Goal: Task Accomplishment & Management: Use online tool/utility

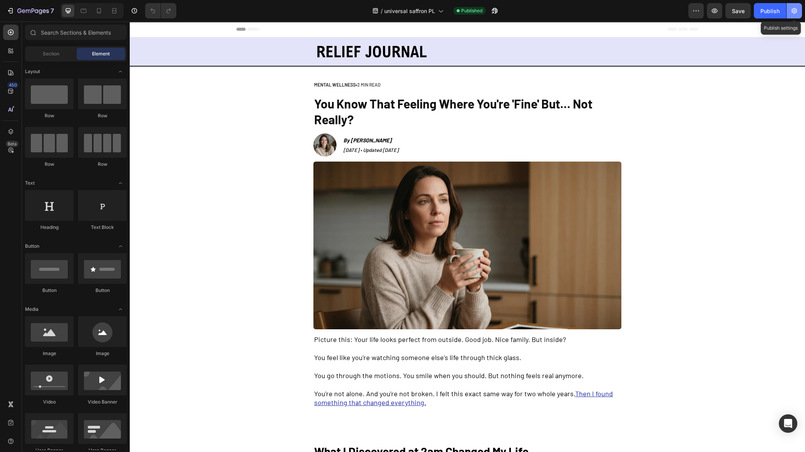
click at [798, 15] on button "button" at bounding box center [793, 10] width 15 height 15
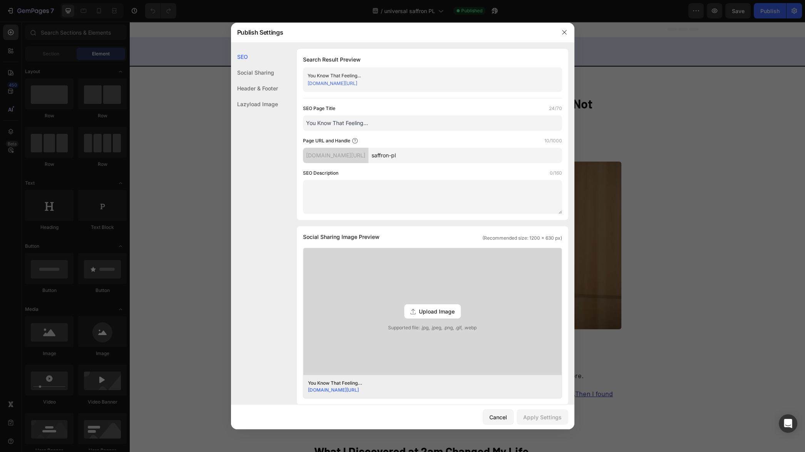
click at [666, 125] on div at bounding box center [402, 226] width 805 height 452
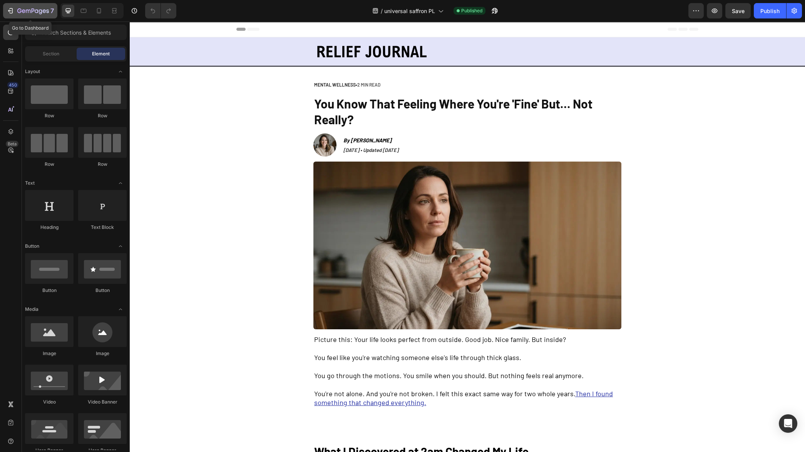
click at [28, 12] on icon "button" at bounding box center [28, 11] width 5 height 3
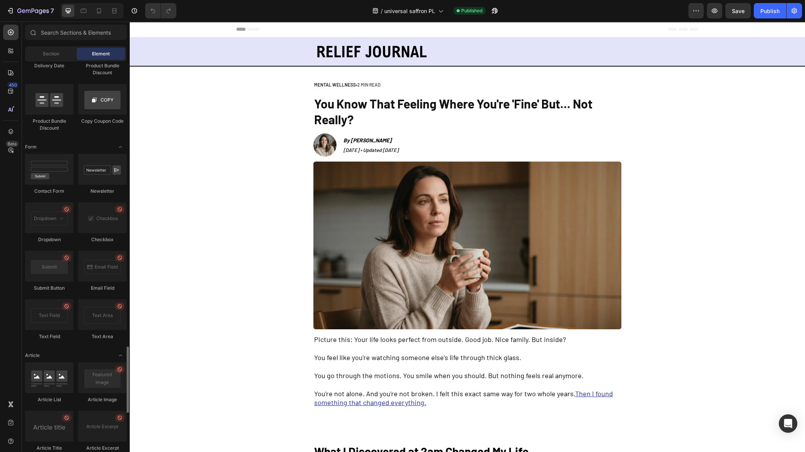
scroll to position [1892, 0]
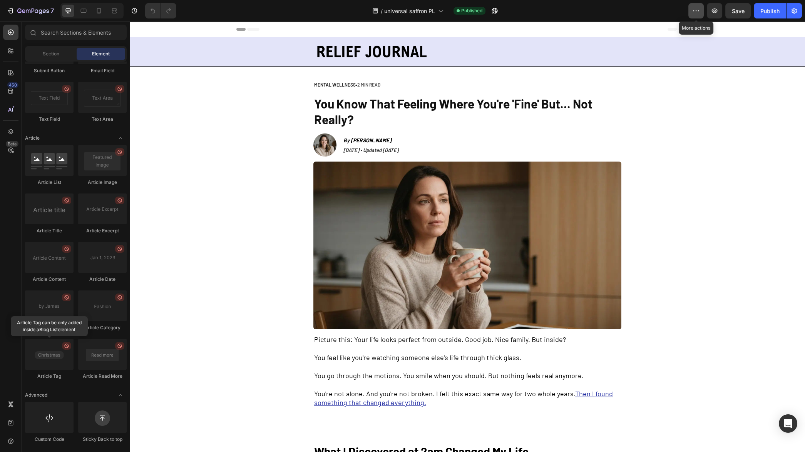
click at [689, 10] on button "button" at bounding box center [695, 10] width 15 height 15
click at [613, 8] on div "/ universal saffron PL Published" at bounding box center [435, 10] width 506 height 15
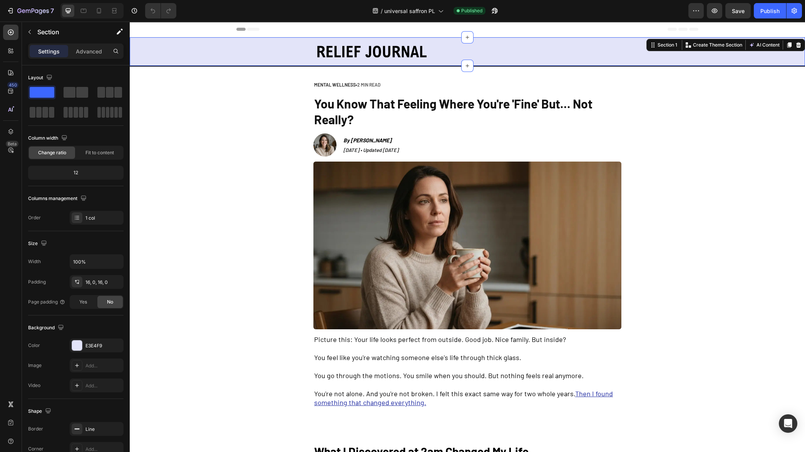
click at [186, 55] on div "Image Row" at bounding box center [467, 51] width 675 height 16
click at [30, 33] on icon "button" at bounding box center [29, 32] width 2 height 4
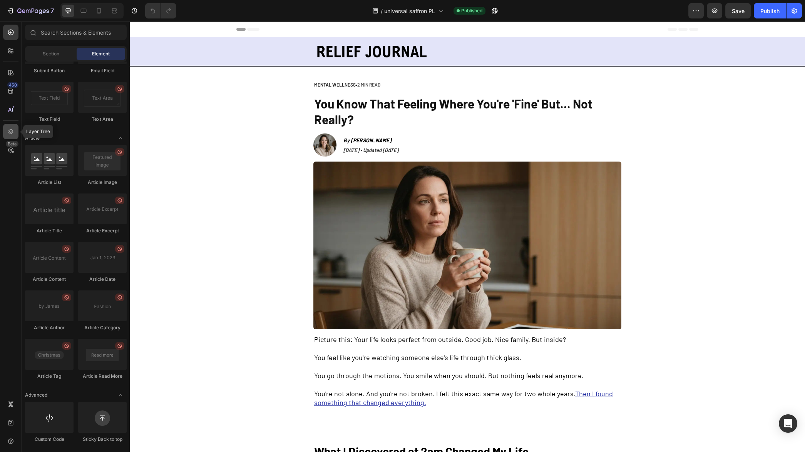
click at [11, 127] on div at bounding box center [10, 131] width 15 height 15
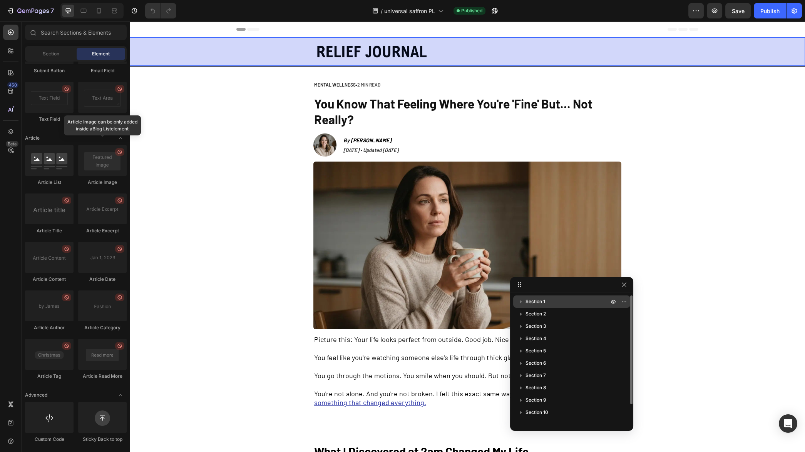
click at [573, 300] on p "Section 1" at bounding box center [567, 302] width 85 height 8
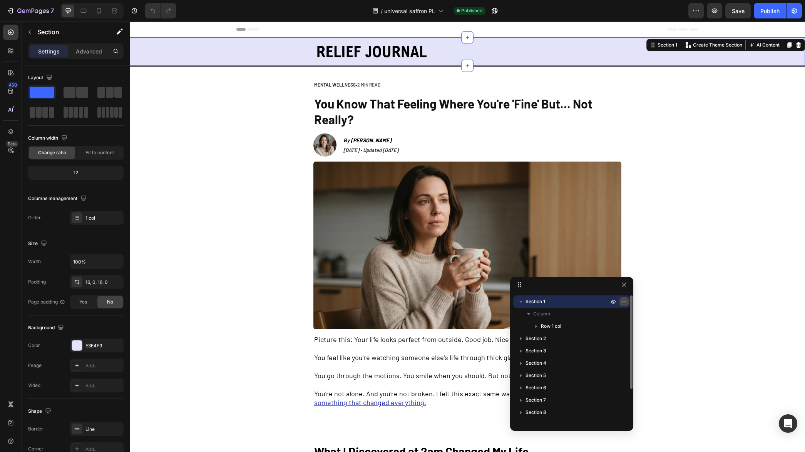
click at [624, 300] on icon "button" at bounding box center [624, 302] width 6 height 6
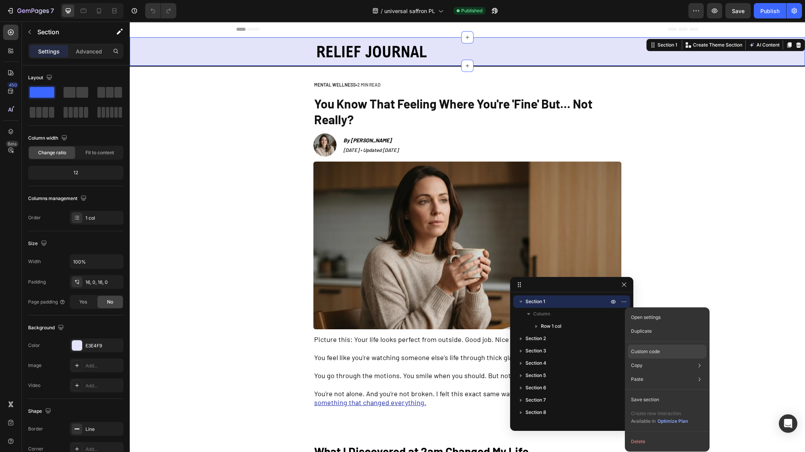
click at [647, 347] on div "Custom code" at bounding box center [667, 352] width 78 height 14
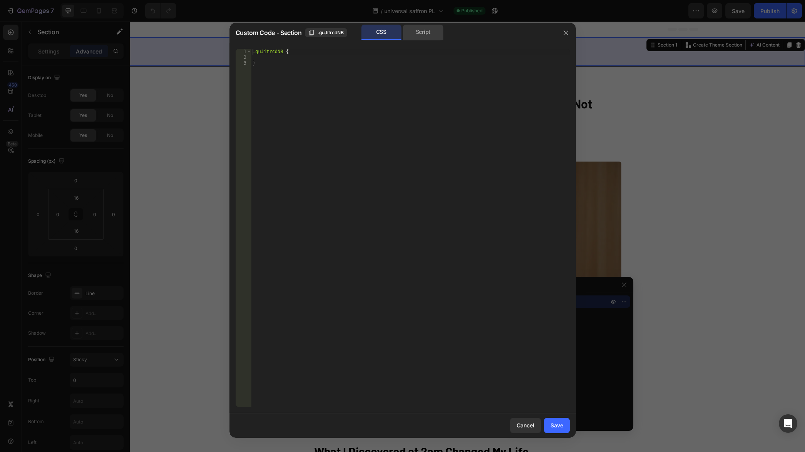
click at [417, 40] on div "Script" at bounding box center [423, 32] width 40 height 15
click at [381, 38] on div "CSS" at bounding box center [381, 32] width 40 height 15
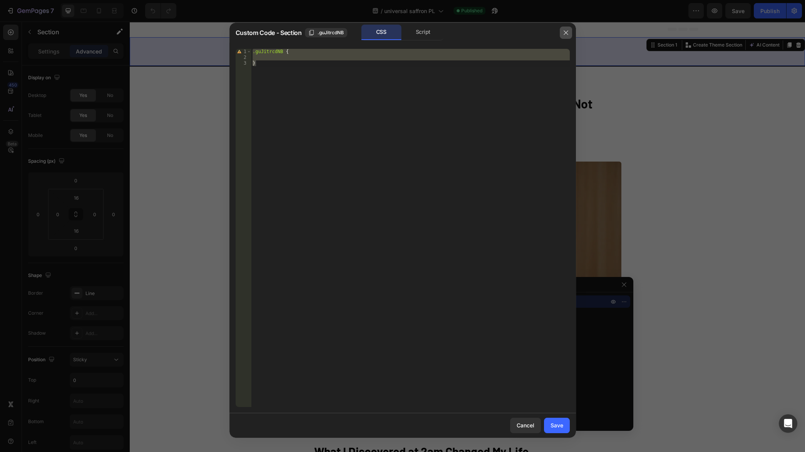
click at [560, 33] on button "button" at bounding box center [565, 33] width 12 height 12
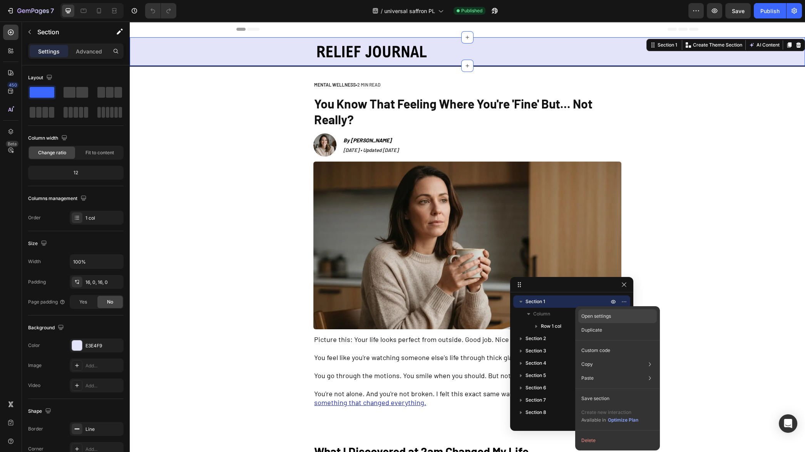
click at [603, 315] on p "Open settings" at bounding box center [596, 316] width 30 height 7
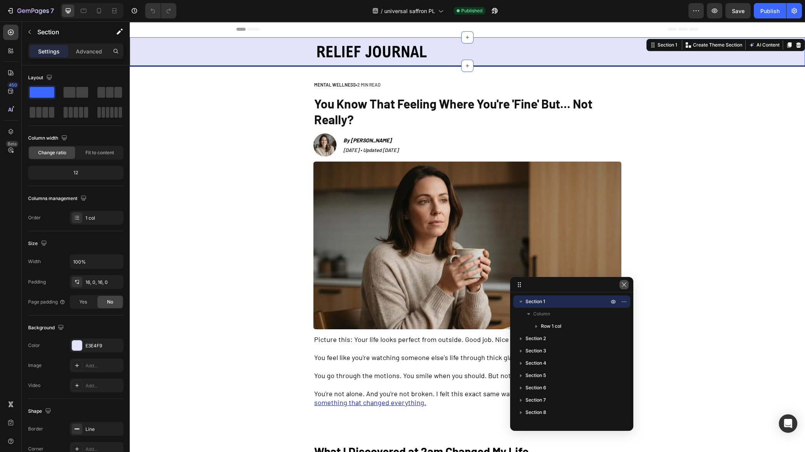
click at [625, 288] on button "button" at bounding box center [623, 284] width 9 height 9
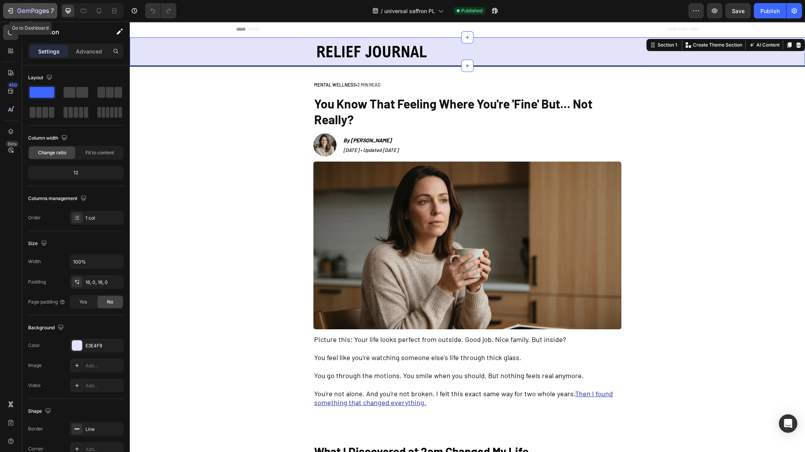
click at [24, 8] on icon "button" at bounding box center [33, 11] width 32 height 7
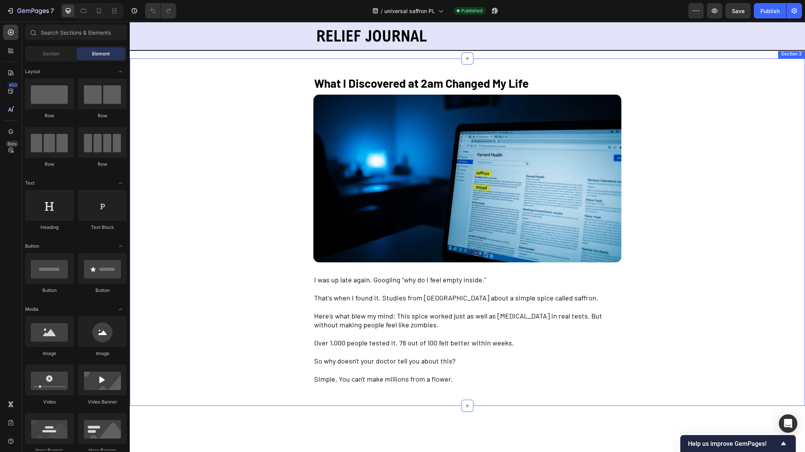
scroll to position [209, 0]
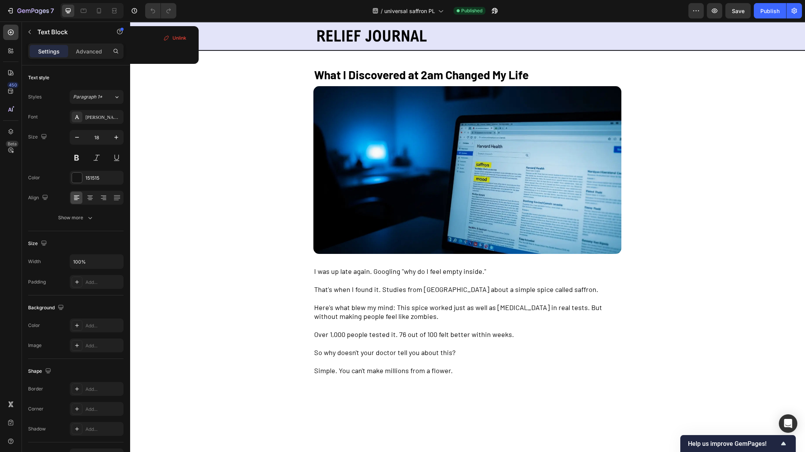
click at [402, 30] on u "Then I found something that changed everything." at bounding box center [463, 21] width 299 height 17
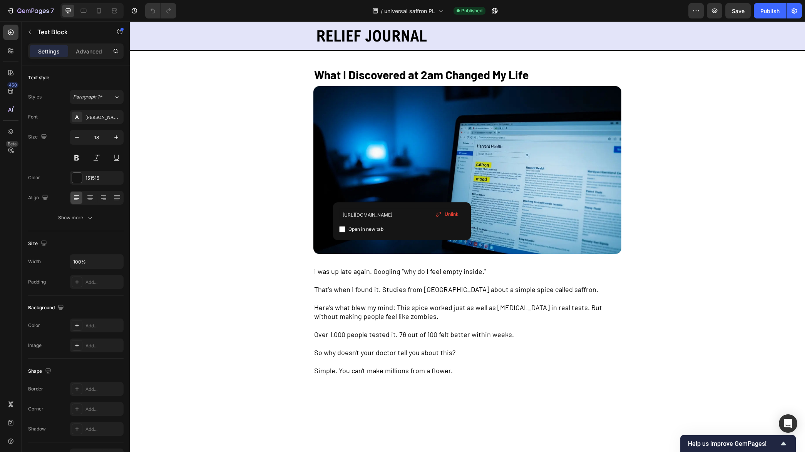
click at [374, 229] on span "Open in new tab" at bounding box center [365, 229] width 35 height 9
checkbox input "true"
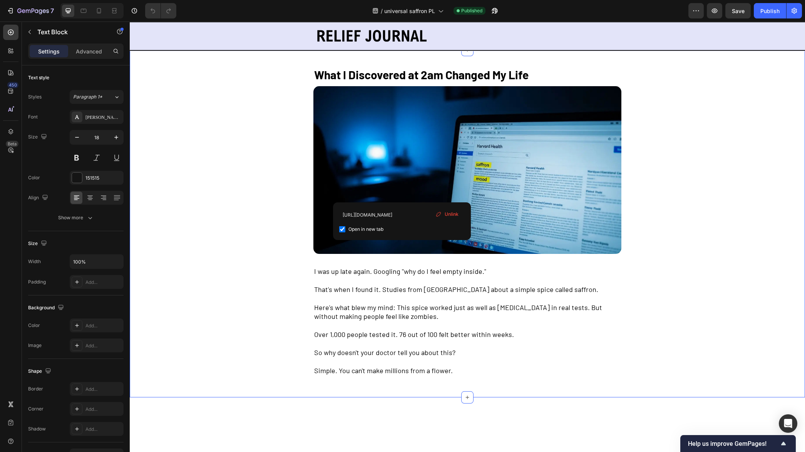
click at [696, 229] on div "What I Discovered at 2am Changed My Life Text Block Image I was up late again. …" at bounding box center [467, 223] width 675 height 347
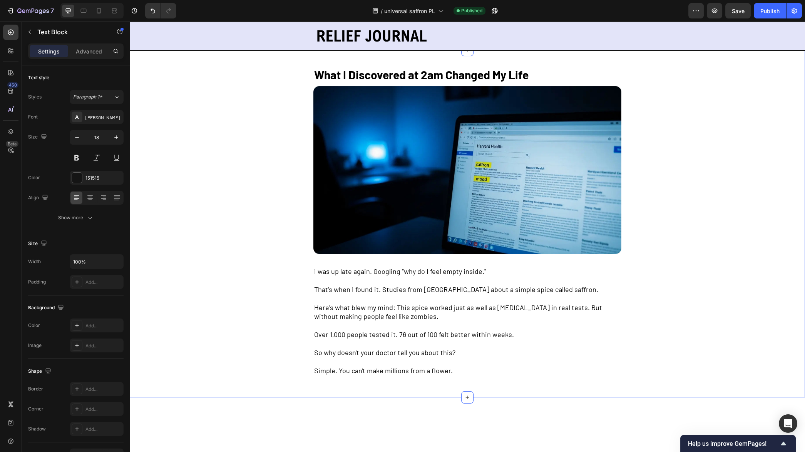
click at [587, 30] on u "Then I found something that changed everything." at bounding box center [463, 21] width 299 height 17
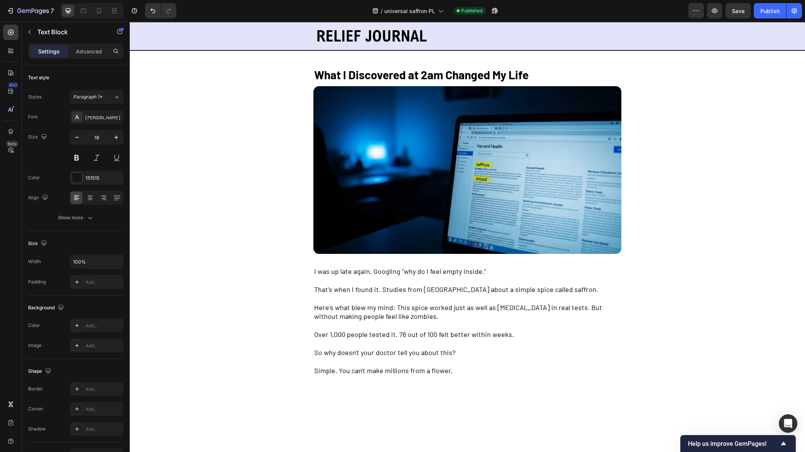
click at [587, 30] on u "Then I found something that changed everything." at bounding box center [463, 21] width 299 height 17
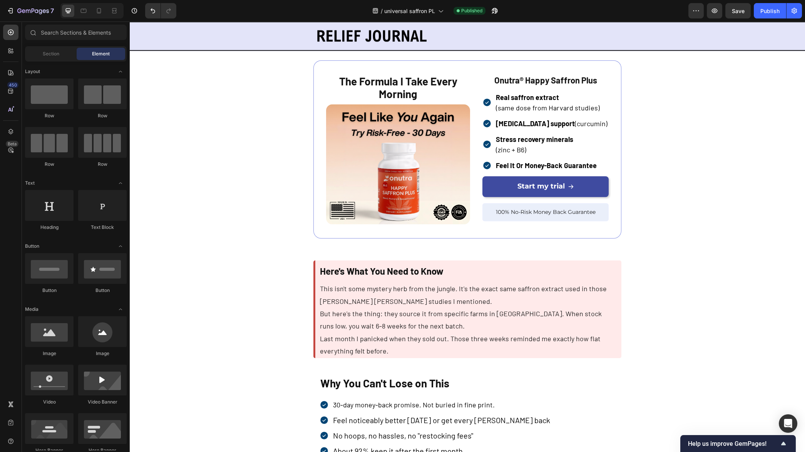
scroll to position [1870, 0]
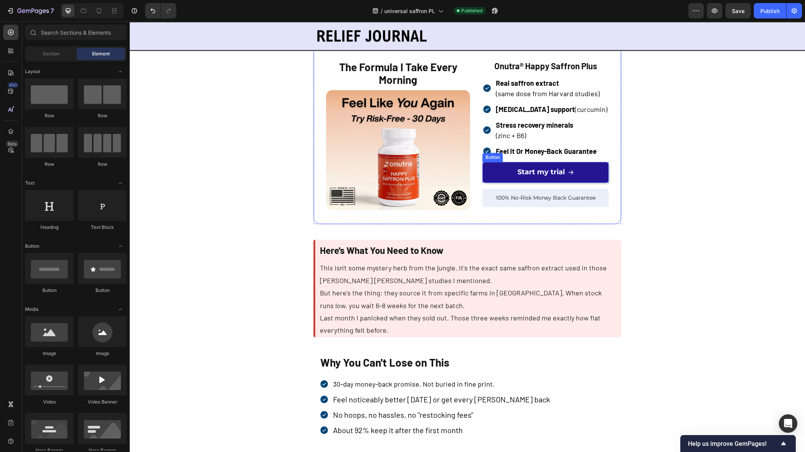
click at [501, 183] on link "Start my trial" at bounding box center [545, 172] width 126 height 21
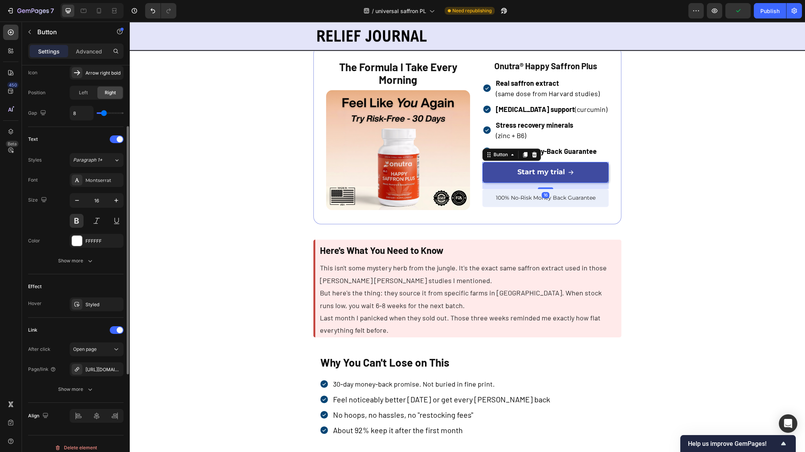
scroll to position [263, 0]
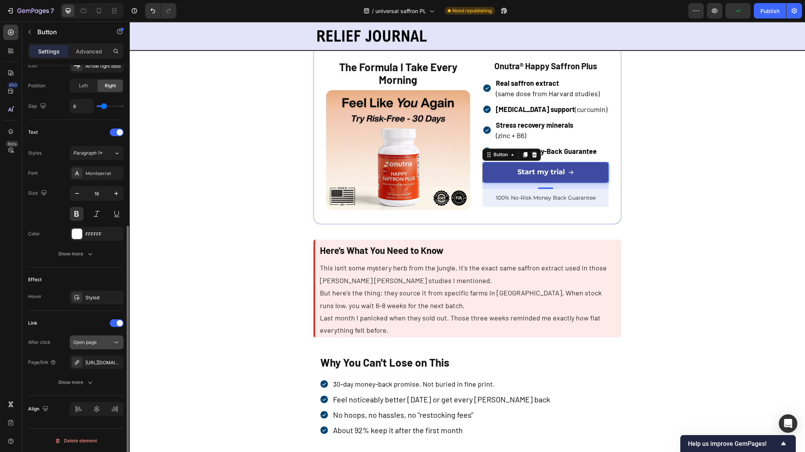
click at [98, 342] on div "Open page" at bounding box center [92, 342] width 39 height 7
click at [58, 317] on div "Link" at bounding box center [75, 323] width 95 height 12
click at [79, 384] on div "Show more" at bounding box center [76, 383] width 36 height 8
click at [85, 382] on span "Yes" at bounding box center [83, 382] width 8 height 7
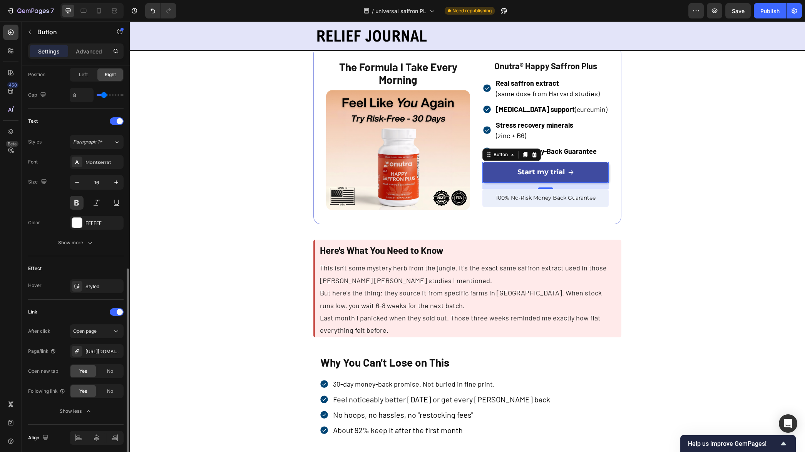
scroll to position [303, 0]
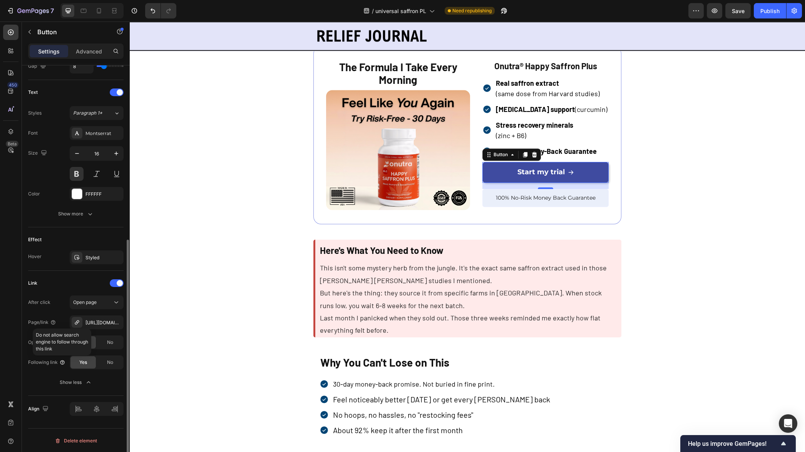
click at [64, 362] on icon at bounding box center [62, 362] width 4 height 4
click at [63, 362] on icon at bounding box center [62, 362] width 6 height 6
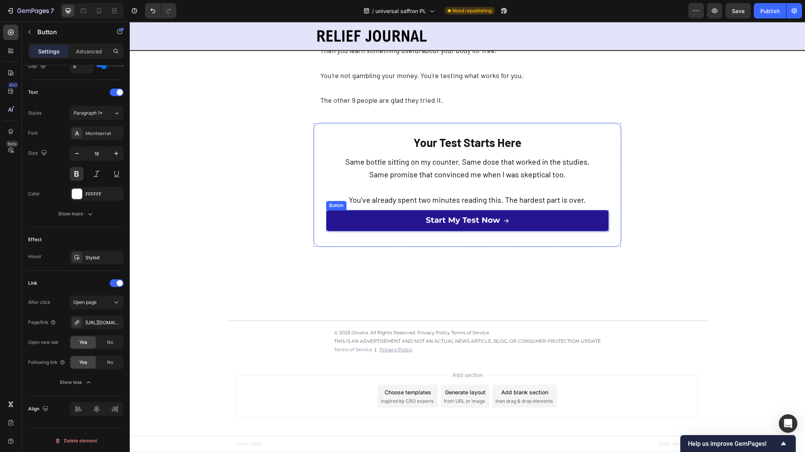
scroll to position [2454, 0]
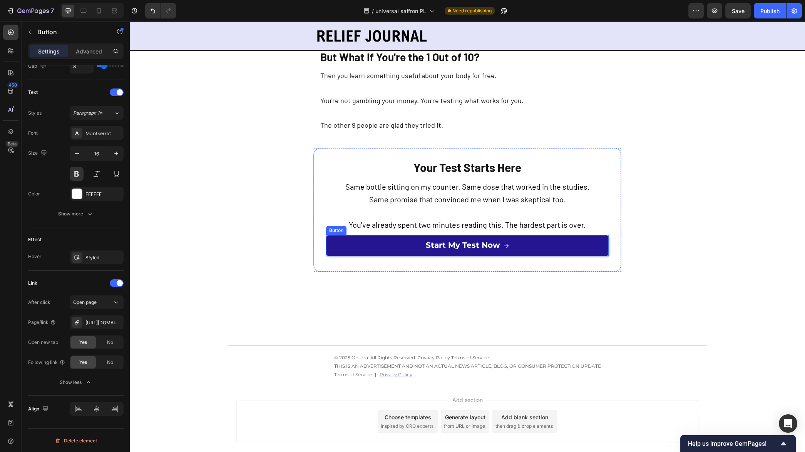
click at [514, 220] on span "You've already spent two minutes reading this. The hardest part is over." at bounding box center [467, 224] width 237 height 9
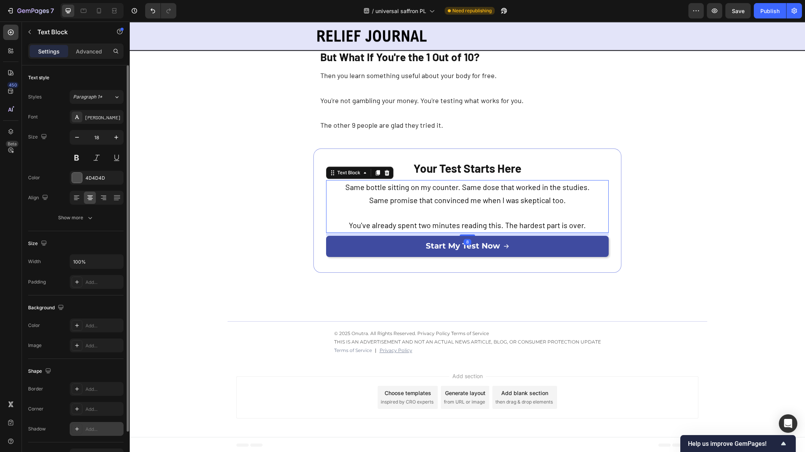
scroll to position [47, 0]
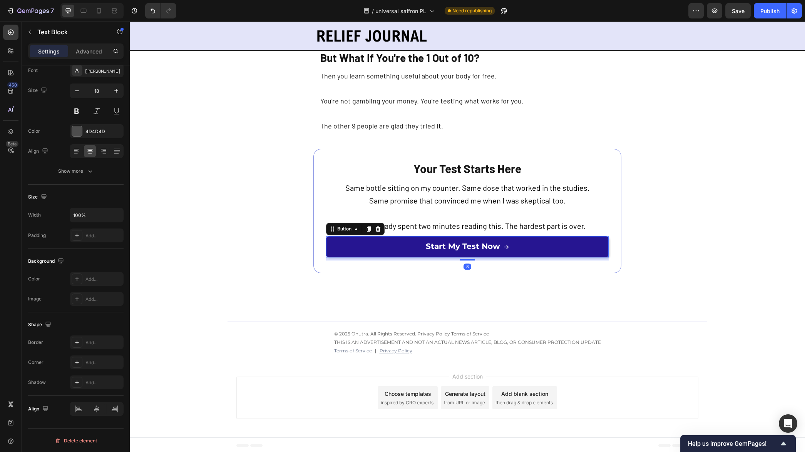
click at [356, 250] on link "Start My Test Now" at bounding box center [467, 246] width 282 height 21
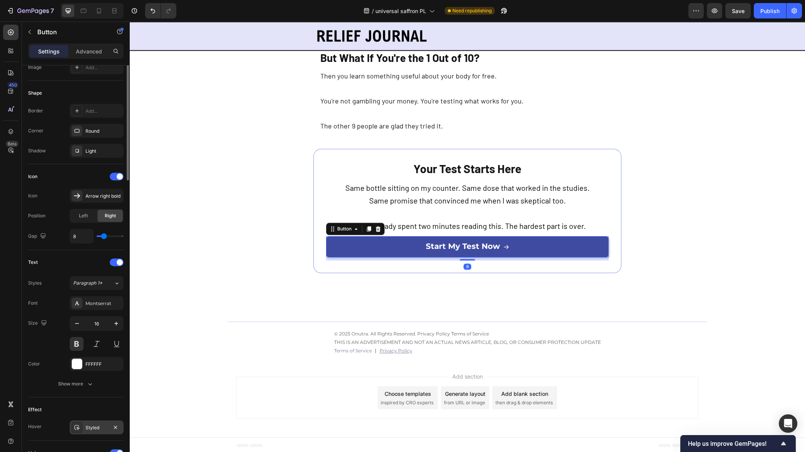
scroll to position [263, 0]
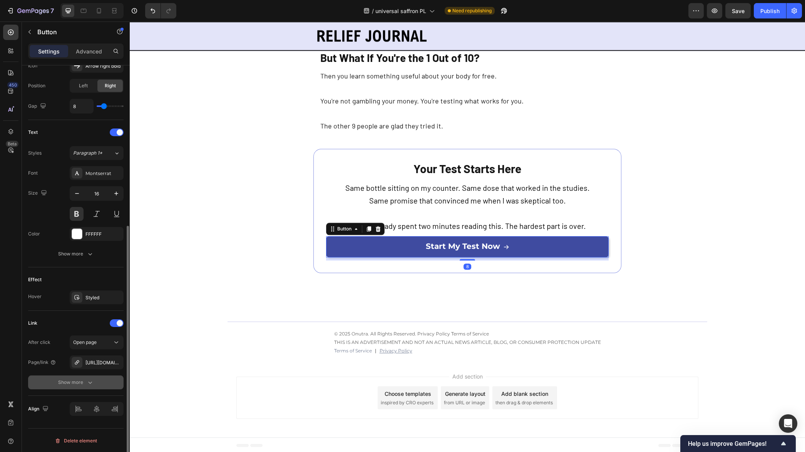
click at [84, 381] on div "Show more" at bounding box center [76, 383] width 36 height 8
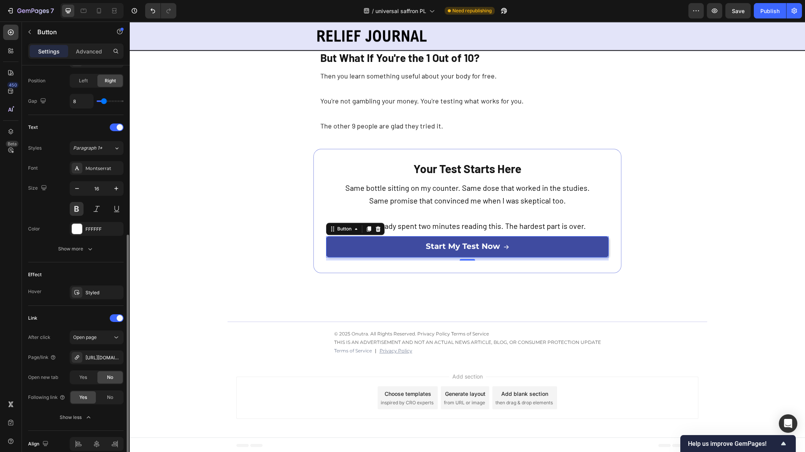
scroll to position [278, 0]
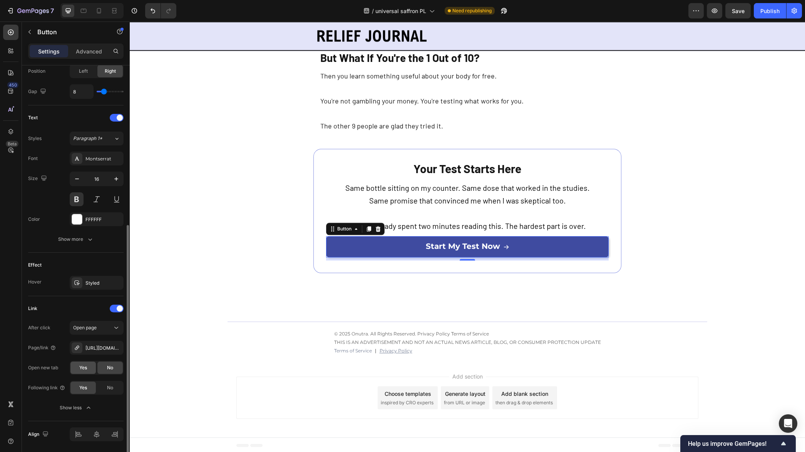
click at [83, 371] on div "Yes" at bounding box center [82, 368] width 25 height 12
click at [768, 10] on div "Publish" at bounding box center [769, 11] width 19 height 8
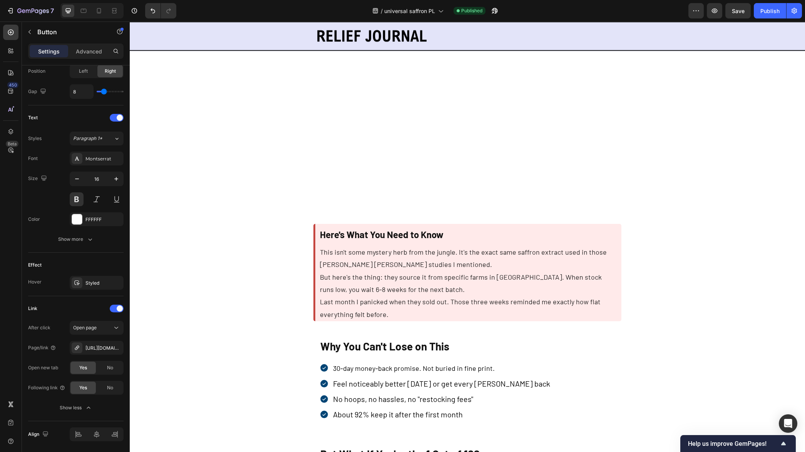
scroll to position [1987, 0]
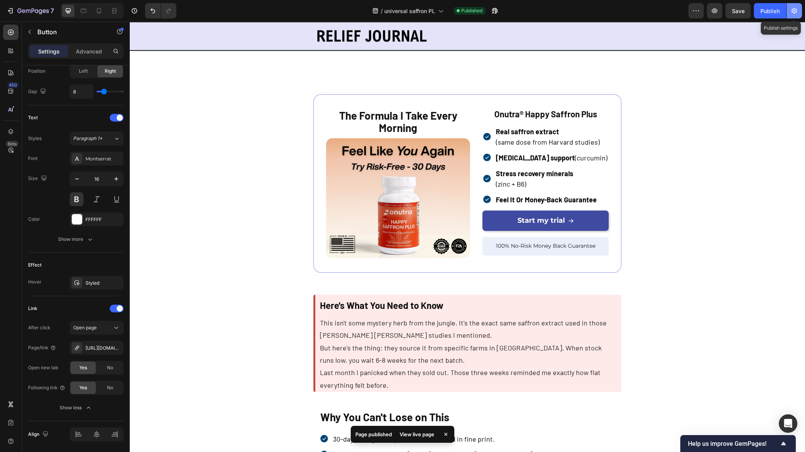
click at [796, 14] on icon "button" at bounding box center [794, 11] width 8 height 8
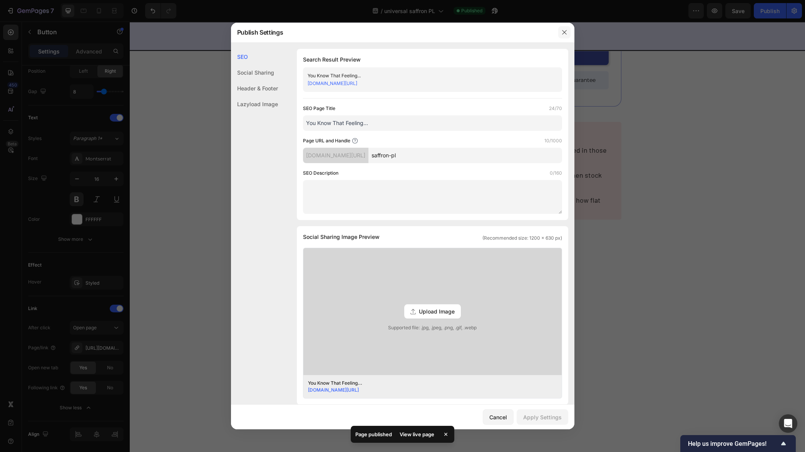
click at [562, 31] on icon "button" at bounding box center [564, 32] width 6 height 6
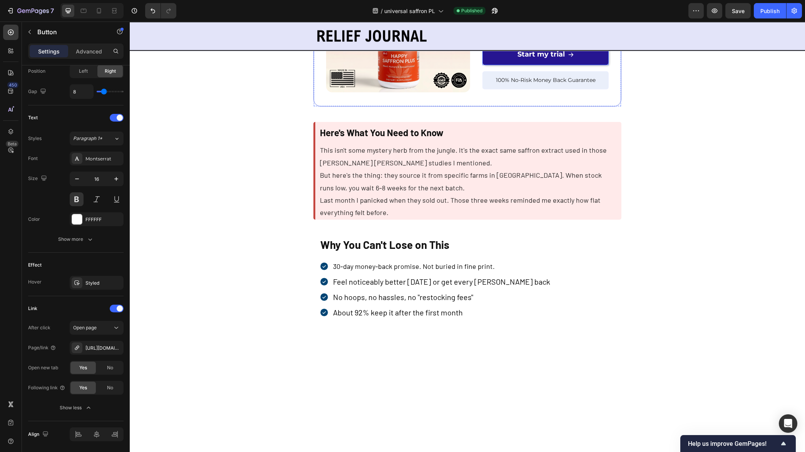
click at [588, 65] on link "Start my trial" at bounding box center [545, 54] width 126 height 21
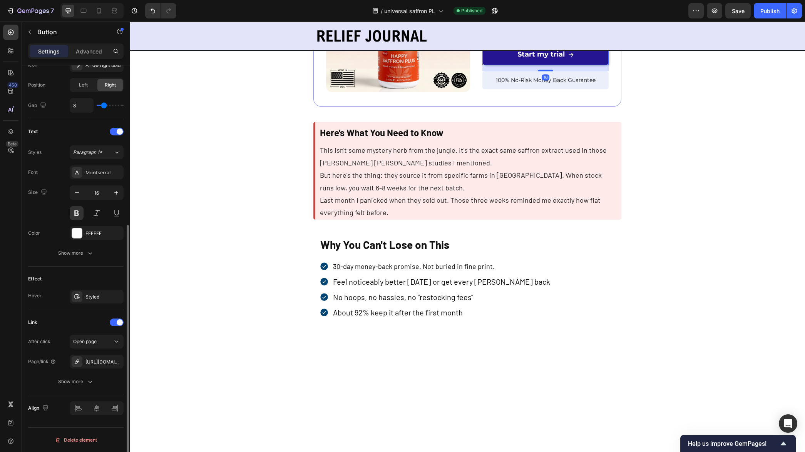
scroll to position [263, 0]
click at [98, 362] on div "https://onutra.com/saffron" at bounding box center [96, 362] width 22 height 7
click at [50, 327] on div "Link" at bounding box center [75, 323] width 95 height 12
click at [71, 380] on div "Show more" at bounding box center [76, 383] width 36 height 8
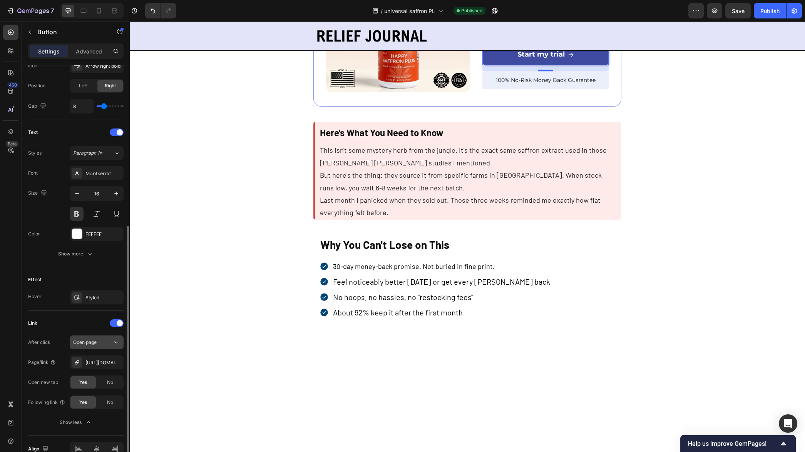
click at [100, 346] on button "Open page" at bounding box center [97, 343] width 54 height 14
click at [71, 315] on div "Link After click Open page Page/link https://onutra.com/saffron Open new tab Ye…" at bounding box center [75, 373] width 95 height 125
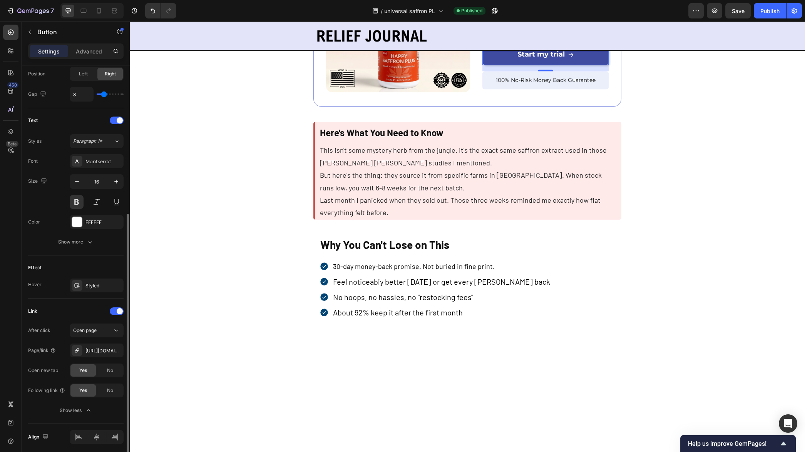
scroll to position [303, 0]
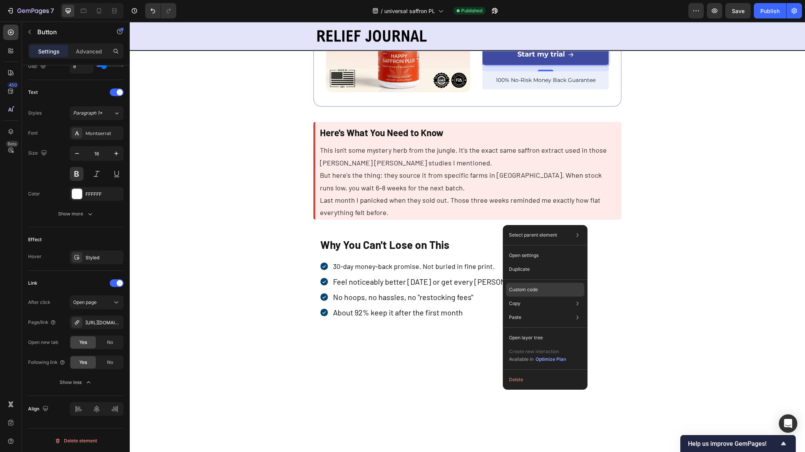
click at [522, 288] on p "Custom code" at bounding box center [523, 289] width 29 height 7
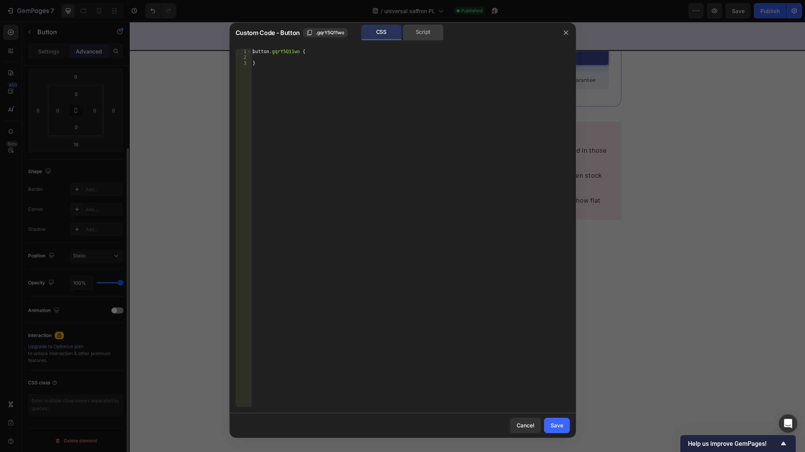
click at [423, 35] on div "Script" at bounding box center [423, 32] width 40 height 15
click at [389, 35] on div "CSS" at bounding box center [381, 32] width 40 height 15
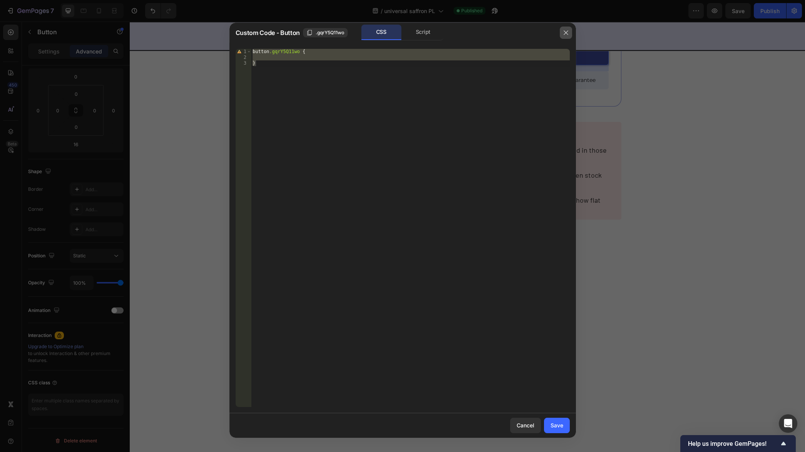
drag, startPoint x: 564, startPoint y: 34, endPoint x: 436, endPoint y: 197, distance: 207.3
click at [564, 34] on icon "button" at bounding box center [565, 32] width 4 height 4
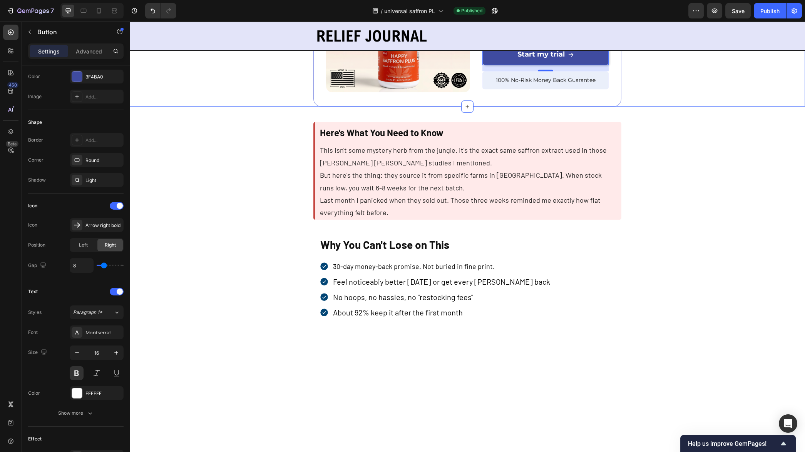
click at [685, 107] on div "The Formula I Take Every Morning Text Block Image Onutra® Happy Saffron Plus Te…" at bounding box center [467, 17] width 504 height 178
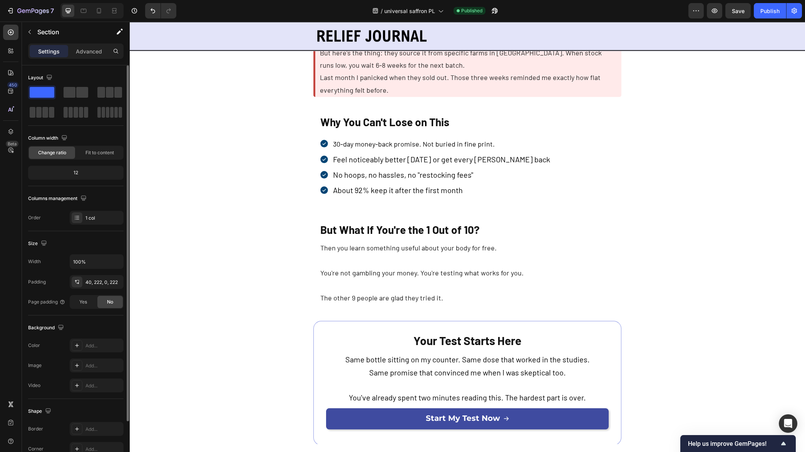
scroll to position [2395, 0]
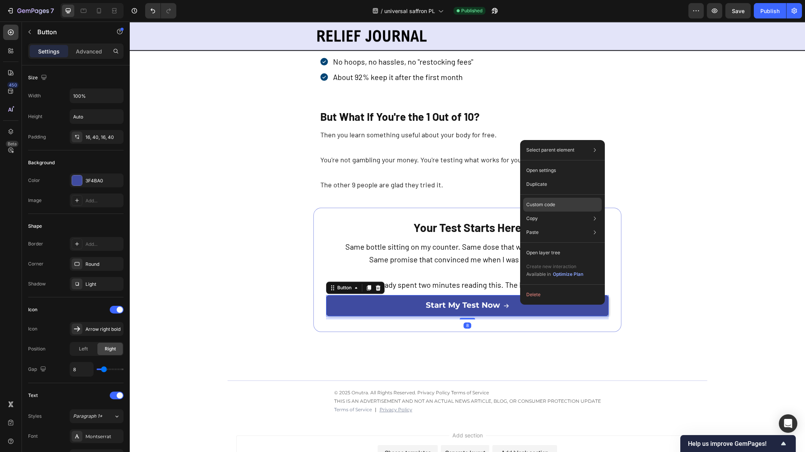
click at [546, 202] on p "Custom code" at bounding box center [540, 204] width 29 height 7
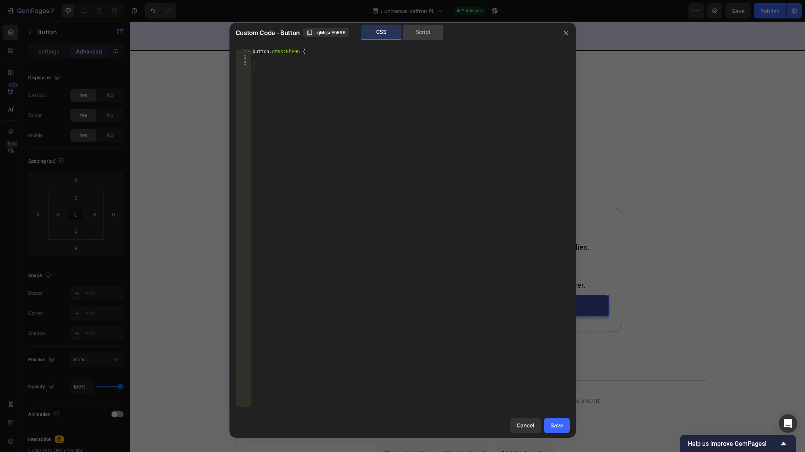
click at [427, 32] on div "Script" at bounding box center [423, 32] width 40 height 15
click at [396, 31] on div "CSS" at bounding box center [381, 32] width 40 height 15
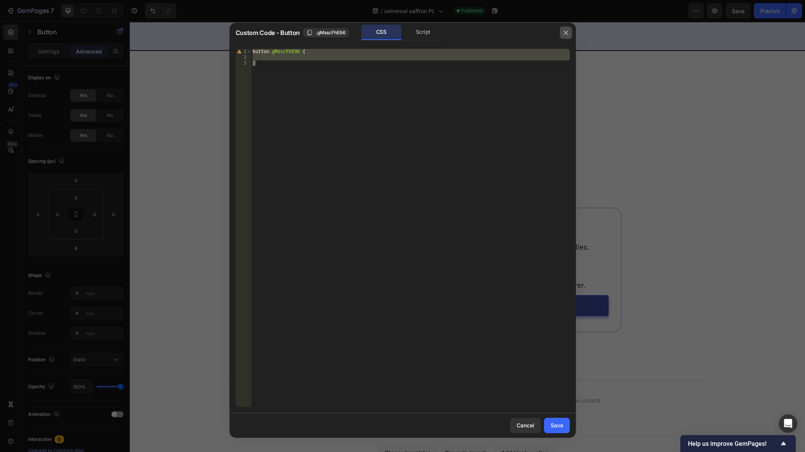
click at [564, 30] on icon "button" at bounding box center [566, 33] width 6 height 6
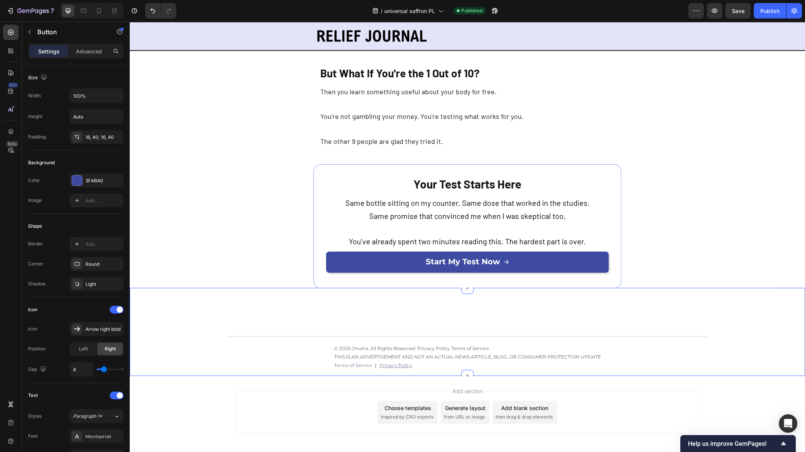
scroll to position [2455, 0]
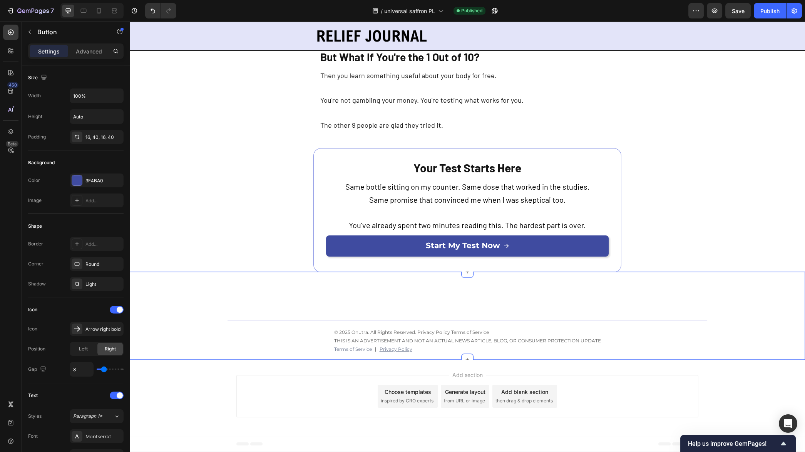
click at [268, 356] on div "Title Line © 2025 Onutra. All Rights Reserved. Privacy Policy Terms of Service …" at bounding box center [467, 316] width 675 height 88
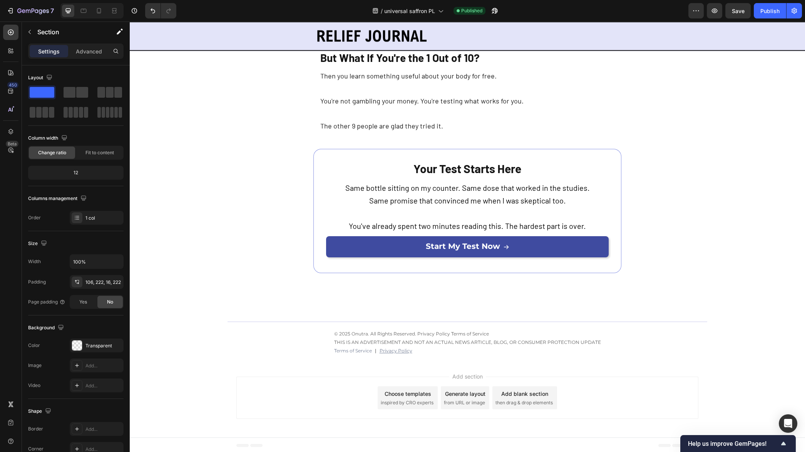
click at [181, 372] on div "Add section Choose templates inspired by CRO experts Generate layout from URL o…" at bounding box center [467, 399] width 675 height 76
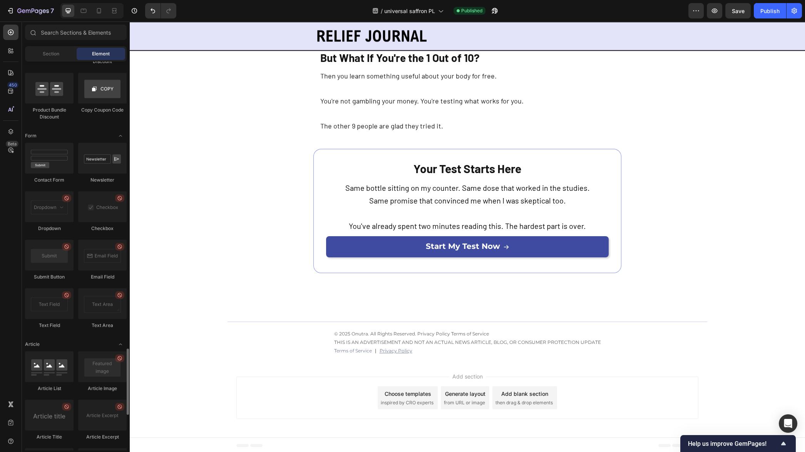
scroll to position [1892, 0]
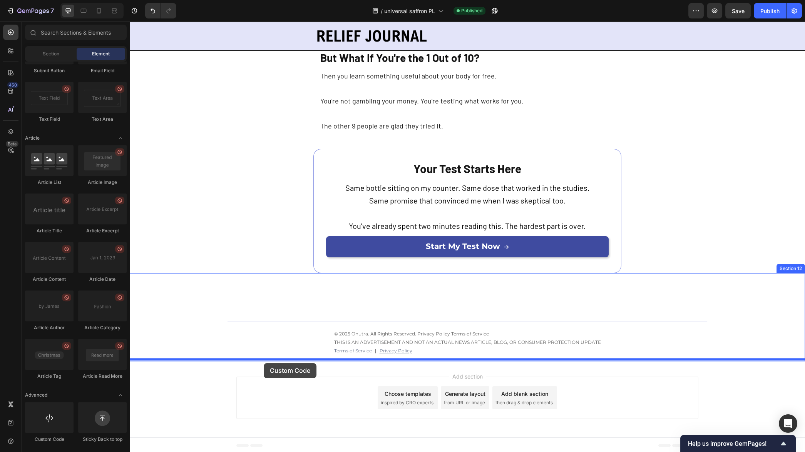
drag, startPoint x: 179, startPoint y: 441, endPoint x: 264, endPoint y: 363, distance: 115.2
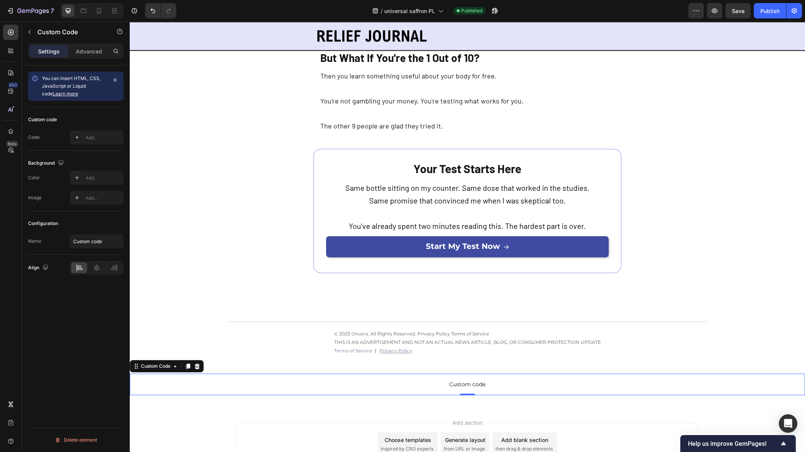
click at [260, 384] on span "Custom code" at bounding box center [467, 384] width 675 height 9
click at [80, 138] on div at bounding box center [77, 137] width 11 height 11
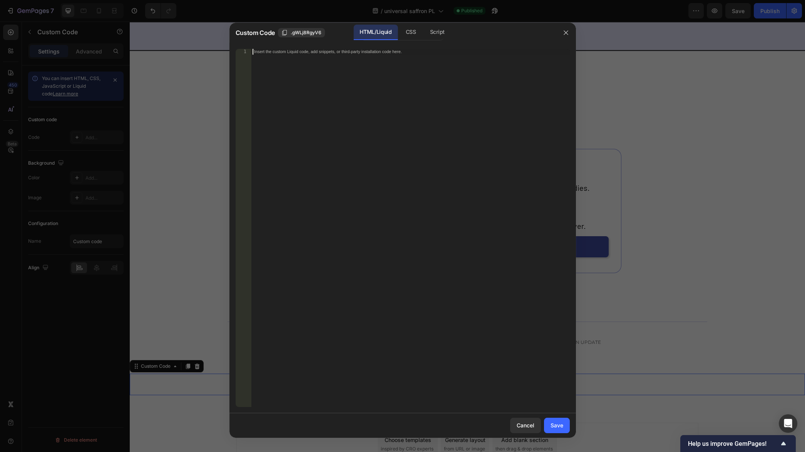
click at [362, 77] on div "Insert the custom Liquid code, add snippets, or third-party installation code h…" at bounding box center [410, 234] width 319 height 370
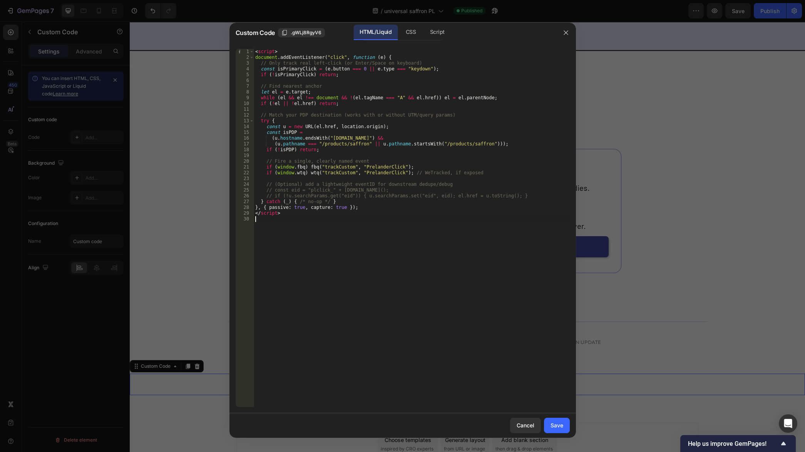
click at [439, 339] on div "< script > document . addEventListener ( "click" , function ( e ) { // Only tra…" at bounding box center [412, 234] width 316 height 370
click at [552, 424] on div "Save" at bounding box center [556, 425] width 13 height 8
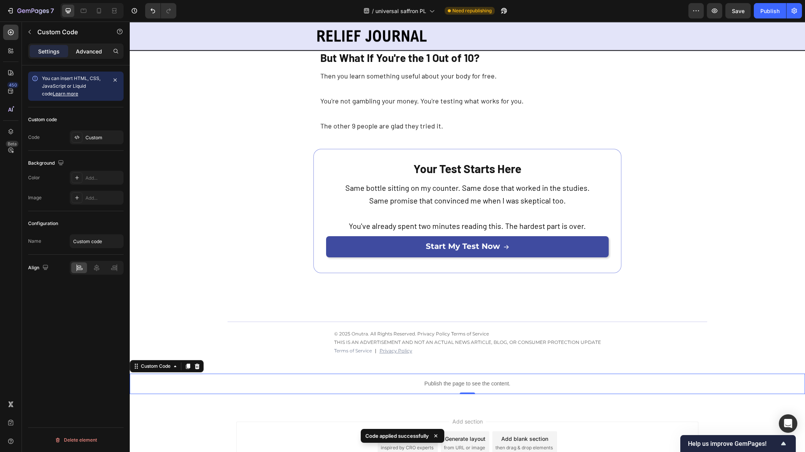
click at [91, 54] on p "Advanced" at bounding box center [89, 51] width 26 height 8
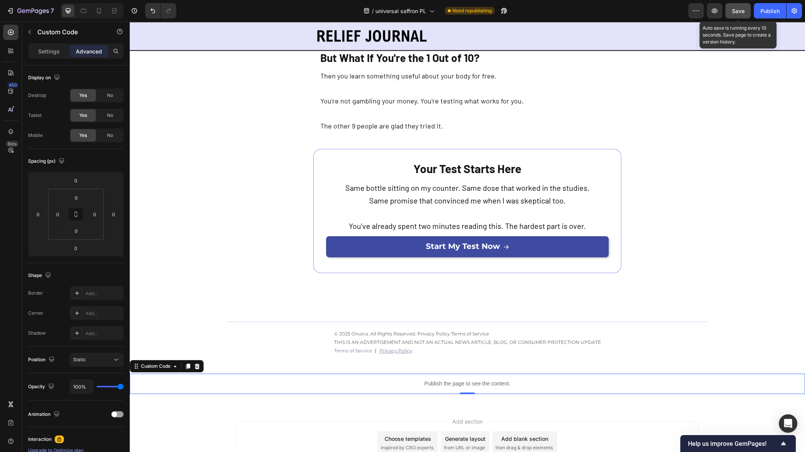
click at [743, 14] on span "Save" at bounding box center [737, 11] width 13 height 7
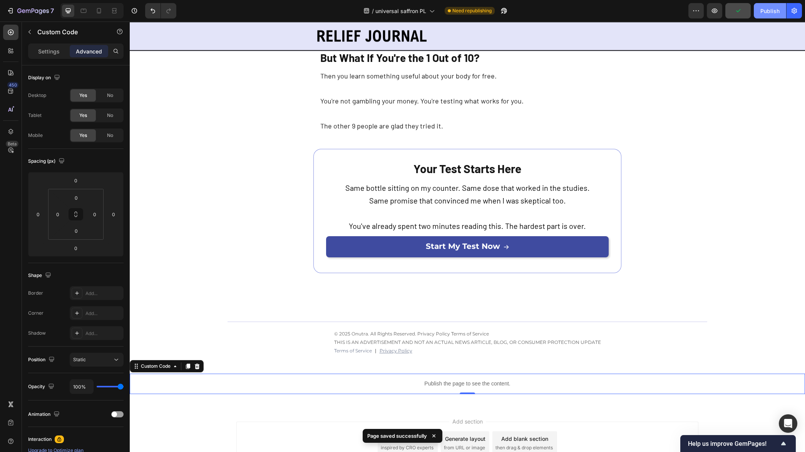
drag, startPoint x: 764, startPoint y: 12, endPoint x: 594, endPoint y: 38, distance: 172.1
click at [764, 12] on div "Publish" at bounding box center [769, 11] width 19 height 8
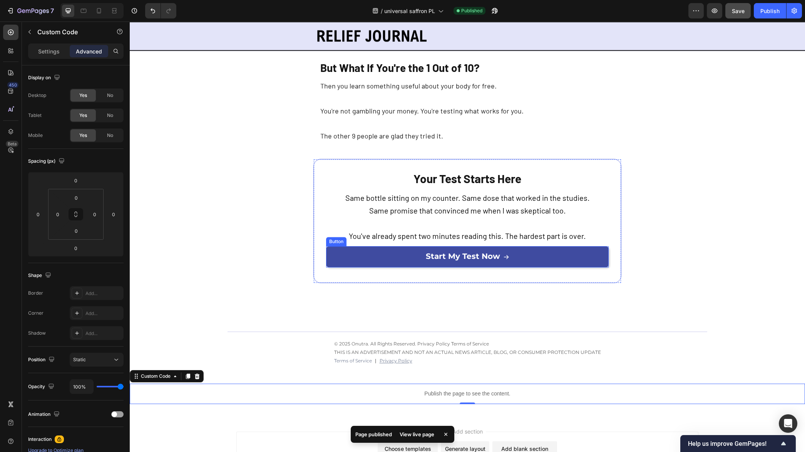
scroll to position [2443, 0]
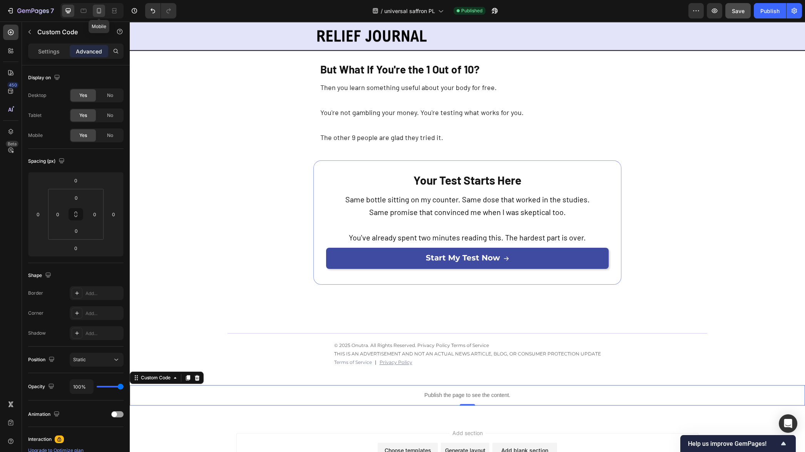
click at [98, 10] on icon at bounding box center [99, 11] width 8 height 8
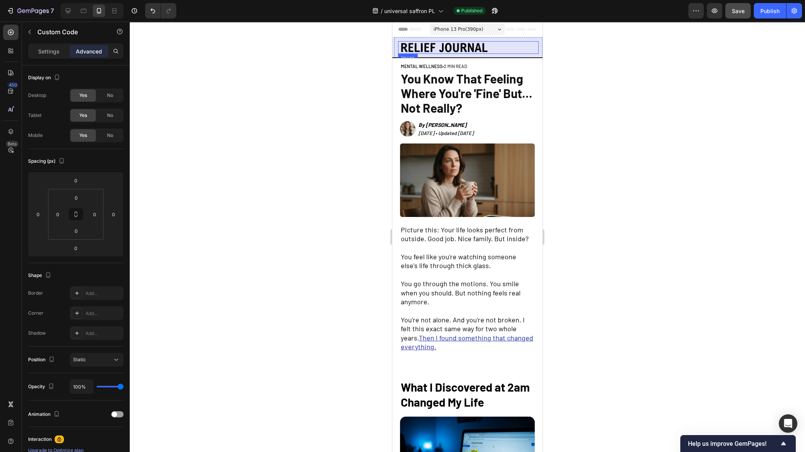
click at [434, 48] on img at bounding box center [443, 47] width 91 height 13
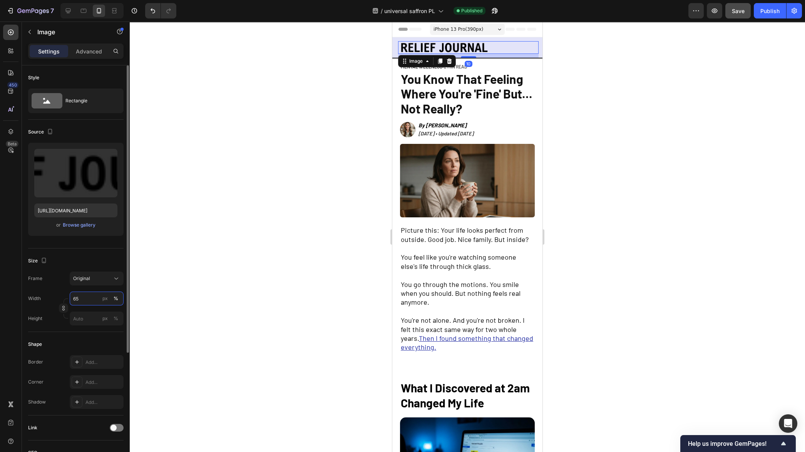
click at [85, 298] on input "65" at bounding box center [97, 299] width 54 height 14
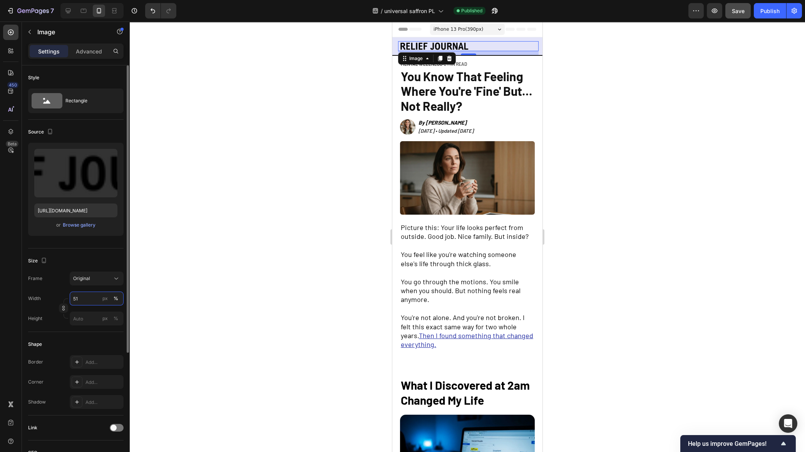
type input "50"
click at [290, 207] on div at bounding box center [467, 237] width 675 height 431
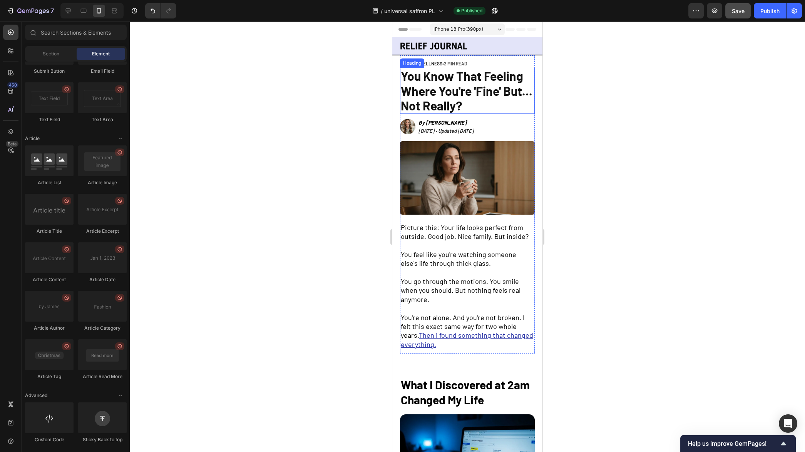
click at [446, 97] on span "You Know That Feeling Where You're 'Fine' But... Not Really?" at bounding box center [467, 90] width 132 height 44
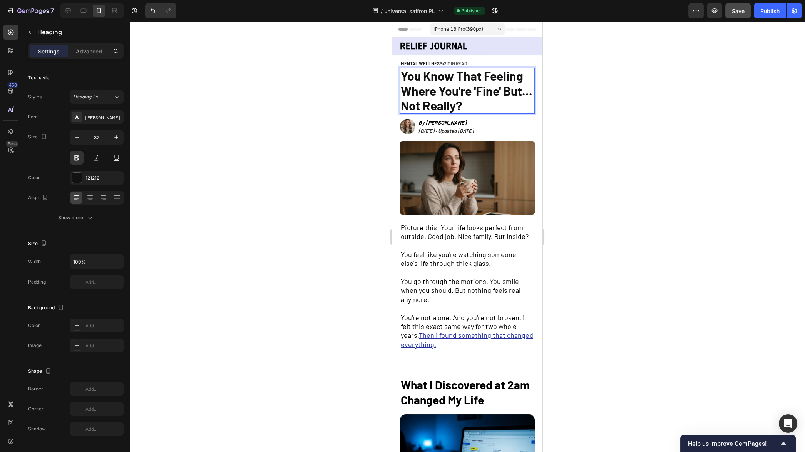
click at [446, 97] on span "You Know That Feeling Where You're 'Fine' But... Not Really?" at bounding box center [467, 90] width 132 height 44
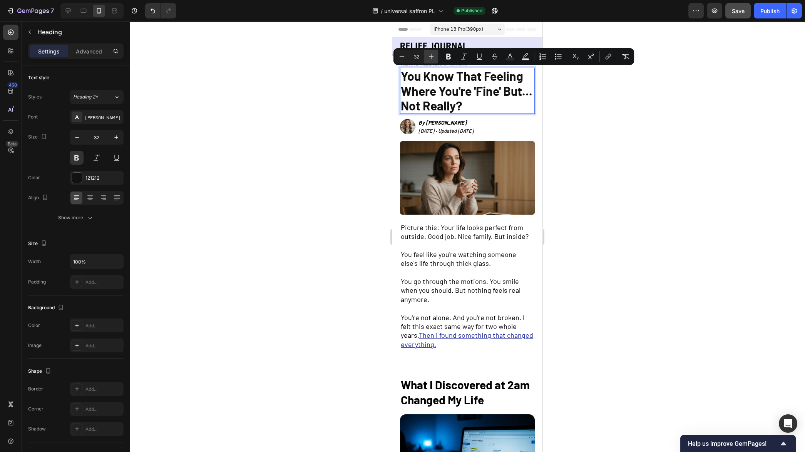
click at [432, 58] on icon "Editor contextual toolbar" at bounding box center [431, 57] width 8 height 8
type input "34"
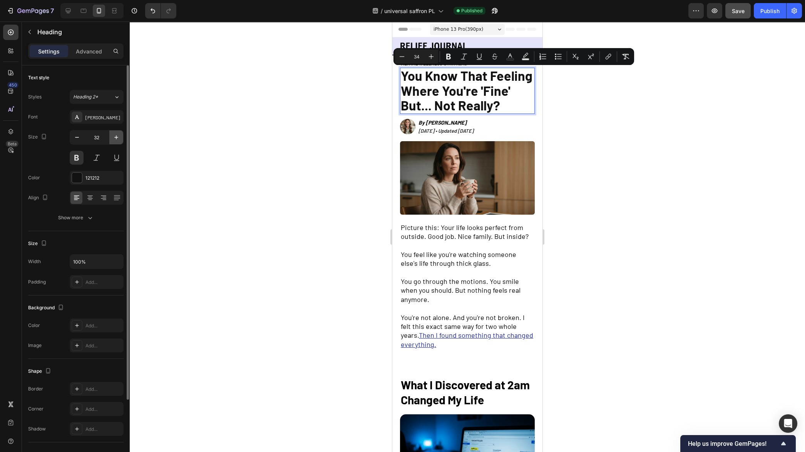
click at [118, 138] on icon "button" at bounding box center [116, 138] width 8 height 8
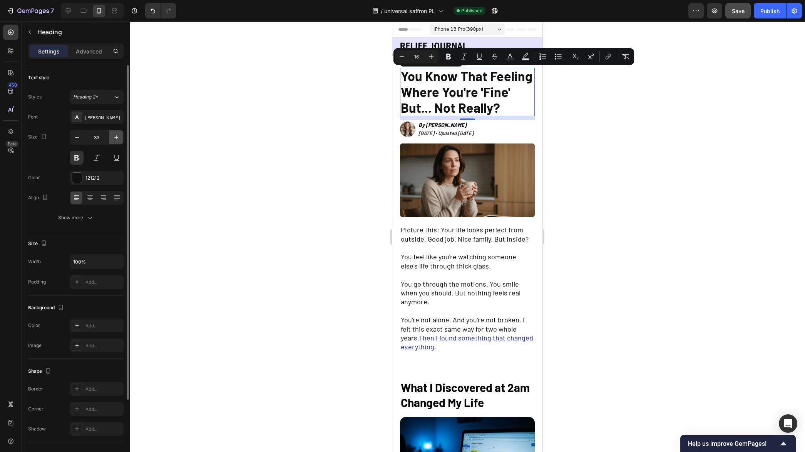
click at [118, 138] on icon "button" at bounding box center [116, 138] width 8 height 8
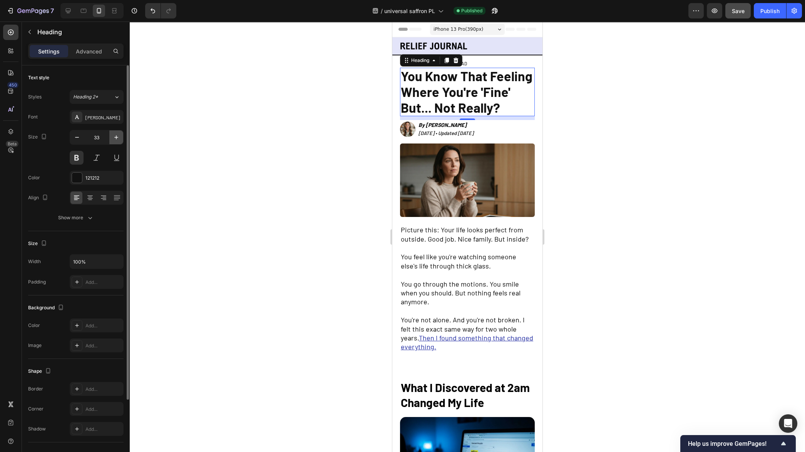
type input "34"
click at [238, 153] on div at bounding box center [467, 237] width 675 height 431
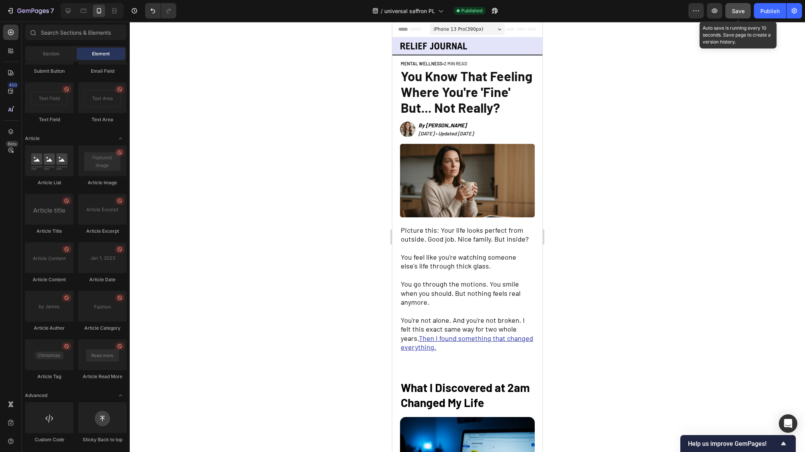
click at [742, 9] on span "Save" at bounding box center [737, 11] width 13 height 7
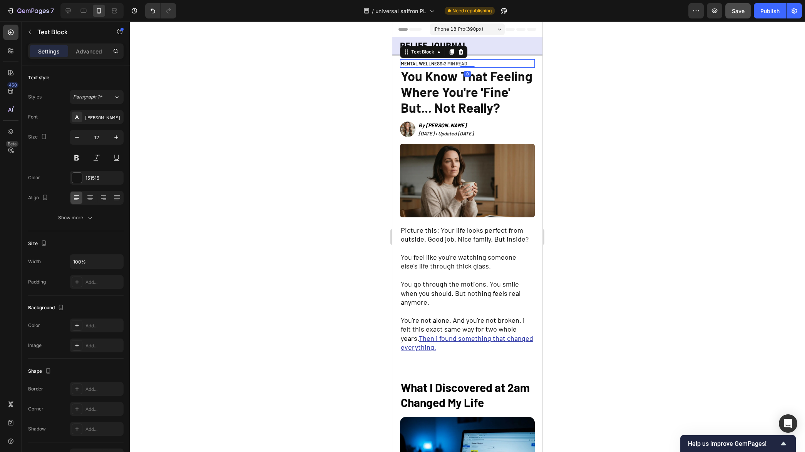
click at [452, 64] on span "2 MIN READ" at bounding box center [455, 63] width 23 height 5
click at [451, 64] on span "2 MIN READ" at bounding box center [455, 63] width 23 height 5
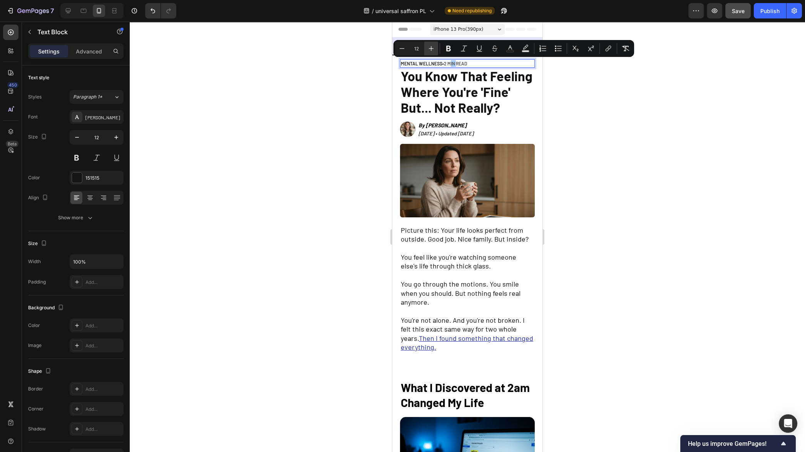
click at [432, 47] on icon "Editor contextual toolbar" at bounding box center [431, 49] width 8 height 8
type input "13"
click at [119, 137] on icon "button" at bounding box center [116, 138] width 8 height 8
type input "13"
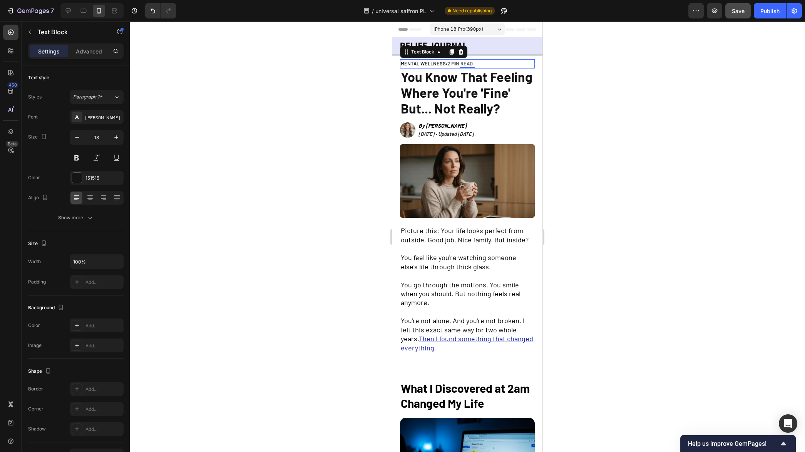
click at [232, 152] on div at bounding box center [467, 237] width 675 height 431
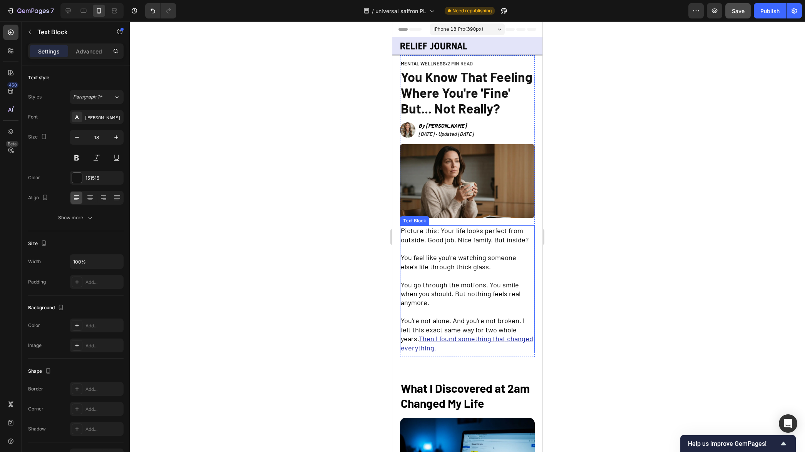
click at [449, 243] on span "Picture this: Your life looks perfect from outside. Good job. Nice family. But …" at bounding box center [465, 234] width 128 height 17
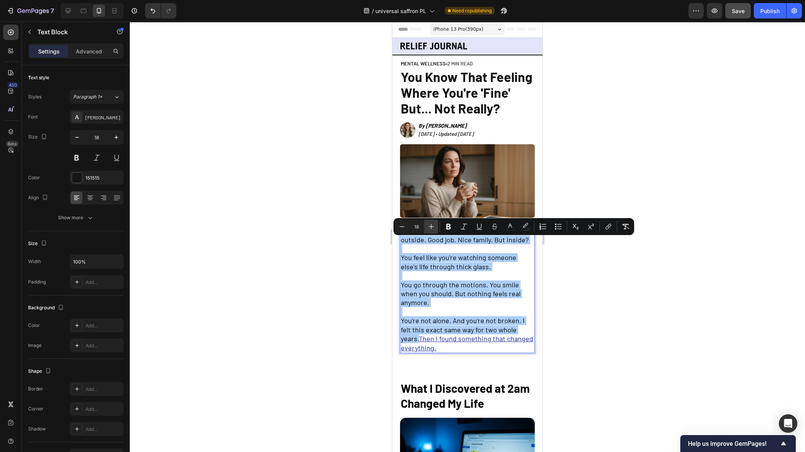
click at [429, 225] on icon "Editor contextual toolbar" at bounding box center [431, 227] width 8 height 8
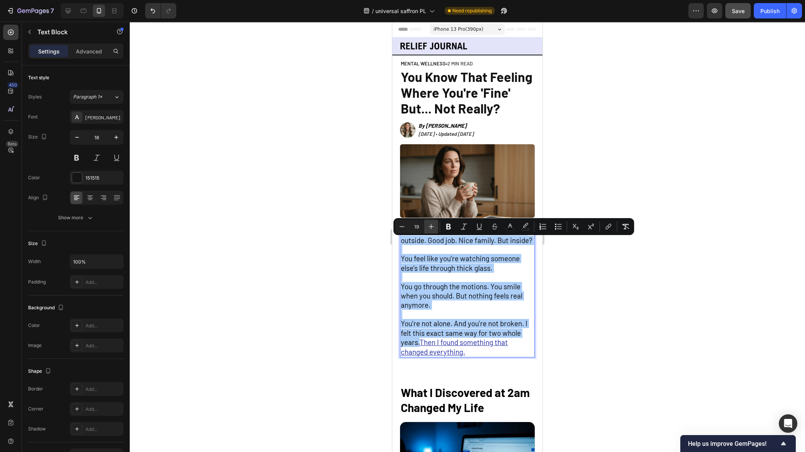
click at [429, 225] on icon "Editor contextual toolbar" at bounding box center [431, 227] width 8 height 8
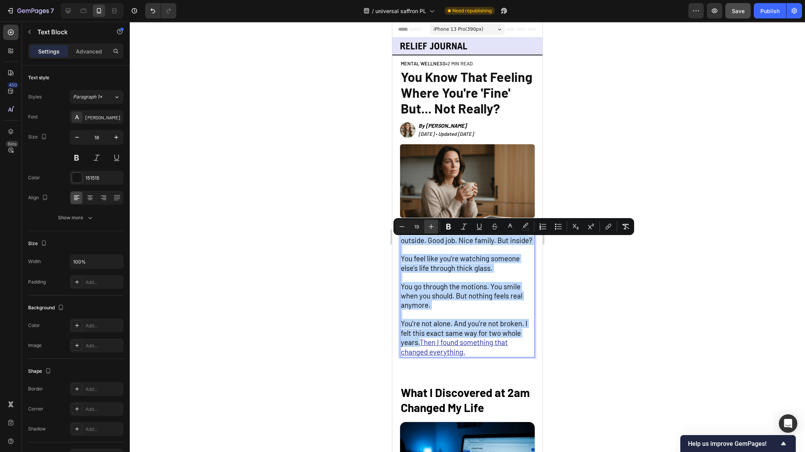
type input "20"
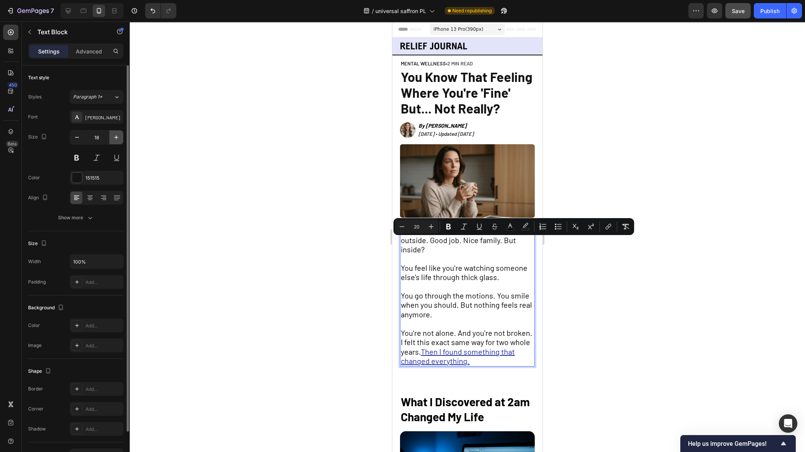
click at [116, 134] on icon "button" at bounding box center [116, 138] width 8 height 8
type input "20"
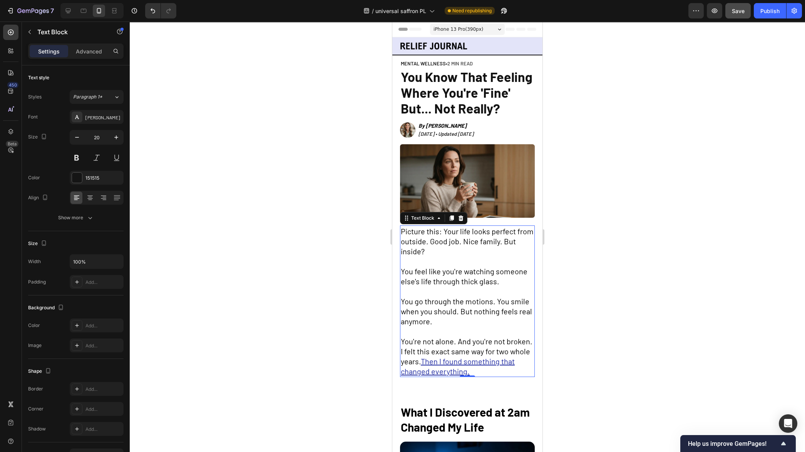
click at [309, 218] on div at bounding box center [467, 237] width 675 height 431
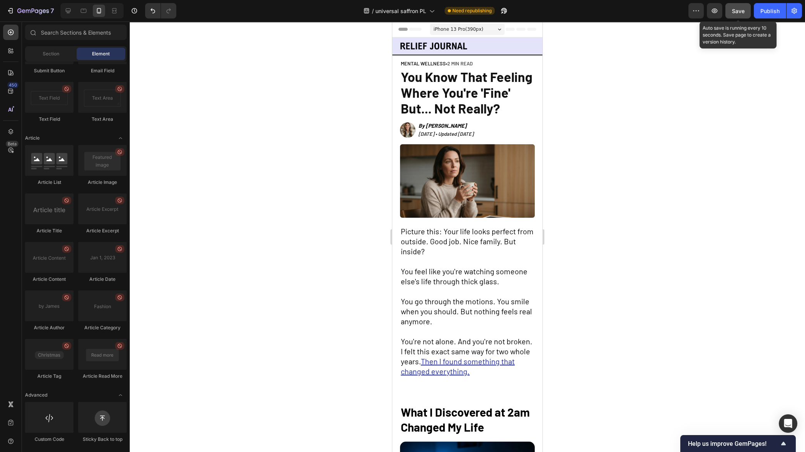
click at [740, 16] on button "Save" at bounding box center [737, 10] width 25 height 15
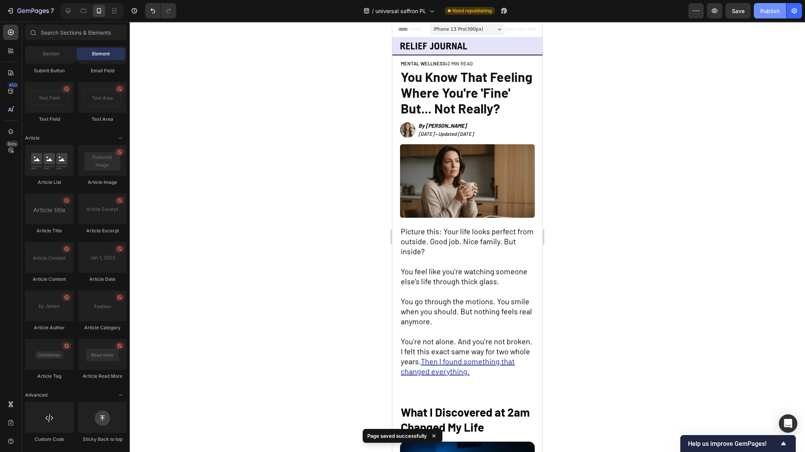
click at [765, 16] on button "Publish" at bounding box center [769, 10] width 32 height 15
click at [476, 28] on span "iPhone 13 Pro ( 390 px)" at bounding box center [458, 29] width 50 height 8
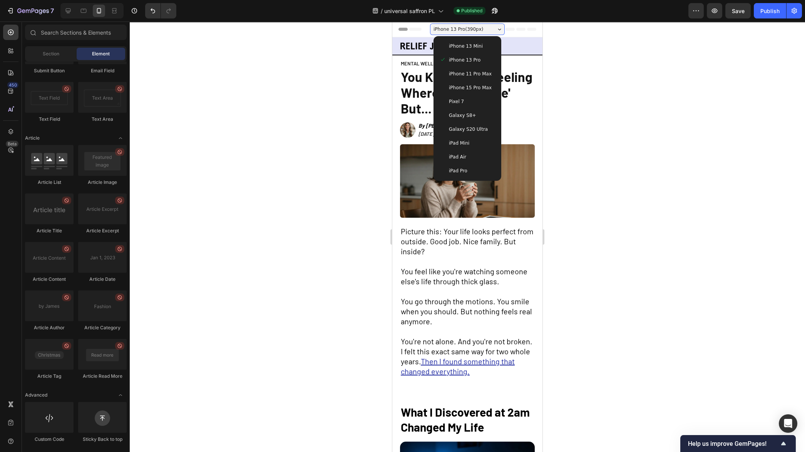
click at [476, 89] on span "iPhone 15 Pro Max" at bounding box center [470, 88] width 43 height 8
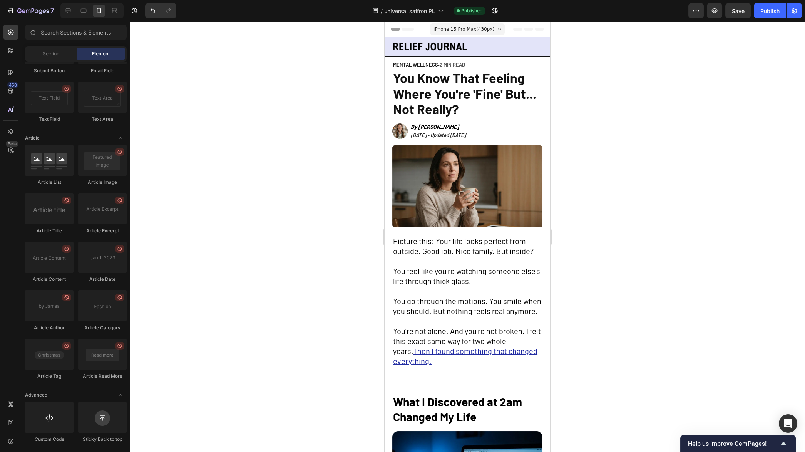
click at [610, 109] on div at bounding box center [467, 237] width 675 height 431
click at [457, 93] on span "You Know That Feeling Where You're 'Fine' But... Not Really?" at bounding box center [464, 93] width 143 height 47
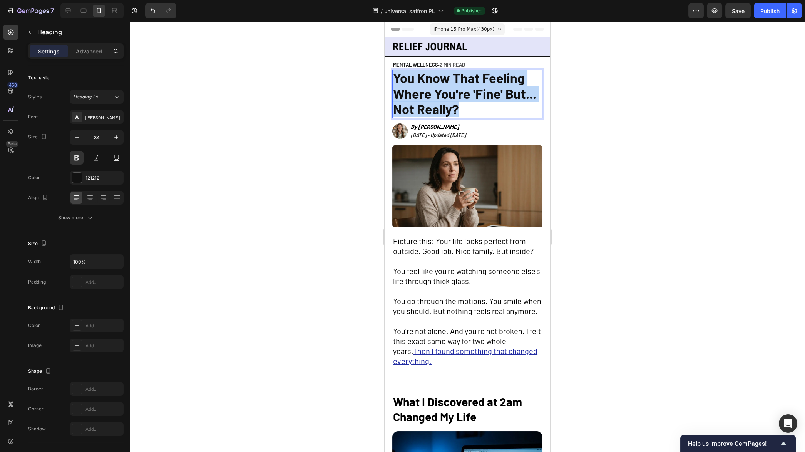
click at [457, 93] on span "You Know That Feeling Where You're 'Fine' But... Not Really?" at bounding box center [464, 93] width 143 height 47
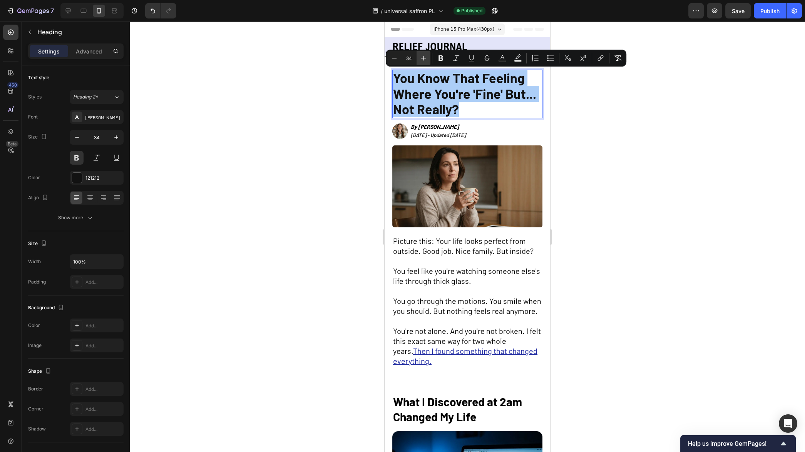
click at [424, 61] on icon "Editor contextual toolbar" at bounding box center [423, 58] width 8 height 8
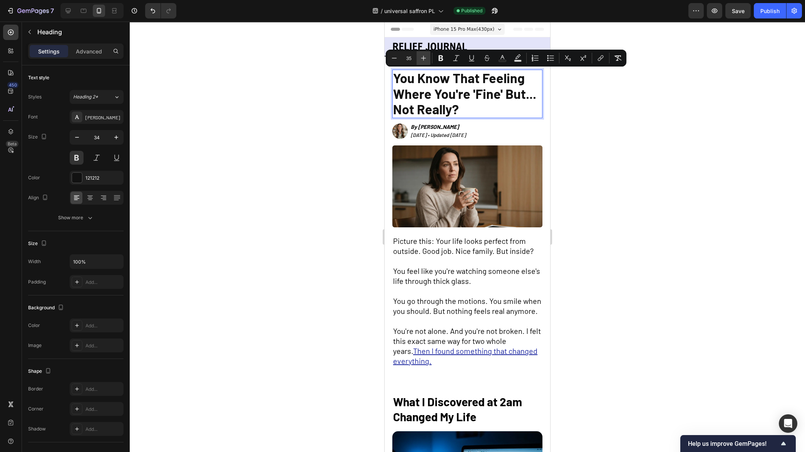
click at [424, 61] on icon "Editor contextual toolbar" at bounding box center [423, 58] width 8 height 8
type input "36"
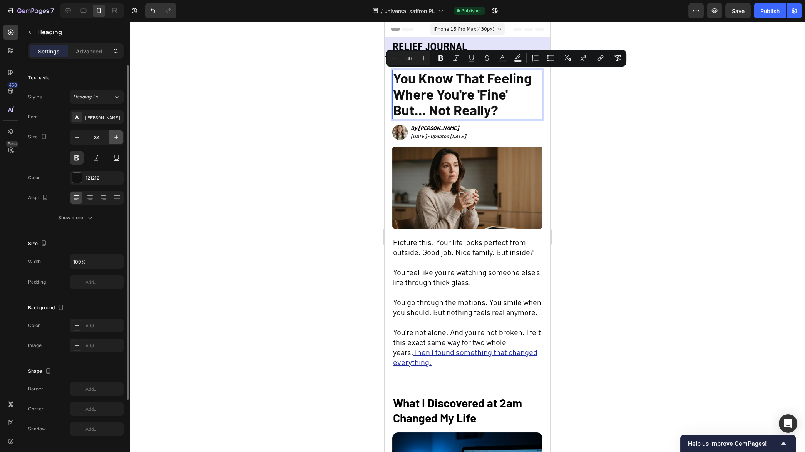
click at [119, 135] on icon "button" at bounding box center [116, 138] width 8 height 8
type input "36"
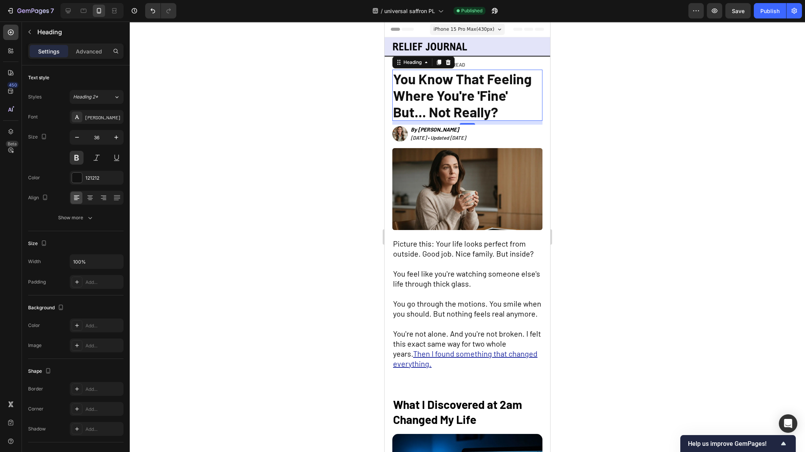
click at [297, 144] on div at bounding box center [467, 237] width 675 height 431
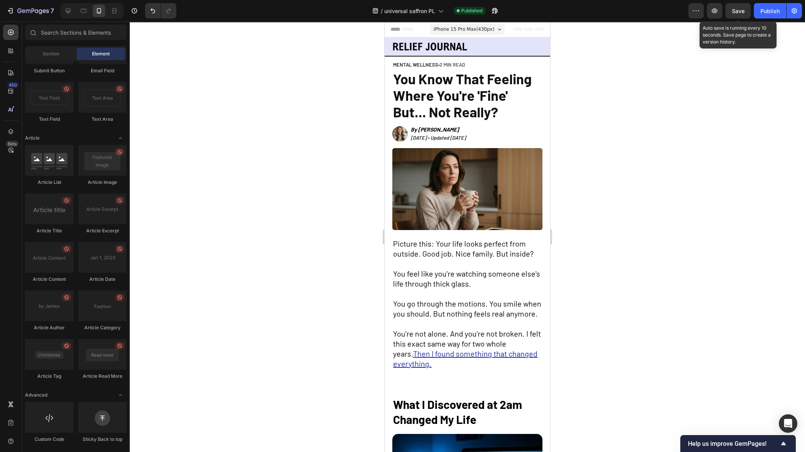
click at [742, 11] on span "Save" at bounding box center [737, 11] width 13 height 7
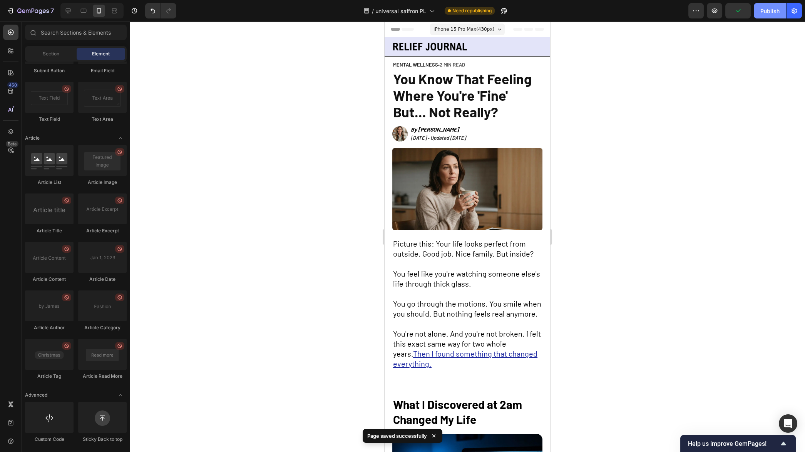
click at [770, 13] on div "Publish" at bounding box center [769, 11] width 19 height 8
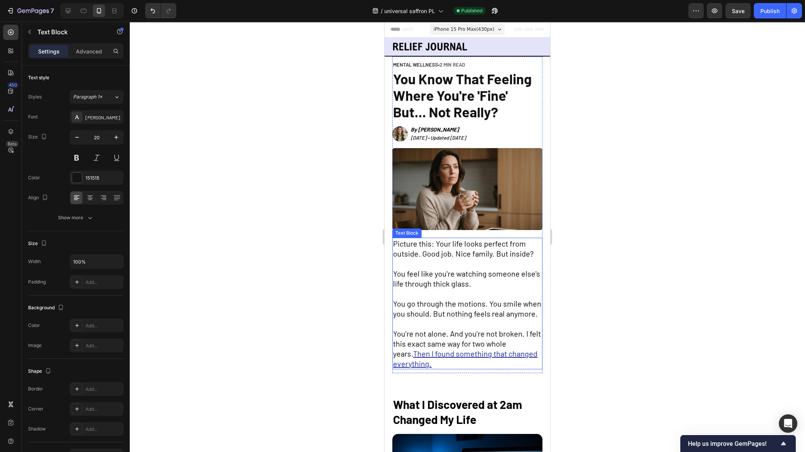
click at [463, 263] on p "Rich Text Editor. Editing area: main" at bounding box center [467, 264] width 149 height 10
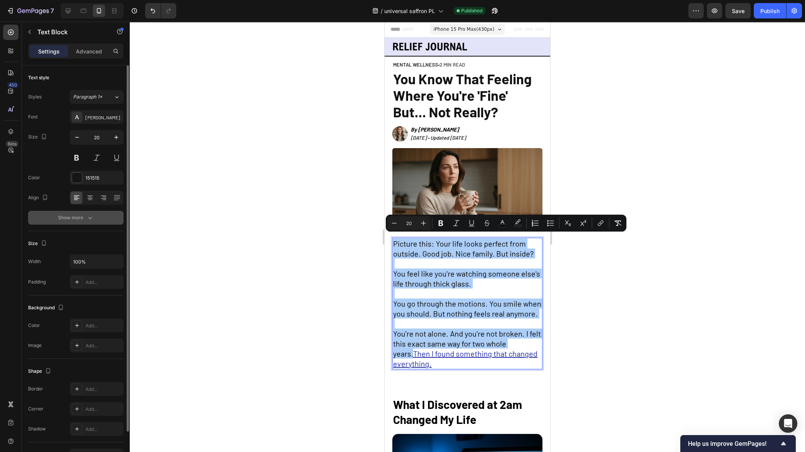
click at [76, 219] on div "Show more" at bounding box center [76, 218] width 36 height 8
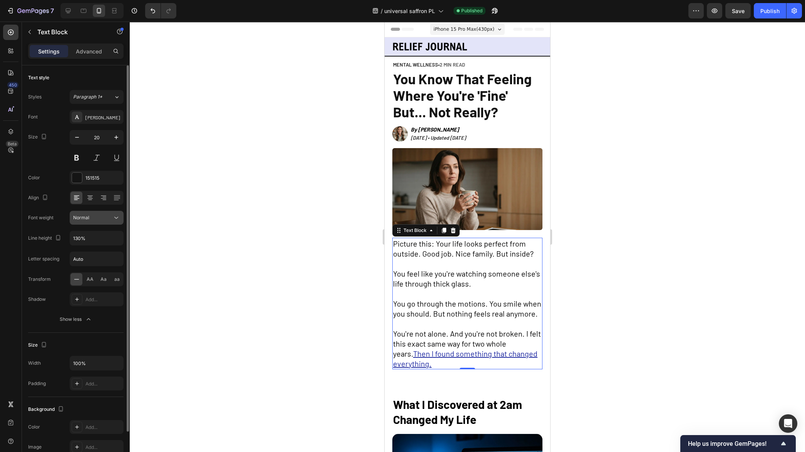
click at [95, 219] on div "Normal" at bounding box center [92, 217] width 39 height 7
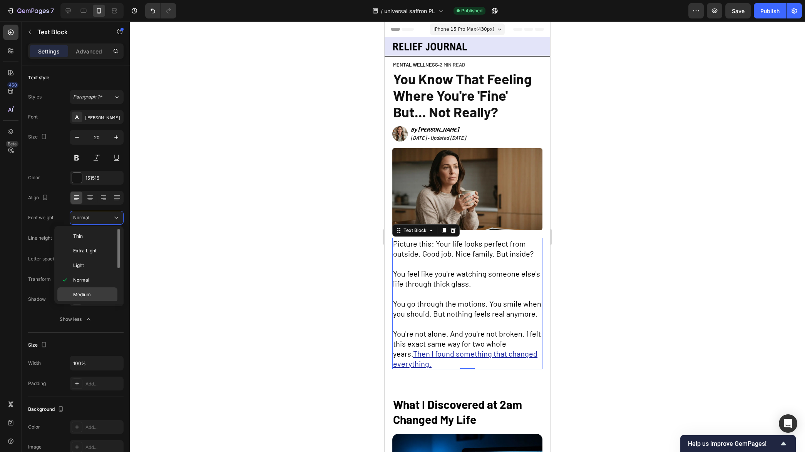
click at [93, 294] on p "Medium" at bounding box center [93, 294] width 41 height 7
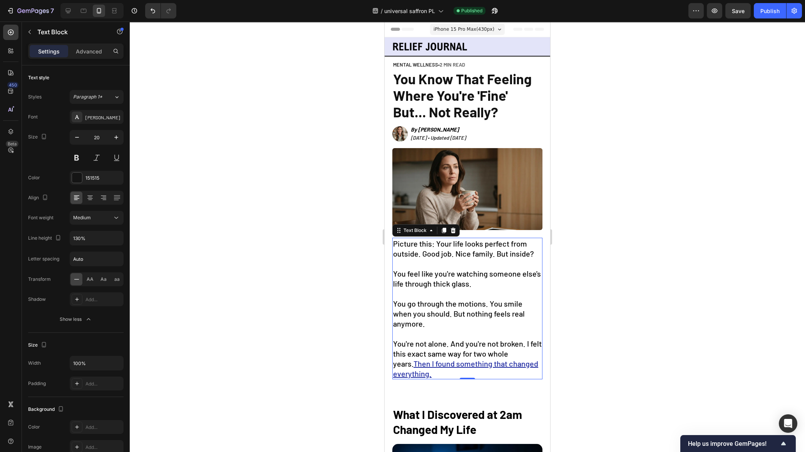
click at [262, 283] on div at bounding box center [467, 237] width 675 height 431
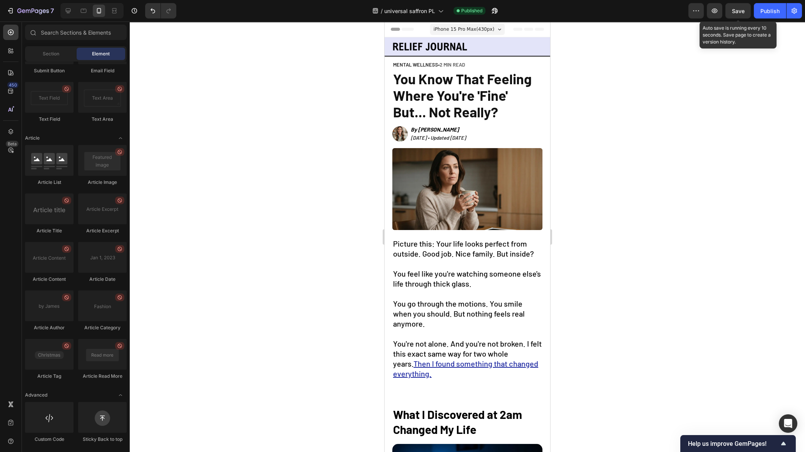
click at [739, 12] on span "Save" at bounding box center [737, 11] width 13 height 7
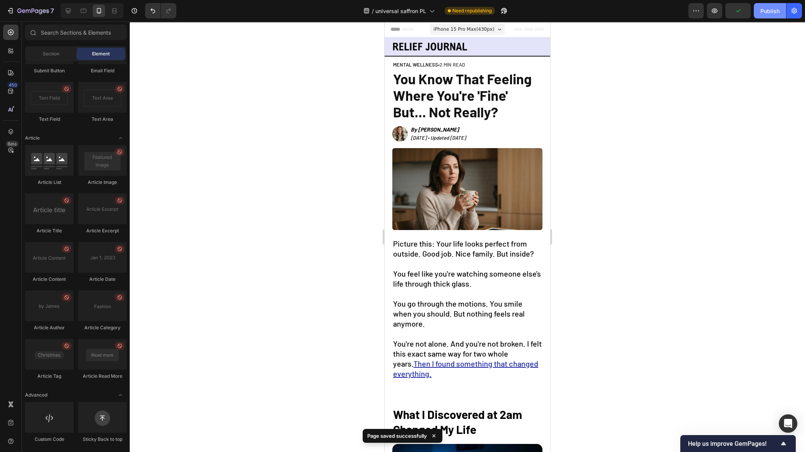
click at [763, 13] on div "Publish" at bounding box center [769, 11] width 19 height 8
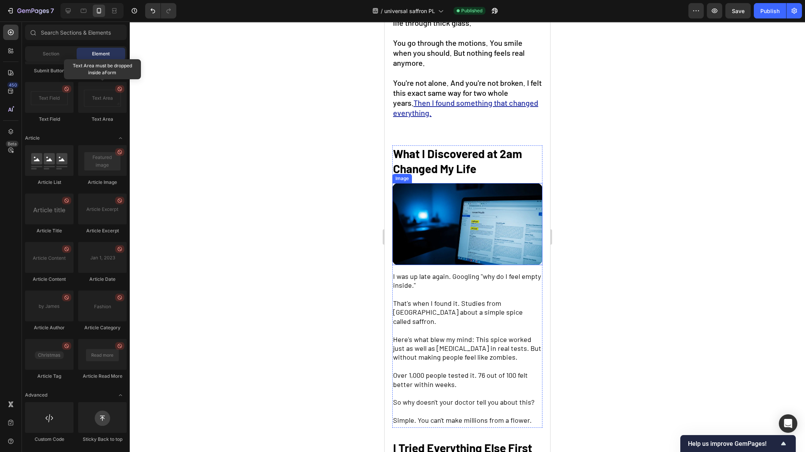
scroll to position [261, 0]
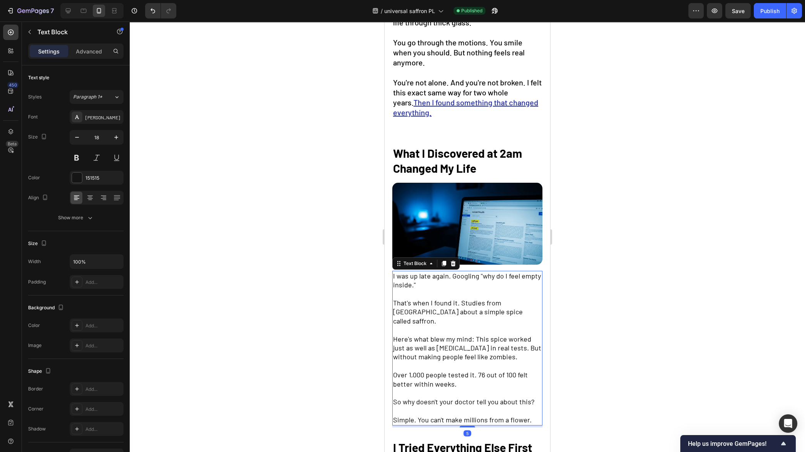
click at [457, 326] on p at bounding box center [467, 330] width 149 height 9
click at [457, 326] on p "Rich Text Editor. Editing area: main" at bounding box center [467, 330] width 149 height 9
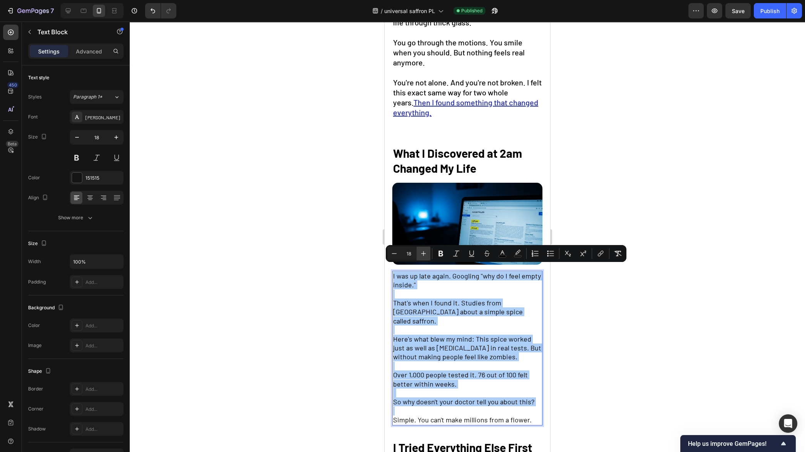
click at [428, 255] on button "Plus" at bounding box center [423, 254] width 14 height 14
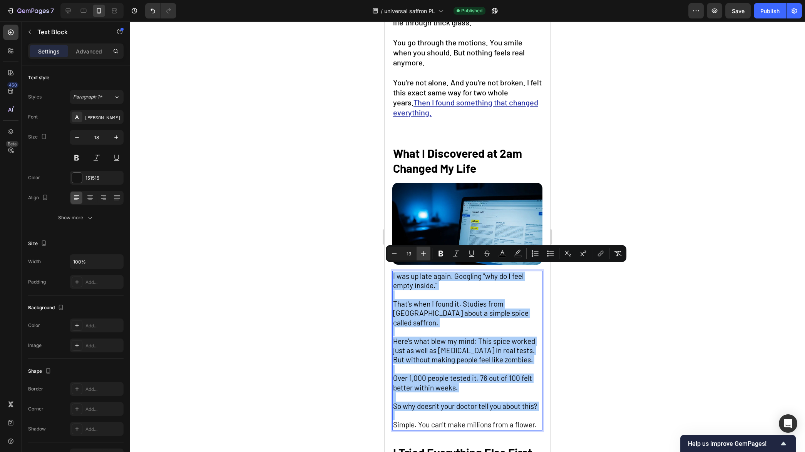
click at [428, 255] on button "Plus" at bounding box center [423, 254] width 14 height 14
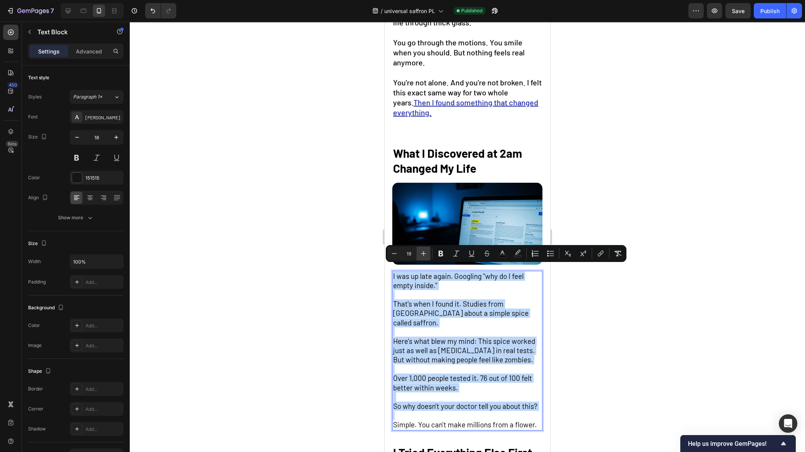
type input "20"
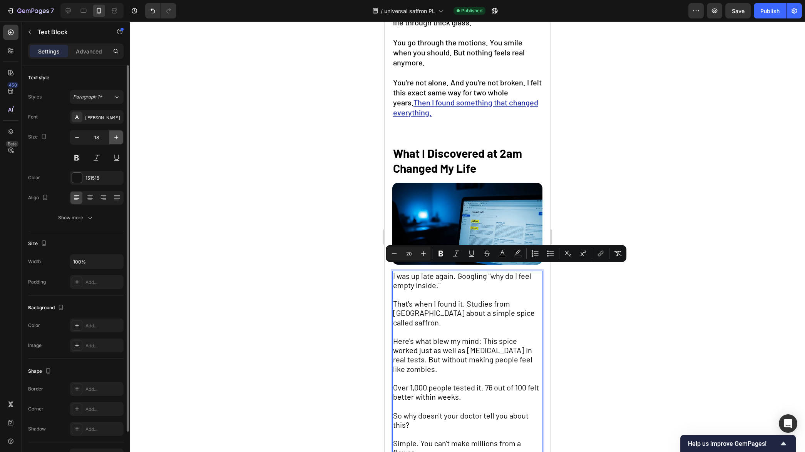
click at [115, 139] on icon "button" at bounding box center [116, 138] width 8 height 8
type input "20"
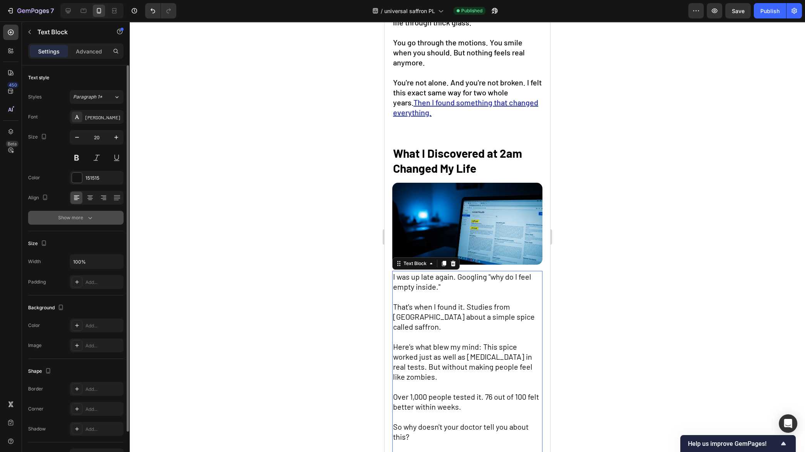
click at [93, 219] on icon "button" at bounding box center [90, 218] width 8 height 8
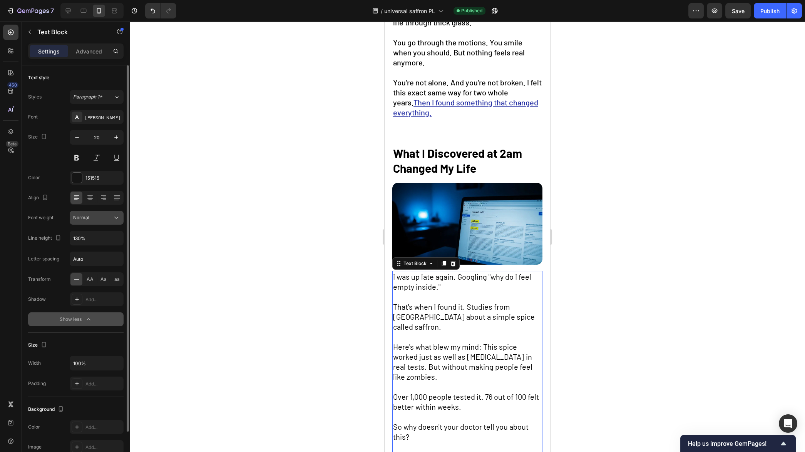
click at [102, 220] on div "Normal" at bounding box center [92, 217] width 39 height 7
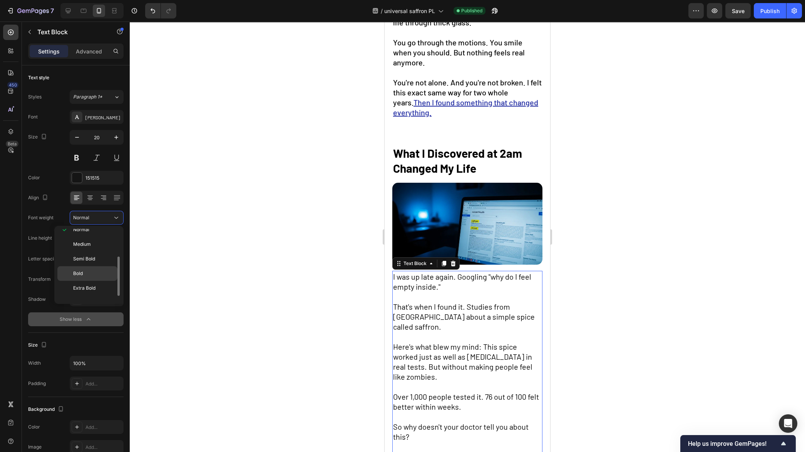
scroll to position [49, 0]
click at [97, 248] on p "Medium" at bounding box center [93, 245] width 41 height 7
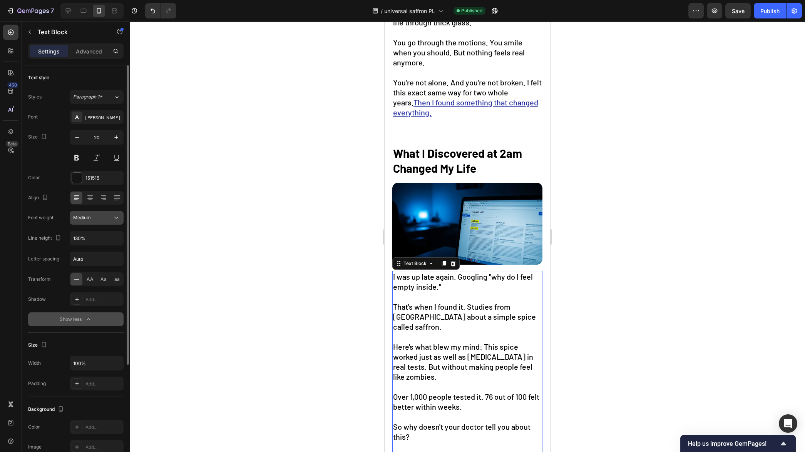
click at [105, 219] on div "Medium" at bounding box center [92, 217] width 39 height 7
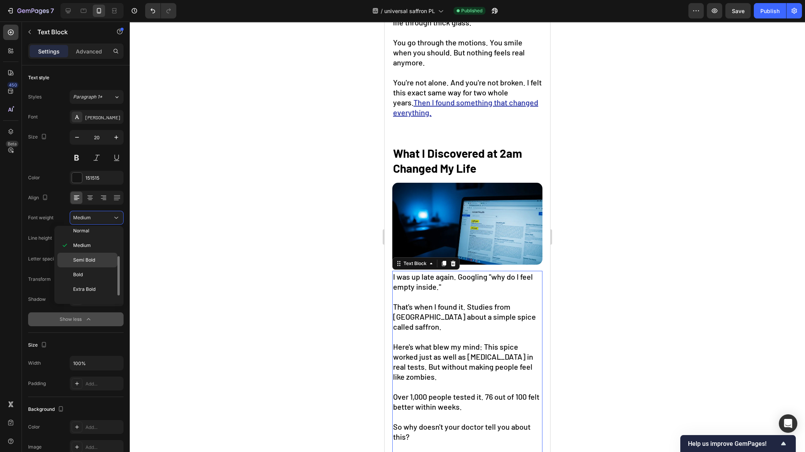
click at [96, 264] on div "Semi Bold" at bounding box center [87, 260] width 60 height 15
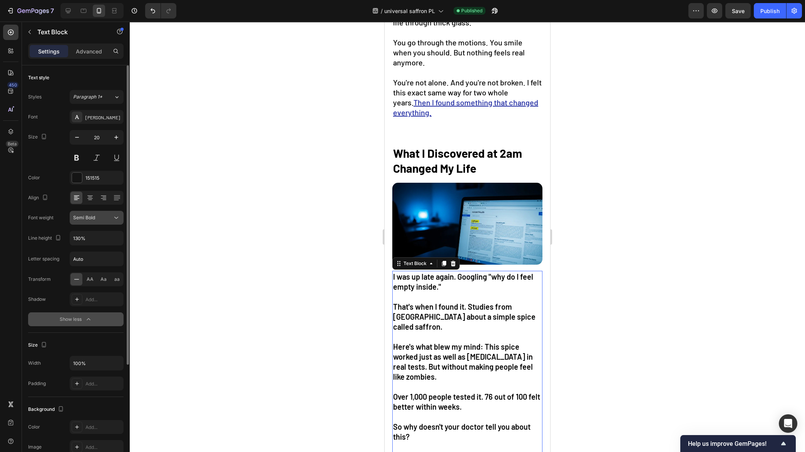
click at [99, 221] on button "Semi Bold" at bounding box center [97, 218] width 54 height 14
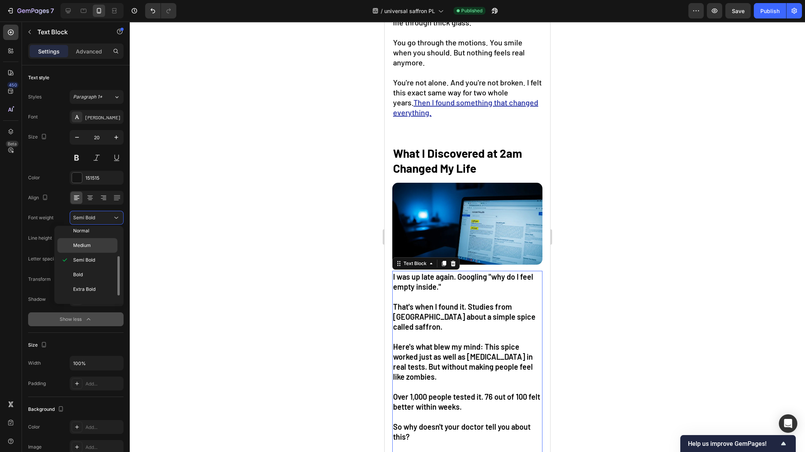
click at [98, 244] on p "Medium" at bounding box center [93, 245] width 41 height 7
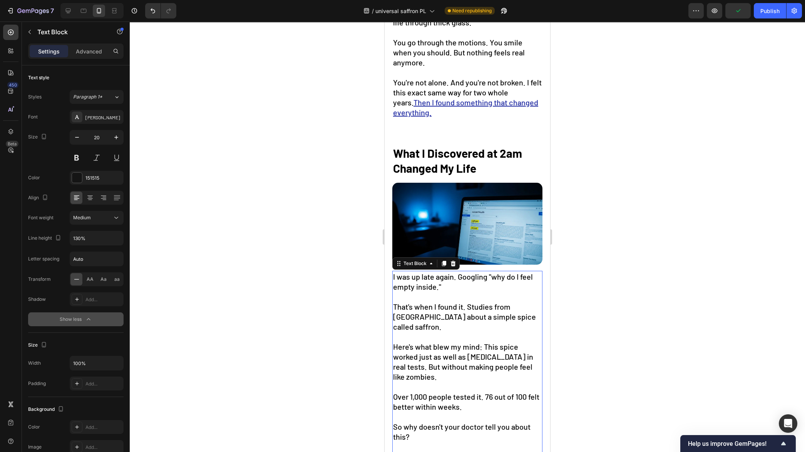
click at [307, 286] on div at bounding box center [467, 237] width 675 height 431
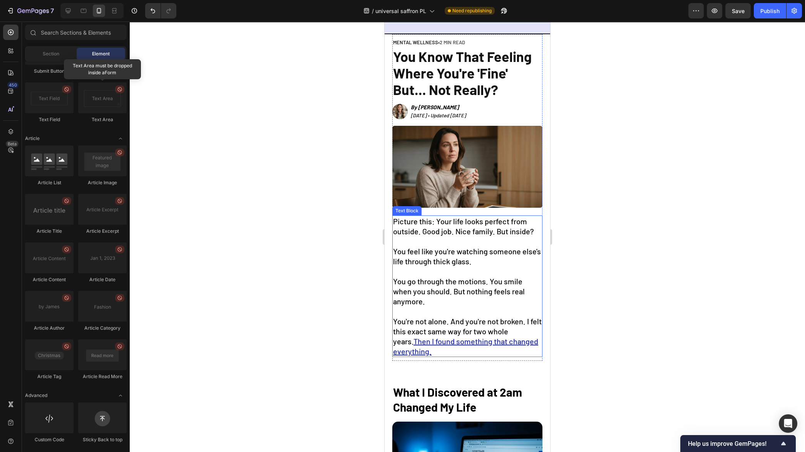
scroll to position [0, 0]
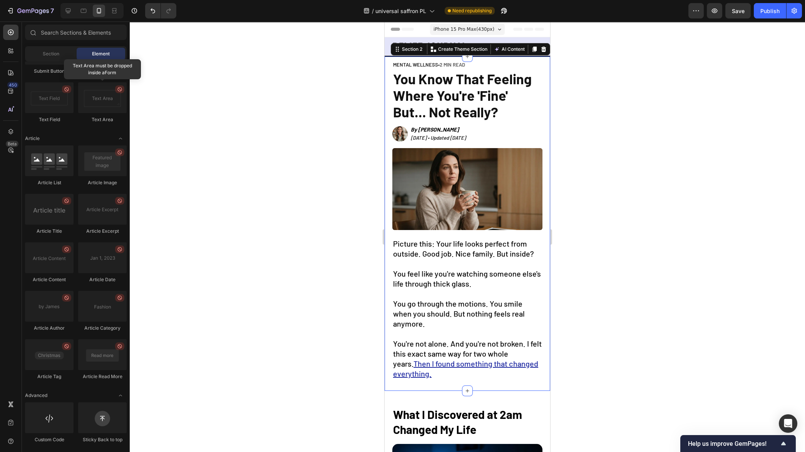
click at [492, 384] on div "MENTAL WELLNESS • 2 MIN READ Text Block ⁠⁠⁠⁠⁠⁠⁠ You Know That Feeling Where You…" at bounding box center [467, 224] width 150 height 334
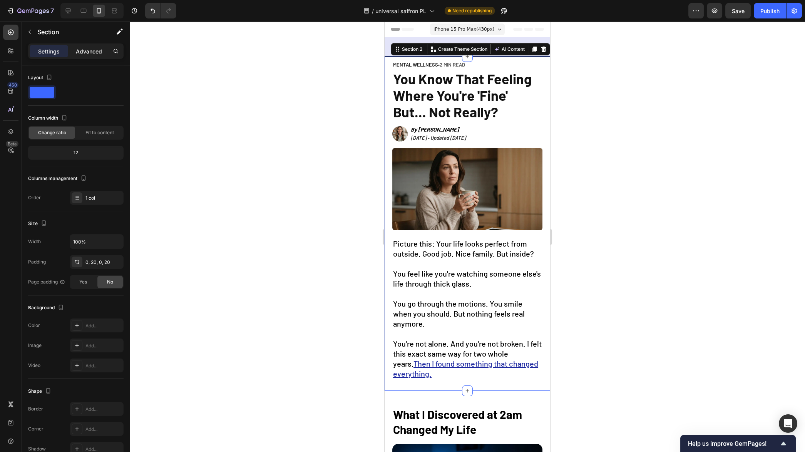
click at [78, 46] on div "Advanced" at bounding box center [89, 51] width 38 height 12
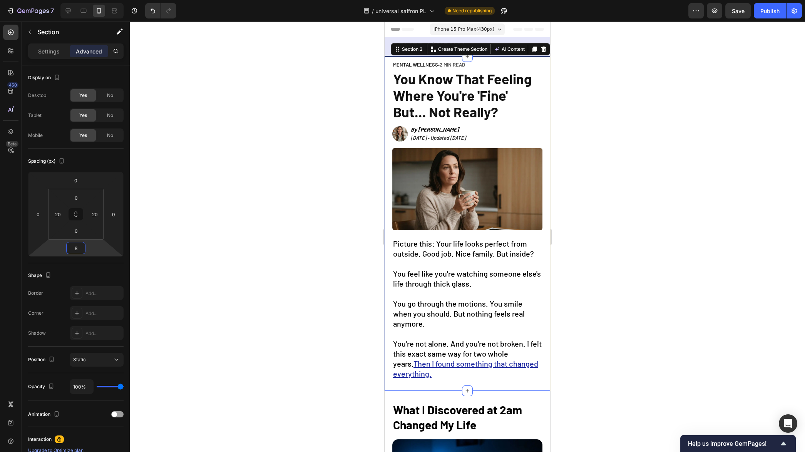
type input "10"
click at [98, 0] on html "7 Version history / universal saffron PL Need republishing Preview Save Publish…" at bounding box center [402, 0] width 805 height 0
click at [240, 260] on div at bounding box center [467, 237] width 675 height 431
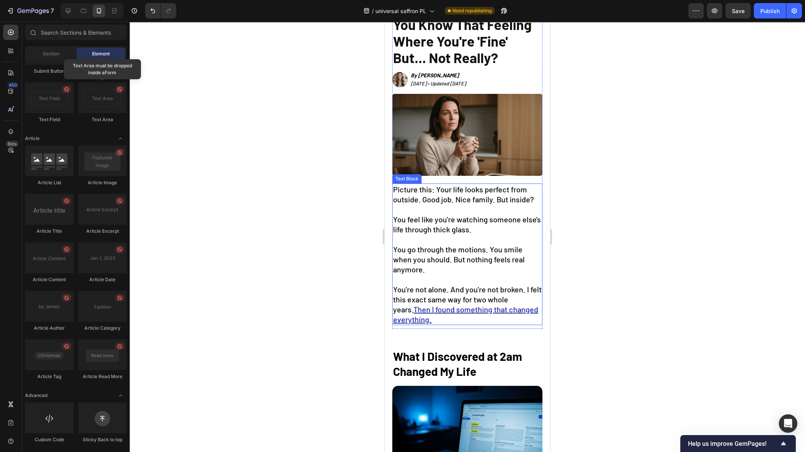
scroll to position [56, 0]
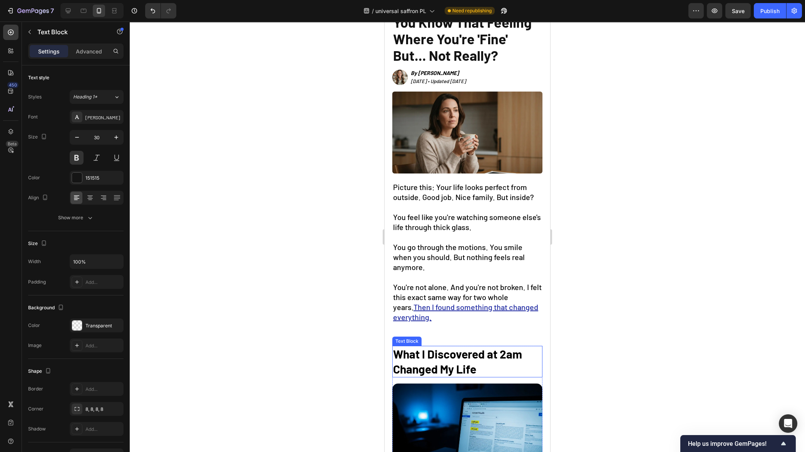
click at [467, 360] on strong "What I Discovered at 2am Changed My Life" at bounding box center [457, 361] width 129 height 29
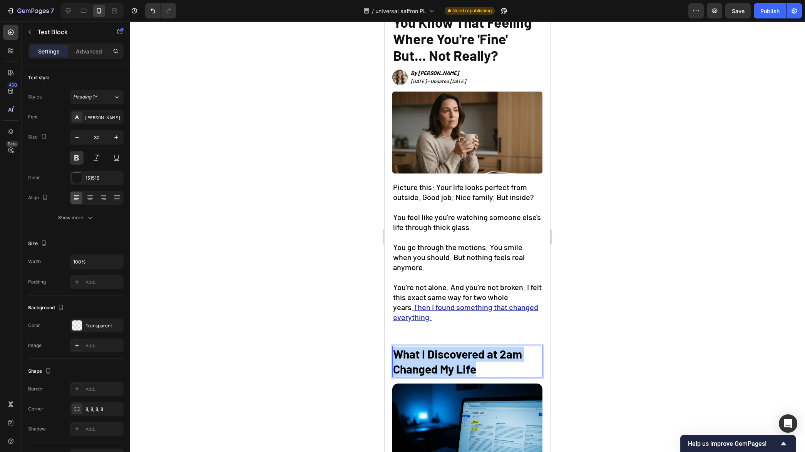
click at [467, 360] on strong "What I Discovered at 2am Changed My Life" at bounding box center [457, 361] width 129 height 29
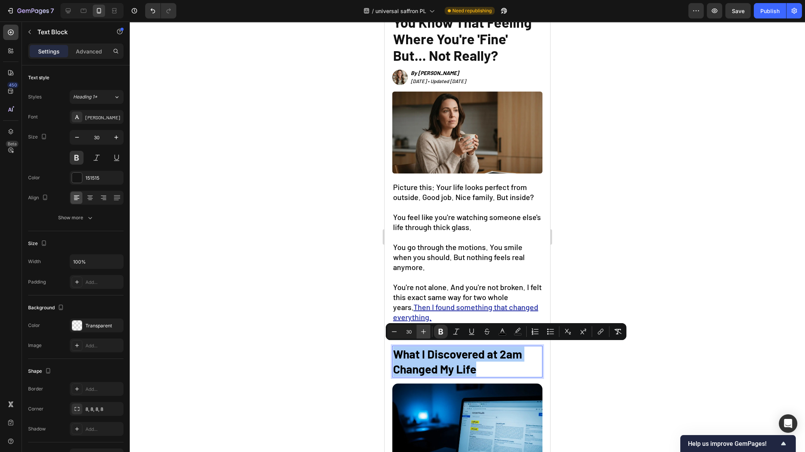
click at [424, 331] on icon "Editor contextual toolbar" at bounding box center [423, 332] width 8 height 8
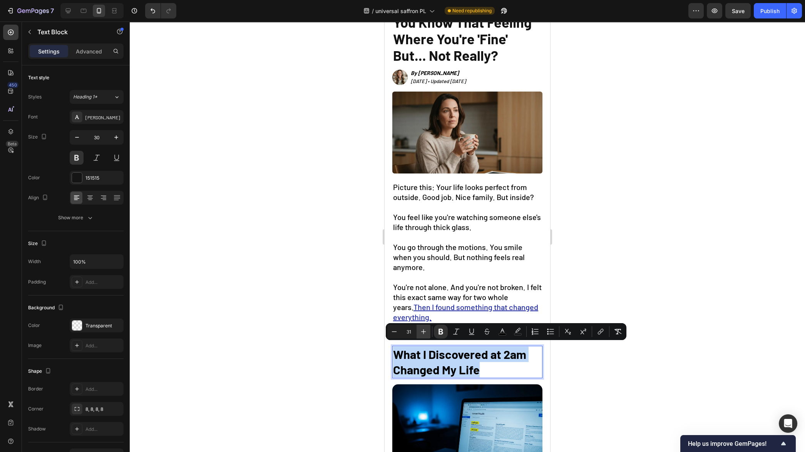
type input "32"
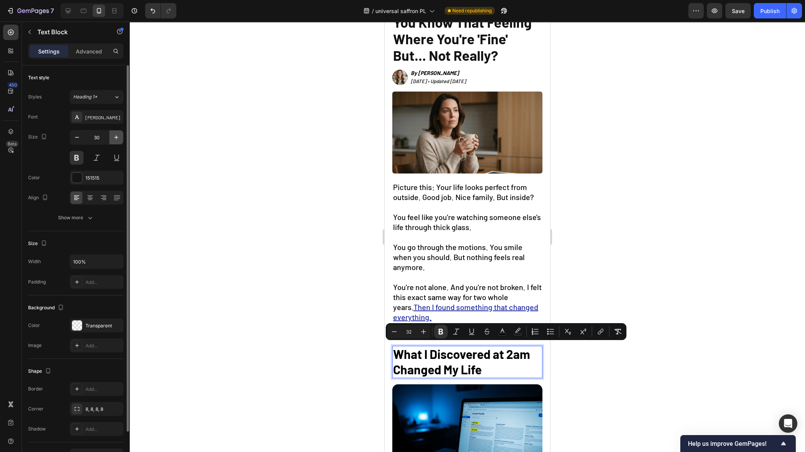
click at [120, 139] on button "button" at bounding box center [116, 137] width 14 height 14
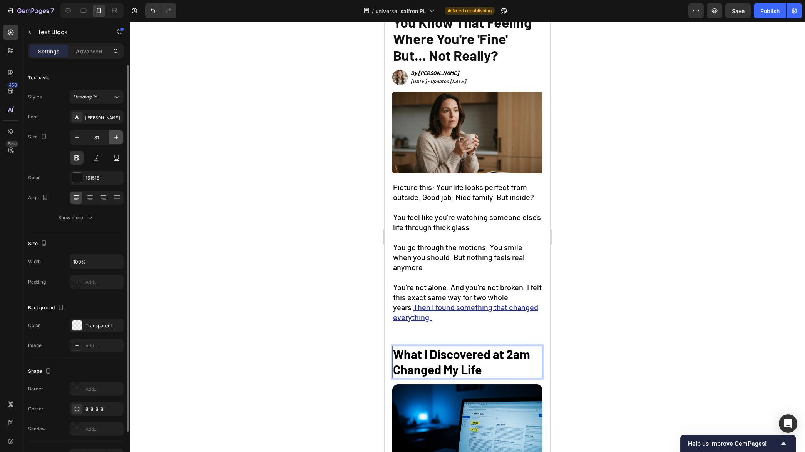
click at [120, 139] on button "button" at bounding box center [116, 137] width 14 height 14
type input "32"
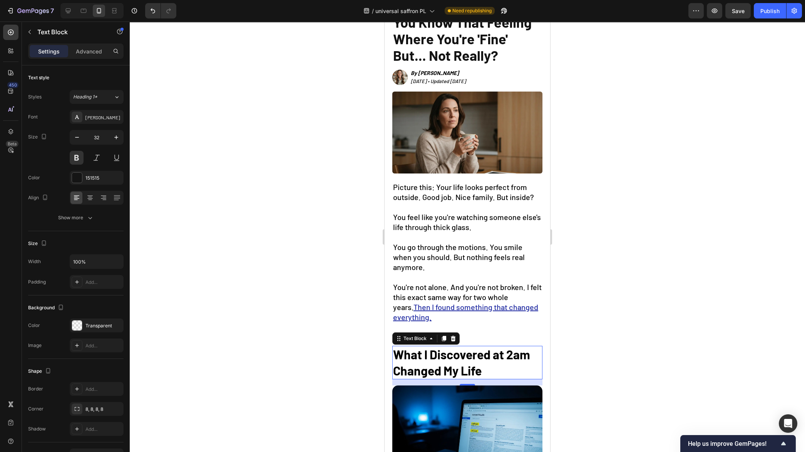
click at [277, 225] on div at bounding box center [467, 237] width 675 height 431
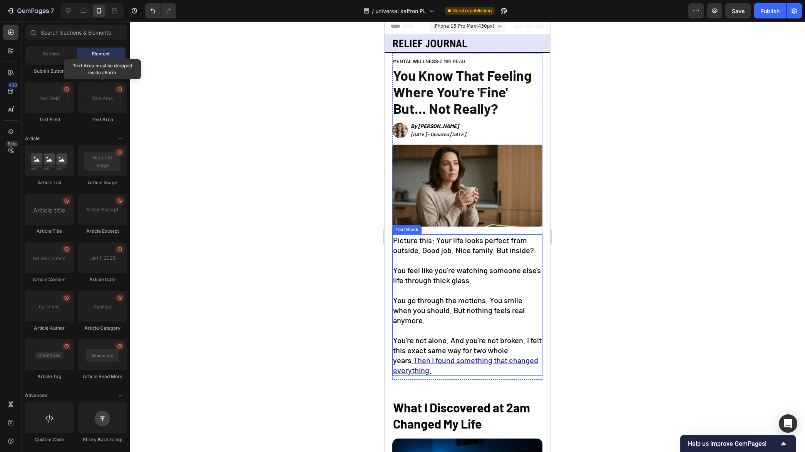
scroll to position [0, 0]
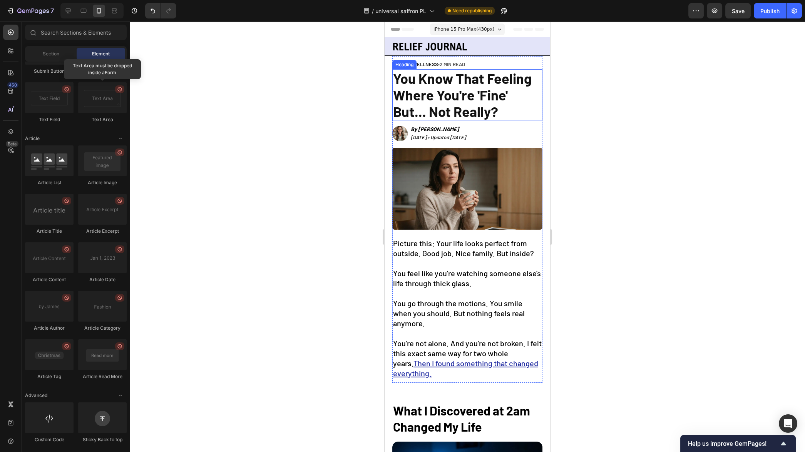
click at [445, 98] on span "You Know That Feeling Where You're 'Fine' But... Not Really?" at bounding box center [462, 95] width 139 height 50
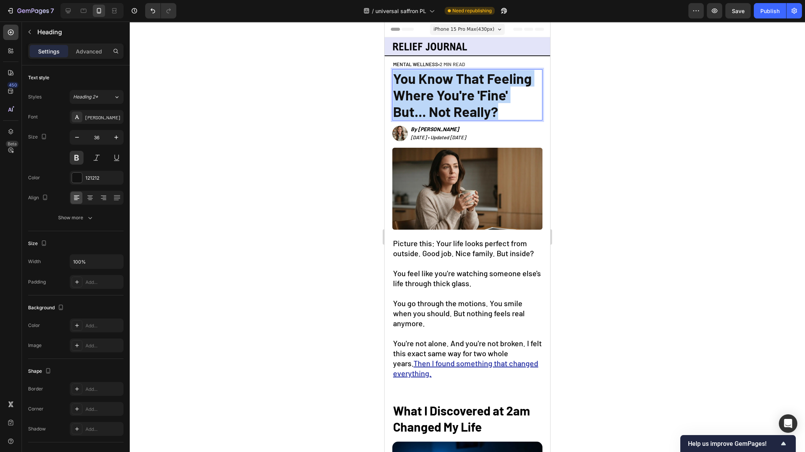
click at [445, 98] on span "You Know That Feeling Where You're 'Fine' But... Not Really?" at bounding box center [462, 95] width 139 height 50
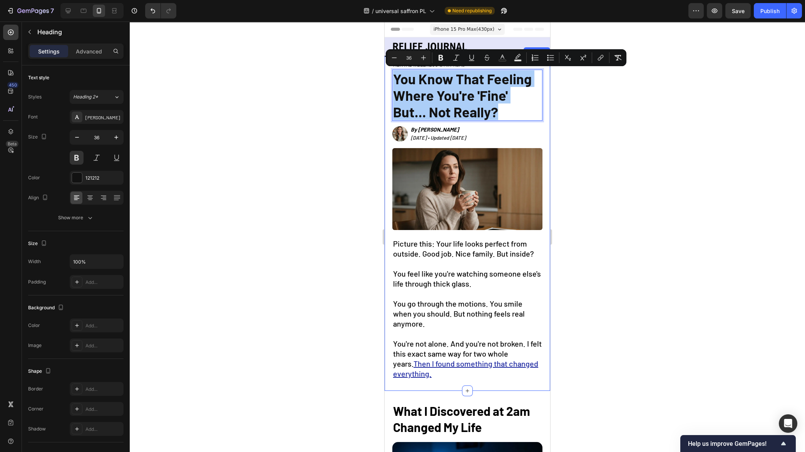
click at [339, 149] on div at bounding box center [467, 237] width 675 height 431
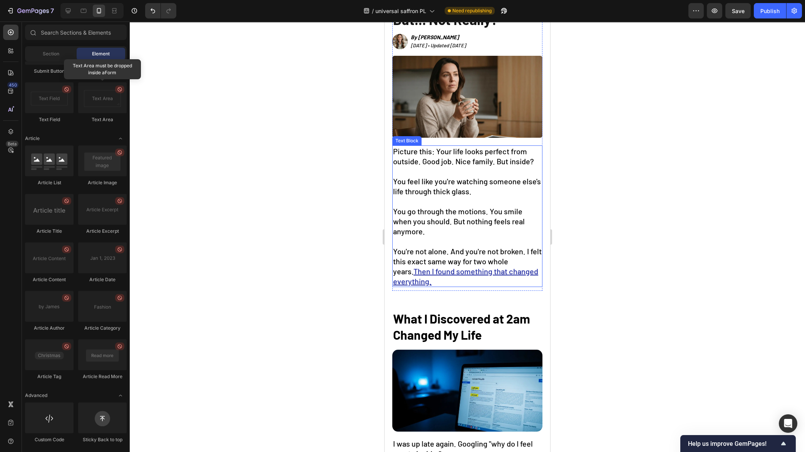
scroll to position [93, 0]
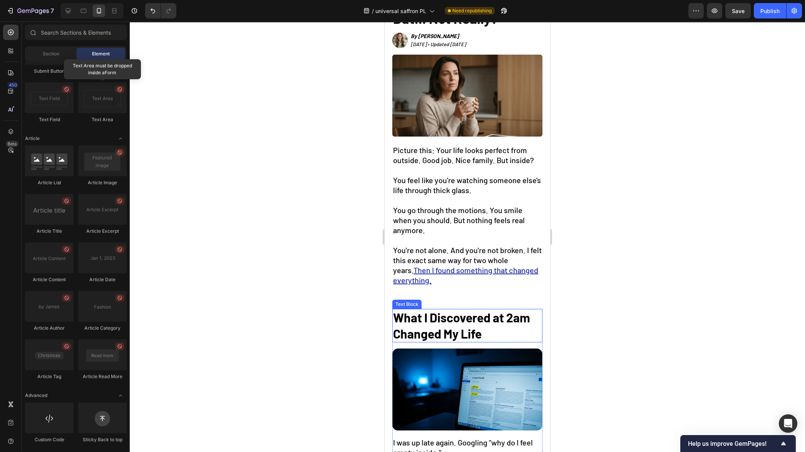
click at [479, 316] on strong "What I Discovered at 2am Changed My Life" at bounding box center [461, 325] width 137 height 31
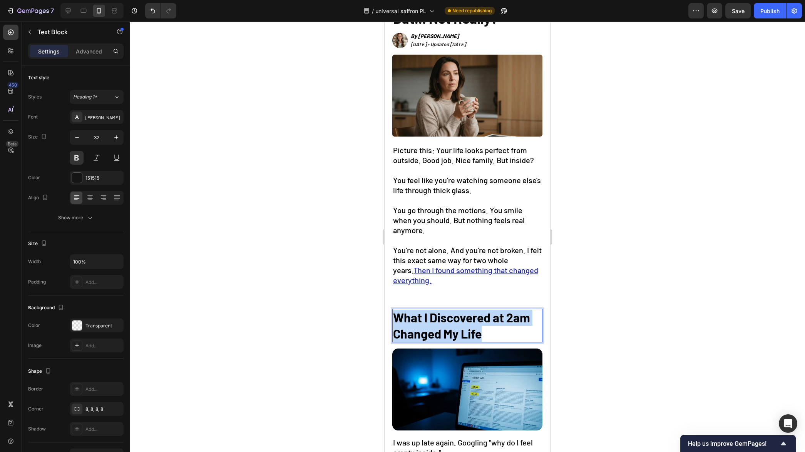
click at [479, 316] on strong "What I Discovered at 2am Changed My Life" at bounding box center [461, 325] width 137 height 31
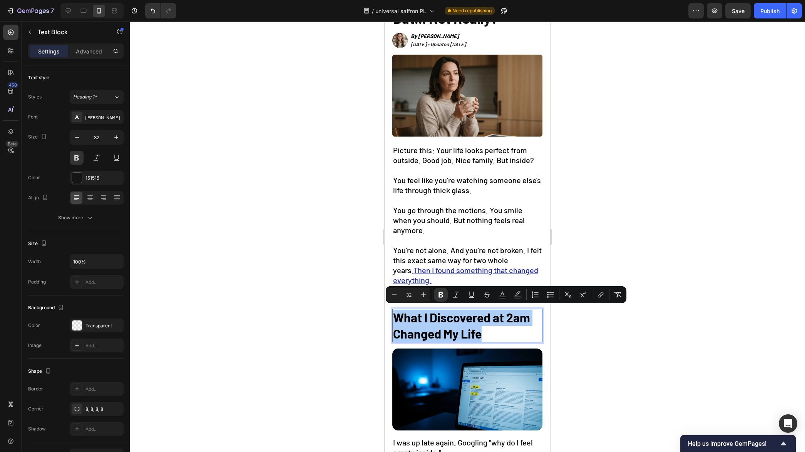
click at [264, 331] on div at bounding box center [467, 237] width 675 height 431
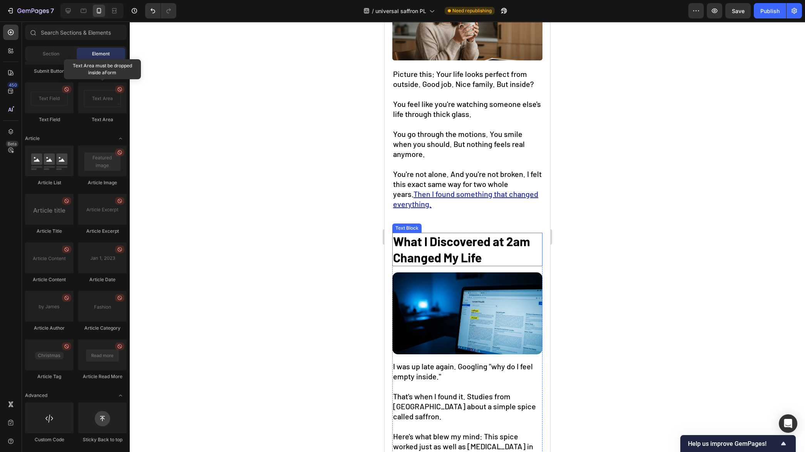
scroll to position [294, 0]
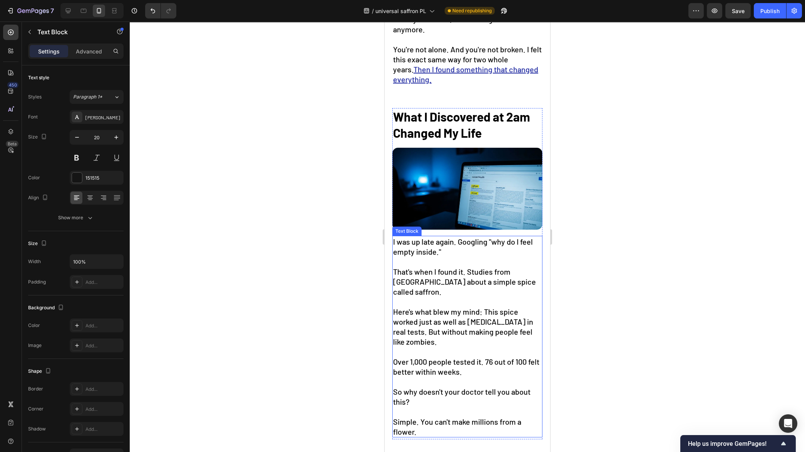
click at [441, 297] on p "Rich Text Editor. Editing area: main" at bounding box center [467, 302] width 149 height 10
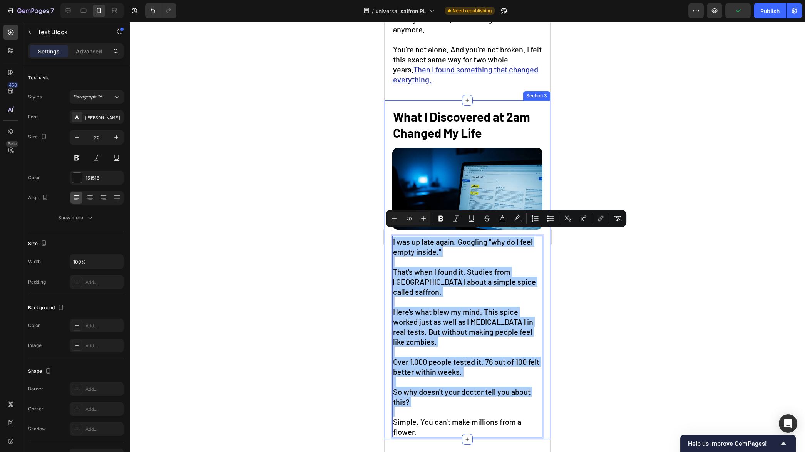
click at [239, 230] on div at bounding box center [467, 237] width 675 height 431
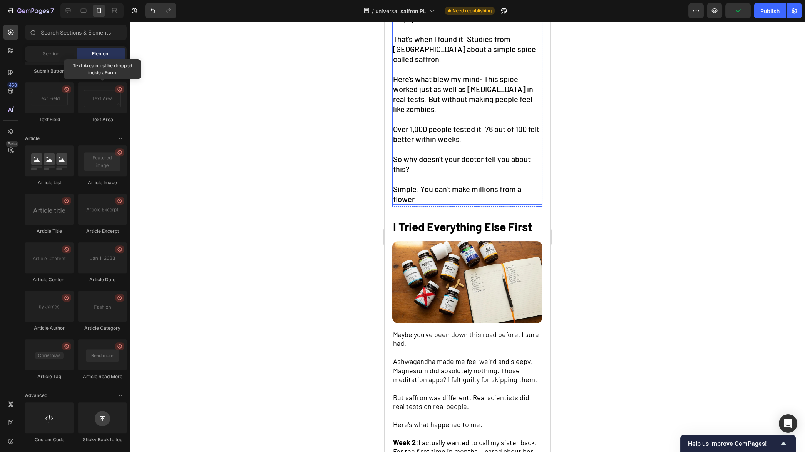
scroll to position [562, 0]
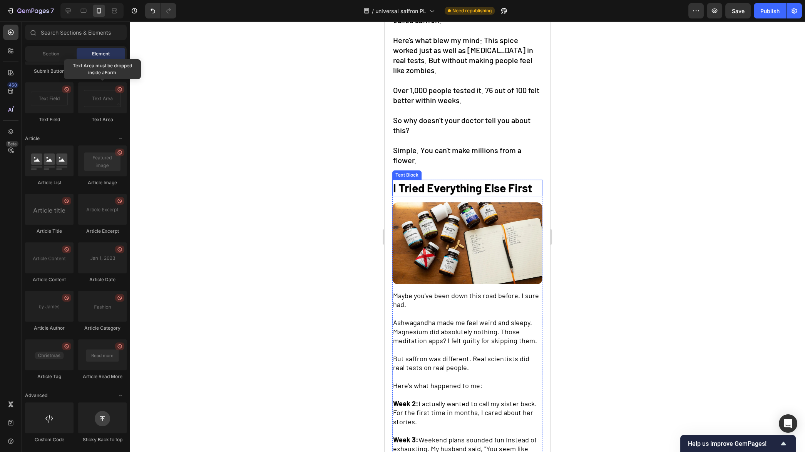
click at [464, 182] on strong "I Tried Everything Else First" at bounding box center [462, 188] width 139 height 14
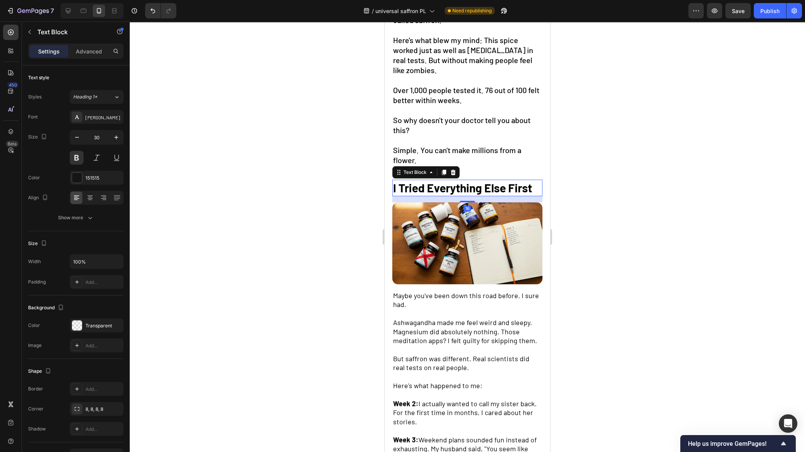
click at [464, 182] on strong "I Tried Everything Else First" at bounding box center [462, 188] width 139 height 14
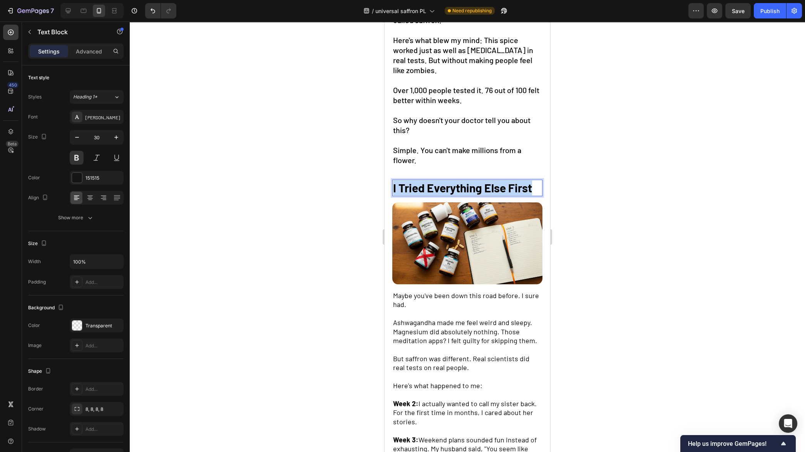
click at [464, 182] on strong "I Tried Everything Else First" at bounding box center [462, 188] width 139 height 14
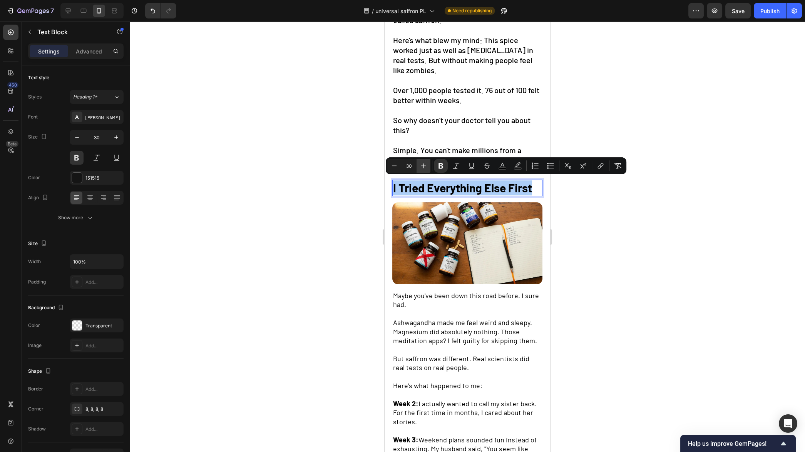
click at [425, 167] on icon "Editor contextual toolbar" at bounding box center [423, 166] width 8 height 8
type input "32"
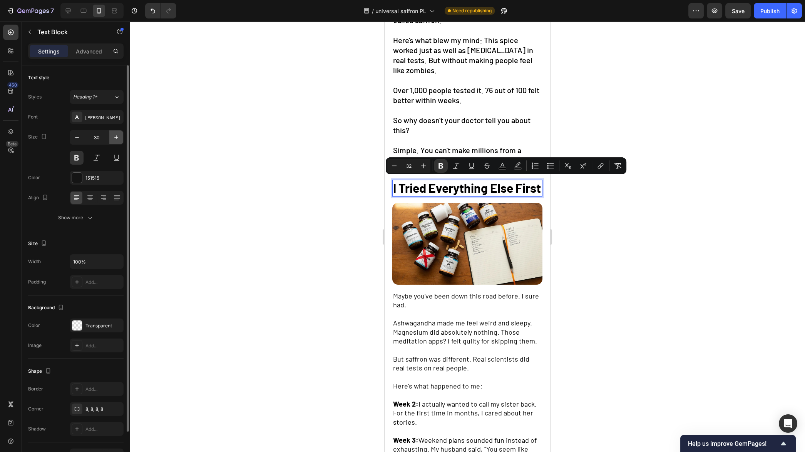
click at [118, 136] on icon "button" at bounding box center [116, 138] width 8 height 8
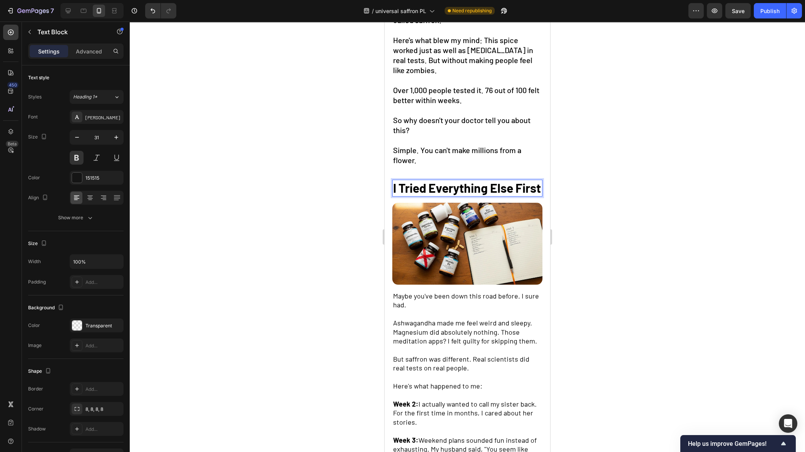
type input "32"
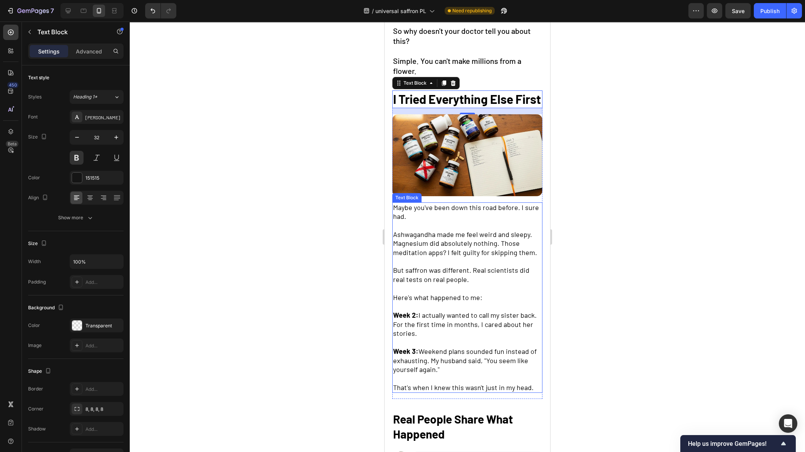
scroll to position [656, 0]
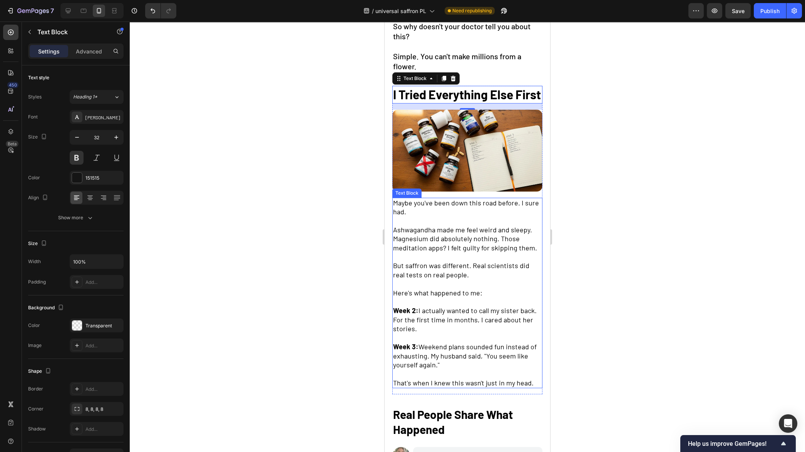
click at [449, 277] on span "But saffron was different. Real scientists did real tests on real people." at bounding box center [461, 269] width 136 height 17
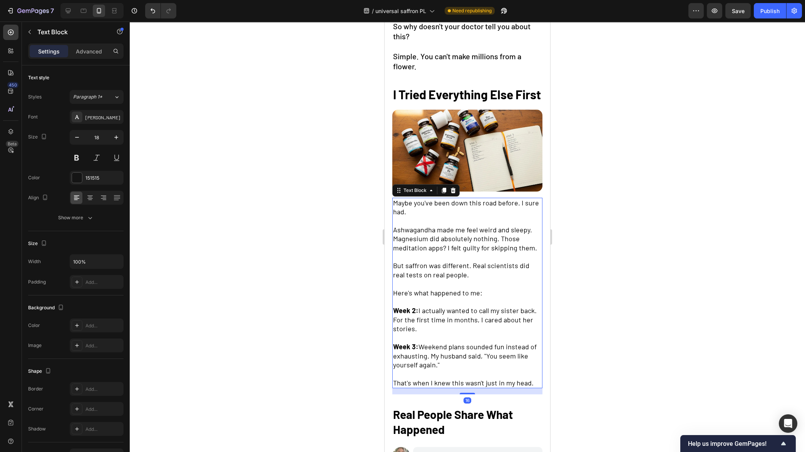
click at [449, 277] on span "But saffron was different. Real scientists did real tests on real people." at bounding box center [461, 269] width 136 height 17
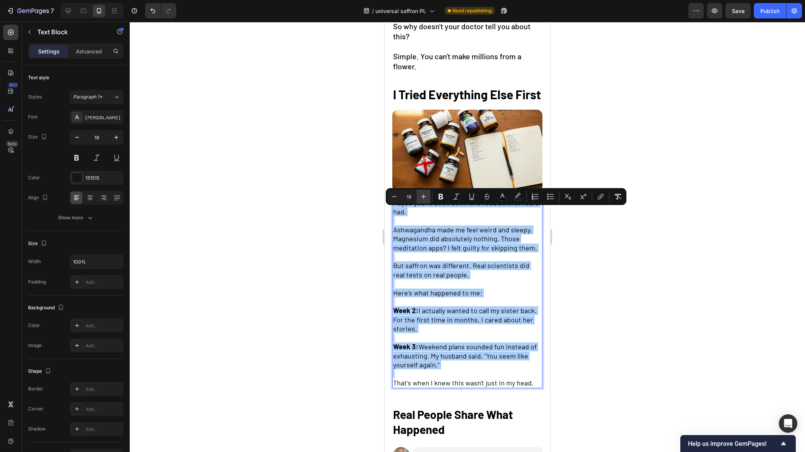
click at [422, 197] on icon "Editor contextual toolbar" at bounding box center [423, 197] width 8 height 8
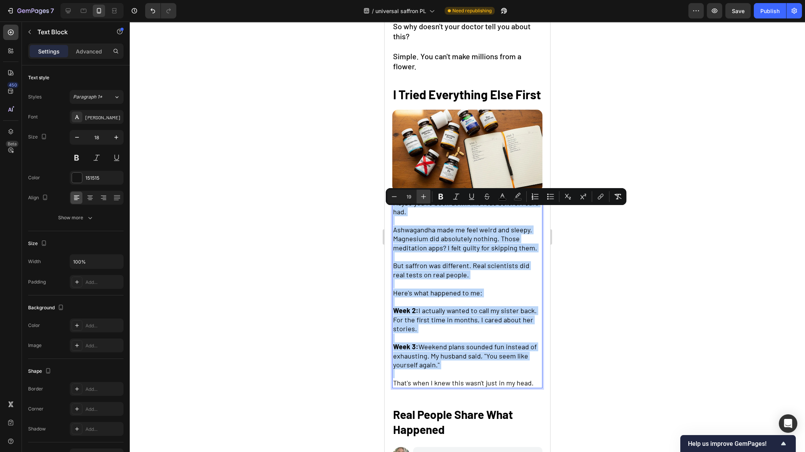
type input "20"
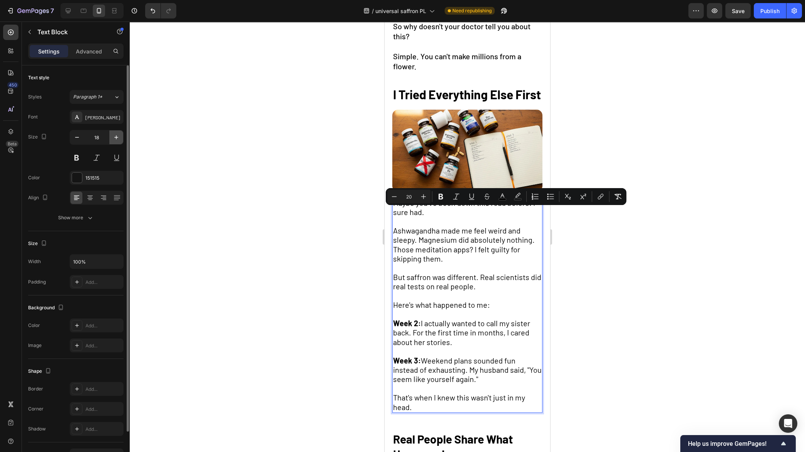
click at [114, 140] on icon "button" at bounding box center [116, 138] width 8 height 8
type input "20"
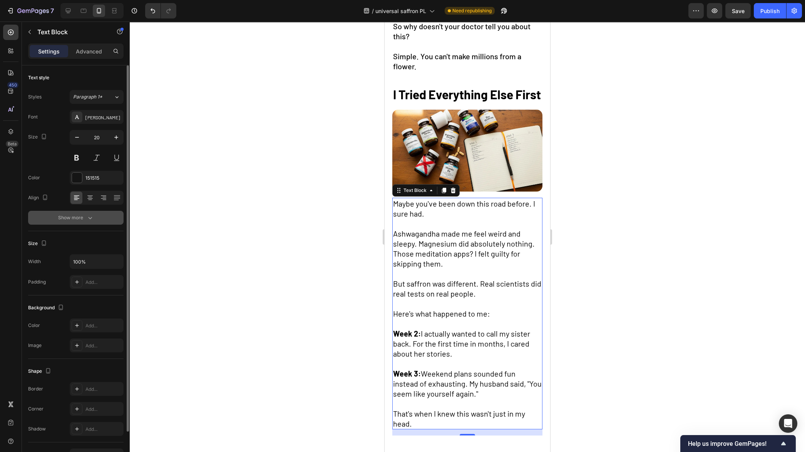
click at [92, 215] on icon "button" at bounding box center [90, 218] width 8 height 8
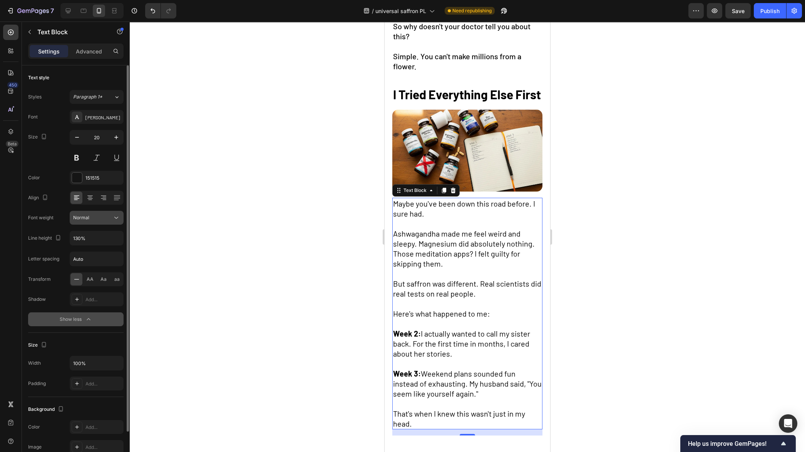
click at [103, 219] on div "Normal" at bounding box center [92, 217] width 39 height 7
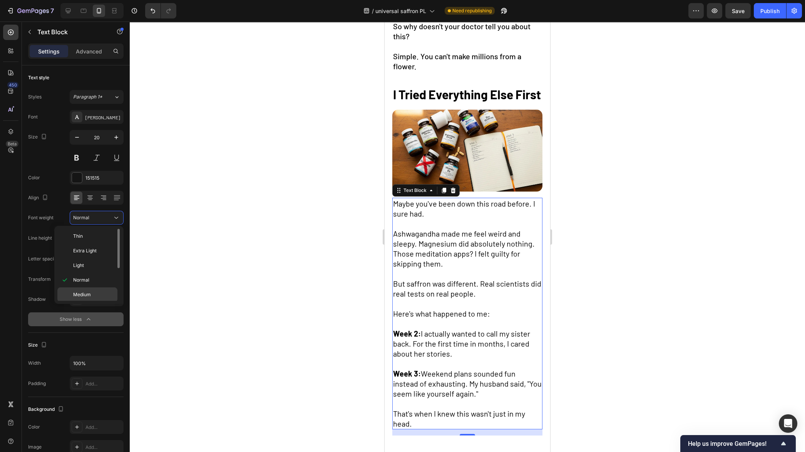
click at [94, 295] on p "Medium" at bounding box center [93, 294] width 41 height 7
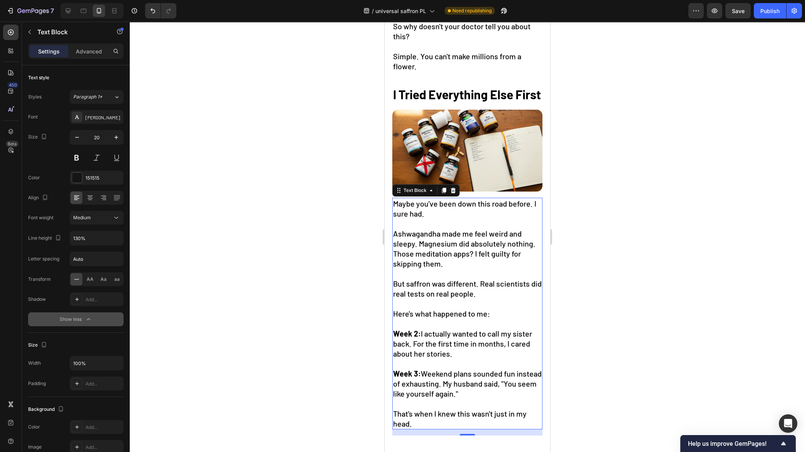
click at [247, 280] on div at bounding box center [467, 237] width 675 height 431
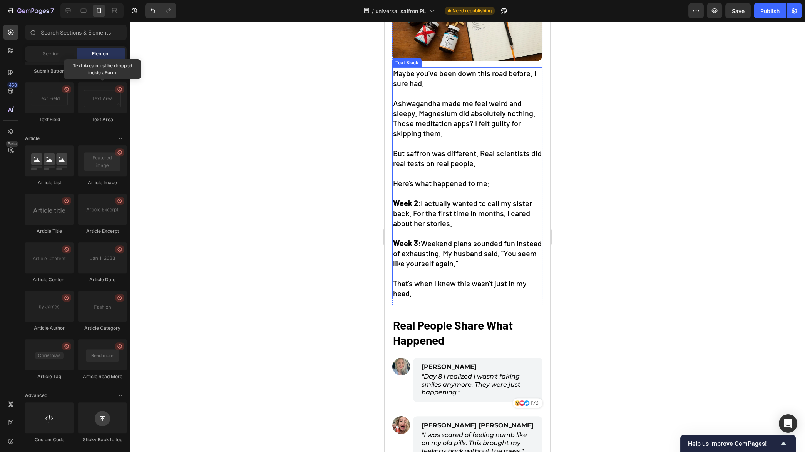
scroll to position [868, 0]
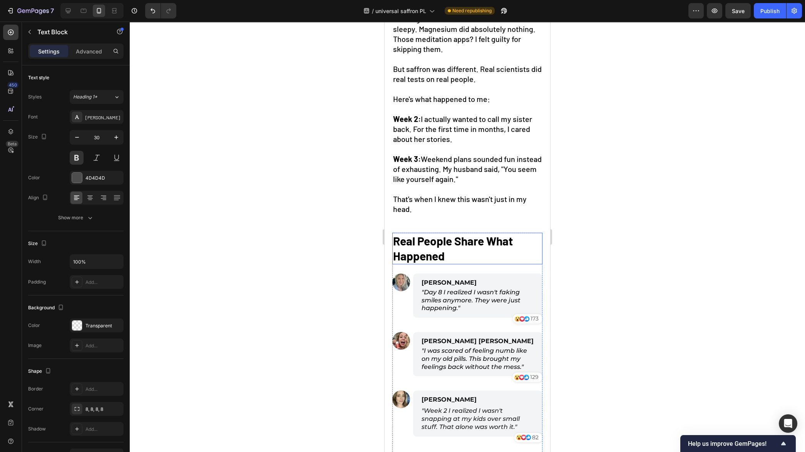
click at [447, 260] on strong "Real People Share What Happened" at bounding box center [453, 248] width 120 height 29
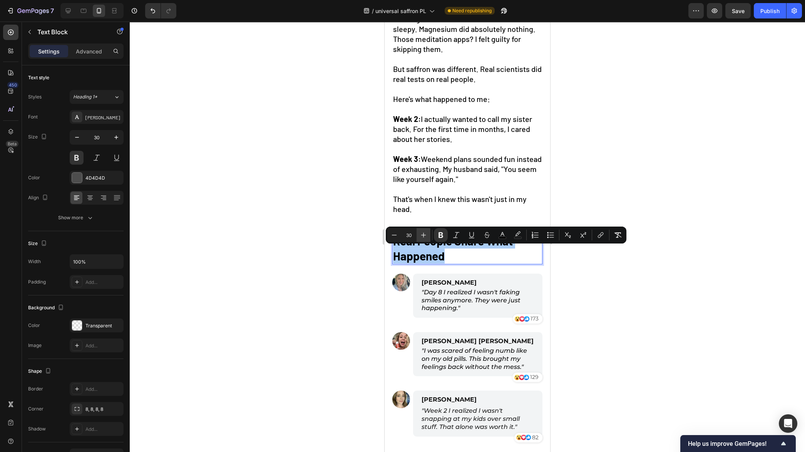
click at [426, 237] on icon "Editor contextual toolbar" at bounding box center [423, 235] width 8 height 8
type input "32"
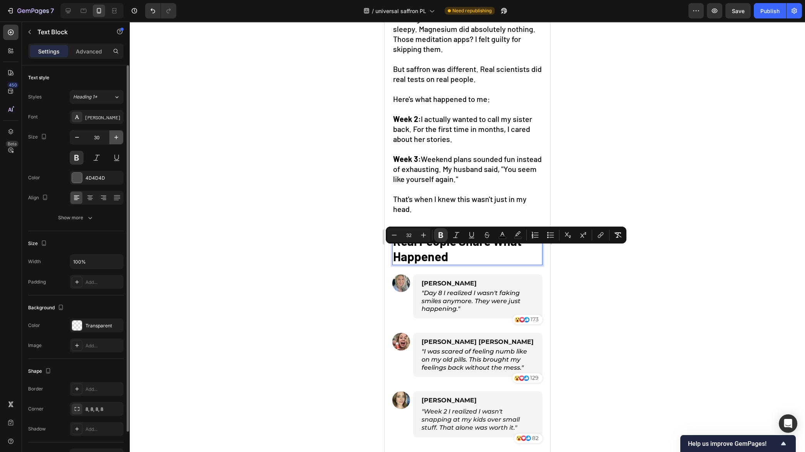
click at [116, 137] on icon "button" at bounding box center [116, 138] width 8 height 8
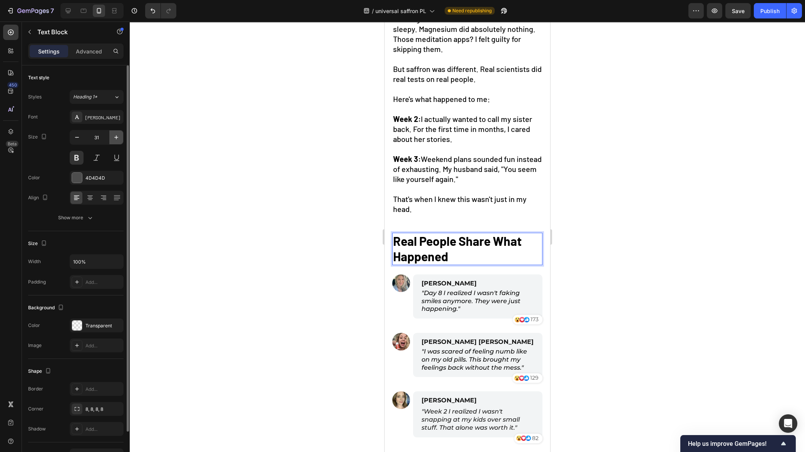
click at [116, 137] on icon "button" at bounding box center [116, 138] width 8 height 8
type input "32"
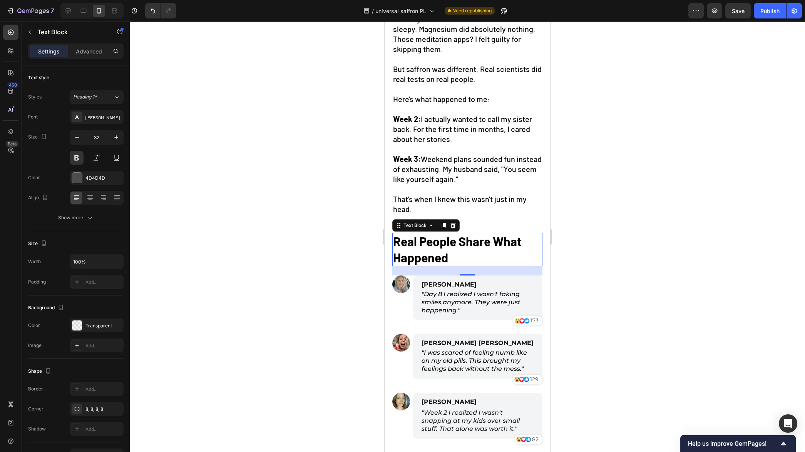
click at [312, 252] on div at bounding box center [467, 237] width 675 height 431
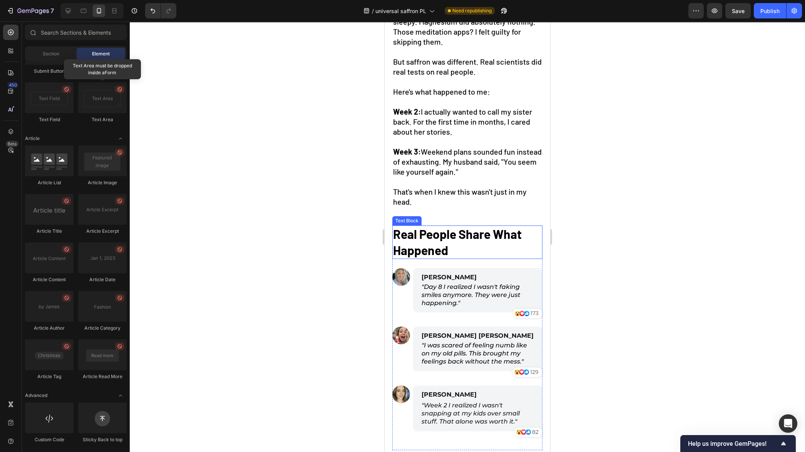
scroll to position [958, 0]
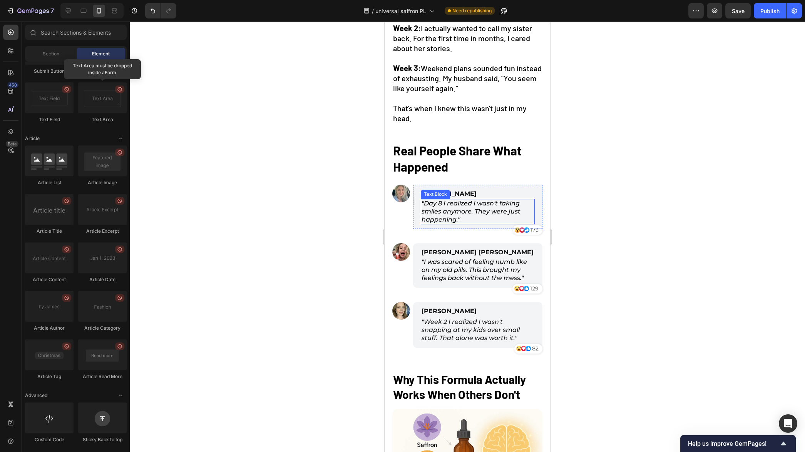
click at [462, 223] on icon ""Day 8 I realized I wasn't faking smiles anymore. They were just happening."" at bounding box center [470, 211] width 99 height 23
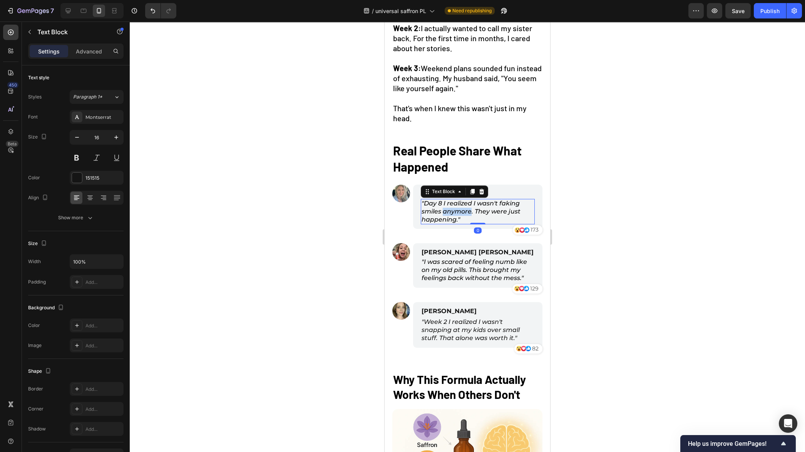
click at [462, 223] on icon ""Day 8 I realized I wasn't faking smiles anymore. They were just happening."" at bounding box center [470, 211] width 99 height 23
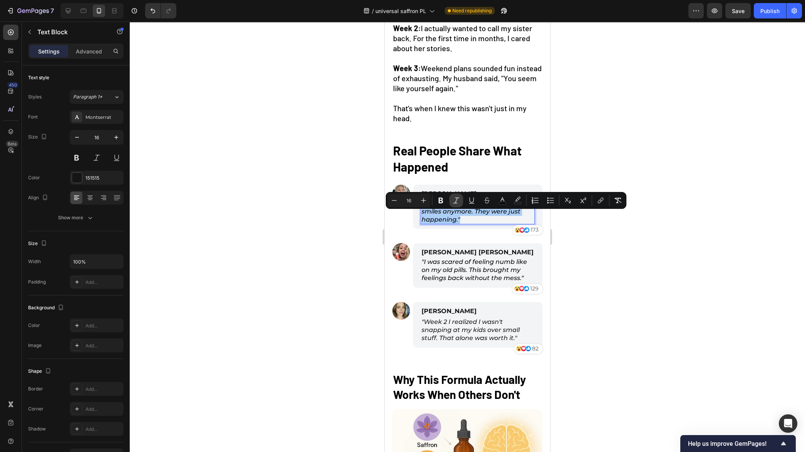
click at [455, 198] on icon "Editor contextual toolbar" at bounding box center [456, 201] width 8 height 8
click at [325, 246] on div at bounding box center [467, 237] width 675 height 431
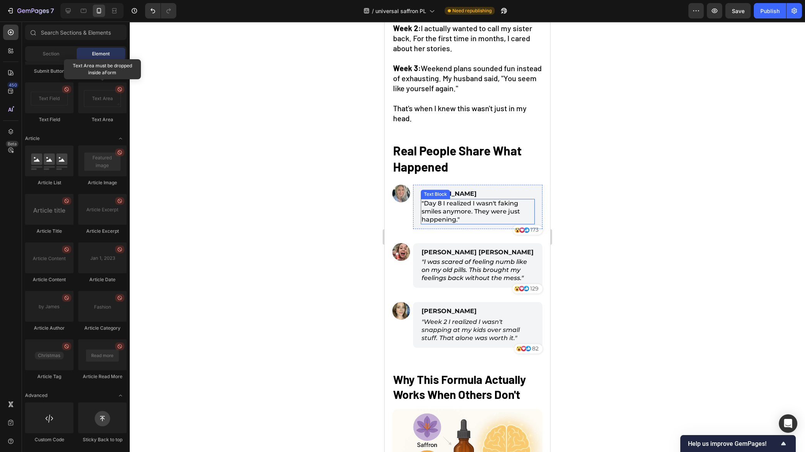
click at [472, 223] on span ""Day 8 I realized I wasn't faking smiles anymore. They were just happening."" at bounding box center [470, 211] width 98 height 23
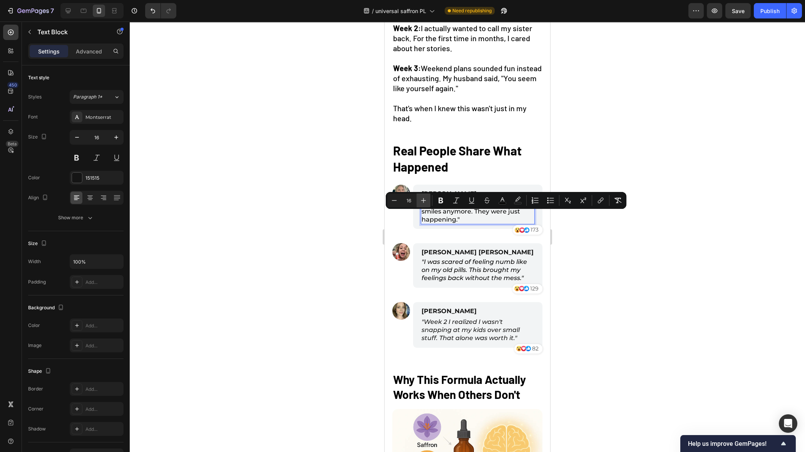
click at [422, 200] on icon "Editor contextual toolbar" at bounding box center [423, 201] width 8 height 8
type input "18"
click at [305, 252] on div at bounding box center [467, 237] width 675 height 431
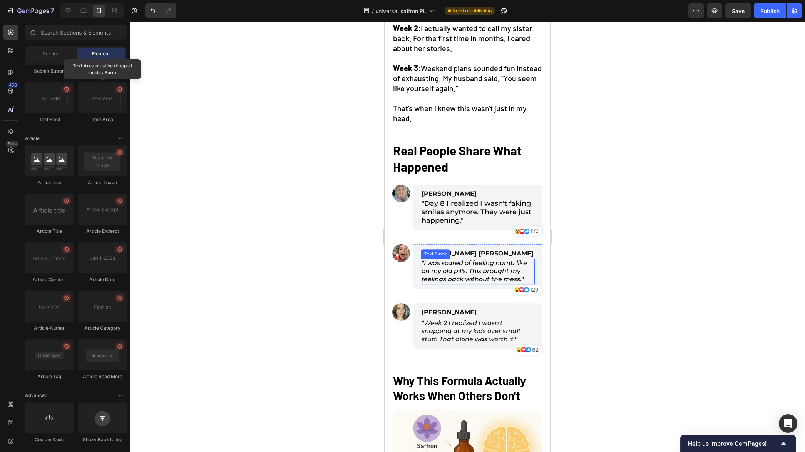
click at [467, 280] on icon ""I was scared of feeling numb like on my old pills. This brought my feelings ba…" at bounding box center [473, 270] width 105 height 23
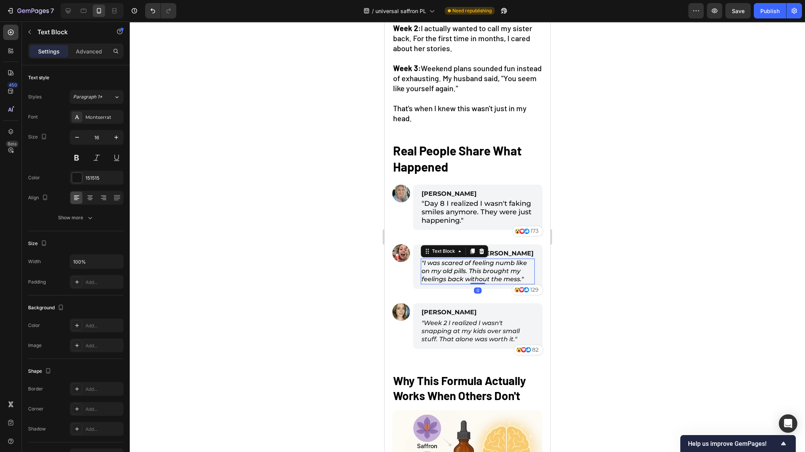
click at [467, 280] on icon ""I was scared of feeling numb like on my old pills. This brought my feelings ba…" at bounding box center [473, 270] width 105 height 23
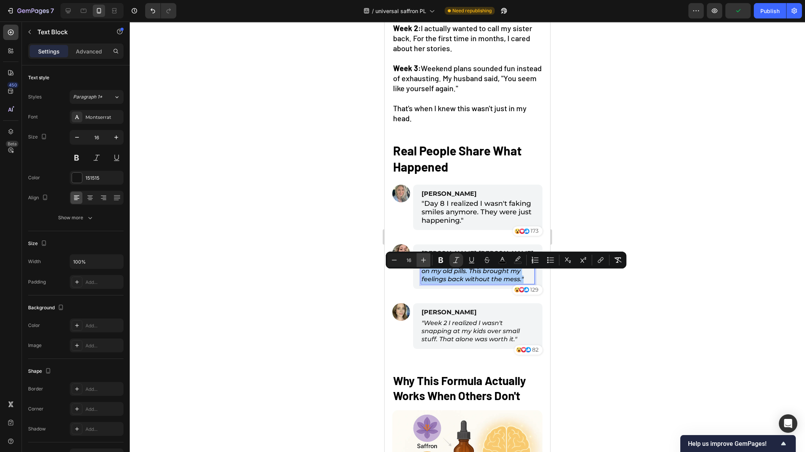
click at [421, 260] on icon "Editor contextual toolbar" at bounding box center [423, 260] width 8 height 8
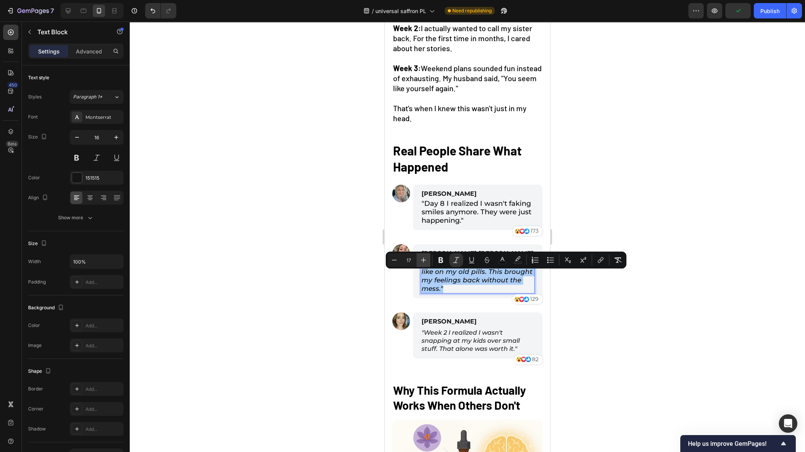
click at [421, 260] on icon "Editor contextual toolbar" at bounding box center [423, 260] width 8 height 8
type input "18"
click at [459, 260] on icon "Editor contextual toolbar" at bounding box center [456, 260] width 8 height 8
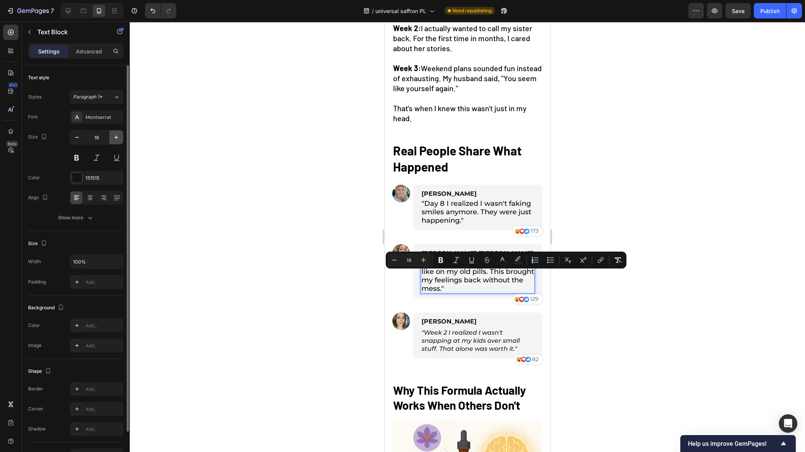
click at [117, 140] on icon "button" at bounding box center [116, 138] width 8 height 8
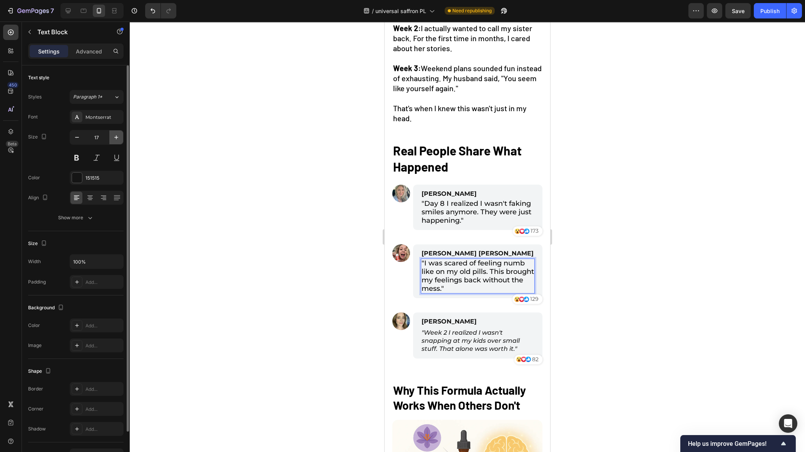
click at [117, 140] on icon "button" at bounding box center [116, 138] width 8 height 8
type input "18"
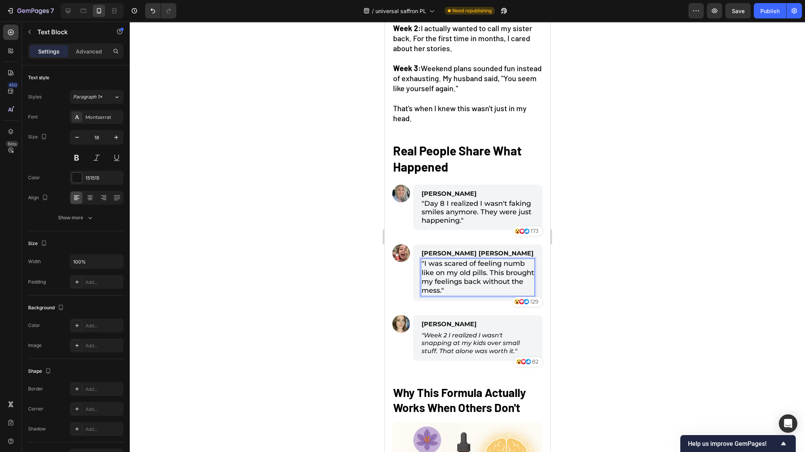
click at [444, 282] on span ""I was scared of feeling numb like on my old pills. This brought my feelings ba…" at bounding box center [477, 276] width 112 height 35
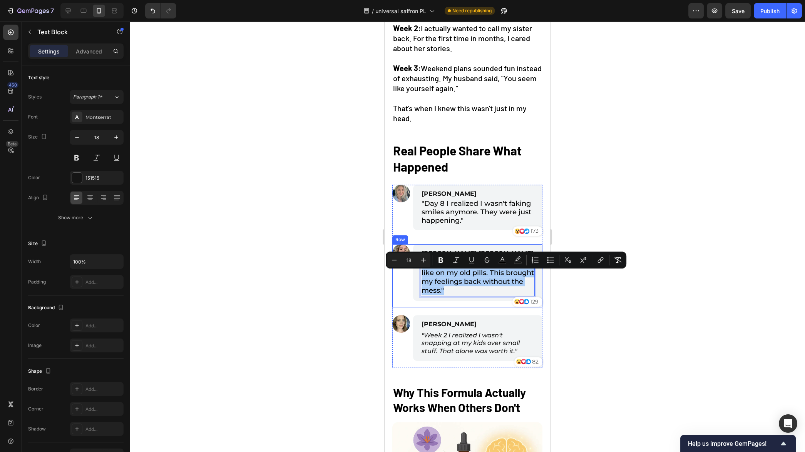
click at [282, 295] on div at bounding box center [467, 237] width 675 height 431
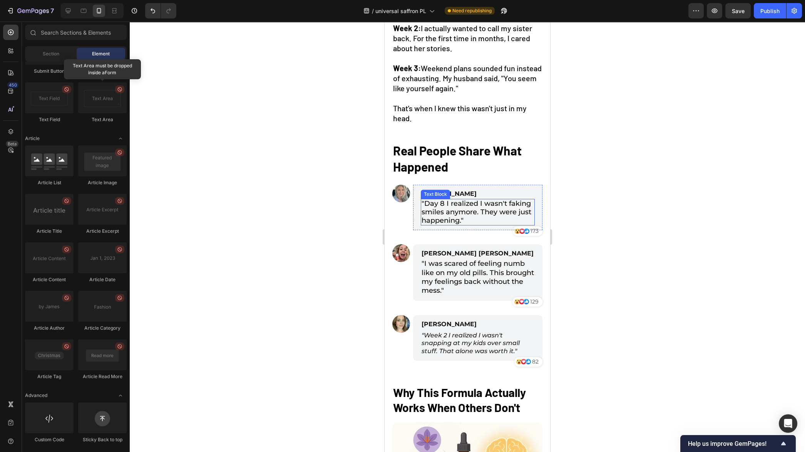
click at [473, 217] on span ""Day 8 I realized I wasn't faking smiles anymore. They were just happening."" at bounding box center [476, 211] width 110 height 25
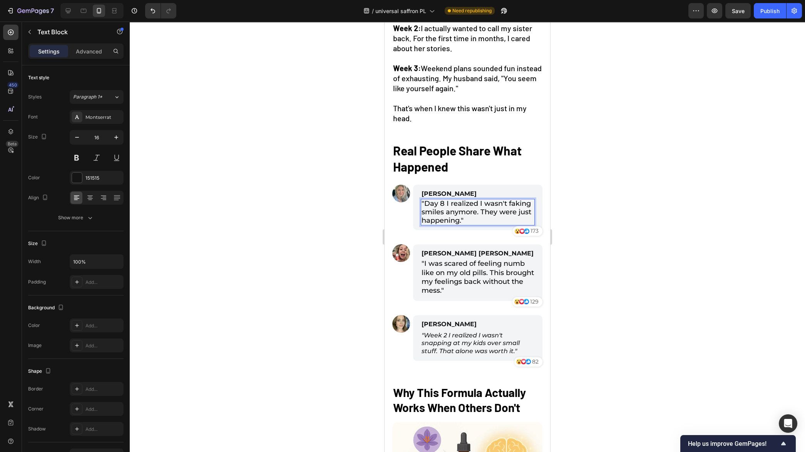
click at [473, 217] on span ""Day 8 I realized I wasn't faking smiles anymore. They were just happening."" at bounding box center [476, 211] width 110 height 25
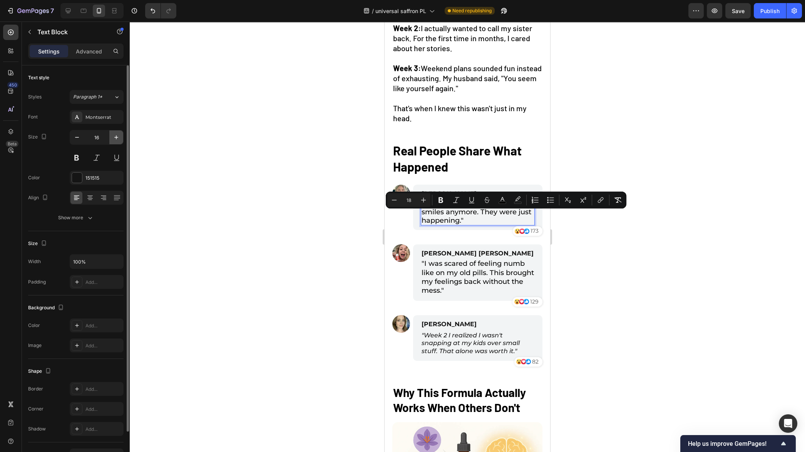
click at [116, 137] on icon "button" at bounding box center [116, 137] width 4 height 4
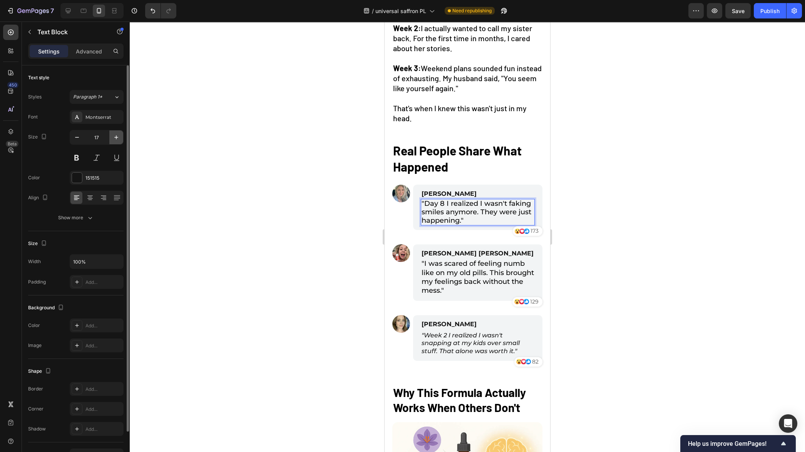
click at [116, 137] on icon "button" at bounding box center [116, 137] width 4 height 4
type input "18"
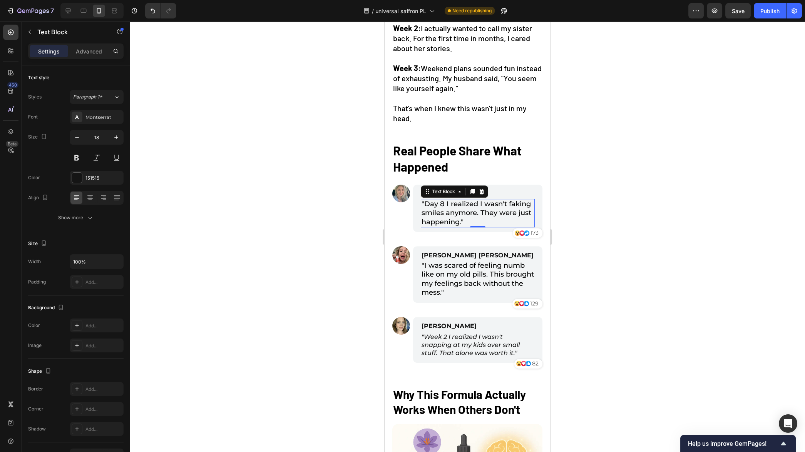
click at [277, 229] on div at bounding box center [467, 237] width 675 height 431
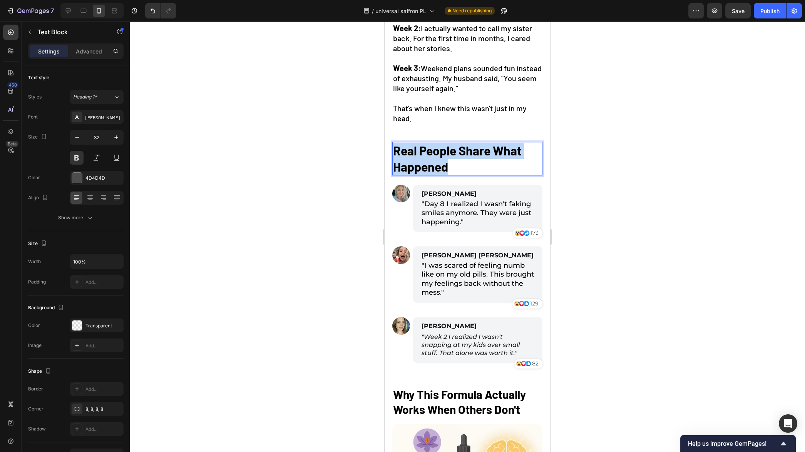
click at [443, 174] on strong "Real People Share What Happened" at bounding box center [457, 158] width 129 height 31
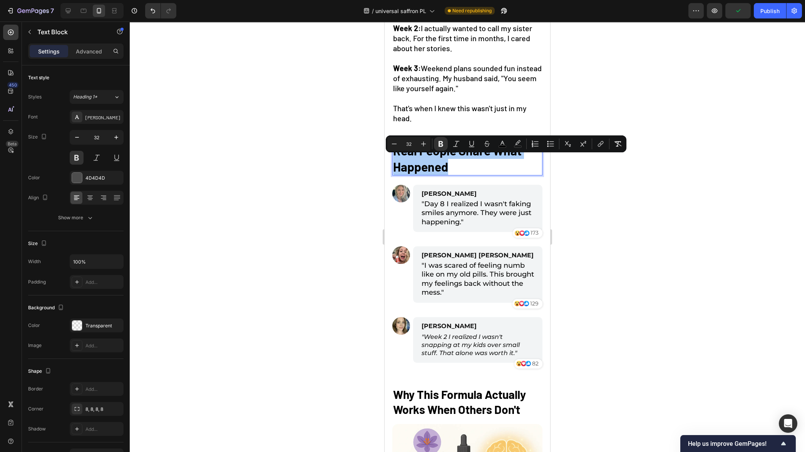
click at [327, 216] on div at bounding box center [467, 237] width 675 height 431
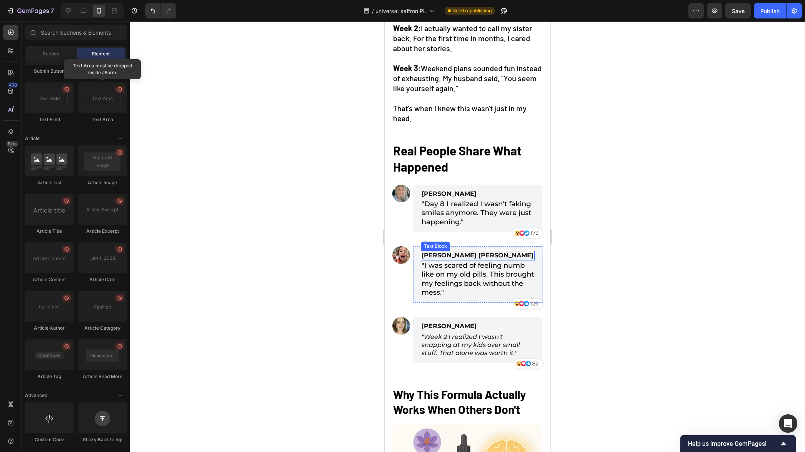
click at [451, 259] on span "Sarah Michelle" at bounding box center [477, 255] width 112 height 7
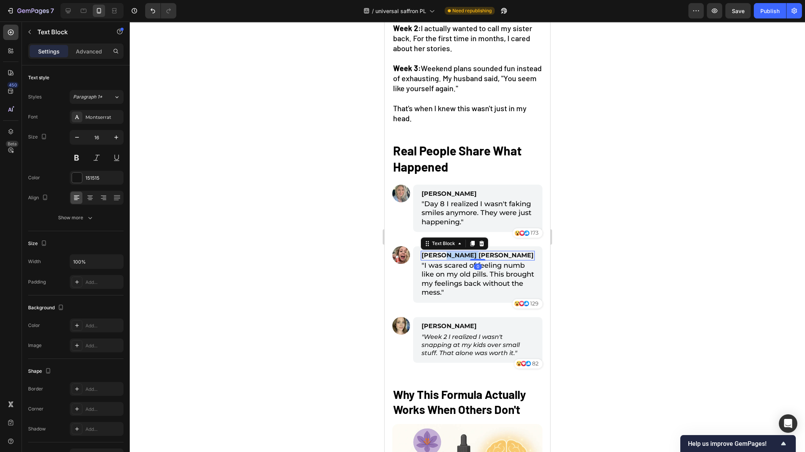
click at [451, 259] on span "Sarah Michelle" at bounding box center [477, 255] width 112 height 7
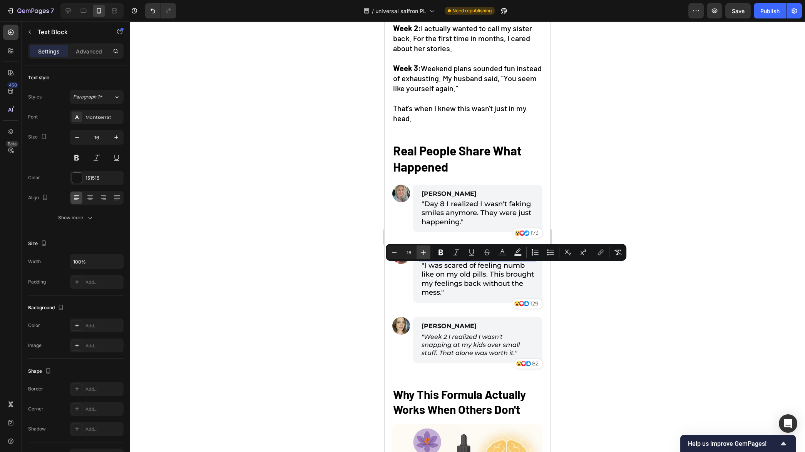
click at [422, 254] on icon "Editor contextual toolbar" at bounding box center [423, 253] width 8 height 8
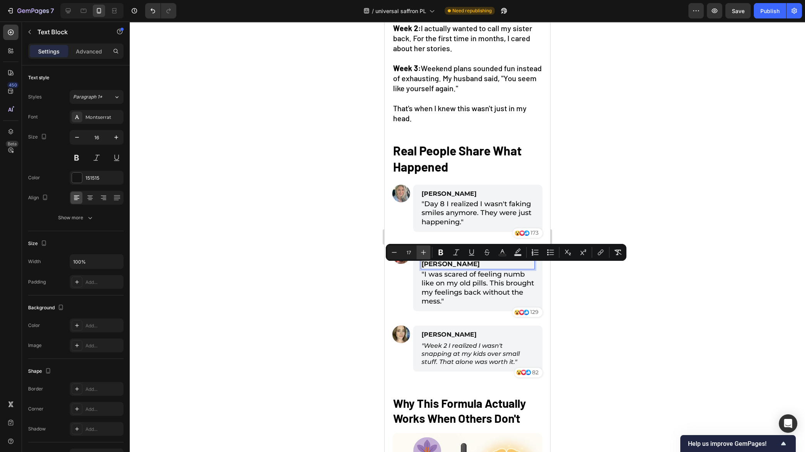
click at [422, 254] on icon "Editor contextual toolbar" at bounding box center [423, 253] width 8 height 8
type input "18"
click at [117, 139] on icon "button" at bounding box center [116, 138] width 8 height 8
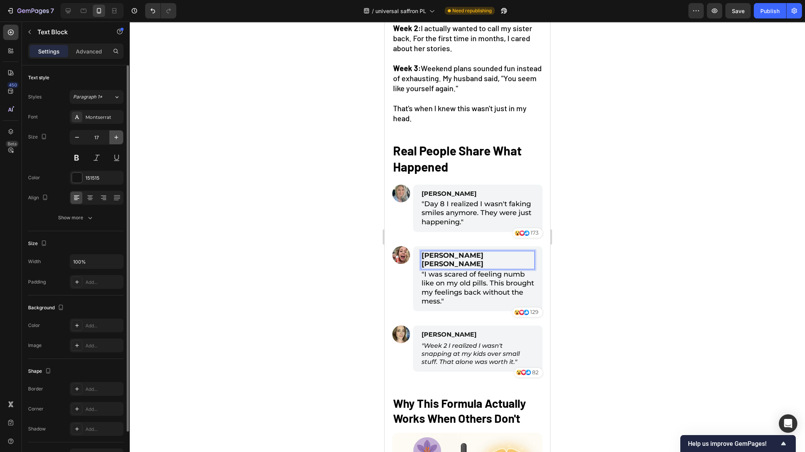
type input "18"
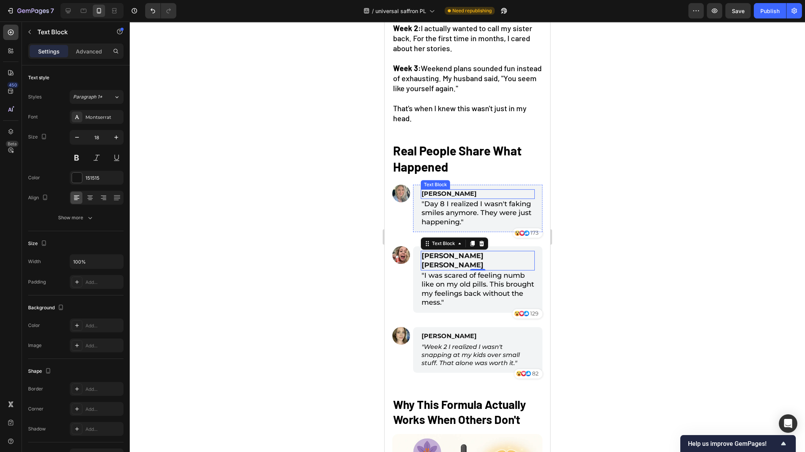
click at [435, 197] on span "Jennifer Walsh" at bounding box center [448, 193] width 55 height 7
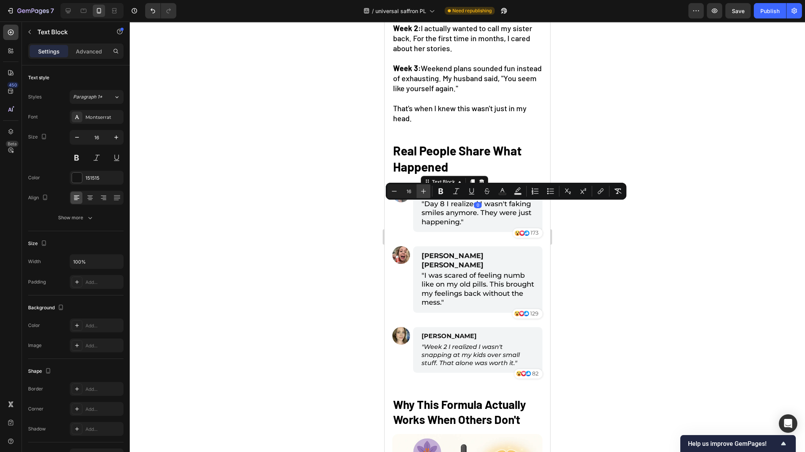
click at [426, 192] on icon "Editor contextual toolbar" at bounding box center [423, 191] width 8 height 8
type input "18"
click at [116, 136] on icon "button" at bounding box center [116, 137] width 4 height 4
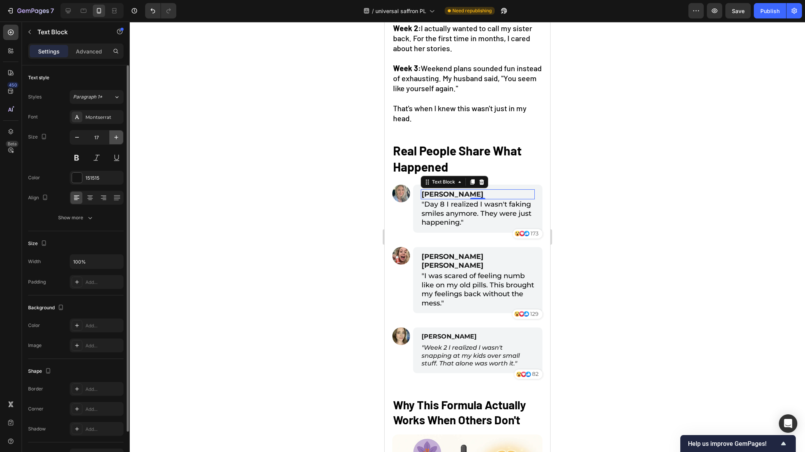
click at [116, 136] on icon "button" at bounding box center [116, 137] width 4 height 4
type input "18"
click at [253, 209] on div at bounding box center [467, 237] width 675 height 431
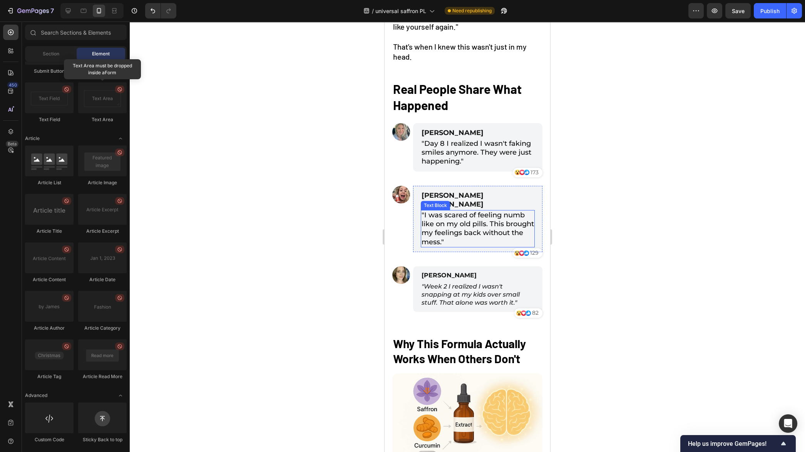
scroll to position [1034, 0]
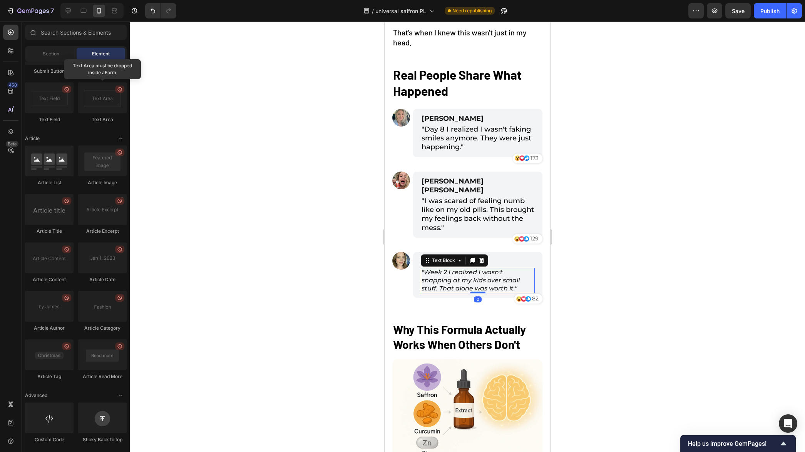
click at [450, 281] on icon ""Week 2 I realized I wasn't snapping at my kids over small stuff. That alone wa…" at bounding box center [470, 280] width 98 height 23
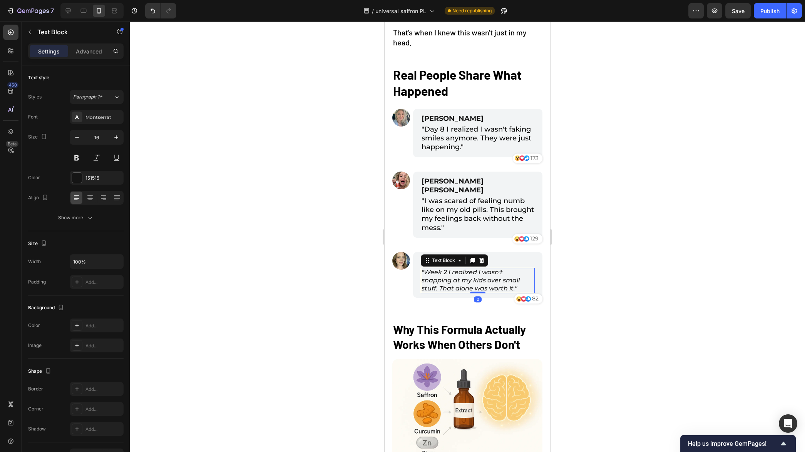
click at [450, 281] on icon ""Week 2 I realized I wasn't snapping at my kids over small stuff. That alone wa…" at bounding box center [470, 280] width 98 height 23
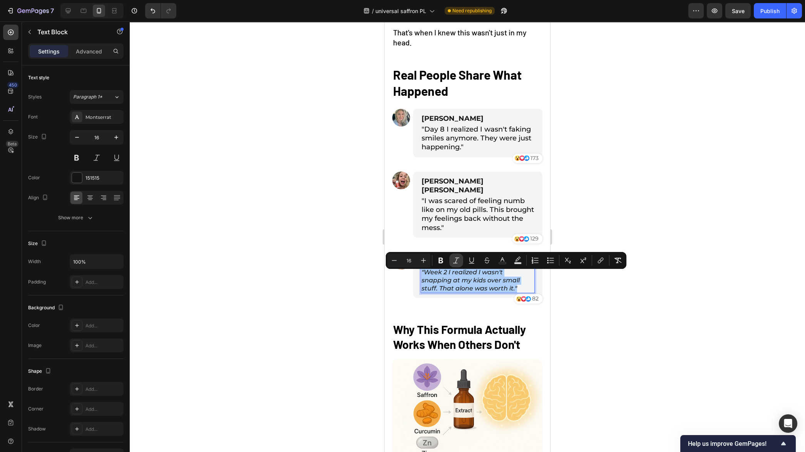
click at [456, 262] on icon "Editor contextual toolbar" at bounding box center [456, 261] width 8 height 8
click at [423, 259] on icon "Editor contextual toolbar" at bounding box center [423, 260] width 5 height 5
type input "18"
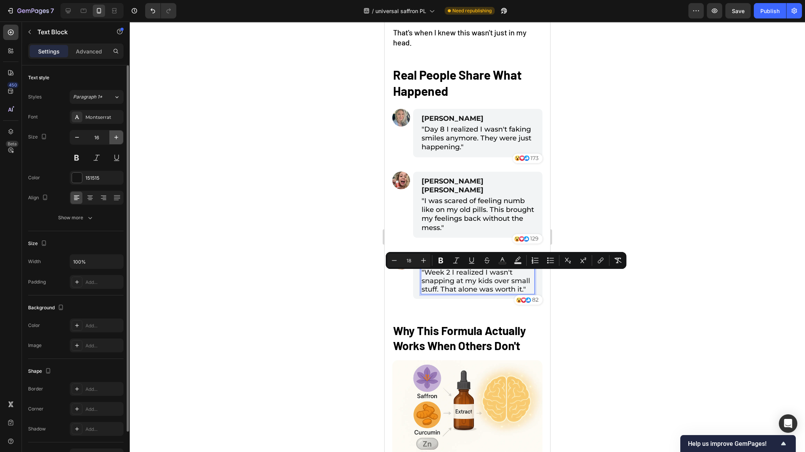
click at [115, 136] on icon "button" at bounding box center [116, 138] width 8 height 8
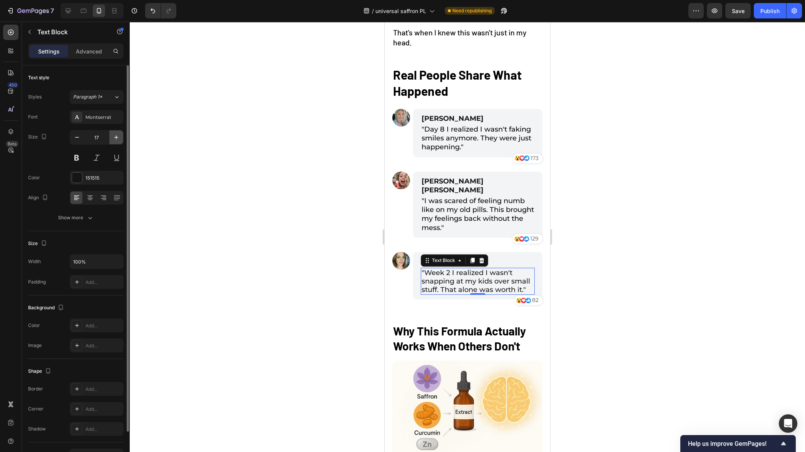
type input "18"
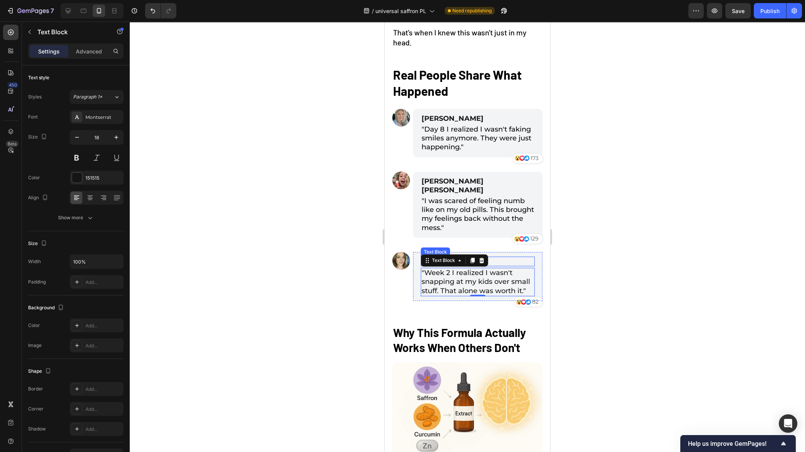
click at [500, 265] on p "Rachel Thompson" at bounding box center [477, 261] width 112 height 8
click at [455, 265] on span "Rachel Thompson" at bounding box center [448, 260] width 55 height 7
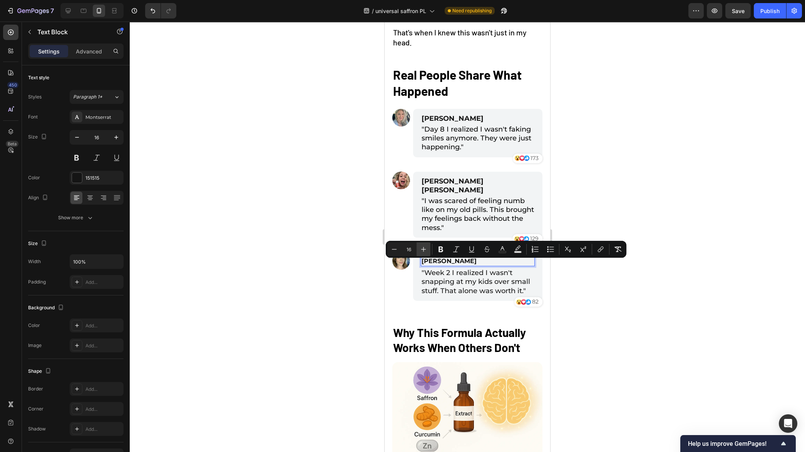
click at [423, 251] on icon "Editor contextual toolbar" at bounding box center [423, 249] width 8 height 8
type input "18"
click at [114, 137] on icon "button" at bounding box center [116, 138] width 8 height 8
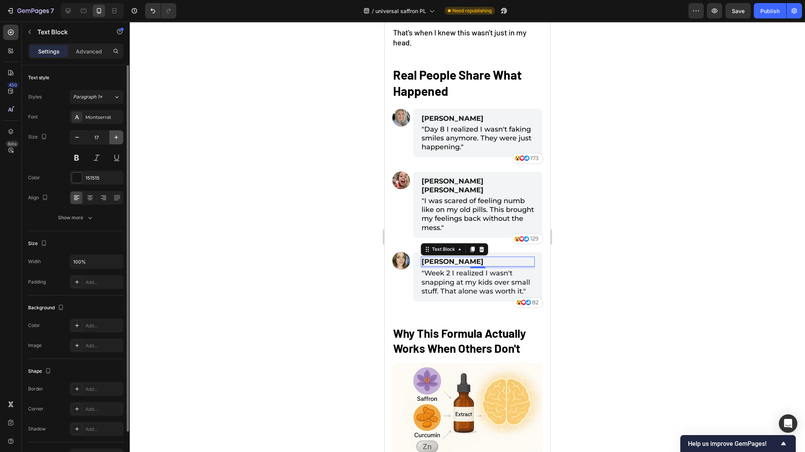
type input "18"
click at [312, 262] on div at bounding box center [467, 237] width 675 height 431
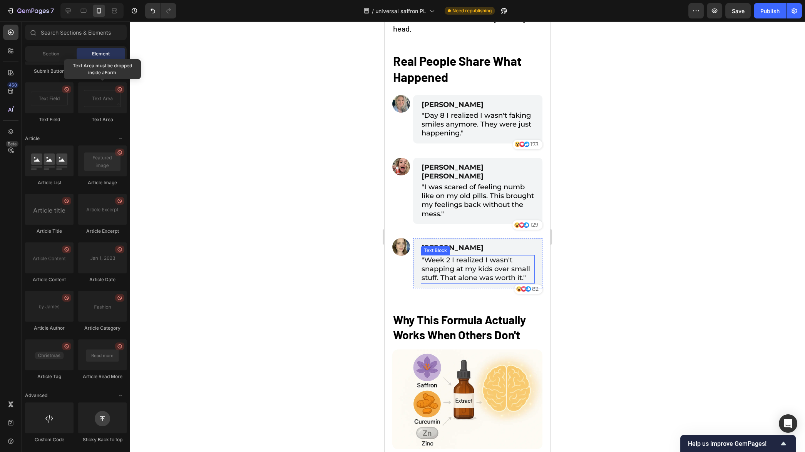
scroll to position [1049, 0]
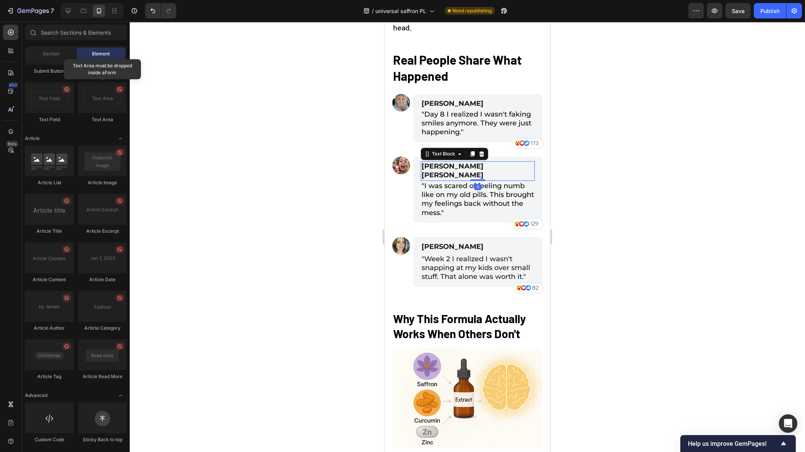
click at [448, 176] on span "Sarah Michelle" at bounding box center [452, 170] width 62 height 17
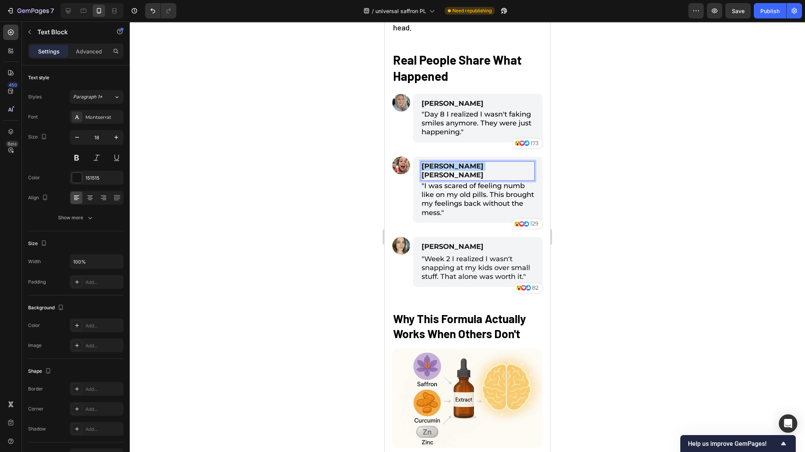
click at [448, 176] on span "Sarah Michelle" at bounding box center [452, 170] width 62 height 17
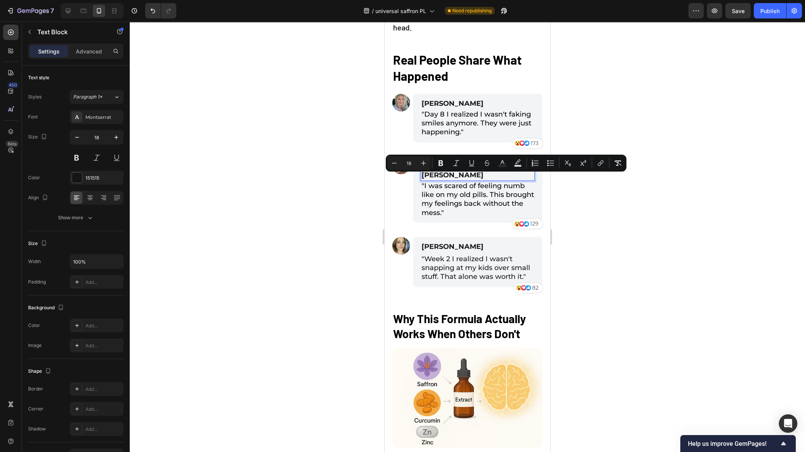
click at [273, 236] on div at bounding box center [467, 237] width 675 height 431
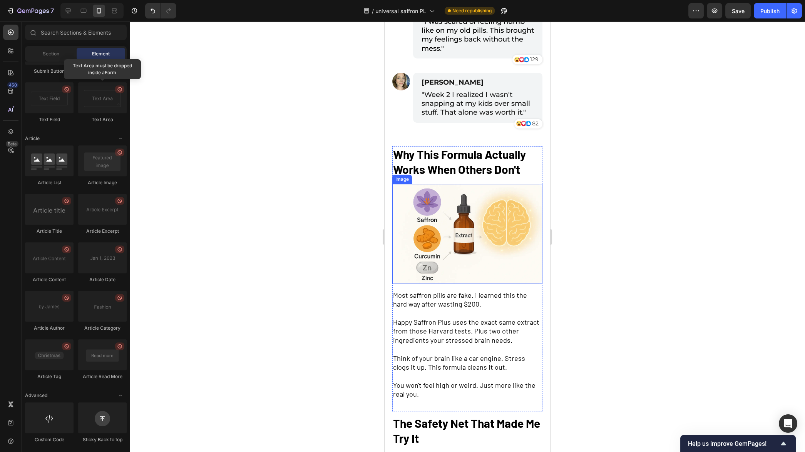
scroll to position [1230, 0]
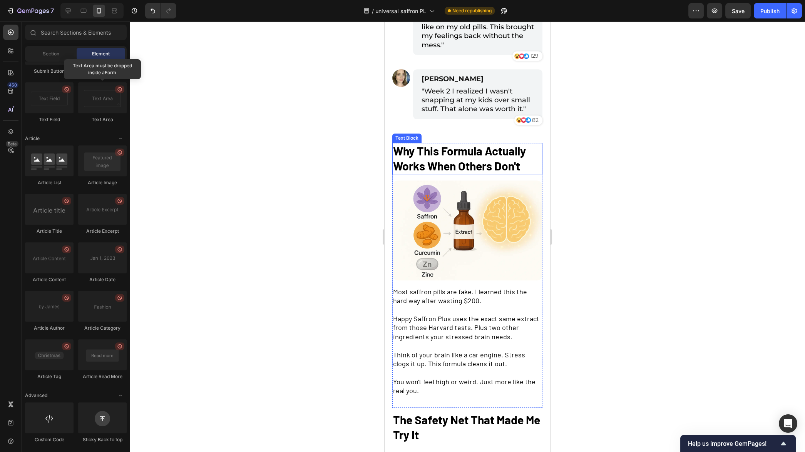
click at [470, 162] on strong "Why This Formula Actually Works When Others Don't" at bounding box center [459, 158] width 133 height 29
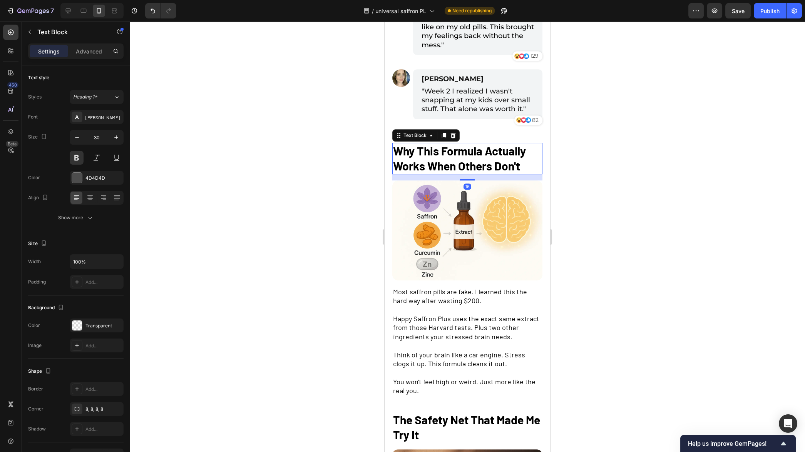
click at [470, 162] on strong "Why This Formula Actually Works When Others Don't" at bounding box center [459, 158] width 133 height 29
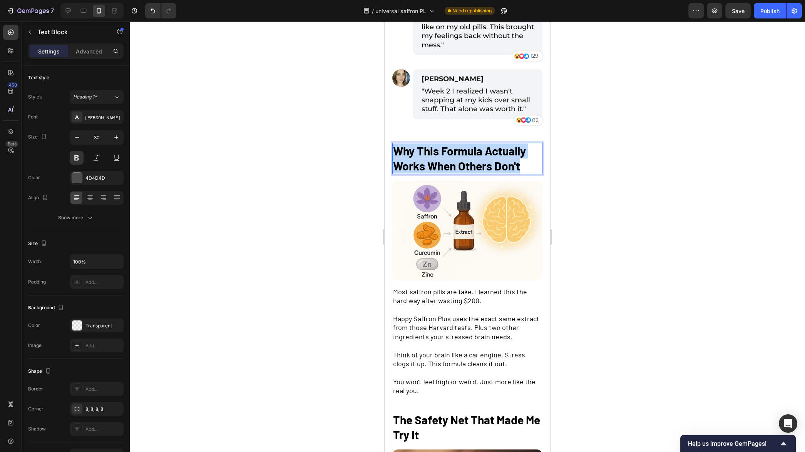
click at [470, 162] on strong "Why This Formula Actually Works When Others Don't" at bounding box center [459, 158] width 133 height 29
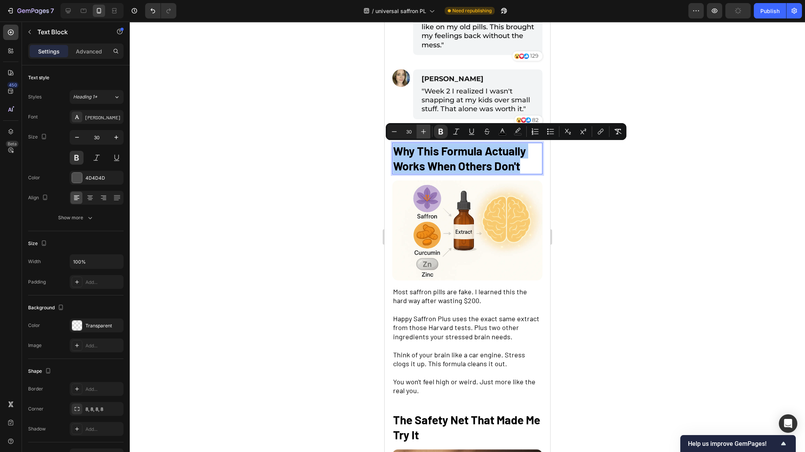
click at [423, 133] on icon "Editor contextual toolbar" at bounding box center [423, 131] width 5 height 5
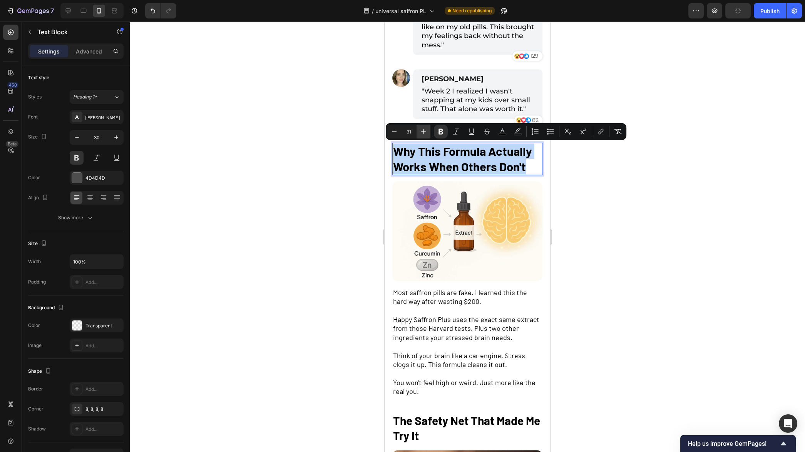
type input "32"
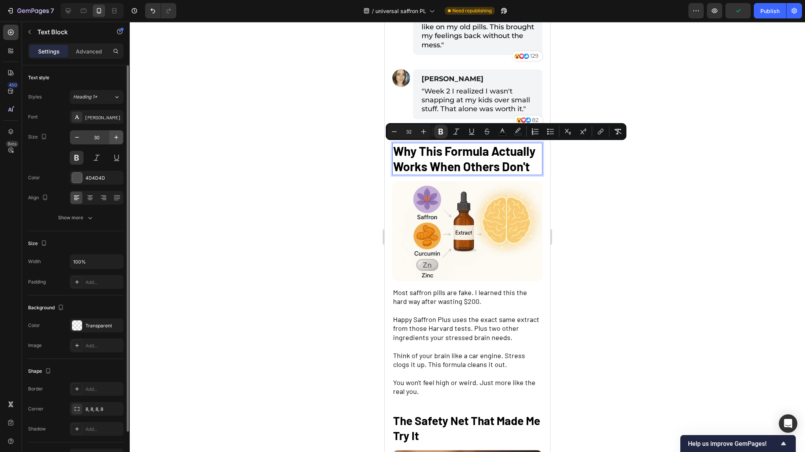
click at [120, 139] on icon "button" at bounding box center [116, 138] width 8 height 8
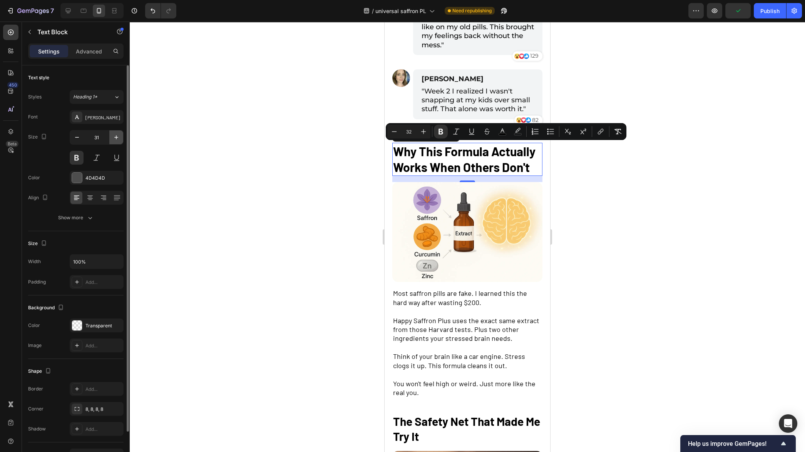
type input "32"
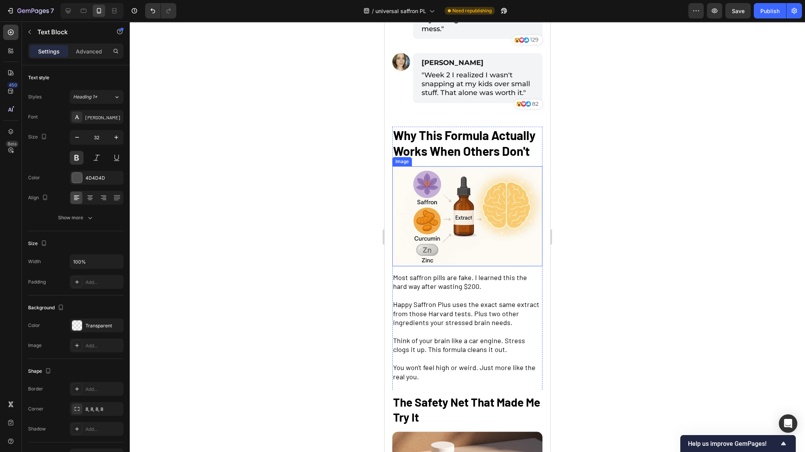
scroll to position [1368, 0]
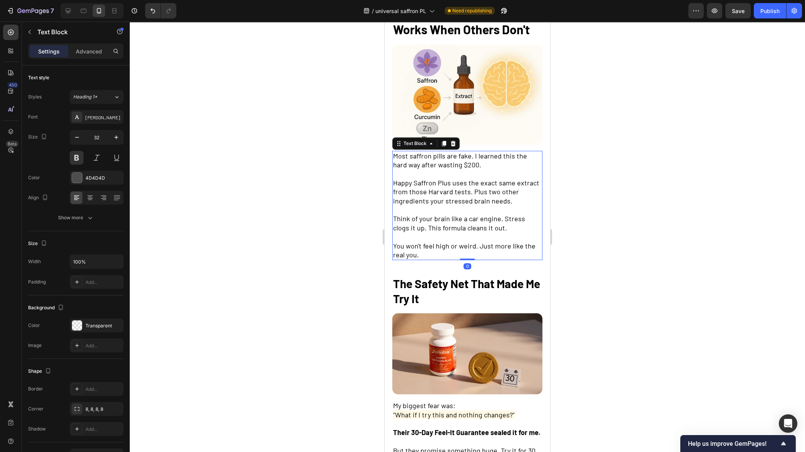
click at [454, 222] on span "Think of your brain like a car engine. Stress clogs it up. This formula cleans …" at bounding box center [459, 222] width 132 height 17
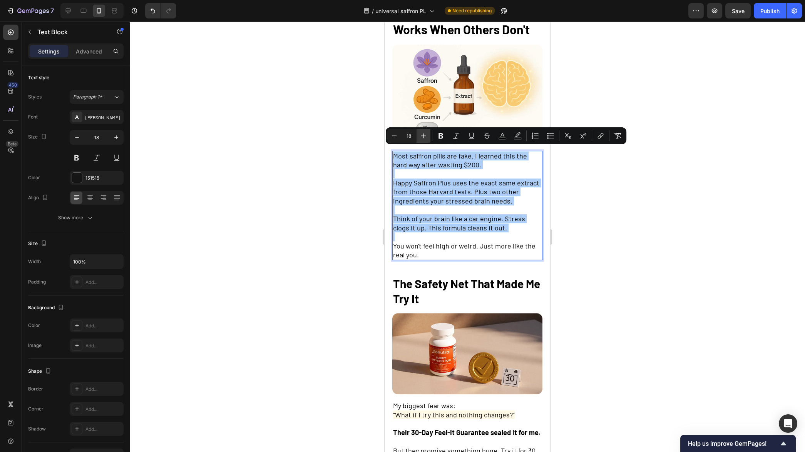
click at [427, 136] on button "Plus" at bounding box center [423, 136] width 14 height 14
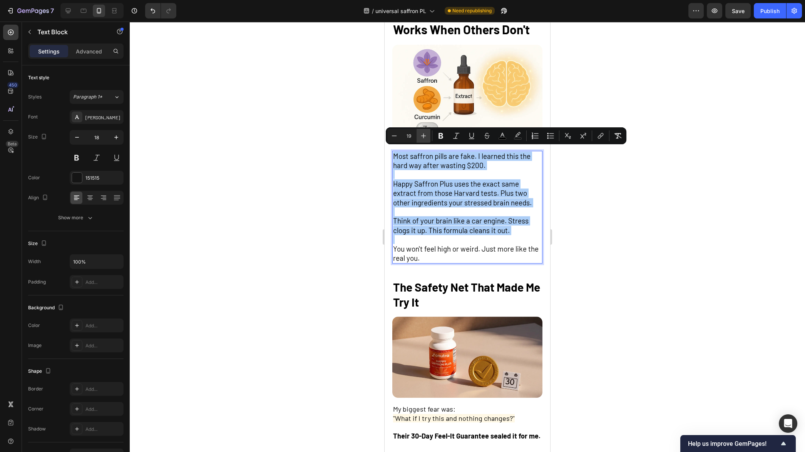
click at [427, 136] on button "Plus" at bounding box center [423, 136] width 14 height 14
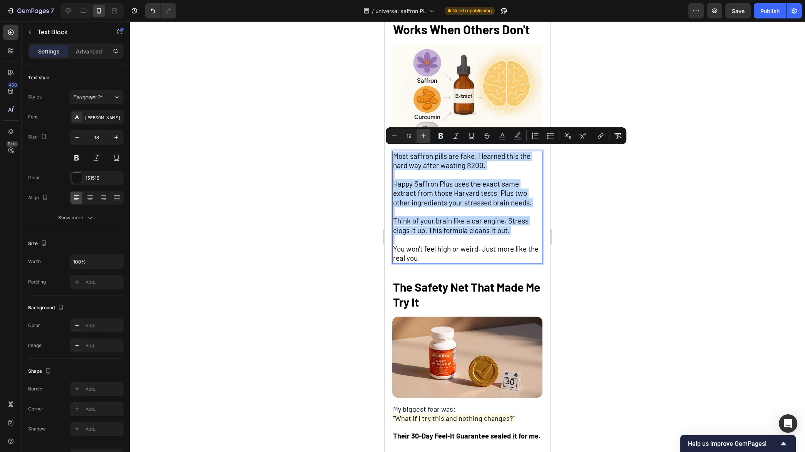
type input "20"
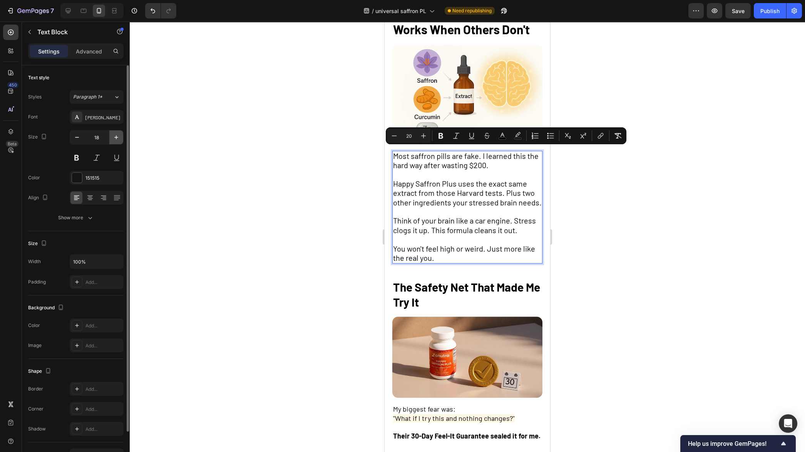
click at [115, 138] on icon "button" at bounding box center [116, 138] width 8 height 8
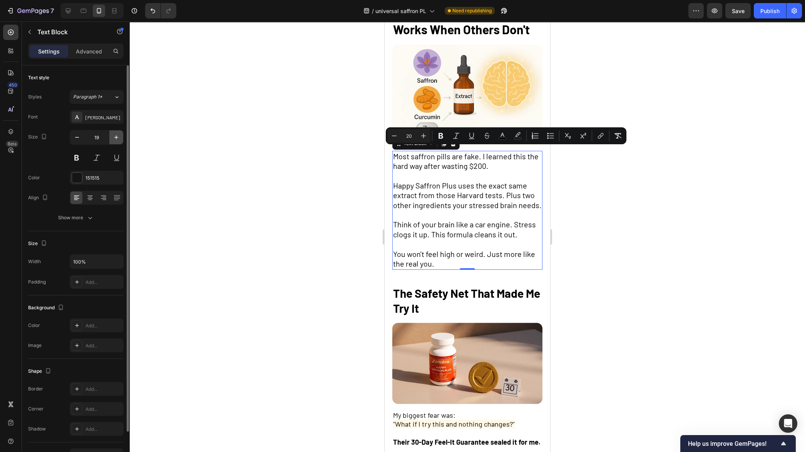
click at [115, 138] on icon "button" at bounding box center [116, 138] width 8 height 8
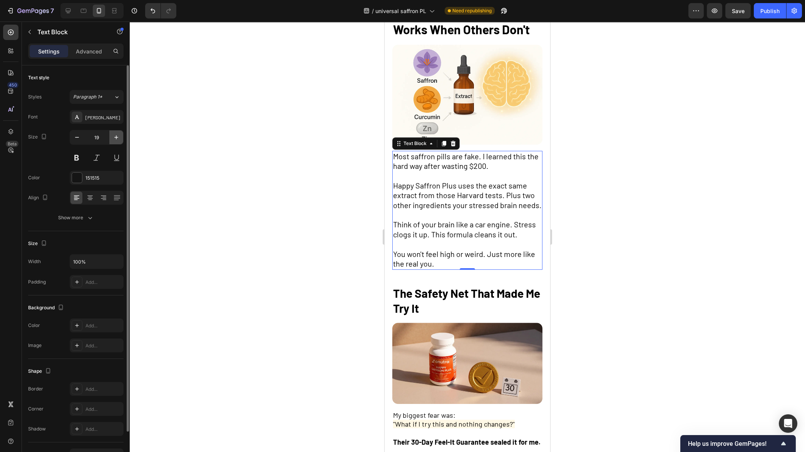
type input "20"
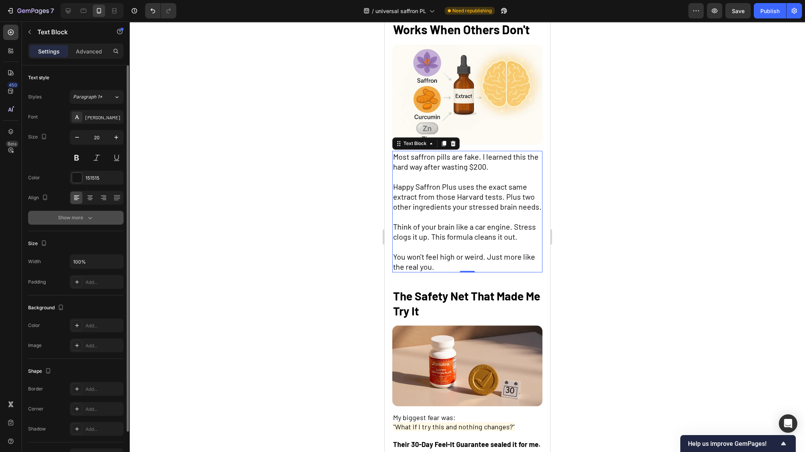
click at [88, 218] on icon "button" at bounding box center [90, 218] width 8 height 8
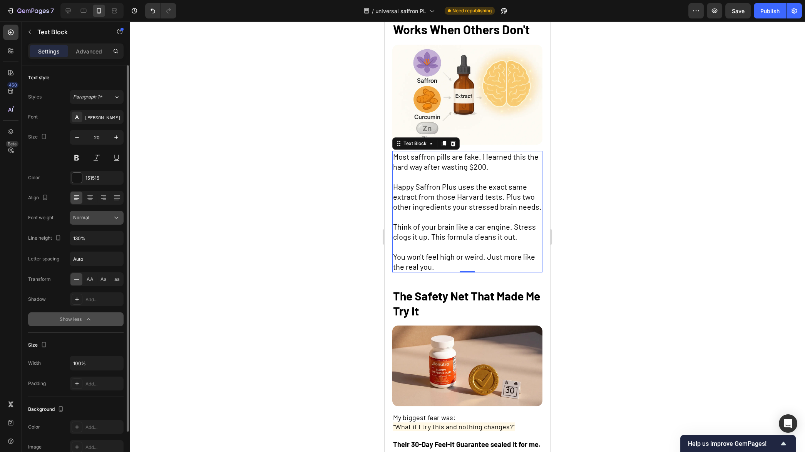
click at [100, 220] on div "Normal" at bounding box center [92, 217] width 39 height 7
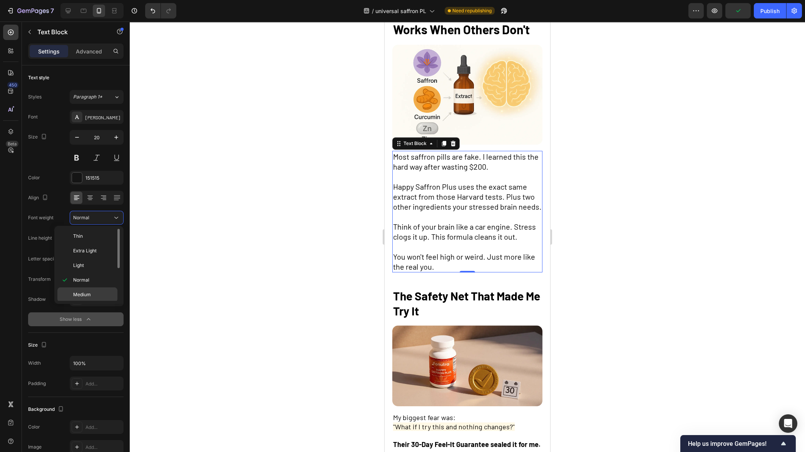
click at [97, 289] on div "Medium" at bounding box center [87, 294] width 60 height 15
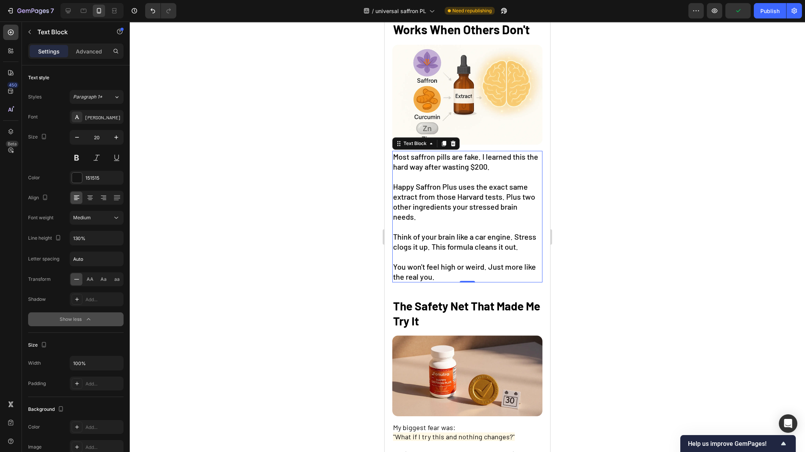
click at [294, 240] on div at bounding box center [467, 237] width 675 height 431
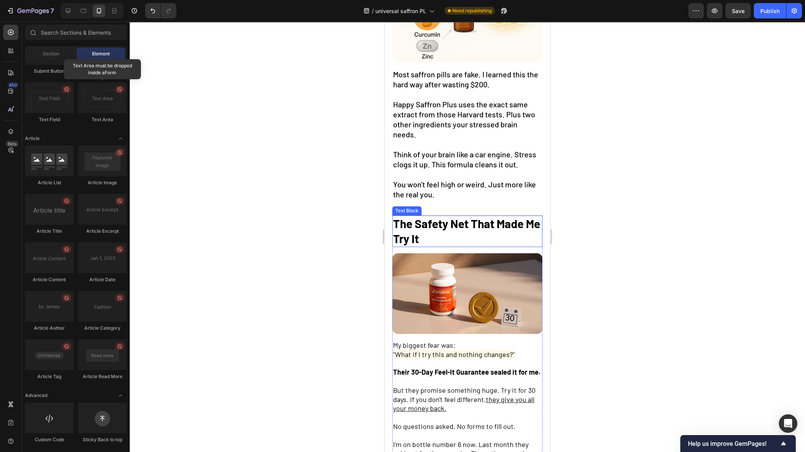
scroll to position [1457, 0]
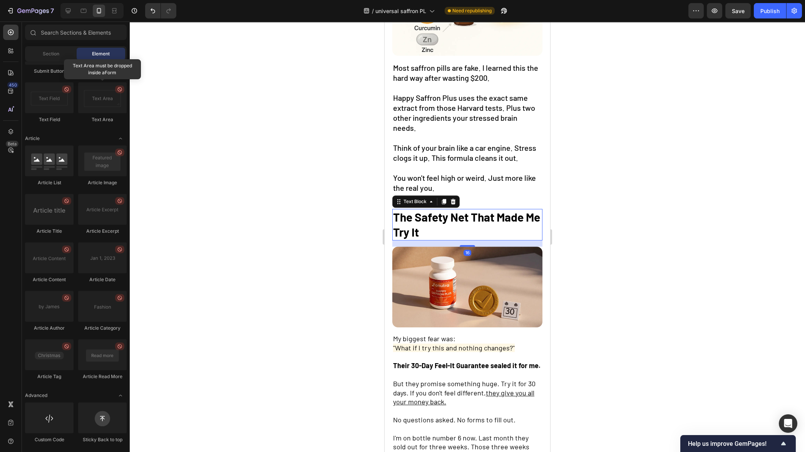
click at [461, 225] on p "The Safety Net That Made Me Try It" at bounding box center [467, 225] width 149 height 30
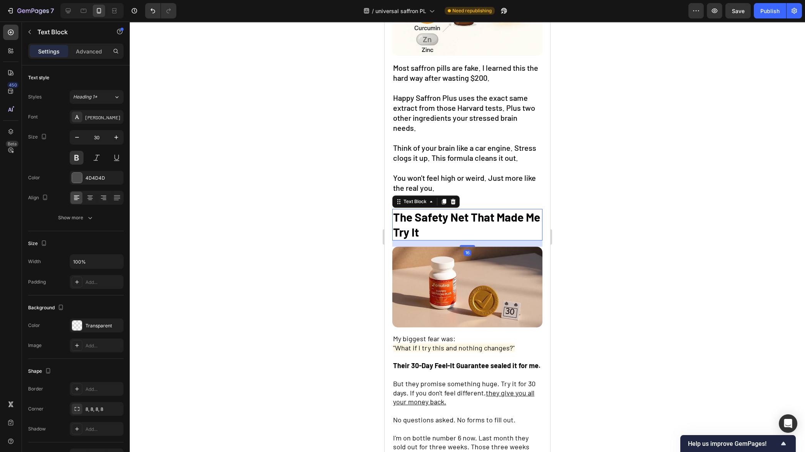
click at [461, 225] on p "The Safety Net That Made Me Try It" at bounding box center [467, 225] width 149 height 30
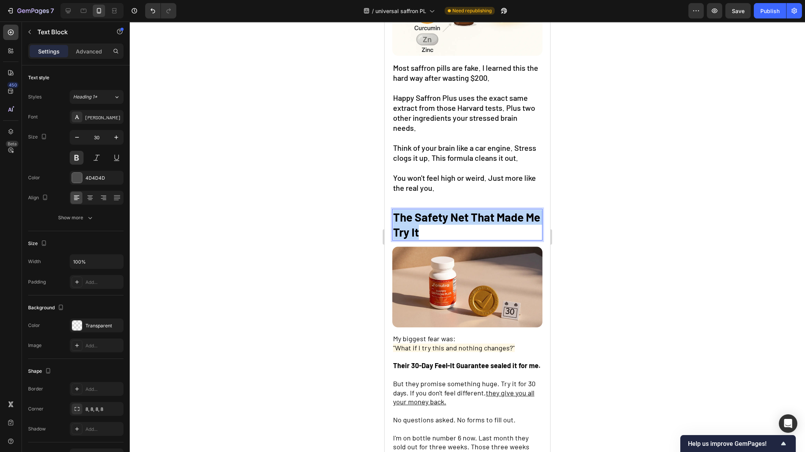
click at [461, 225] on p "The Safety Net That Made Me Try It" at bounding box center [467, 225] width 149 height 30
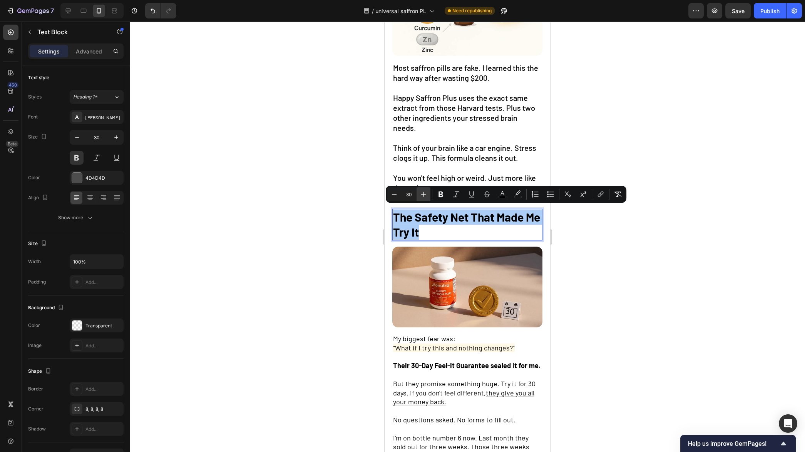
click at [426, 195] on icon "Editor contextual toolbar" at bounding box center [423, 194] width 8 height 8
type input "32"
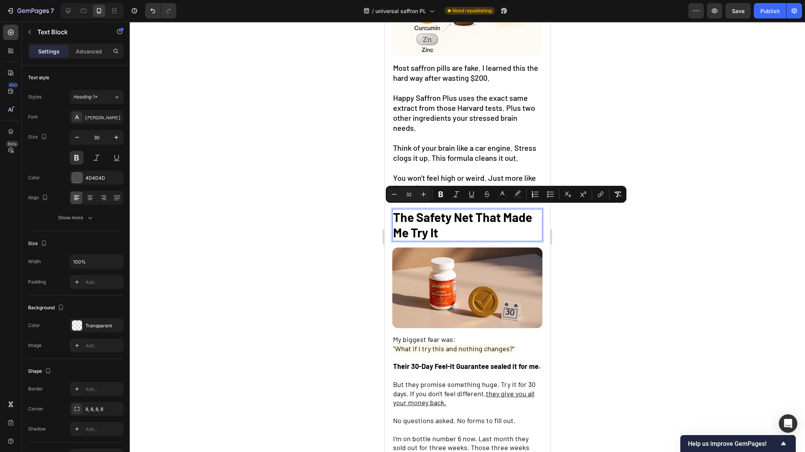
click at [327, 265] on div at bounding box center [467, 237] width 675 height 431
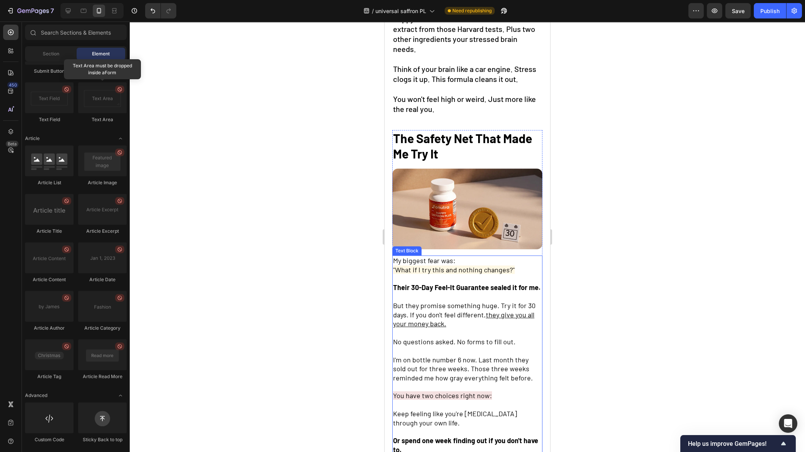
scroll to position [1527, 0]
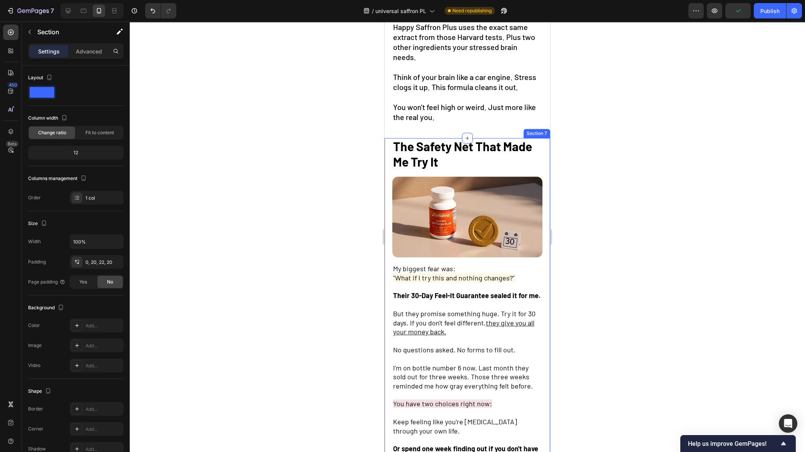
click at [538, 142] on div "The Safety Net That Made Me Try It Text Block Image My biggest fear was: "What …" at bounding box center [466, 309] width 165 height 343
click at [93, 51] on p "Advanced" at bounding box center [89, 51] width 26 height 8
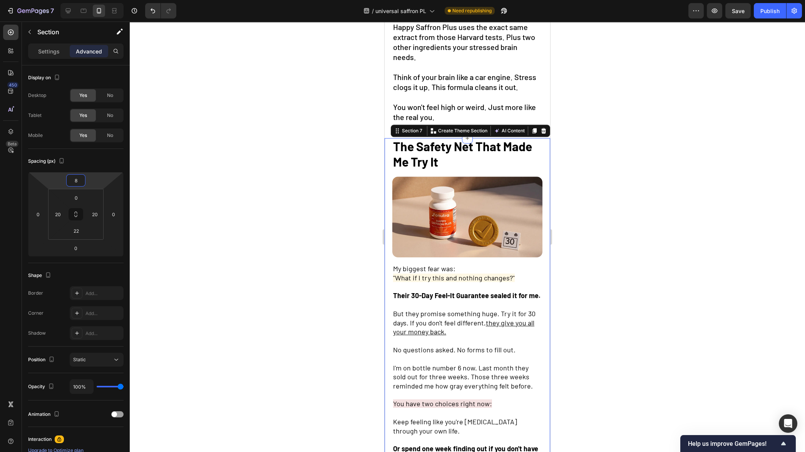
type input "10"
click at [99, 0] on html "7 Version history / universal saffron PL Need republishing Preview Save Publish…" at bounding box center [402, 0] width 805 height 0
click at [259, 188] on div at bounding box center [467, 237] width 675 height 431
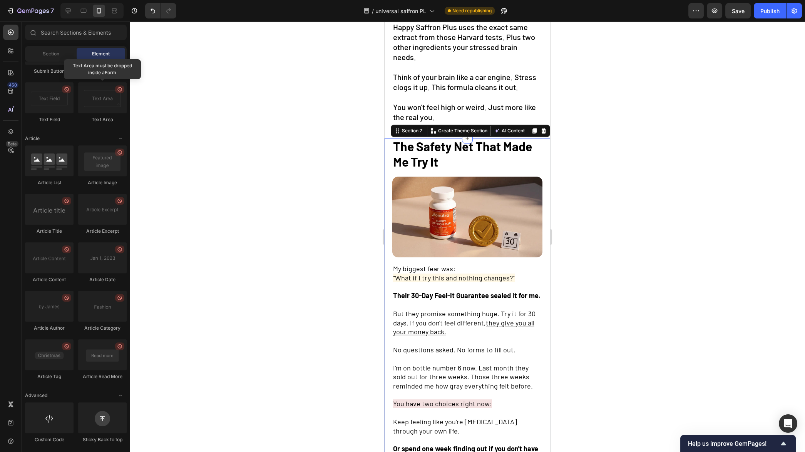
click at [388, 138] on div "The Safety Net That Made Me Try It Text Block Image My biggest fear was: "What …" at bounding box center [466, 309] width 165 height 343
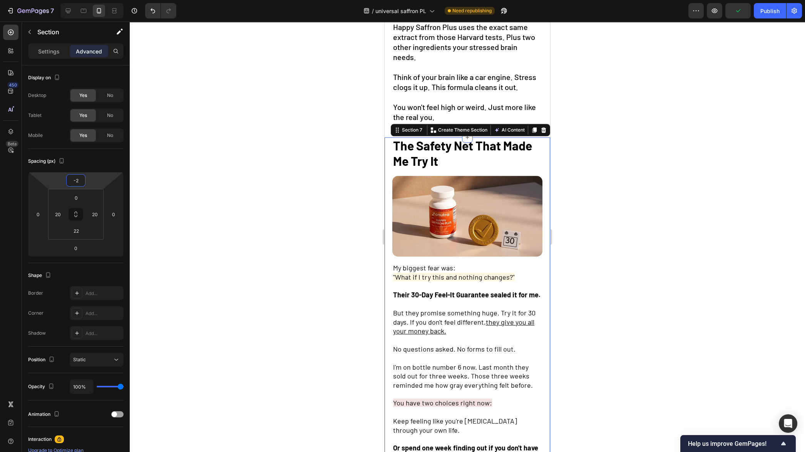
type input "0"
click at [97, 0] on html "7 Version history / universal saffron PL Need republishing Preview Save Publish…" at bounding box center [402, 0] width 805 height 0
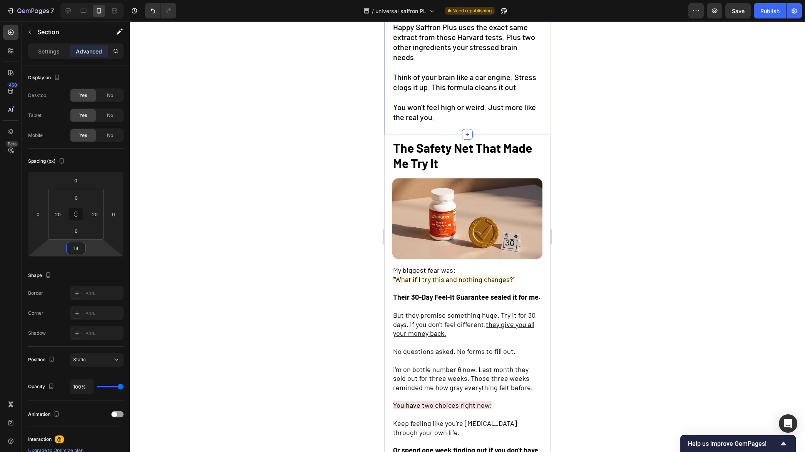
type input "16"
click at [104, 0] on html "7 Version history / universal saffron PL Need republishing Preview Save Publish…" at bounding box center [402, 0] width 805 height 0
click at [272, 243] on div at bounding box center [467, 237] width 675 height 431
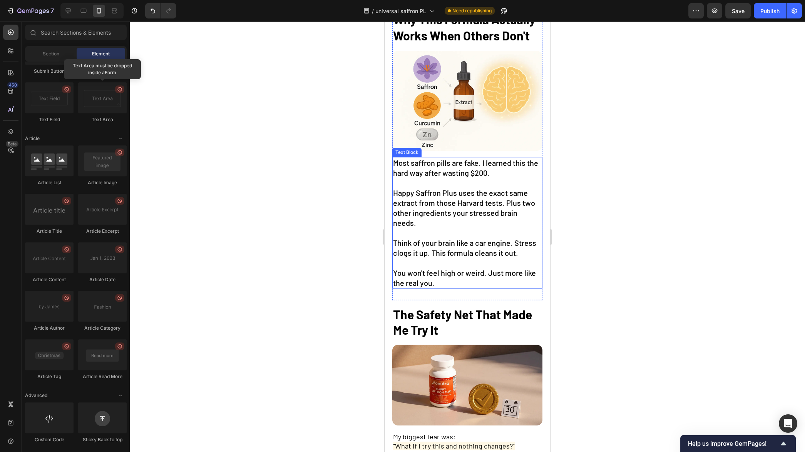
scroll to position [1361, 0]
click at [388, 283] on div "Why This Formula Actually Works When Others Don't Text Block Image Most saffron…" at bounding box center [466, 155] width 165 height 289
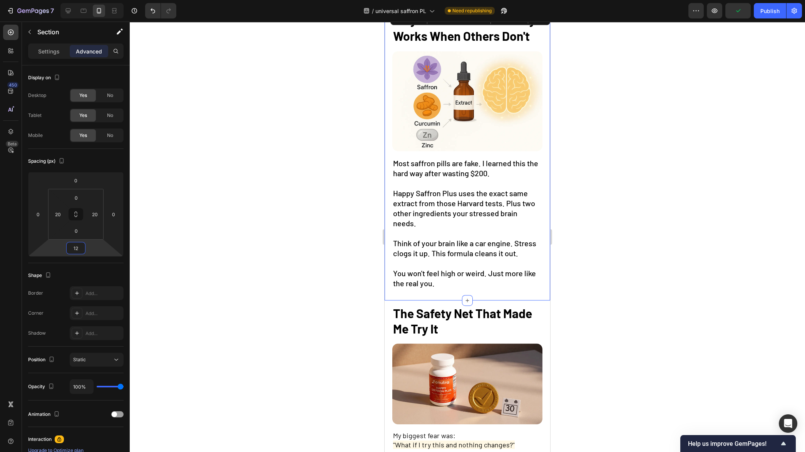
type input "10"
click at [103, 0] on html "7 Version history / universal saffron PL Need republishing Preview Publish 450 …" at bounding box center [402, 0] width 805 height 0
click at [280, 251] on div at bounding box center [467, 237] width 675 height 431
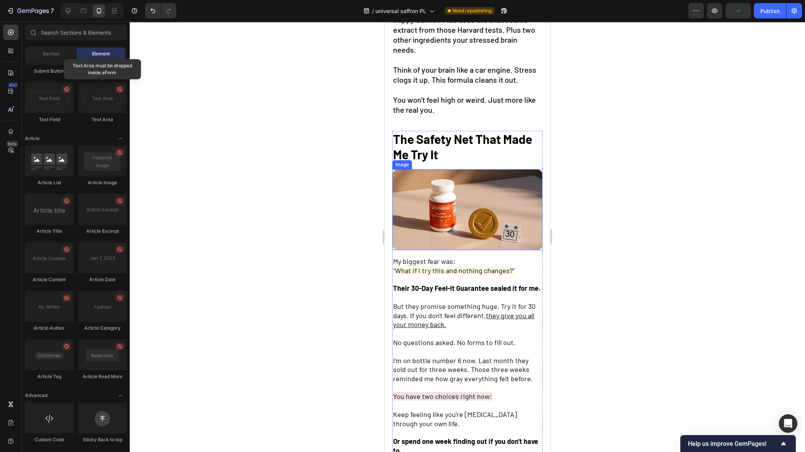
scroll to position [1544, 0]
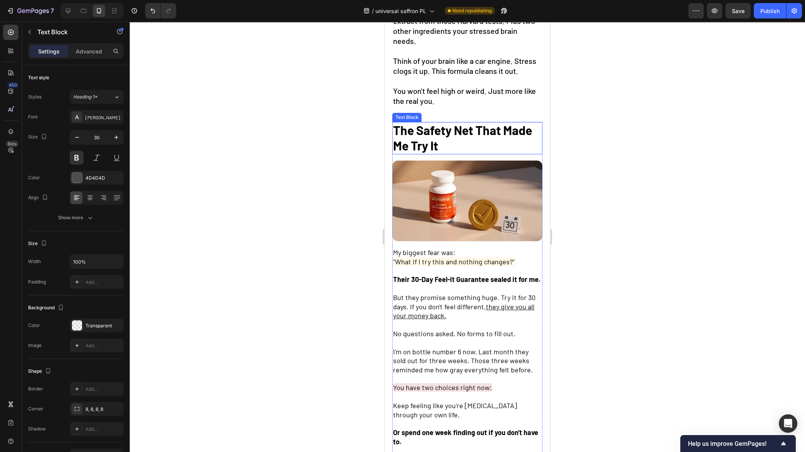
click at [455, 127] on span "The Safety Net That Made Me Try It" at bounding box center [462, 138] width 139 height 30
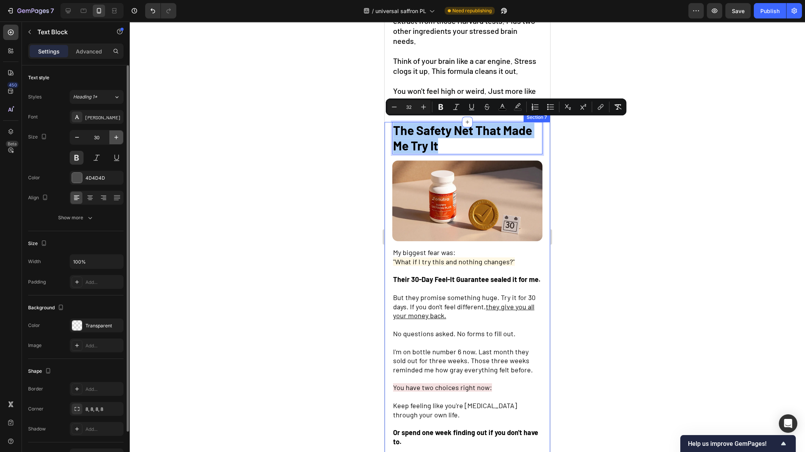
click at [116, 139] on icon "button" at bounding box center [116, 138] width 8 height 8
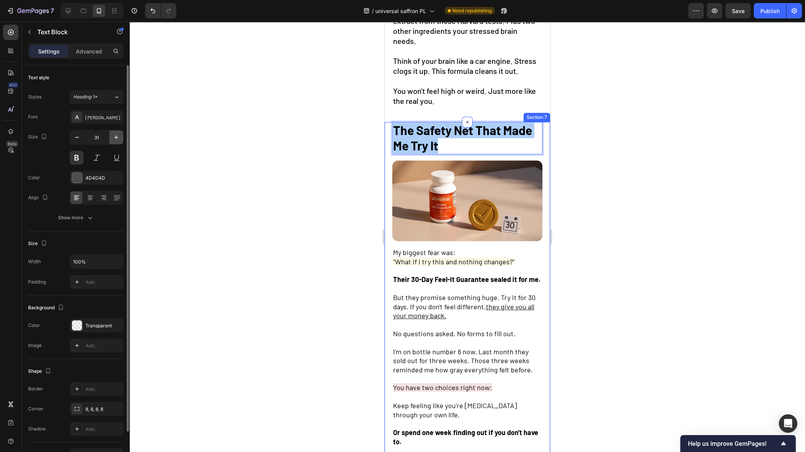
click at [116, 139] on icon "button" at bounding box center [116, 138] width 8 height 8
type input "32"
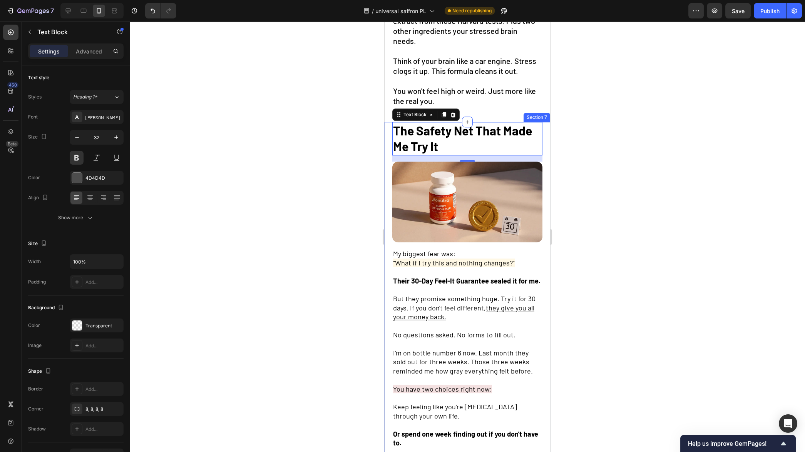
click at [227, 167] on div at bounding box center [467, 237] width 675 height 431
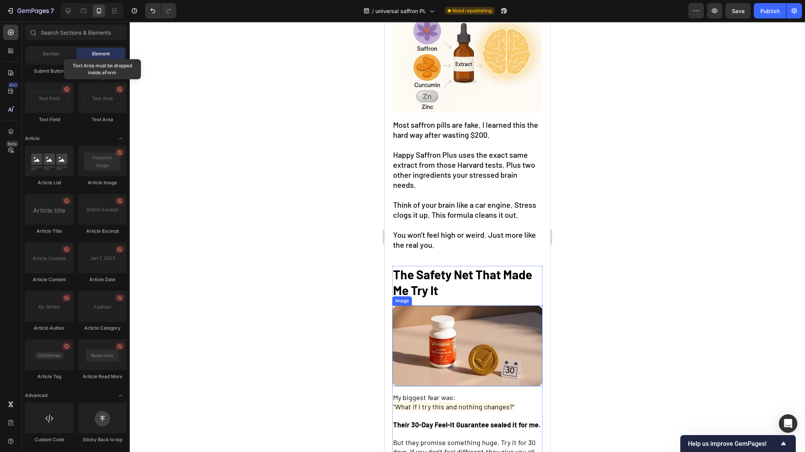
scroll to position [1253, 0]
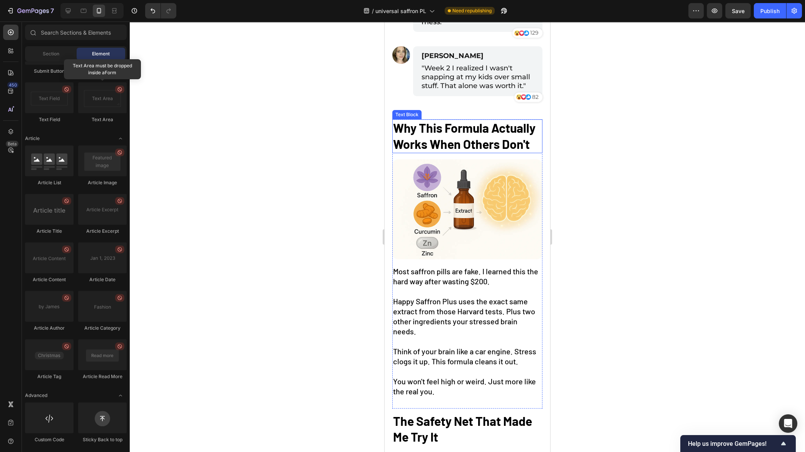
click at [467, 137] on strong "Why This Formula Actually Works When Others Don't" at bounding box center [464, 135] width 142 height 31
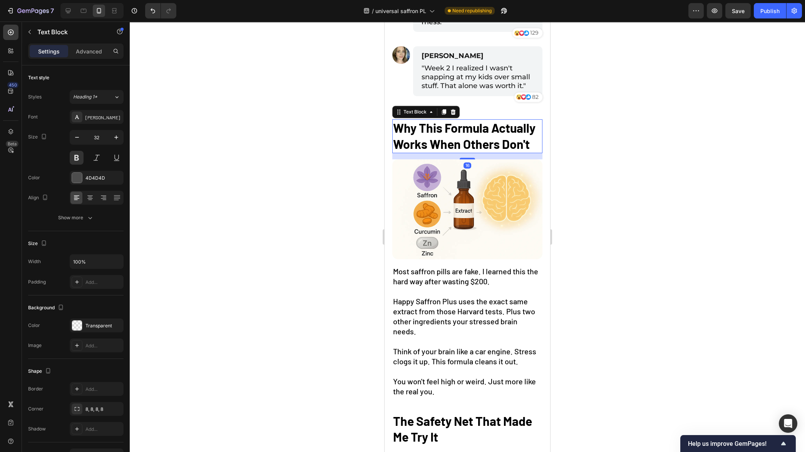
click at [467, 137] on strong "Why This Formula Actually Works When Others Don't" at bounding box center [464, 135] width 142 height 31
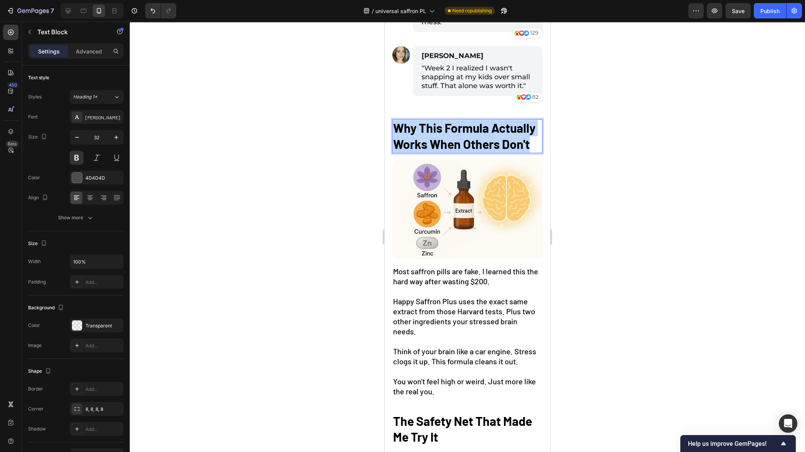
click at [467, 137] on strong "Why This Formula Actually Works When Others Don't" at bounding box center [464, 135] width 142 height 31
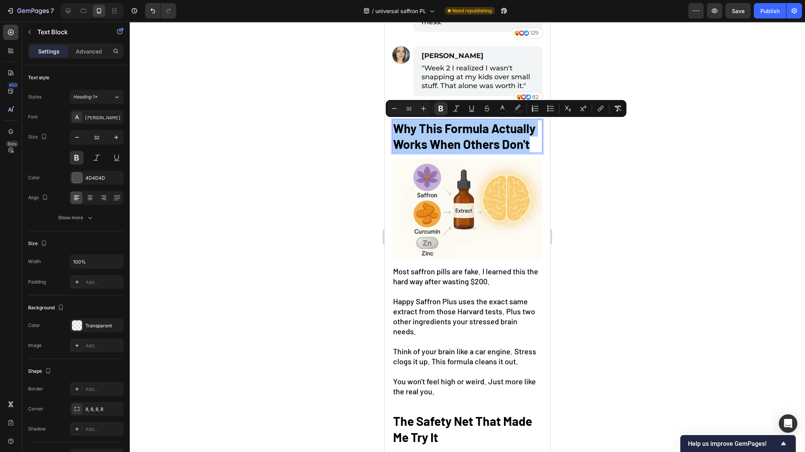
click at [285, 194] on div at bounding box center [467, 237] width 675 height 431
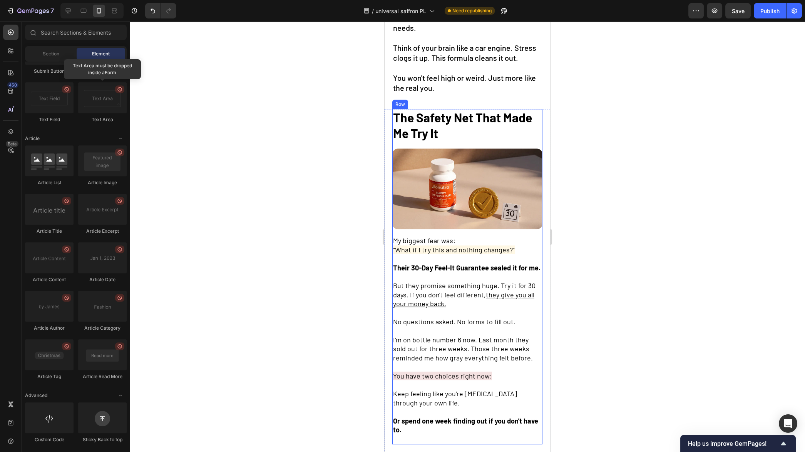
scroll to position [1566, 0]
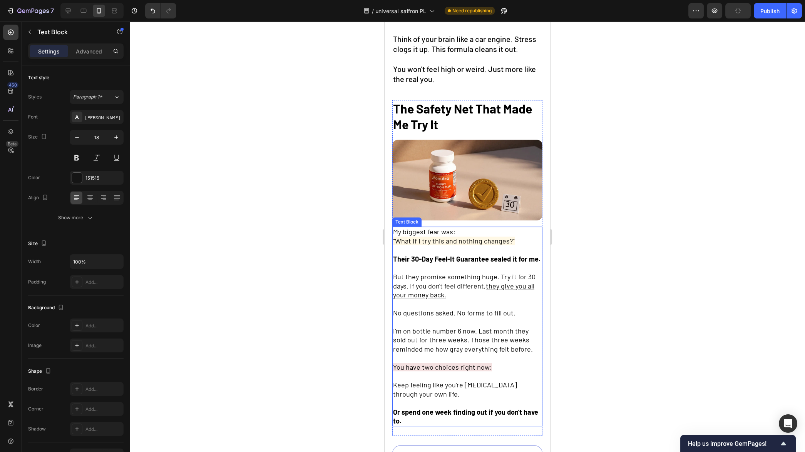
click at [465, 255] on strong "Their 30-Day Feel-It Guarantee sealed it for me." at bounding box center [466, 259] width 147 height 8
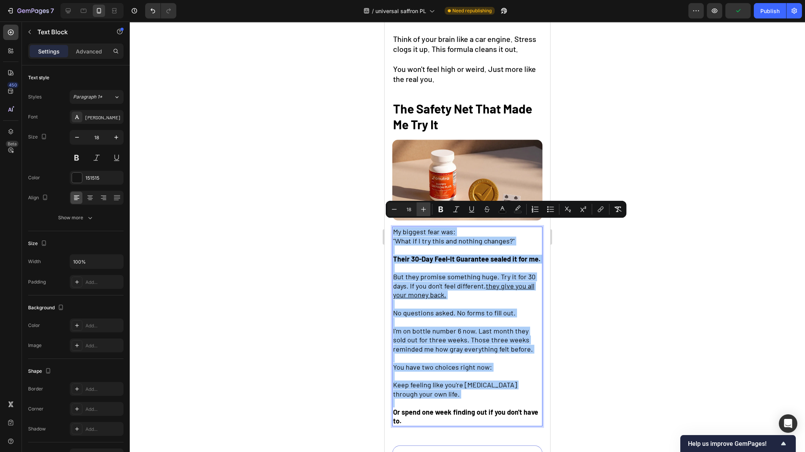
click at [424, 209] on icon "Editor contextual toolbar" at bounding box center [423, 209] width 5 height 5
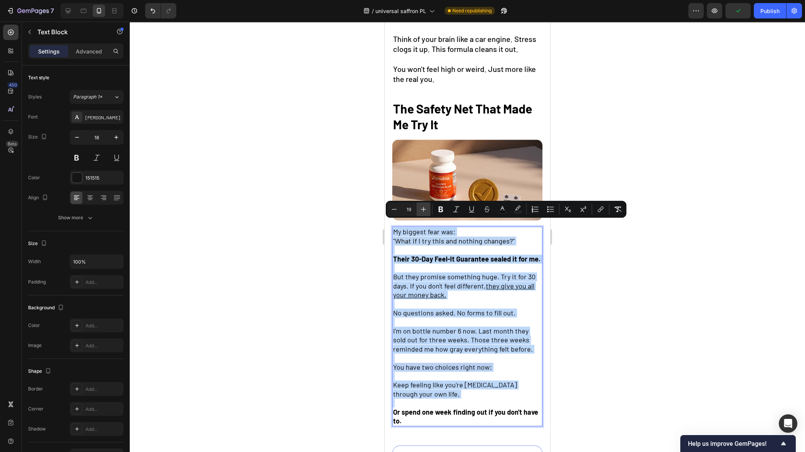
type input "20"
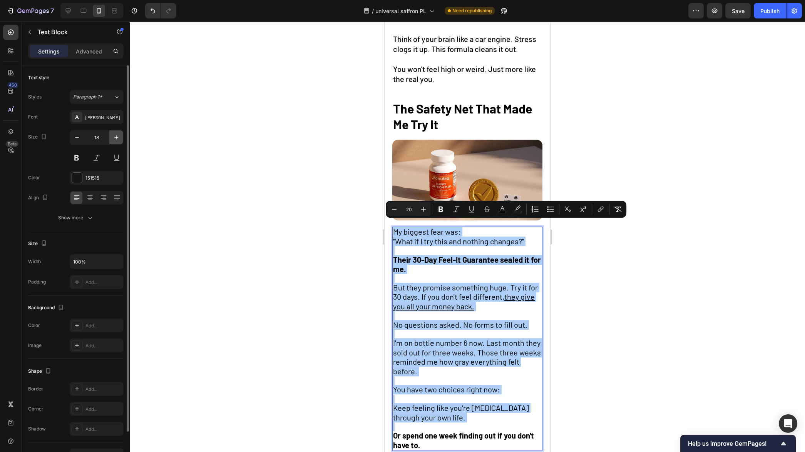
click at [115, 139] on icon "button" at bounding box center [116, 138] width 8 height 8
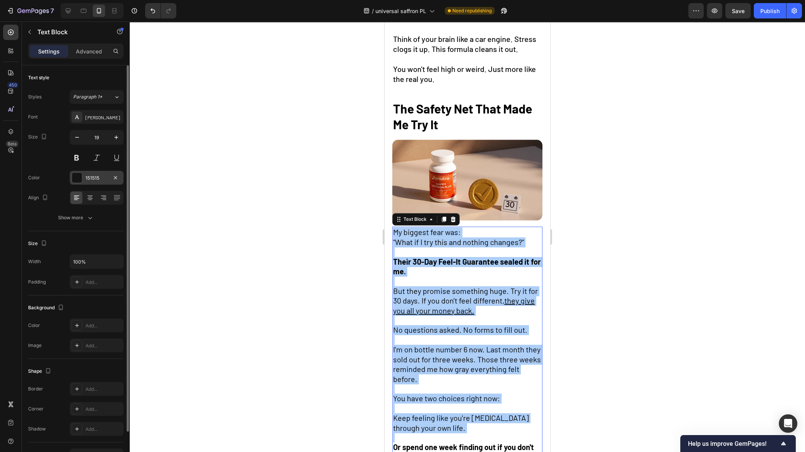
type input "20"
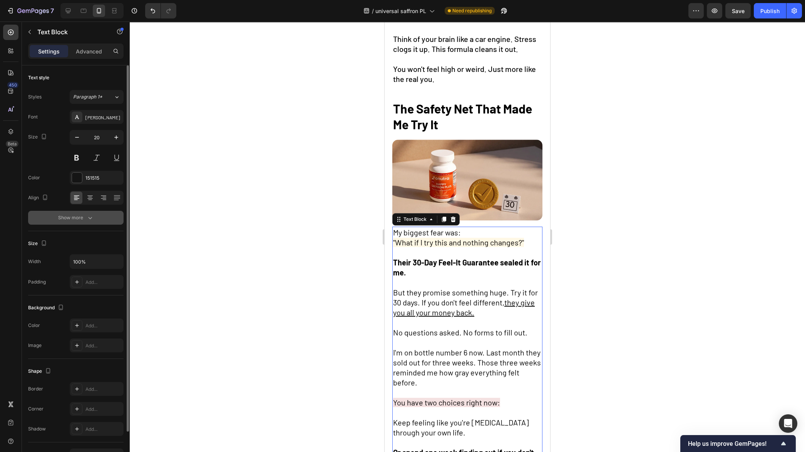
click at [81, 216] on div "Show more" at bounding box center [76, 218] width 36 height 8
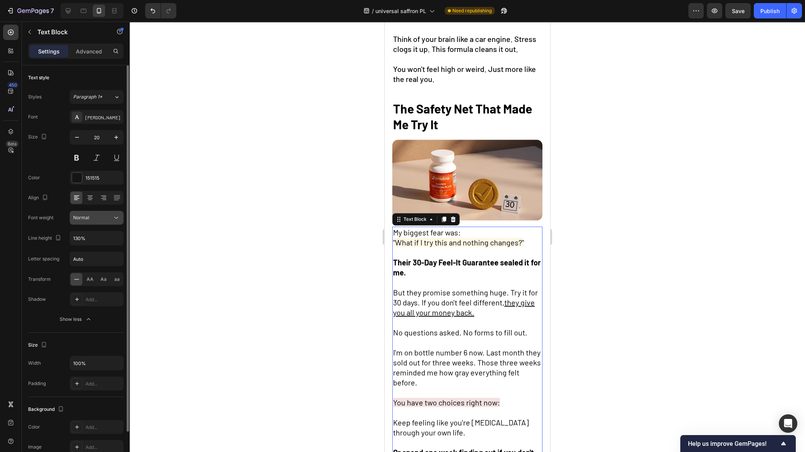
click at [107, 219] on div "Normal" at bounding box center [92, 217] width 39 height 7
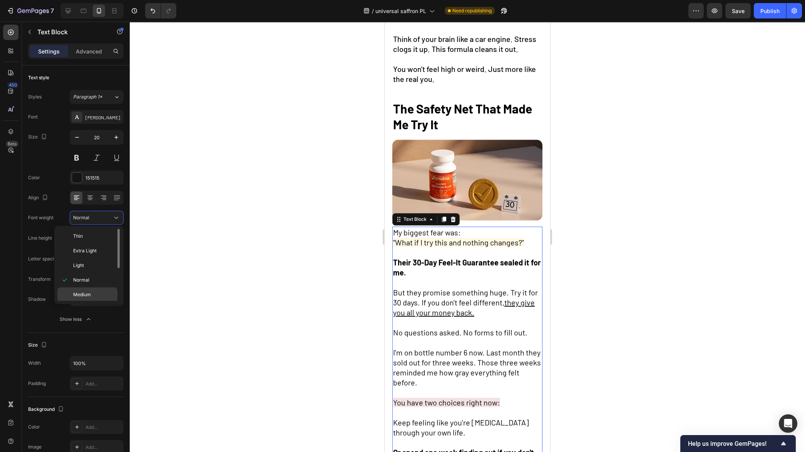
click at [101, 293] on p "Medium" at bounding box center [93, 294] width 41 height 7
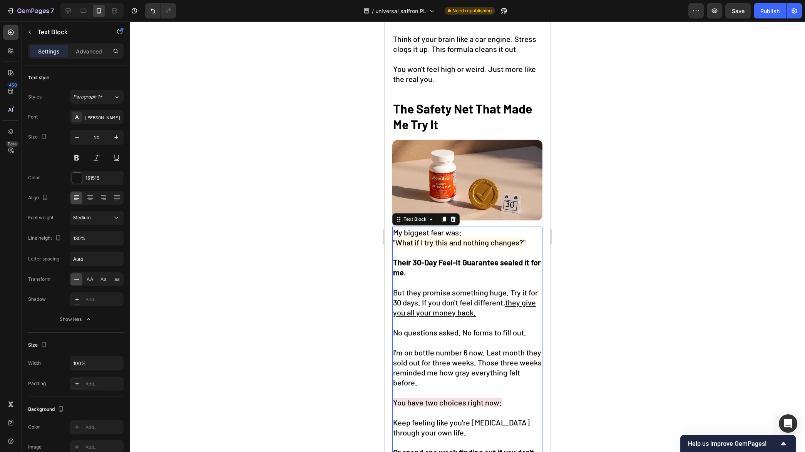
click at [276, 275] on div at bounding box center [467, 237] width 675 height 431
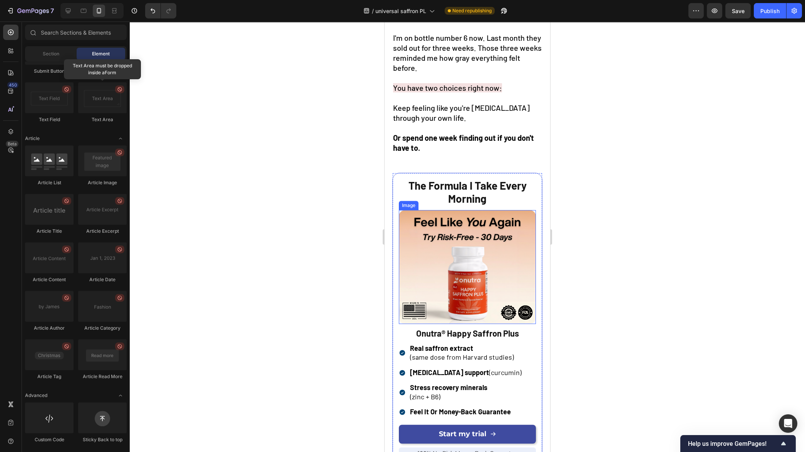
scroll to position [1878, 0]
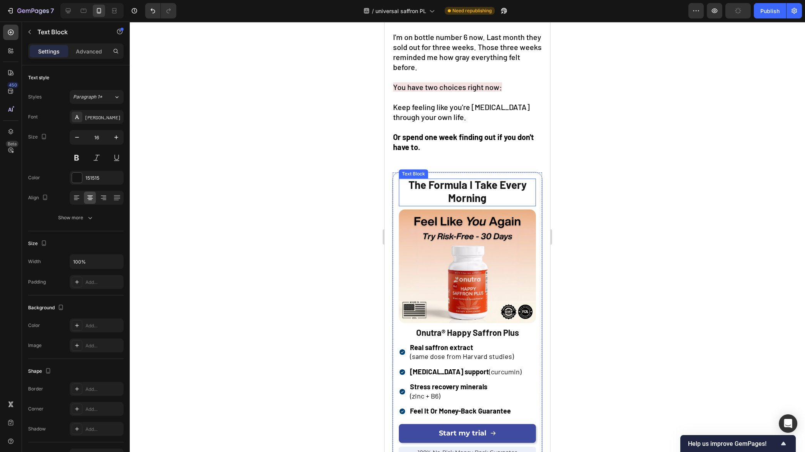
click at [466, 193] on span "The Formula I Take Every Morning" at bounding box center [467, 191] width 118 height 26
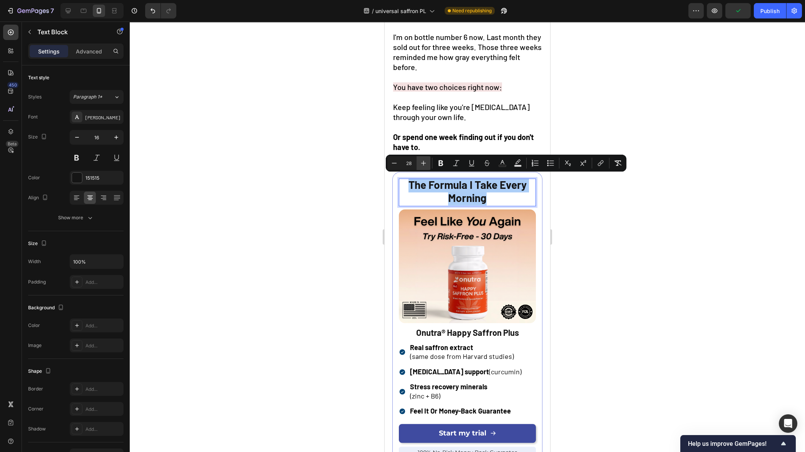
click at [427, 164] on button "Plus" at bounding box center [423, 163] width 14 height 14
type input "30"
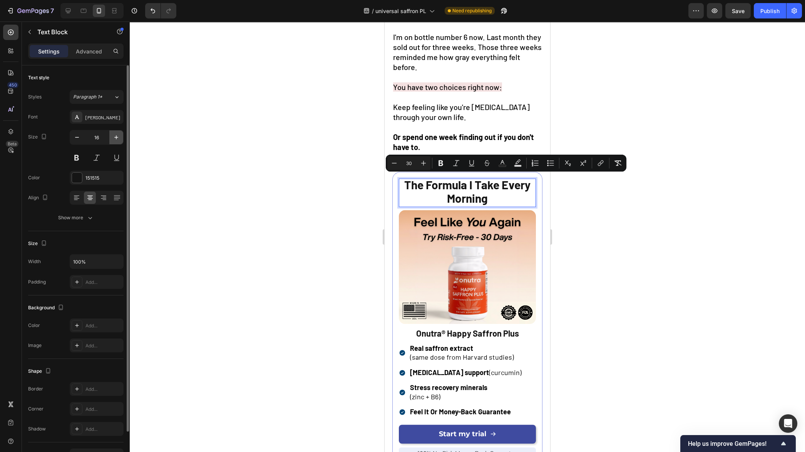
click at [115, 139] on icon "button" at bounding box center [116, 138] width 8 height 8
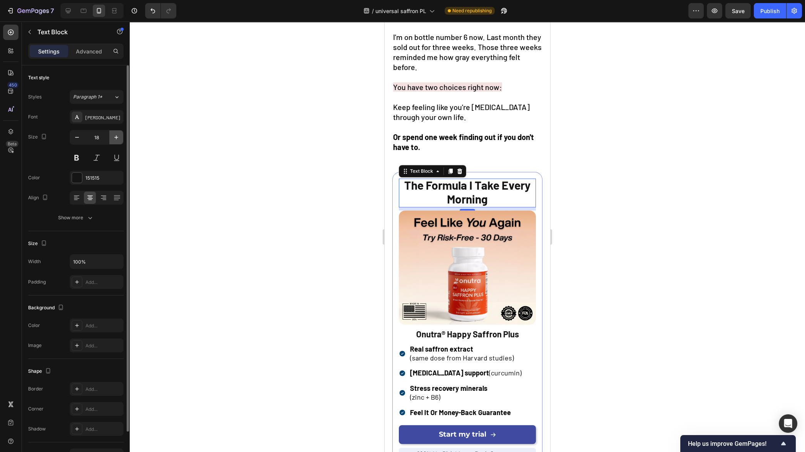
click at [115, 139] on icon "button" at bounding box center [116, 138] width 8 height 8
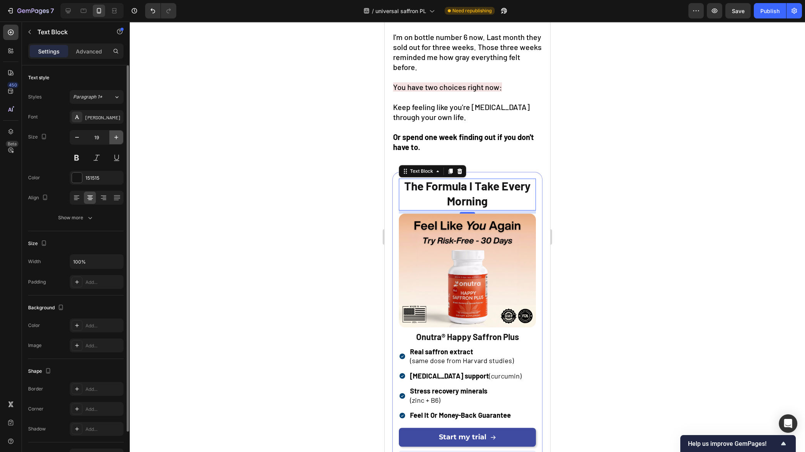
click at [115, 139] on icon "button" at bounding box center [116, 138] width 8 height 8
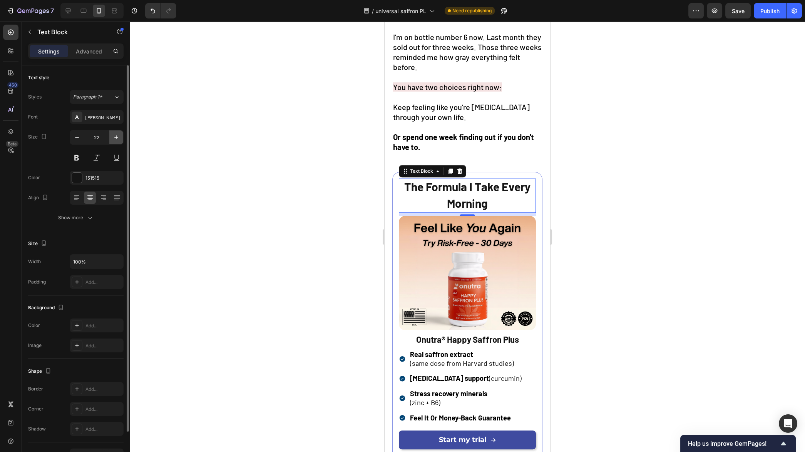
click at [115, 139] on icon "button" at bounding box center [116, 138] width 8 height 8
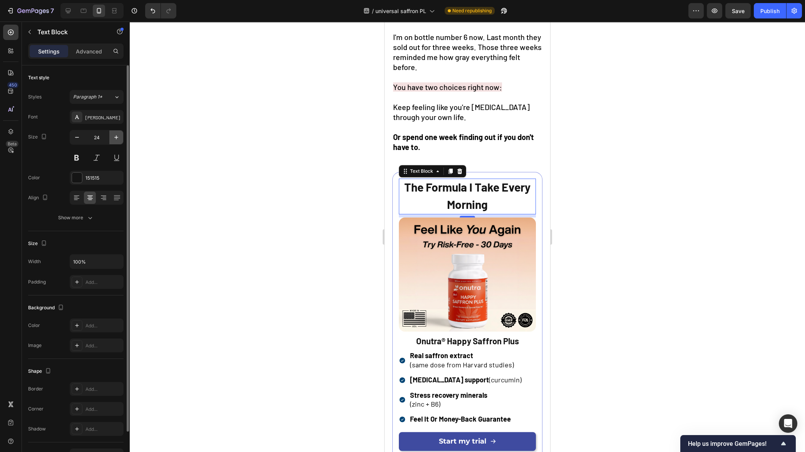
click at [115, 139] on icon "button" at bounding box center [116, 138] width 8 height 8
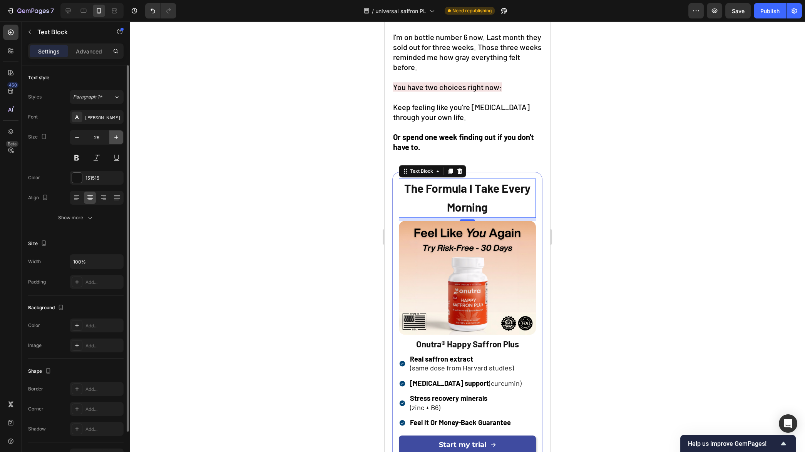
click at [115, 139] on icon "button" at bounding box center [116, 138] width 8 height 8
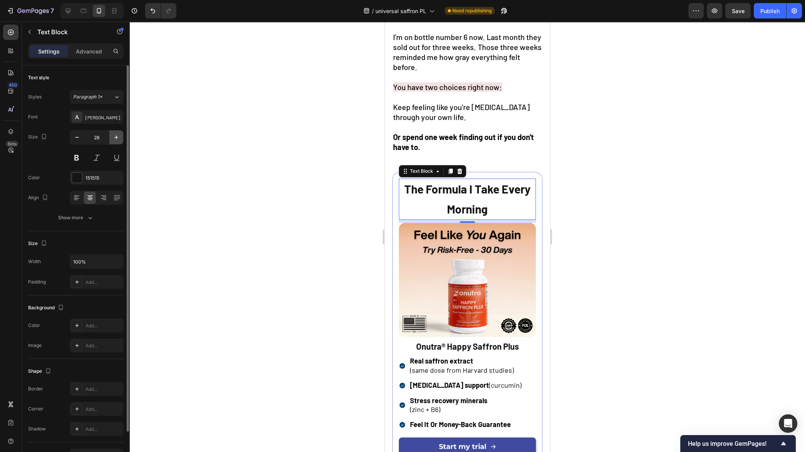
click at [115, 139] on icon "button" at bounding box center [116, 138] width 8 height 8
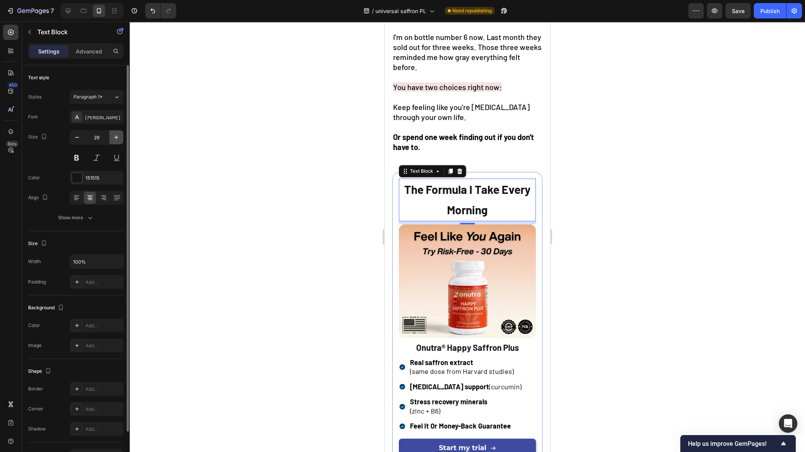
click at [115, 139] on icon "button" at bounding box center [116, 138] width 8 height 8
type input "30"
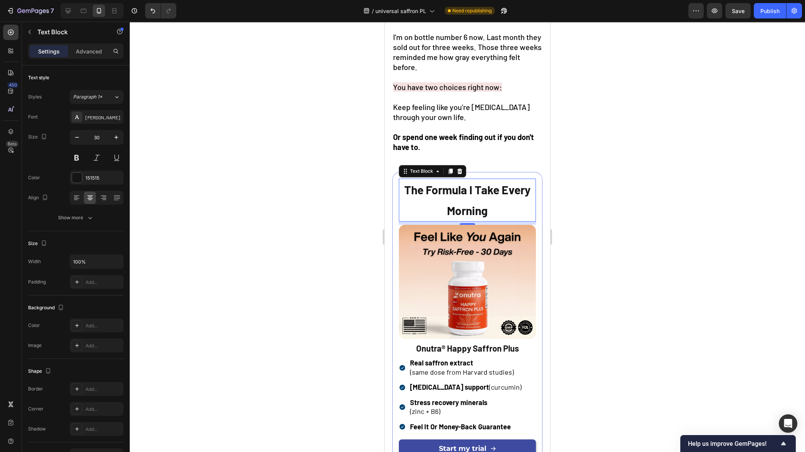
click at [268, 196] on div at bounding box center [467, 237] width 675 height 431
click at [443, 196] on p "The Formula I Take Every Morning" at bounding box center [466, 200] width 135 height 42
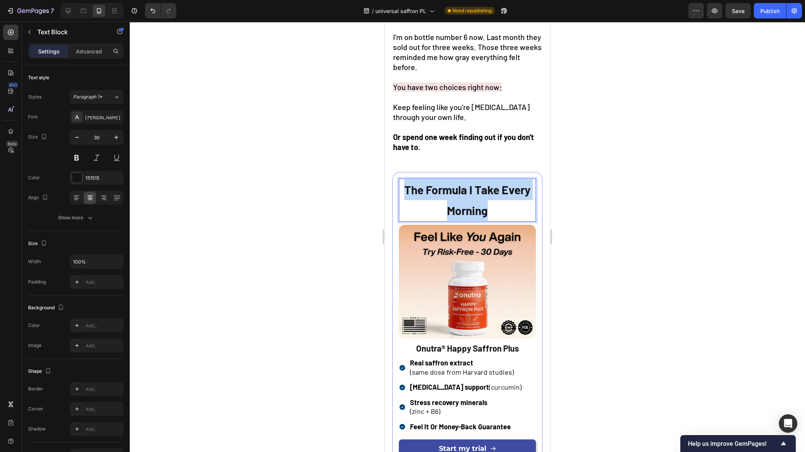
click at [443, 196] on p "The Formula I Take Every Morning" at bounding box center [466, 200] width 135 height 42
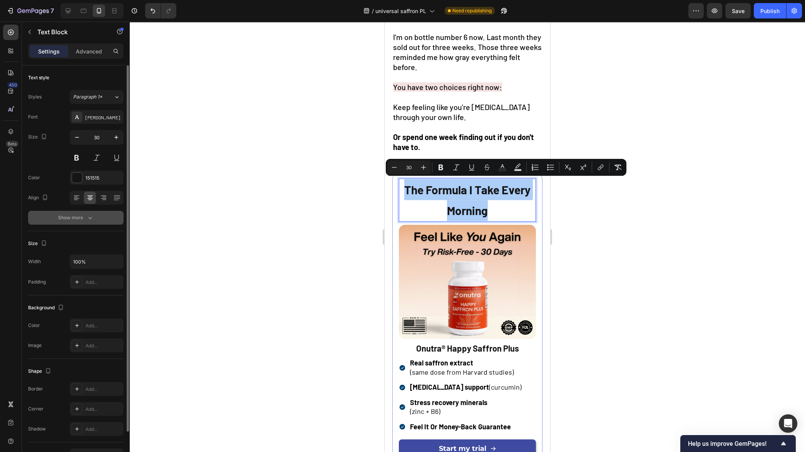
click at [82, 215] on div "Show more" at bounding box center [76, 218] width 36 height 8
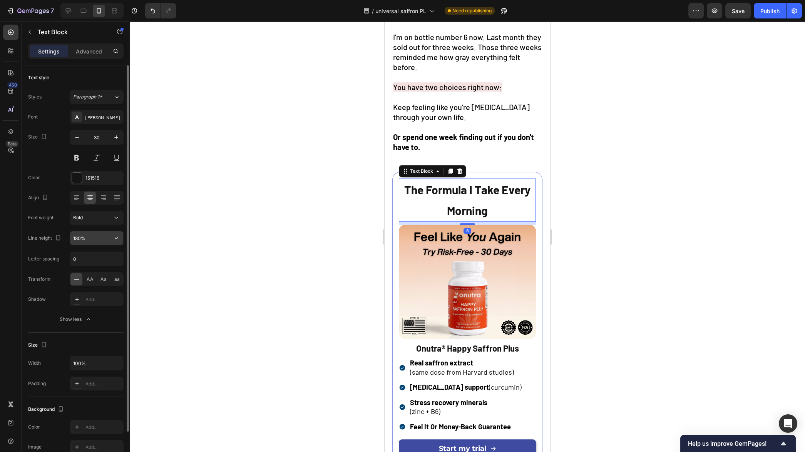
click at [97, 240] on input "180%" at bounding box center [96, 238] width 53 height 14
click at [119, 239] on icon "button" at bounding box center [116, 238] width 8 height 8
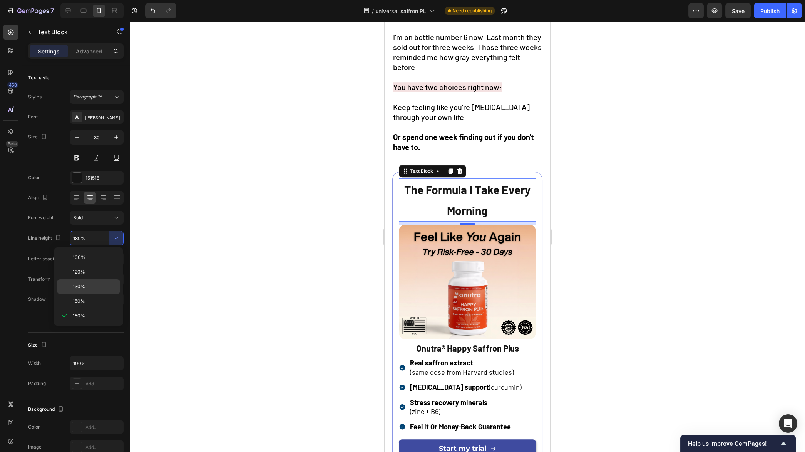
click at [91, 284] on p "130%" at bounding box center [95, 286] width 44 height 7
type input "130%"
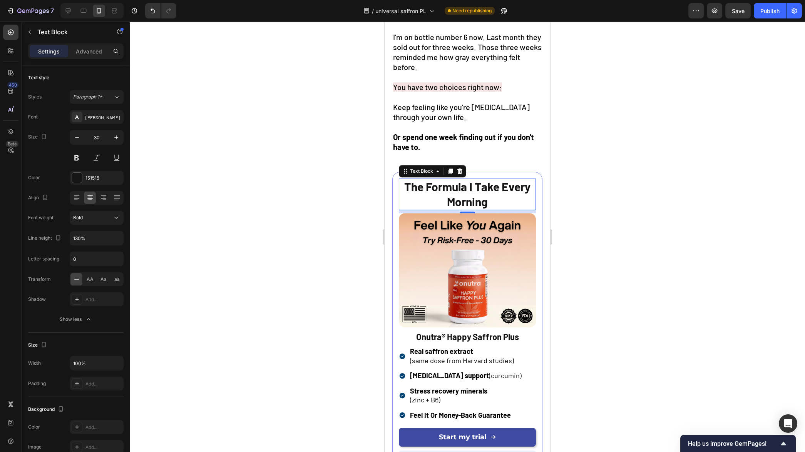
click at [254, 248] on div at bounding box center [467, 237] width 675 height 431
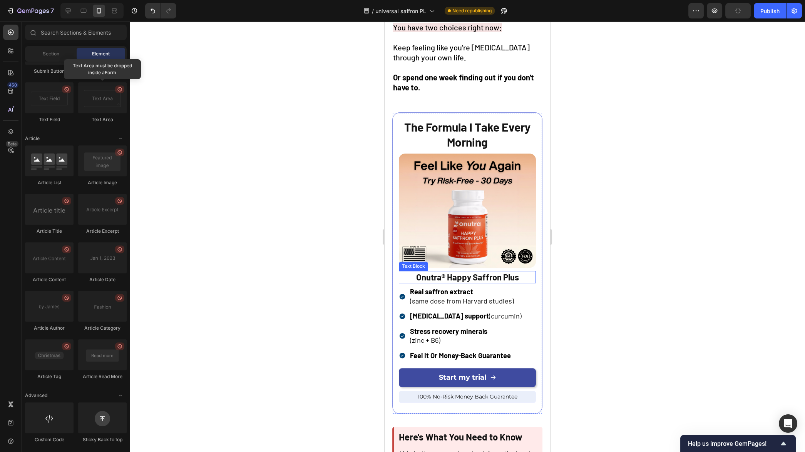
scroll to position [1953, 0]
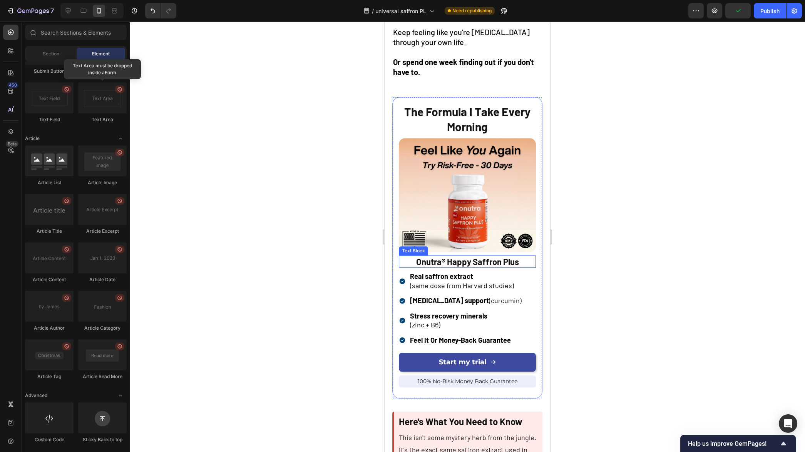
click at [469, 257] on strong "Onutra® Happy Saffron Plus" at bounding box center [467, 262] width 103 height 10
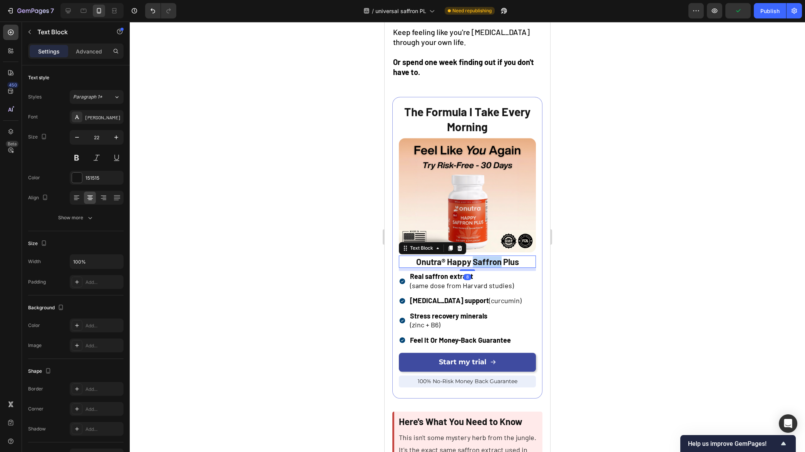
click at [469, 257] on strong "Onutra® Happy Saffron Plus" at bounding box center [467, 262] width 103 height 10
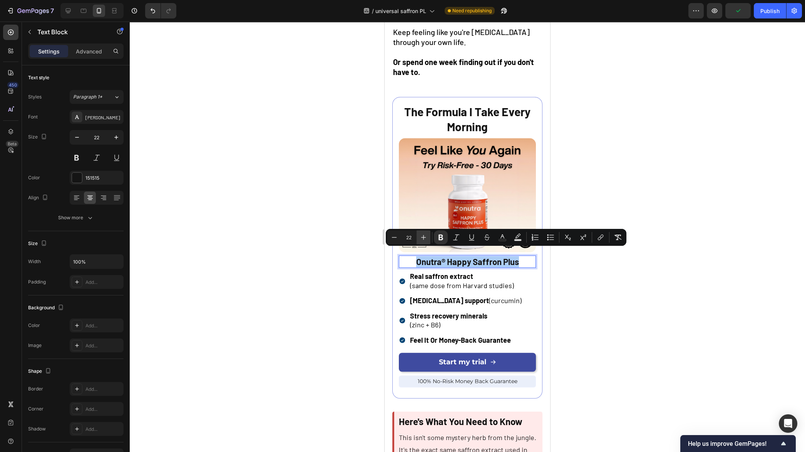
click at [422, 242] on button "Plus" at bounding box center [423, 237] width 14 height 14
type input "24"
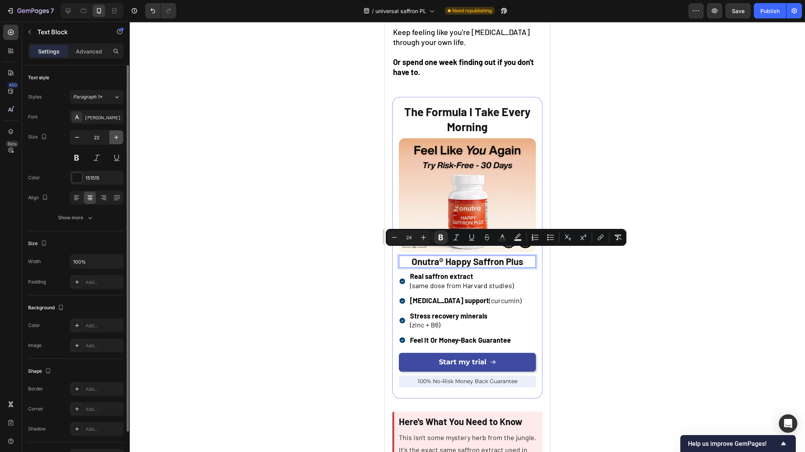
click at [117, 137] on icon "button" at bounding box center [116, 138] width 8 height 8
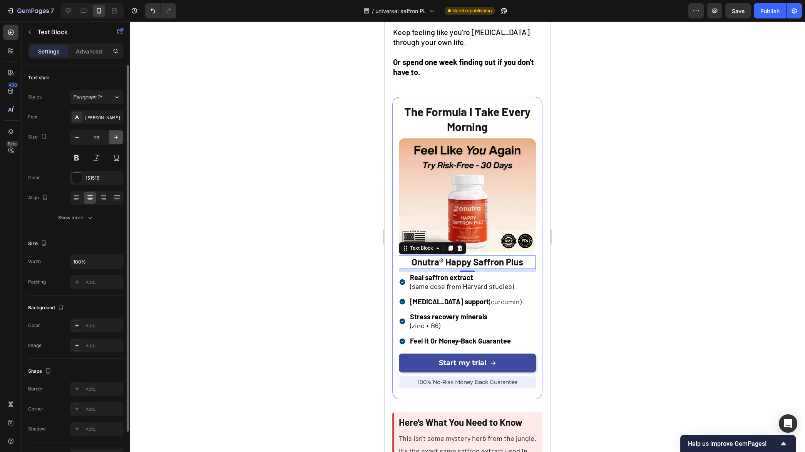
type input "24"
click at [263, 210] on div at bounding box center [467, 237] width 675 height 431
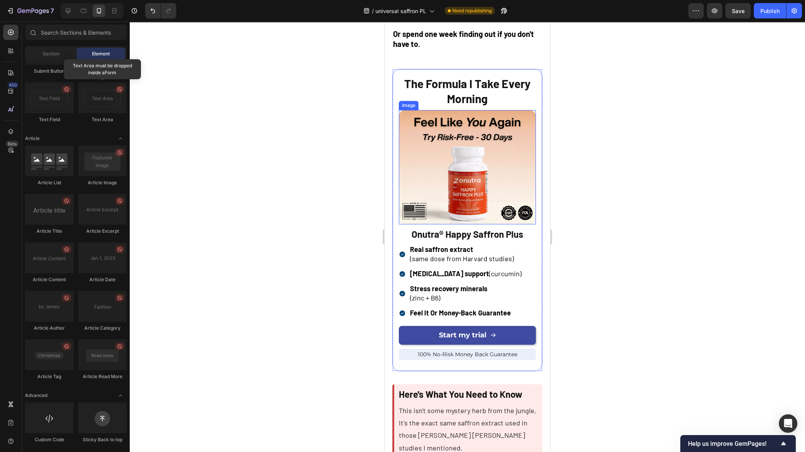
scroll to position [1981, 0]
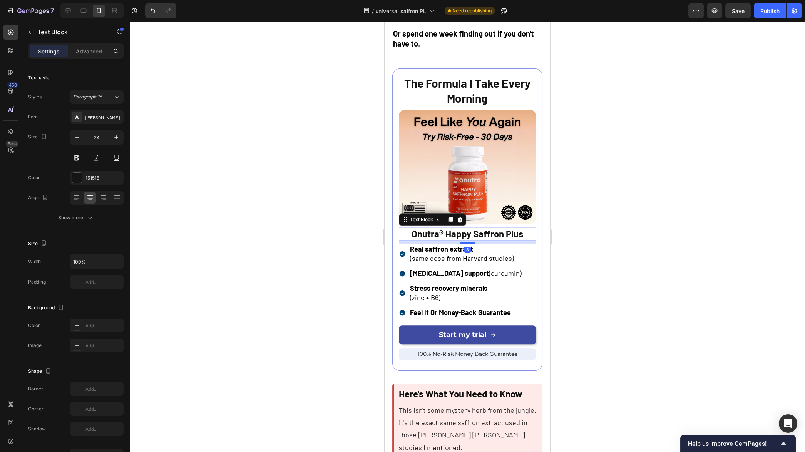
click at [434, 232] on strong "Onutra® Happy Saffron Plus" at bounding box center [467, 233] width 112 height 11
click at [421, 228] on strong "Onutra® Happy Saffron Plus" at bounding box center [467, 233] width 112 height 11
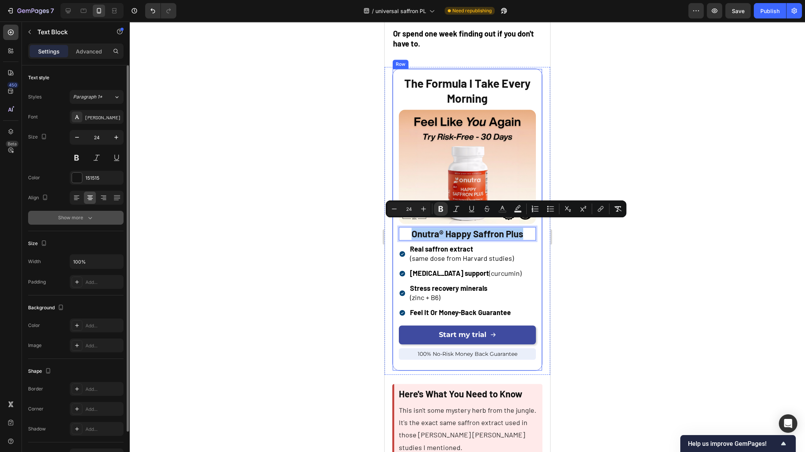
click at [92, 217] on icon "button" at bounding box center [90, 218] width 8 height 8
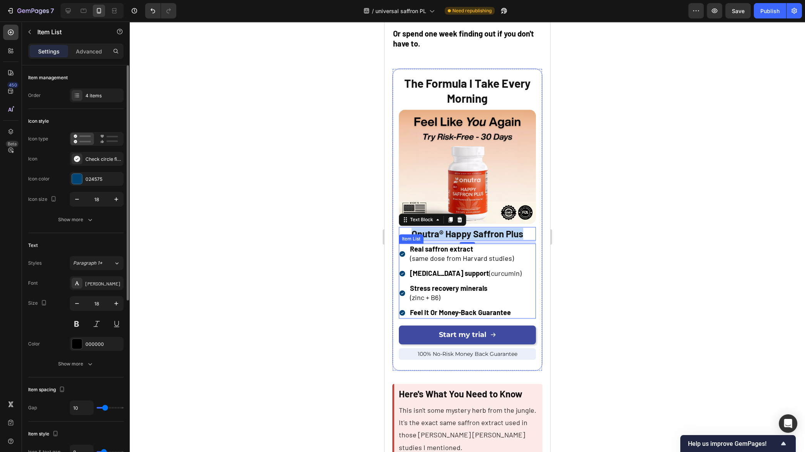
click at [451, 245] on strong "Real saffron extract" at bounding box center [441, 249] width 63 height 8
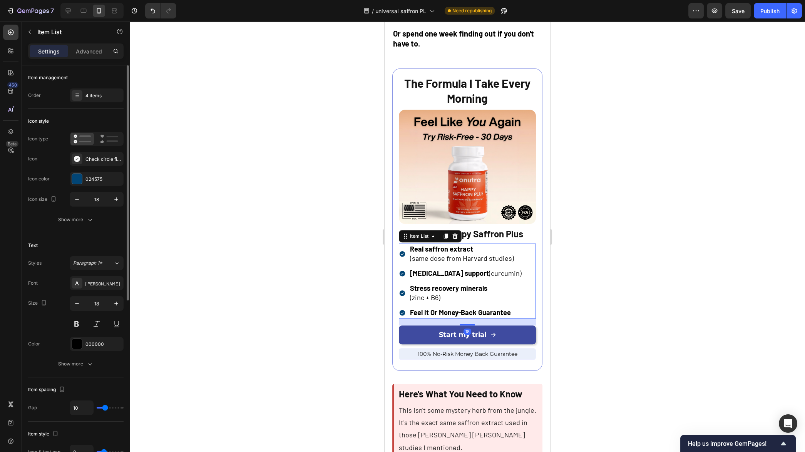
click at [453, 245] on strong "Real saffron extract" at bounding box center [441, 249] width 63 height 8
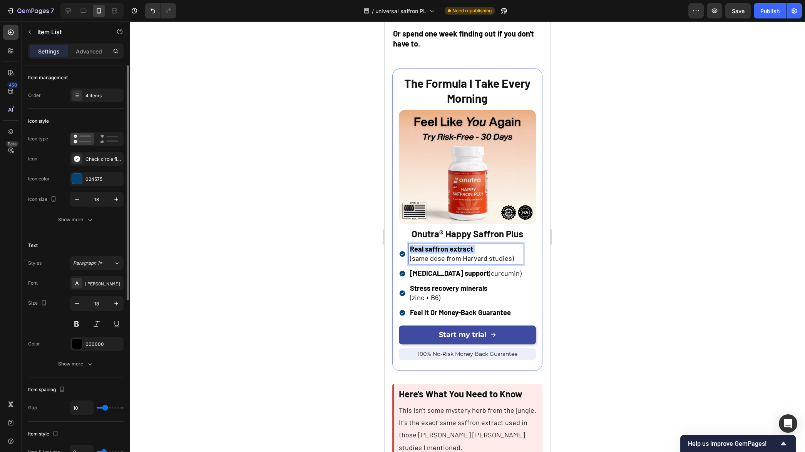
click at [453, 245] on strong "Real saffron extract" at bounding box center [441, 249] width 63 height 8
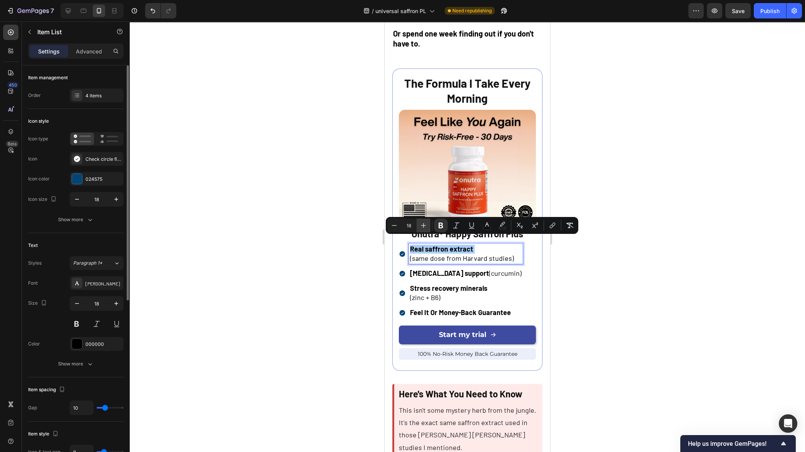
click at [424, 226] on icon "Editor contextual toolbar" at bounding box center [423, 226] width 8 height 8
type input "20"
click at [116, 305] on icon "button" at bounding box center [116, 304] width 4 height 4
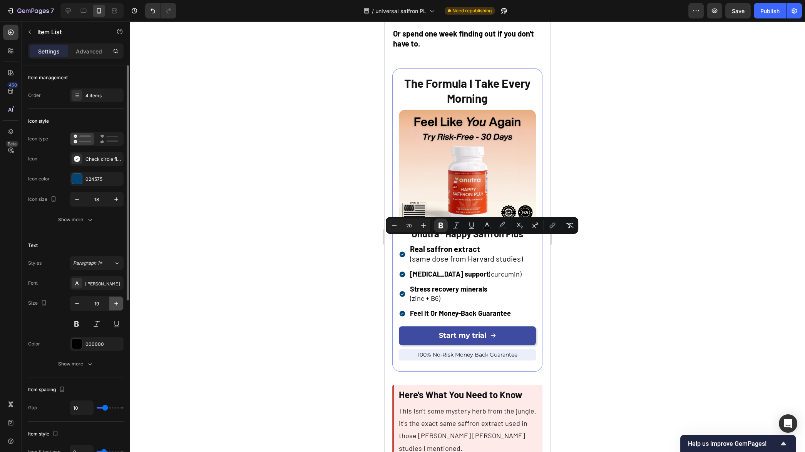
click at [116, 305] on icon "button" at bounding box center [116, 304] width 4 height 4
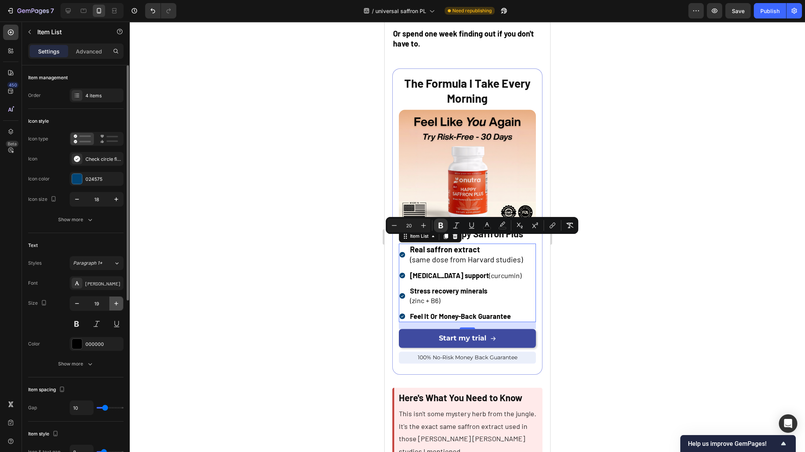
type input "20"
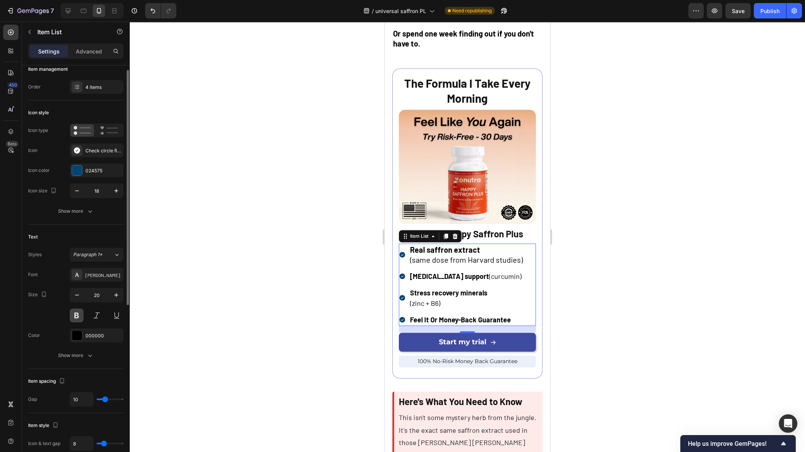
scroll to position [68, 0]
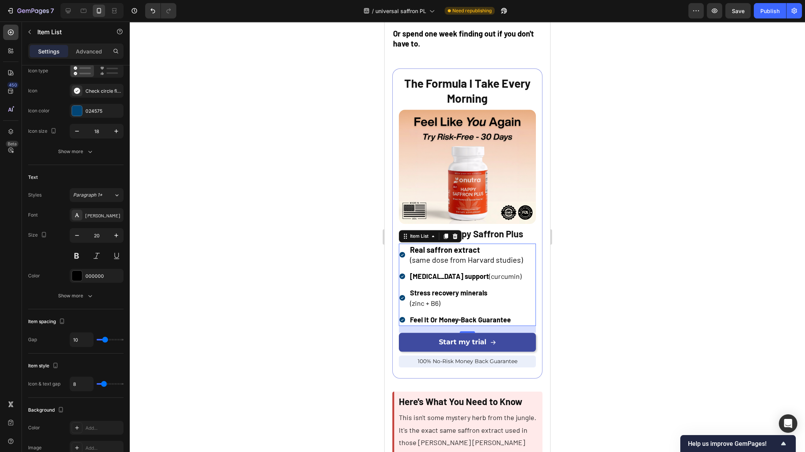
click at [451, 275] on div "Brain fog support (curcumin)" at bounding box center [466, 276] width 115 height 13
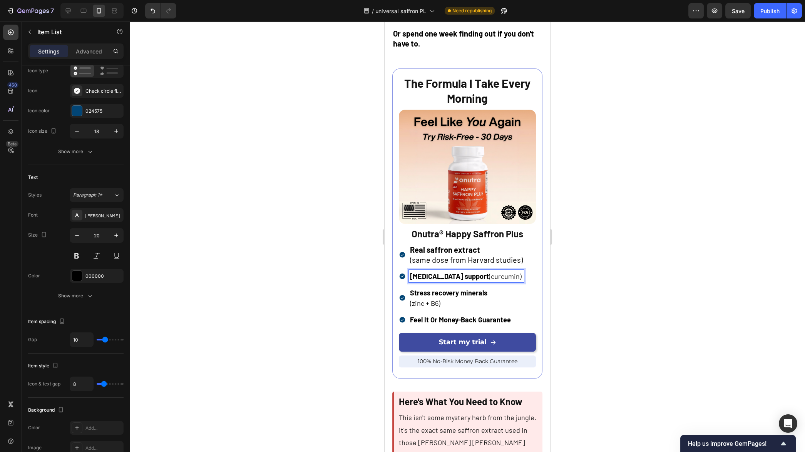
click at [450, 272] on strong "Brain fog support" at bounding box center [449, 276] width 79 height 8
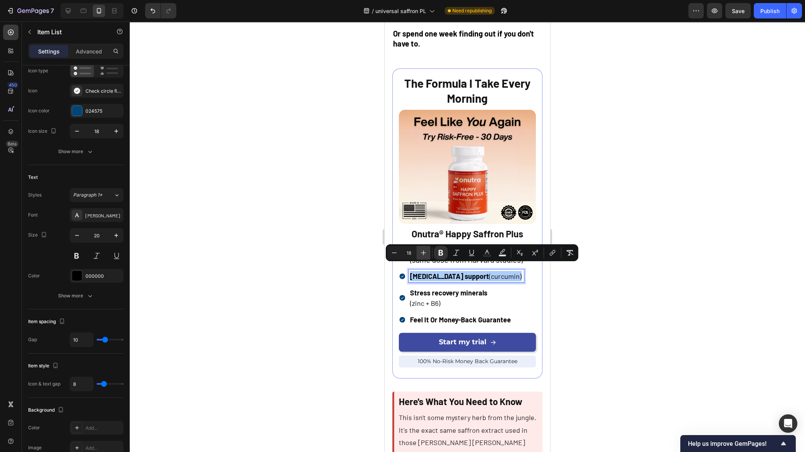
click at [418, 253] on button "Plus" at bounding box center [423, 253] width 14 height 14
click at [421, 253] on icon "Editor contextual toolbar" at bounding box center [423, 253] width 8 height 8
type input "20"
click at [336, 250] on div at bounding box center [467, 237] width 675 height 431
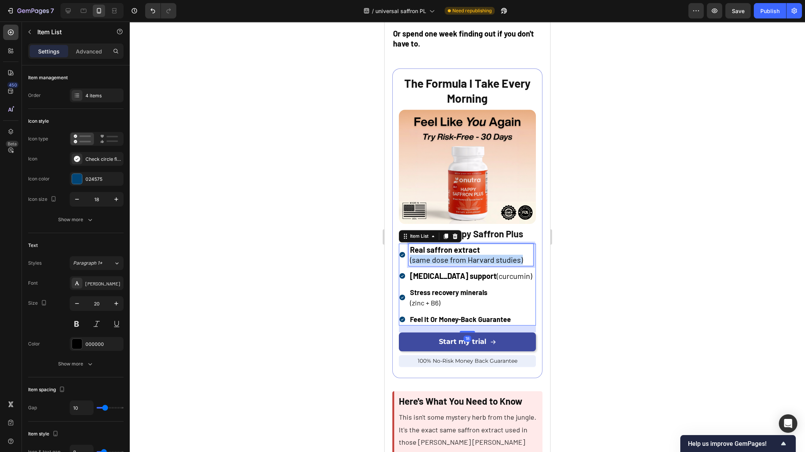
click at [443, 255] on span "(same dose from Harvard studies)" at bounding box center [466, 259] width 113 height 9
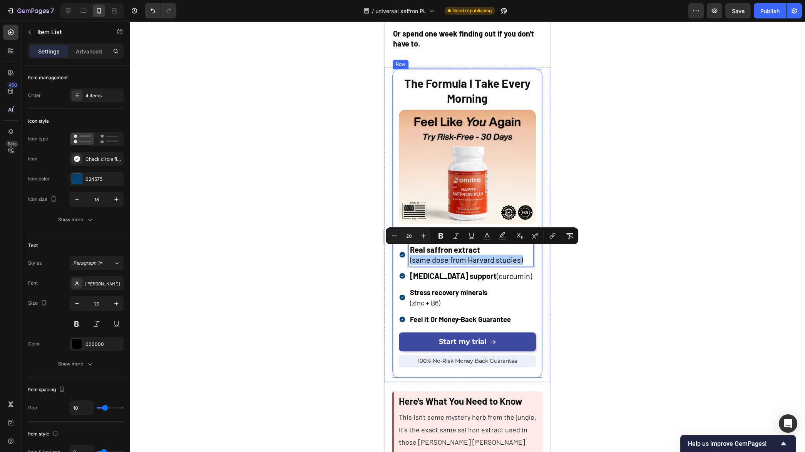
click at [308, 265] on div at bounding box center [467, 237] width 675 height 431
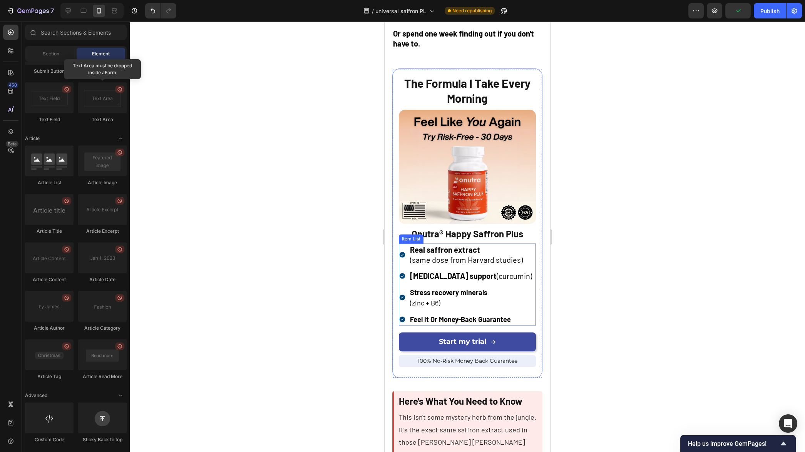
click at [450, 271] on strong "Brain fog support" at bounding box center [453, 275] width 87 height 9
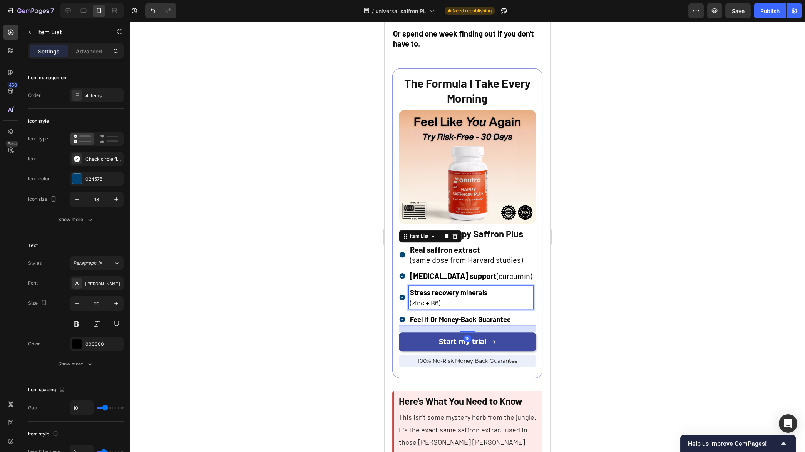
click at [446, 297] on p "(zinc + B6)" at bounding box center [471, 302] width 122 height 10
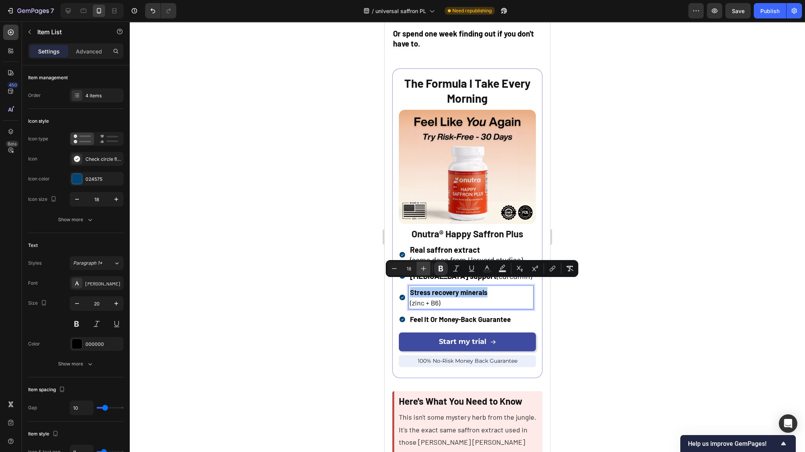
click at [423, 267] on icon "Editor contextual toolbar" at bounding box center [423, 268] width 5 height 5
type input "20"
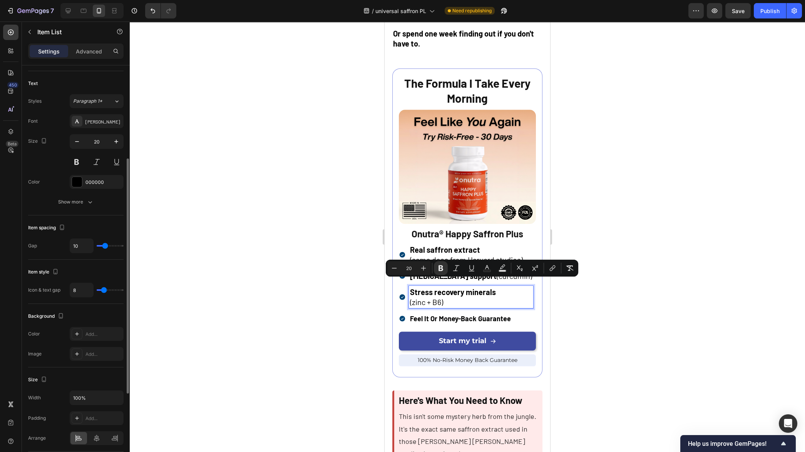
scroll to position [0, 0]
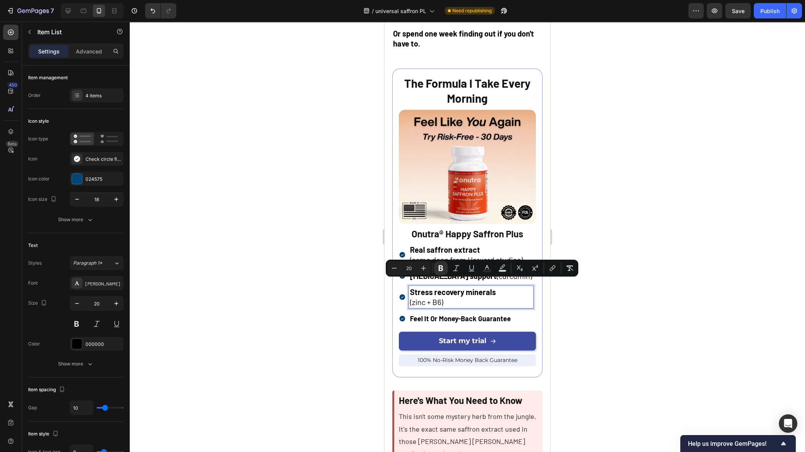
click at [451, 314] on strong "Feel It Or Money-Back Guarantee" at bounding box center [460, 318] width 101 height 8
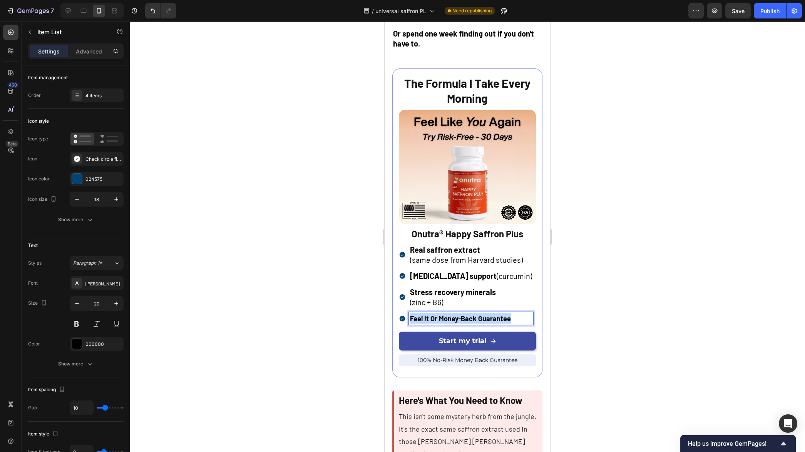
click at [451, 314] on strong "Feel It Or Money-Back Guarantee" at bounding box center [460, 318] width 101 height 8
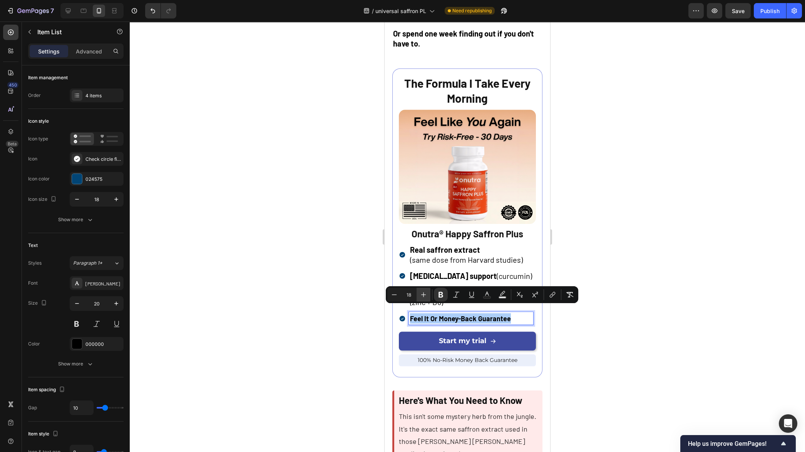
click at [425, 299] on button "Plus" at bounding box center [423, 295] width 14 height 14
type input "20"
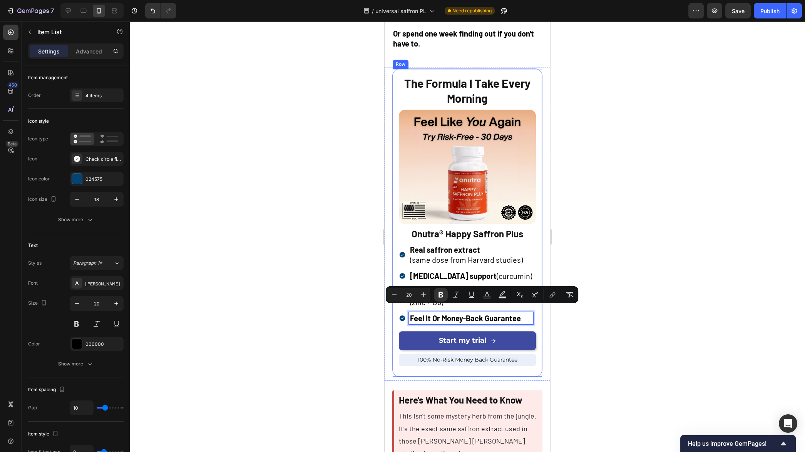
click at [316, 337] on div at bounding box center [467, 237] width 675 height 431
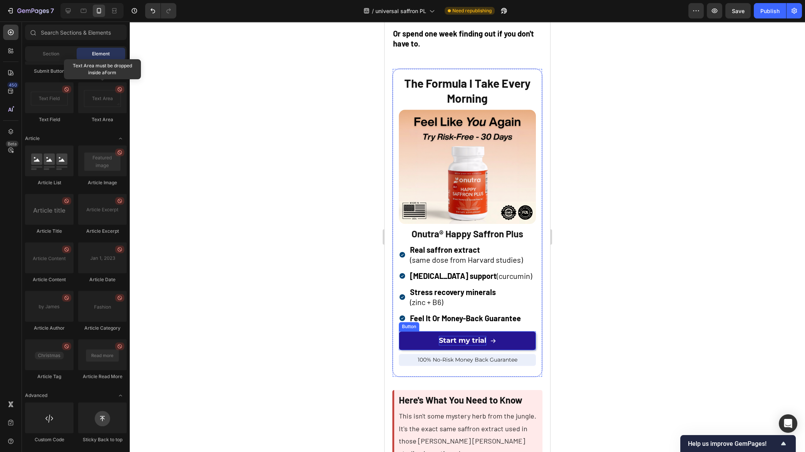
click at [459, 336] on span "Start my trial" at bounding box center [462, 340] width 47 height 8
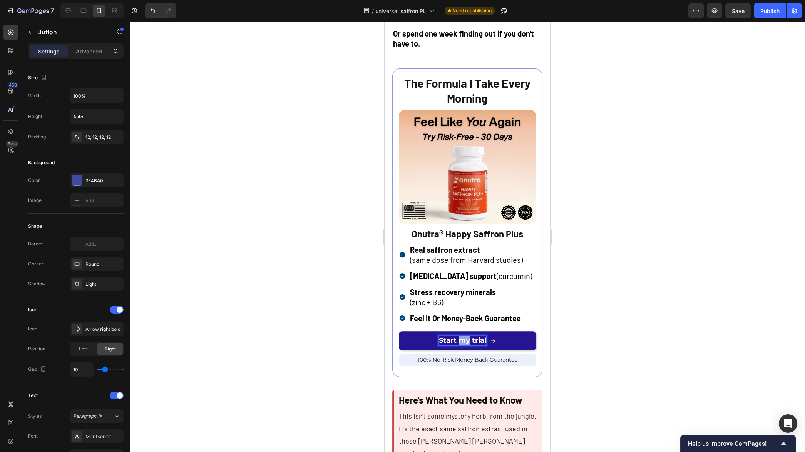
click at [459, 336] on span "Start my trial" at bounding box center [462, 340] width 47 height 8
click at [650, 294] on div at bounding box center [467, 237] width 675 height 431
click at [473, 337] on p "Start My Trial" at bounding box center [462, 341] width 48 height 10
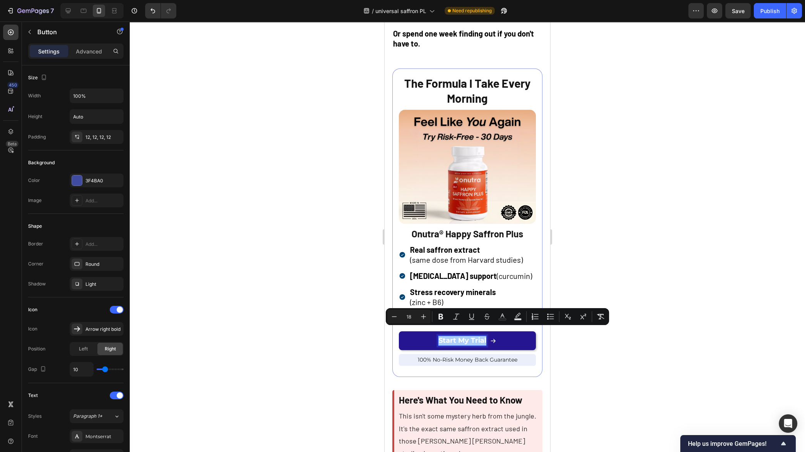
click at [583, 363] on div at bounding box center [467, 237] width 675 height 431
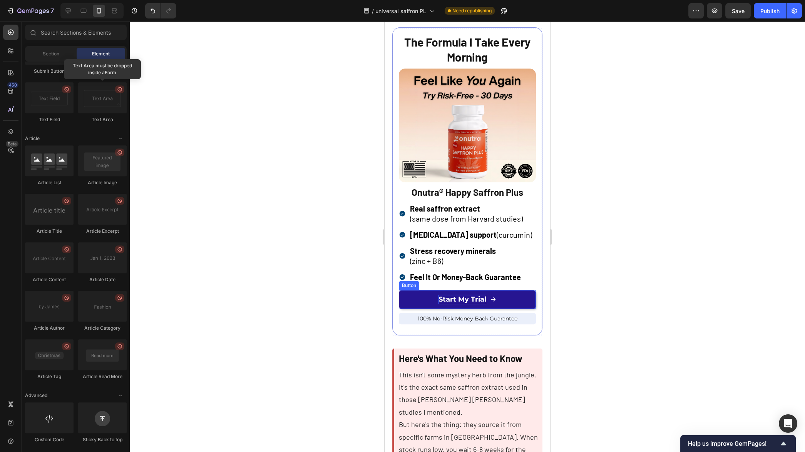
scroll to position [2006, 0]
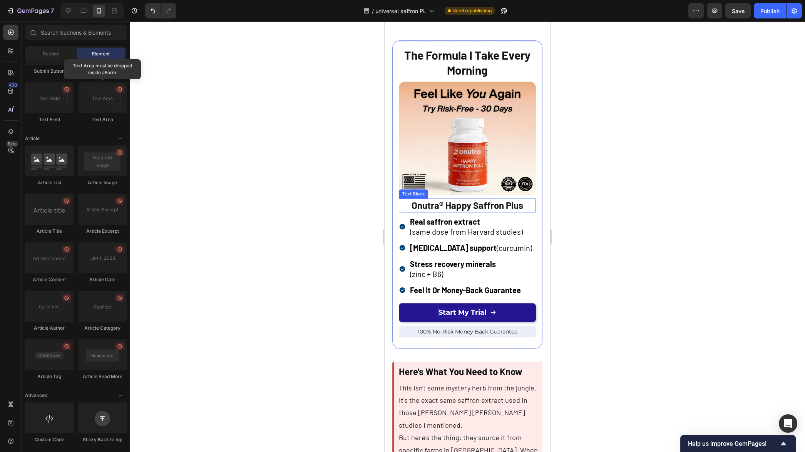
click at [464, 204] on strong "Onutra® Happy Saffron Plus" at bounding box center [467, 205] width 112 height 11
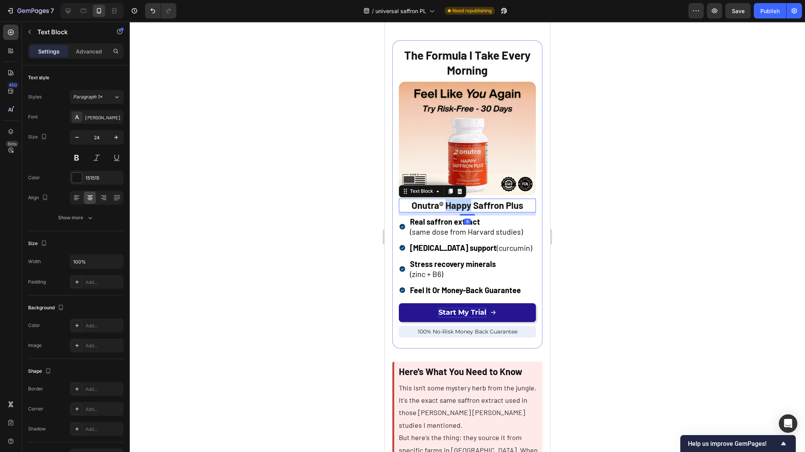
click at [464, 204] on strong "Onutra® Happy Saffron Plus" at bounding box center [467, 205] width 112 height 11
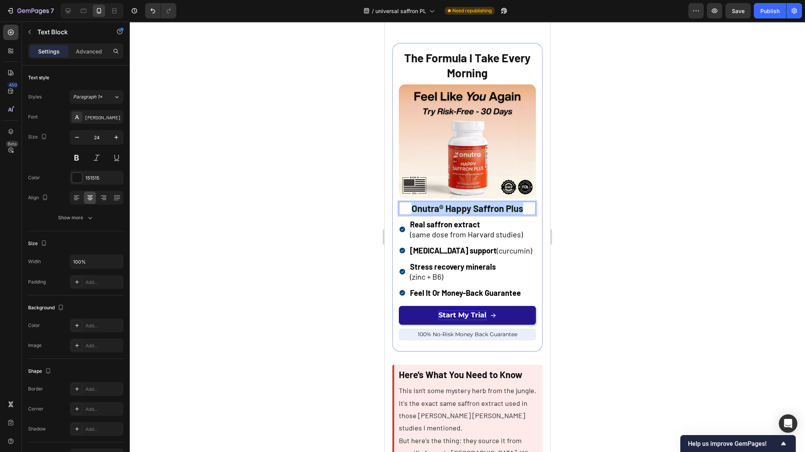
click at [464, 204] on strong "Onutra® Happy Saffron Plus" at bounding box center [467, 208] width 112 height 11
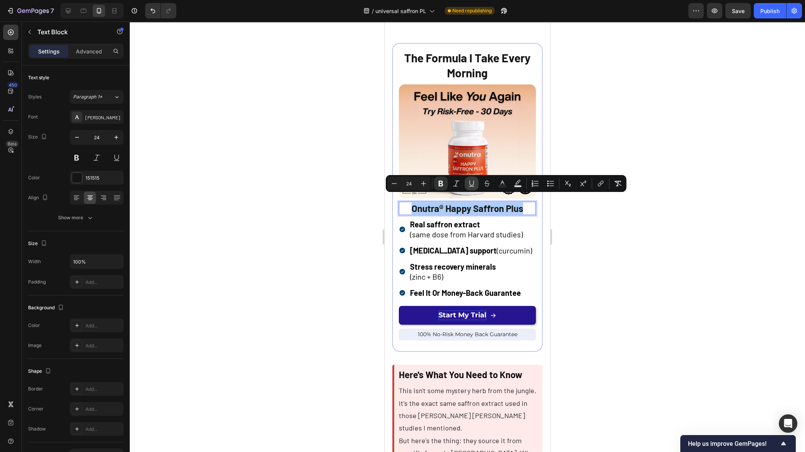
click at [471, 184] on icon "Editor contextual toolbar" at bounding box center [471, 184] width 8 height 8
click at [619, 260] on div at bounding box center [467, 237] width 675 height 431
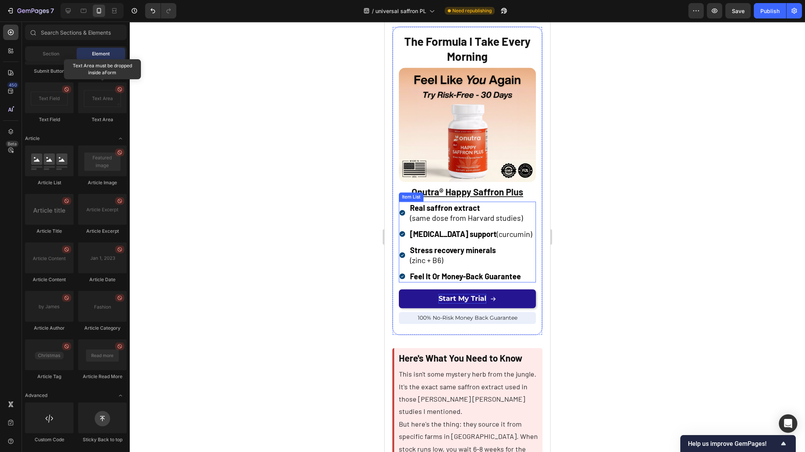
scroll to position [2052, 0]
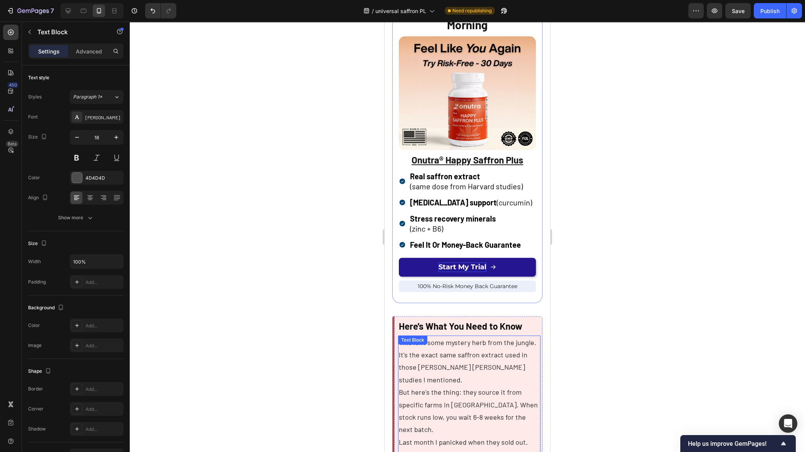
click at [454, 344] on p "This isn't some mystery herb from the jungle. It's the exact same saffron extra…" at bounding box center [469, 361] width 141 height 50
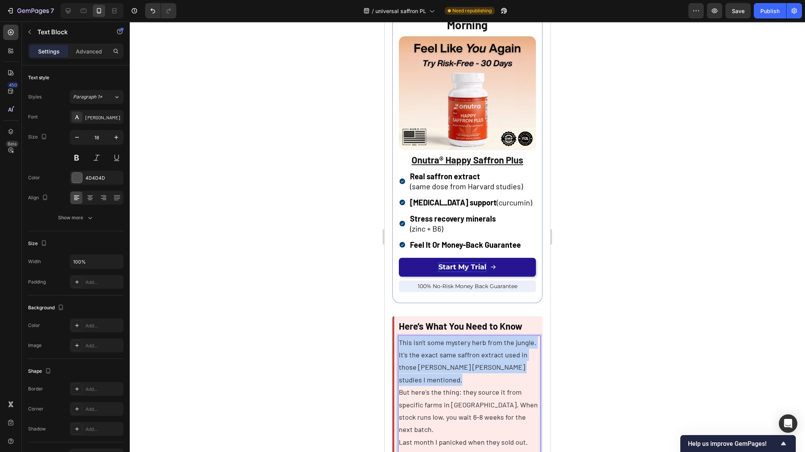
click at [454, 344] on p "This isn't some mystery herb from the jungle. It's the exact same saffron extra…" at bounding box center [469, 361] width 141 height 50
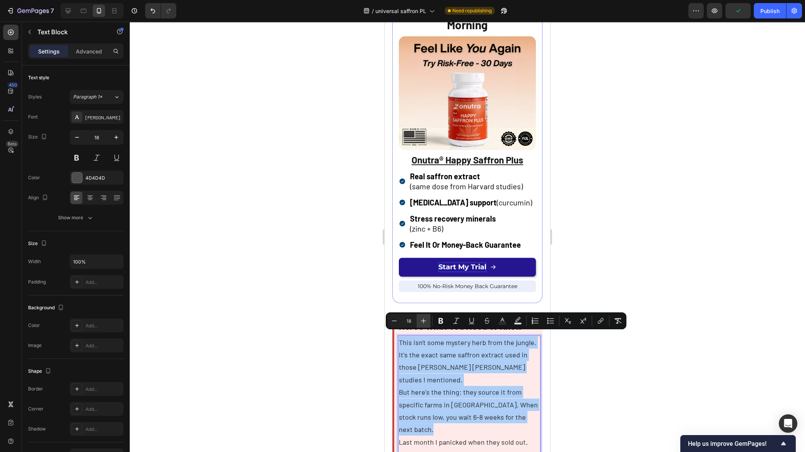
click at [422, 322] on icon "Editor contextual toolbar" at bounding box center [423, 321] width 8 height 8
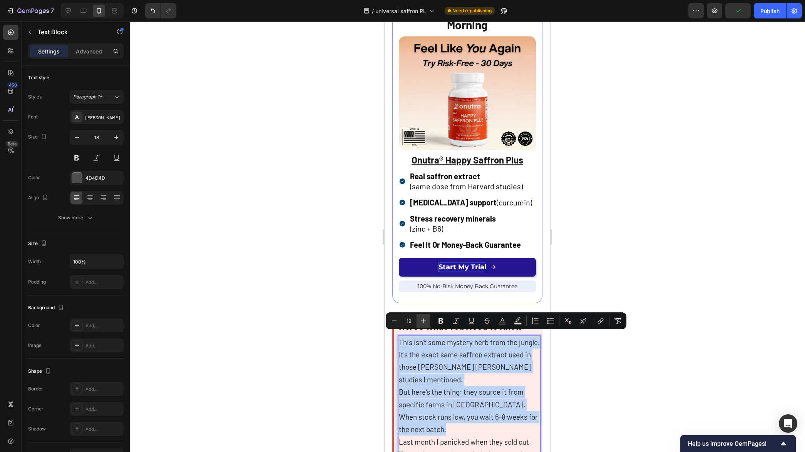
type input "20"
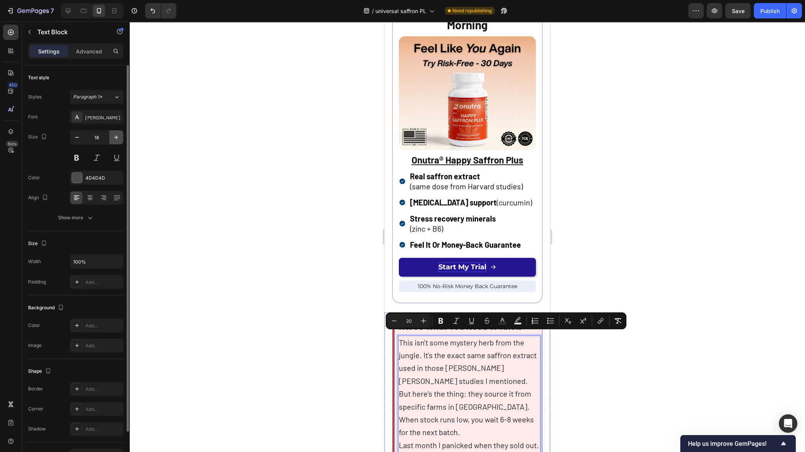
click at [116, 135] on icon "button" at bounding box center [116, 137] width 4 height 4
click at [116, 135] on icon "button" at bounding box center [116, 138] width 8 height 8
type input "20"
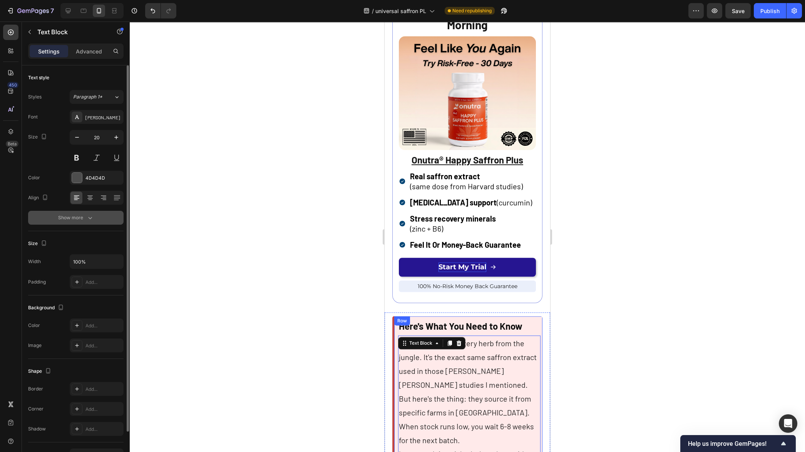
click at [86, 218] on icon "button" at bounding box center [90, 218] width 8 height 8
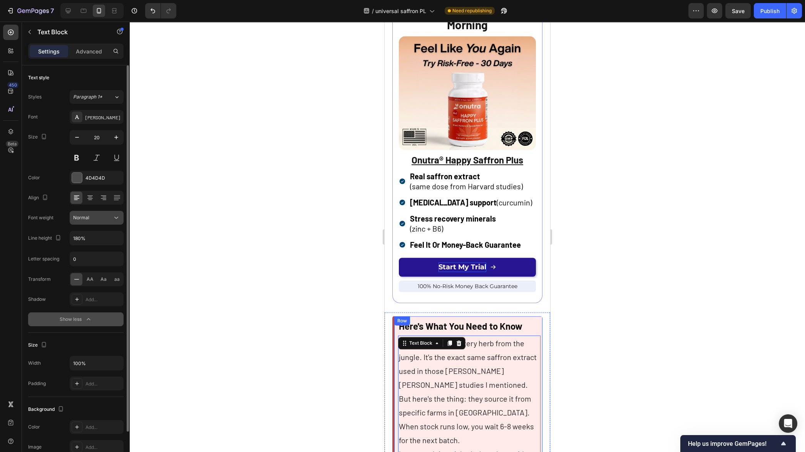
click at [102, 220] on div "Normal" at bounding box center [92, 217] width 39 height 7
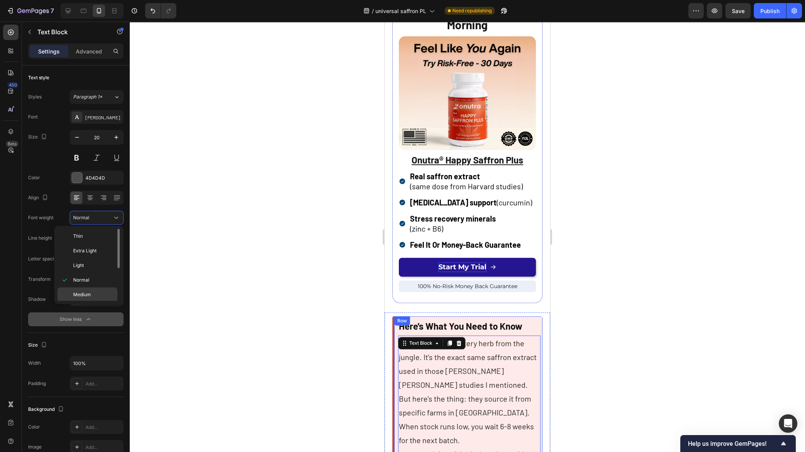
click at [92, 293] on p "Medium" at bounding box center [93, 294] width 41 height 7
click at [258, 289] on div at bounding box center [467, 237] width 675 height 431
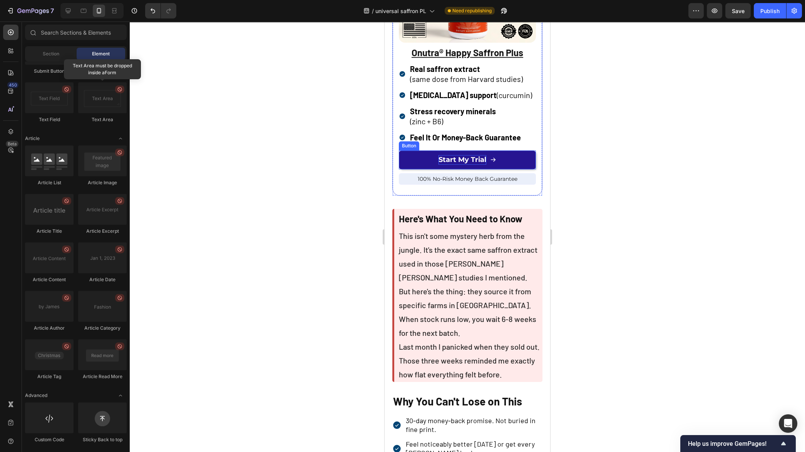
scroll to position [2164, 0]
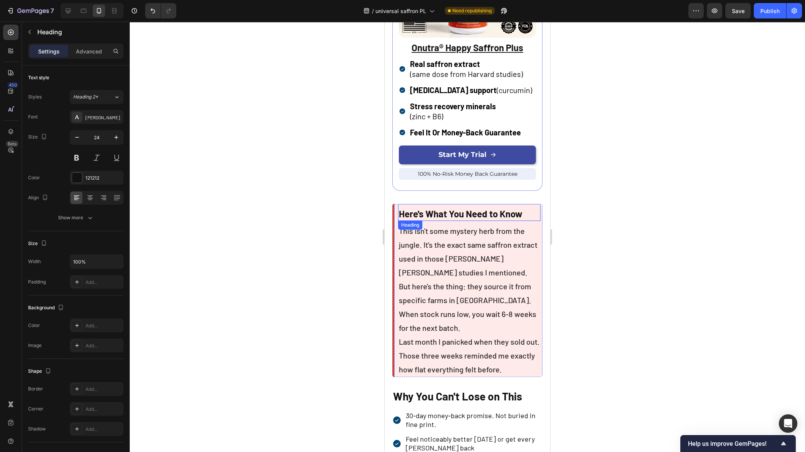
click at [452, 208] on strong "Here's What You Need to Know" at bounding box center [461, 213] width 124 height 11
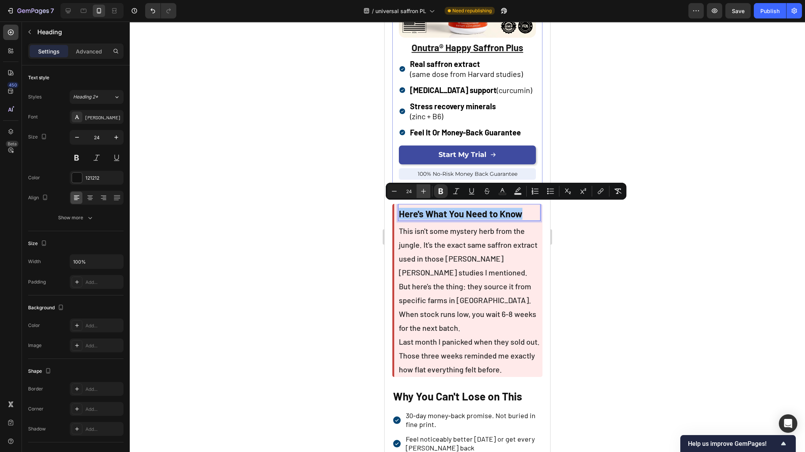
click at [426, 193] on icon "Editor contextual toolbar" at bounding box center [423, 191] width 8 height 8
type input "26"
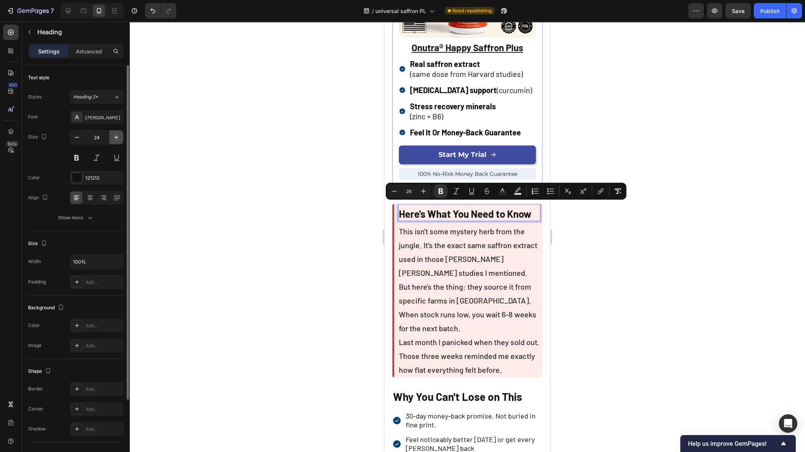
click at [118, 136] on icon "button" at bounding box center [116, 138] width 8 height 8
type input "26"
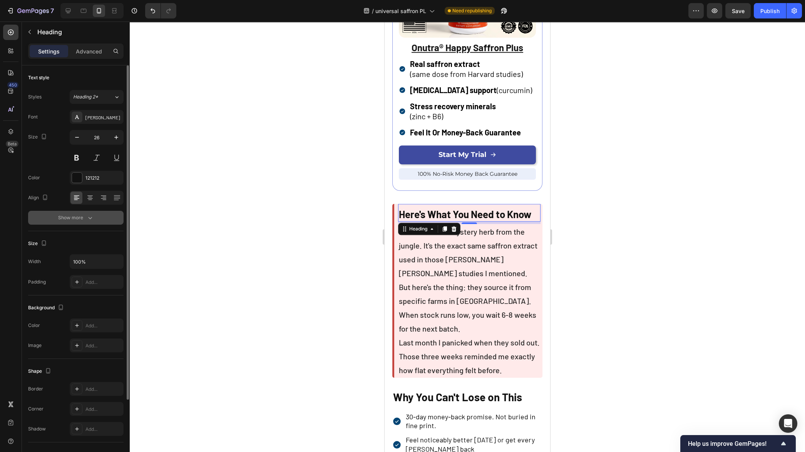
click at [88, 217] on icon "button" at bounding box center [90, 218] width 4 height 2
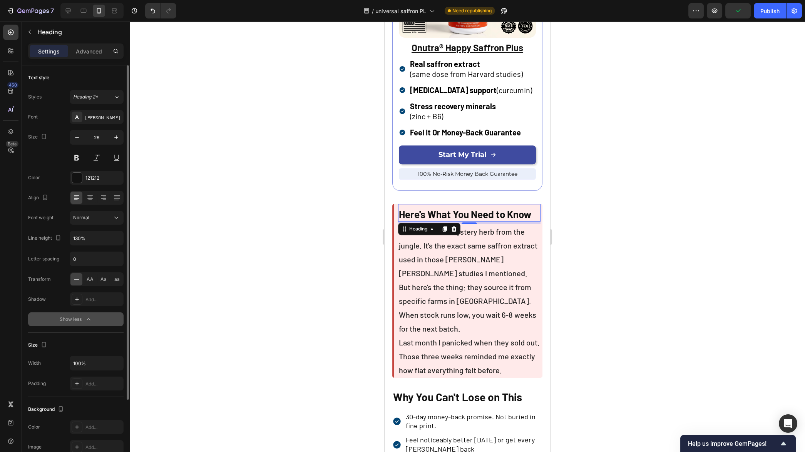
click at [259, 243] on div at bounding box center [467, 237] width 675 height 431
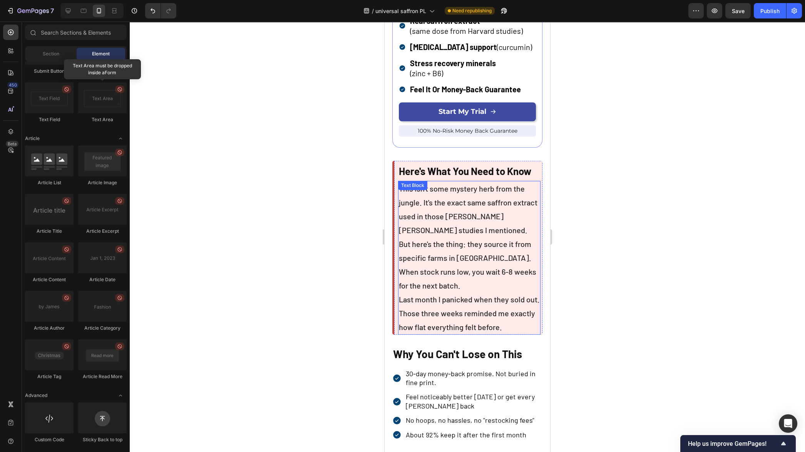
scroll to position [2215, 0]
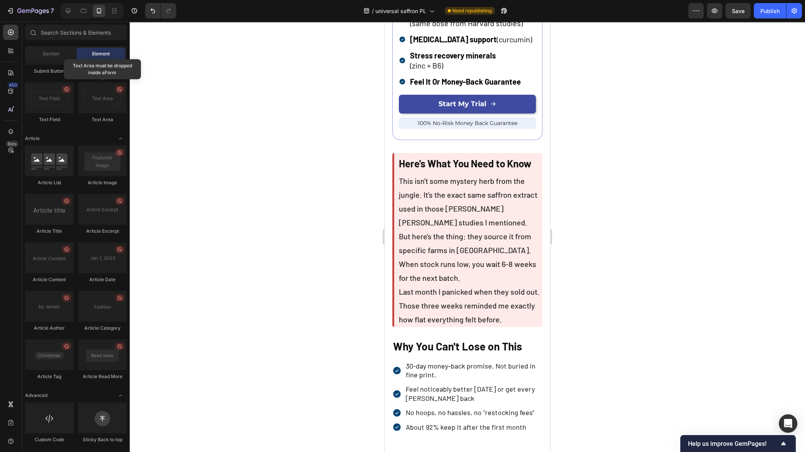
click at [590, 172] on div at bounding box center [467, 237] width 675 height 431
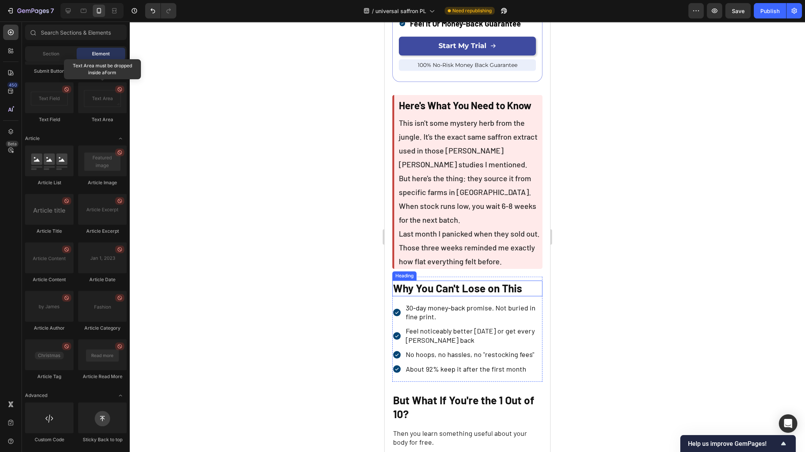
scroll to position [2287, 0]
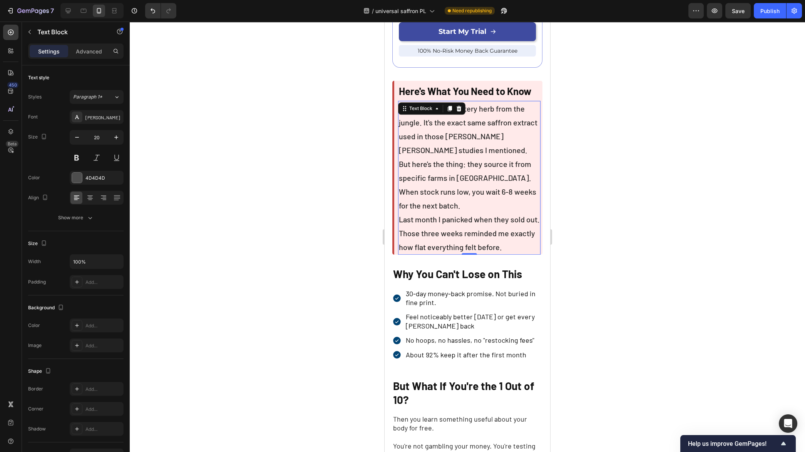
click at [458, 149] on p "This isn't some mystery herb from the jungle. It's the exact same saffron extra…" at bounding box center [469, 129] width 141 height 55
click at [458, 157] on p "But here's the thing: they source it from specific farms in Spain. When stock r…" at bounding box center [469, 184] width 141 height 55
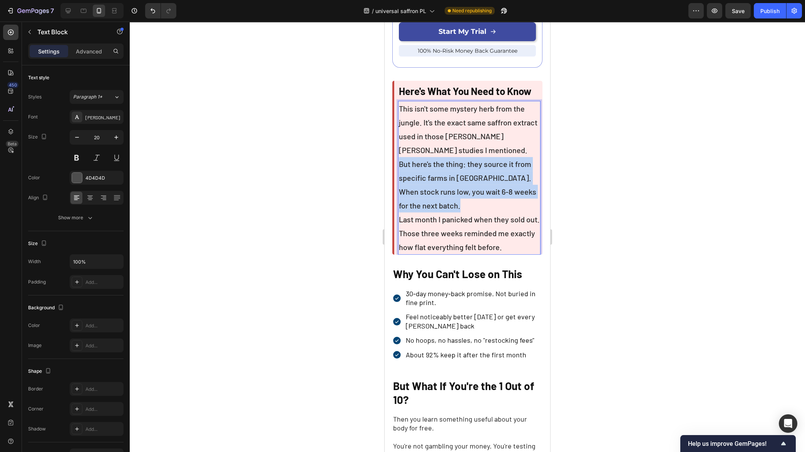
click at [458, 157] on p "But here's the thing: they source it from specific farms in Spain. When stock r…" at bounding box center [469, 184] width 141 height 55
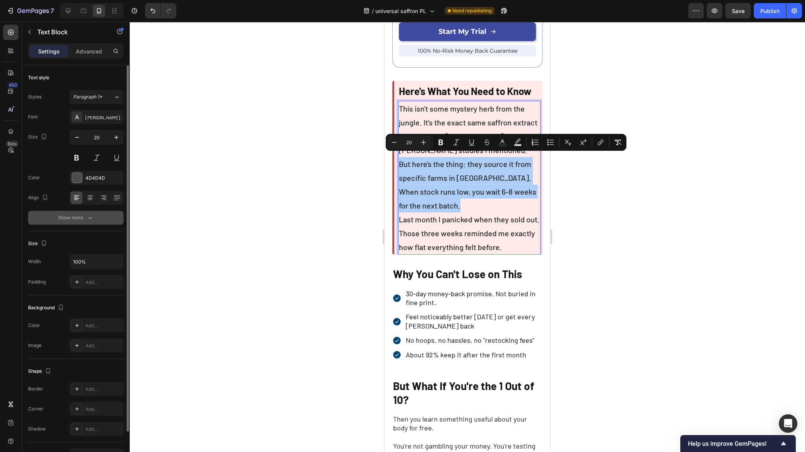
click at [80, 219] on div "Show more" at bounding box center [76, 218] width 36 height 8
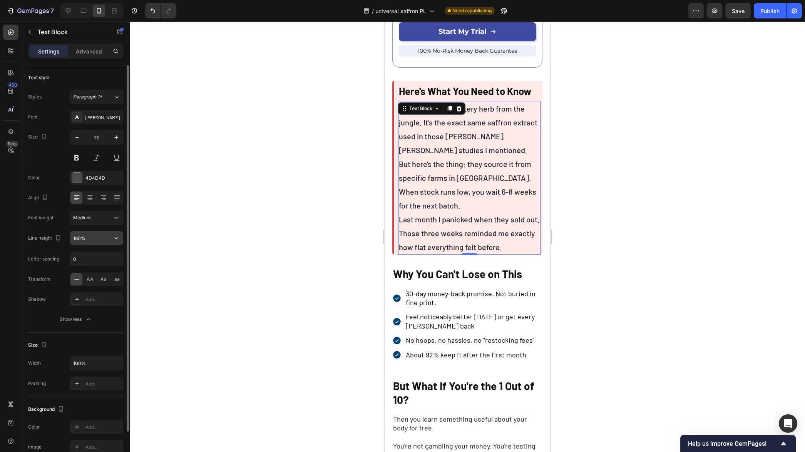
click at [118, 238] on icon "button" at bounding box center [116, 238] width 8 height 8
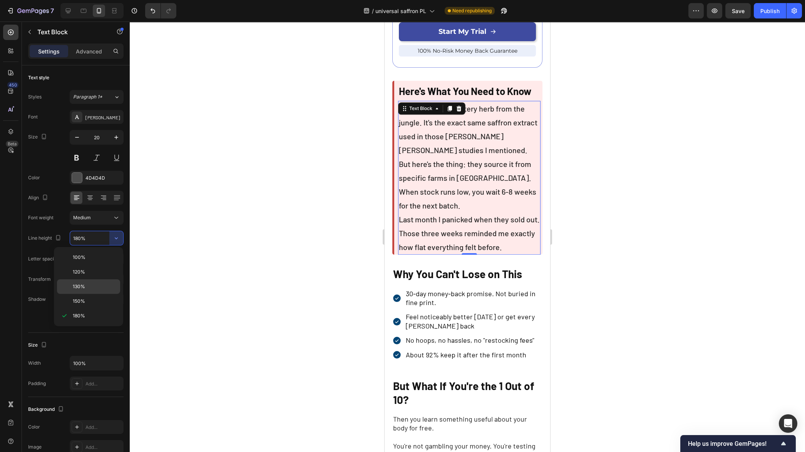
click at [97, 290] on div "130%" at bounding box center [88, 286] width 63 height 15
type input "130%"
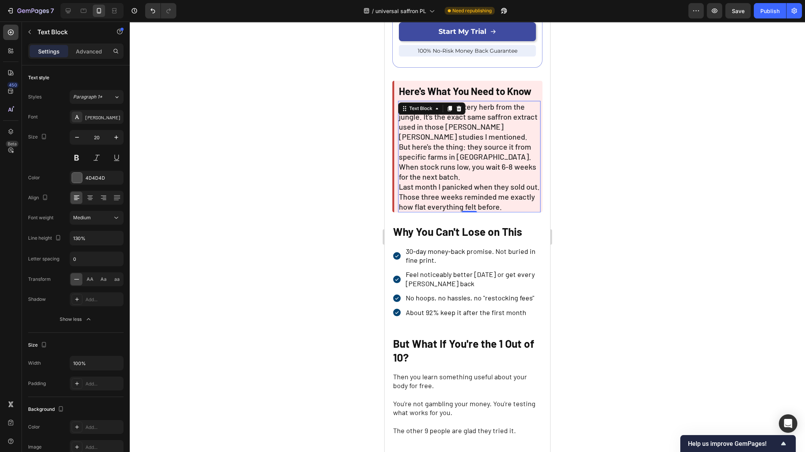
click at [247, 271] on div at bounding box center [467, 237] width 675 height 431
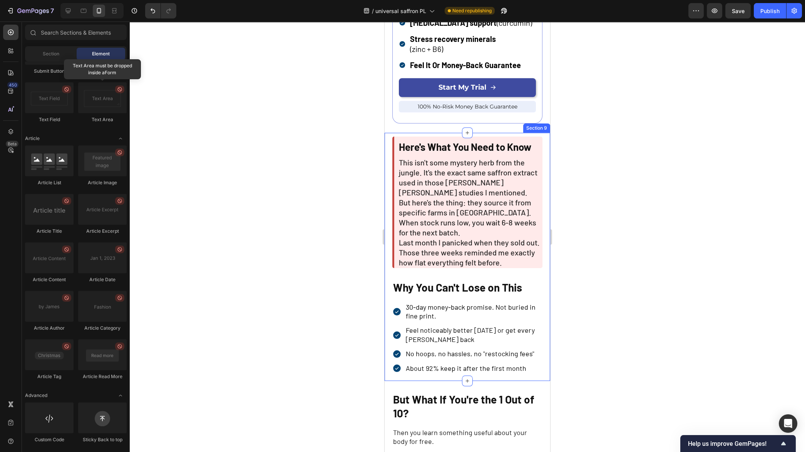
scroll to position [2203, 0]
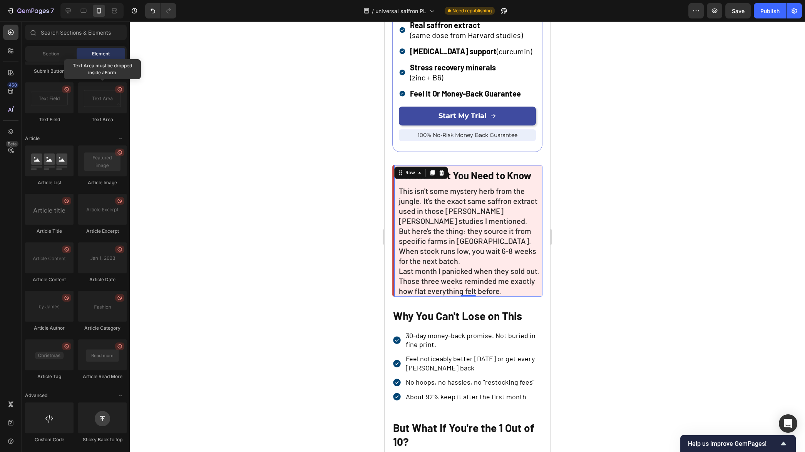
click at [463, 179] on div "⁠⁠⁠⁠⁠⁠⁠ Here's What You Need to Know Heading This isn't some mystery herb from …" at bounding box center [469, 231] width 142 height 132
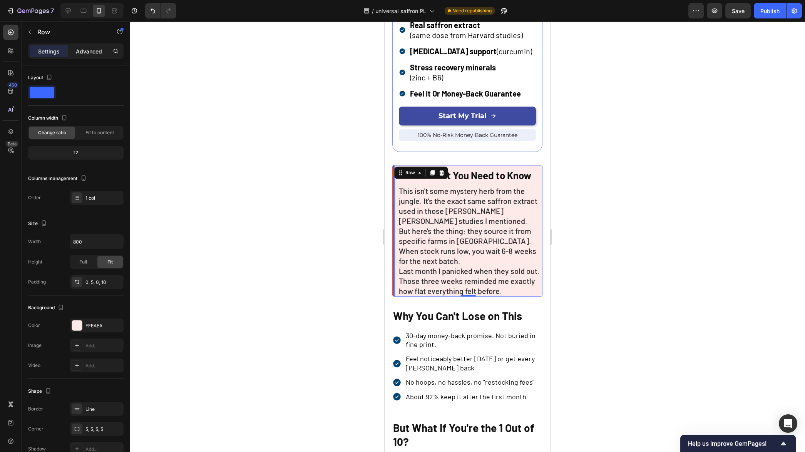
click at [89, 53] on p "Advanced" at bounding box center [89, 51] width 26 height 8
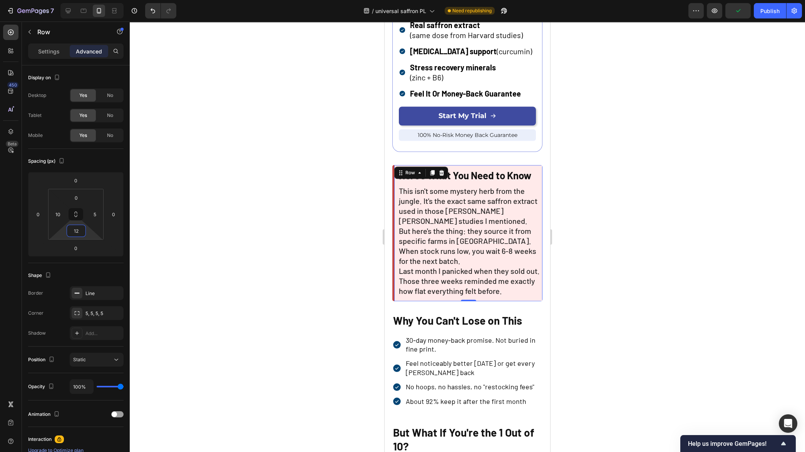
type input "10"
click at [92, 0] on html "7 Version history / universal saffron PL Need republishing Preview Publish 450 …" at bounding box center [402, 0] width 805 height 0
click at [96, 212] on input "5" at bounding box center [95, 215] width 12 height 12
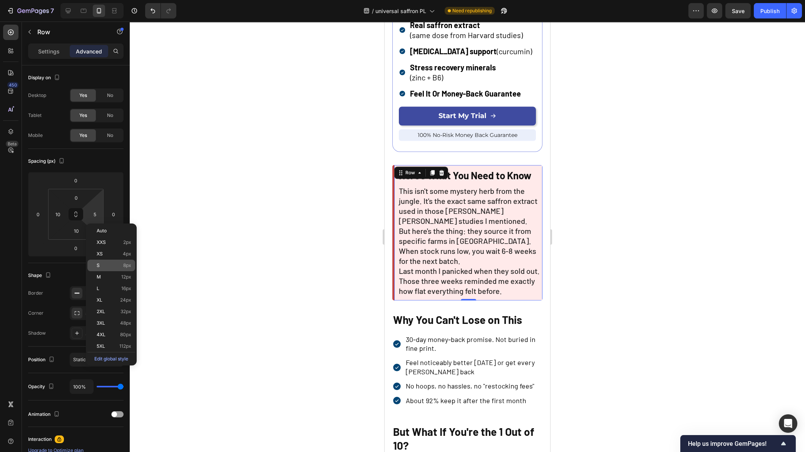
click at [110, 265] on p "S 8px" at bounding box center [114, 265] width 35 height 5
type input "8"
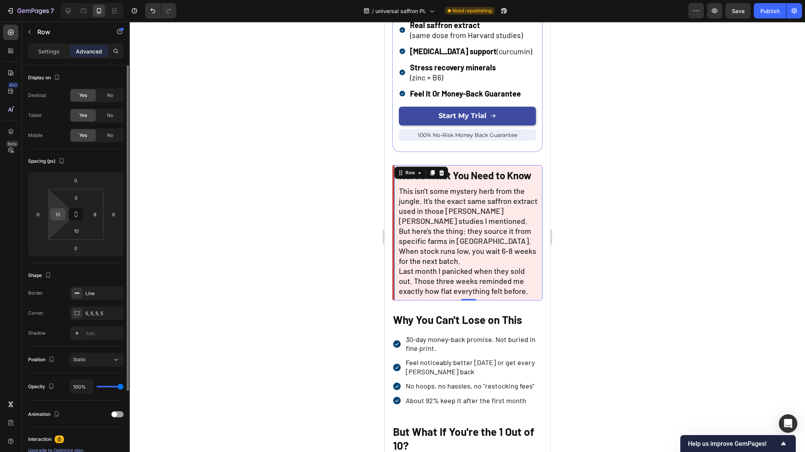
click at [60, 216] on input "10" at bounding box center [58, 215] width 12 height 12
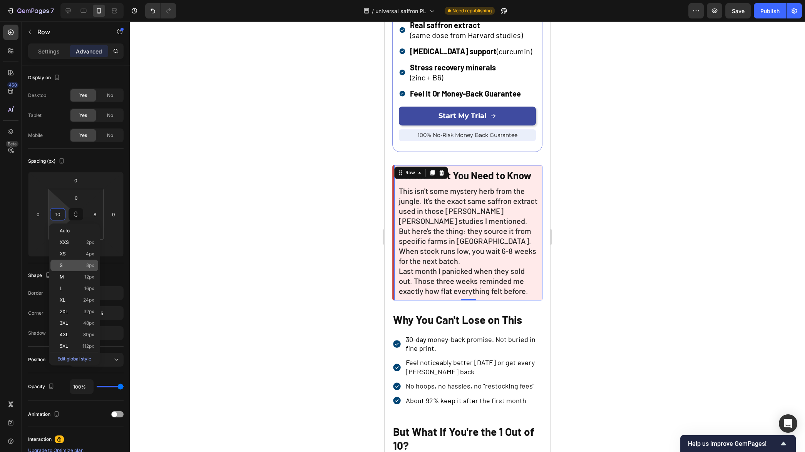
click at [84, 265] on p "S 8px" at bounding box center [77, 265] width 35 height 5
type input "8"
click at [210, 245] on div at bounding box center [467, 237] width 675 height 431
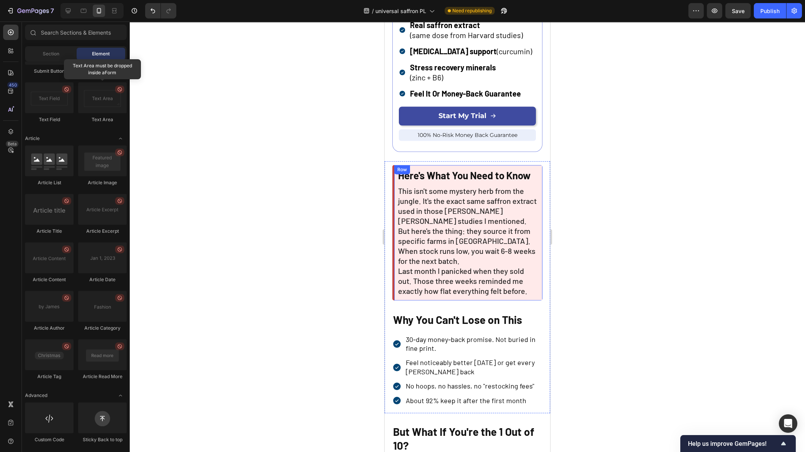
click at [395, 179] on div "⁠⁠⁠⁠⁠⁠⁠ Here's What You Need to Know Heading This isn't some mystery herb from …" at bounding box center [467, 232] width 150 height 135
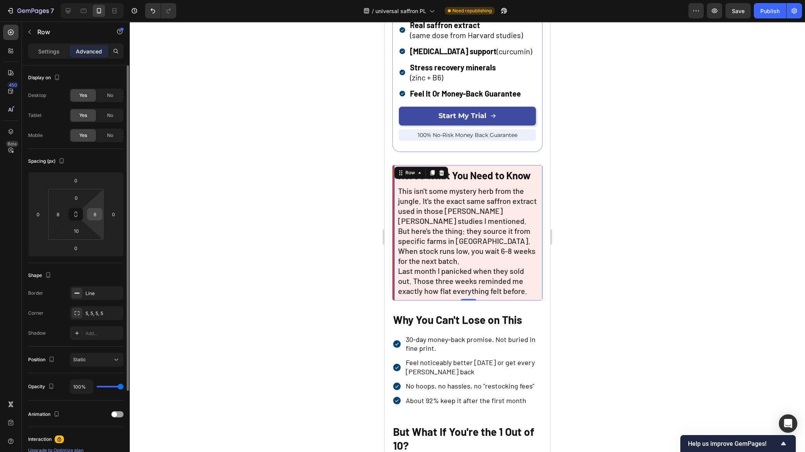
click at [98, 214] on input "8" at bounding box center [95, 215] width 12 height 12
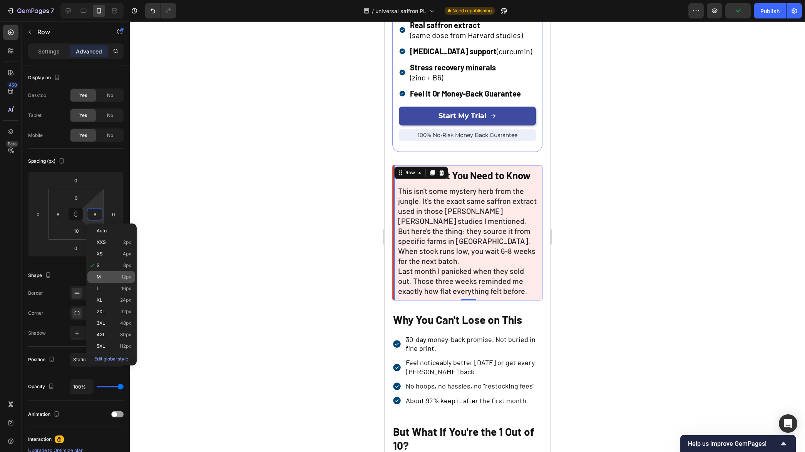
click at [114, 277] on p "M 12px" at bounding box center [114, 276] width 35 height 5
type input "12"
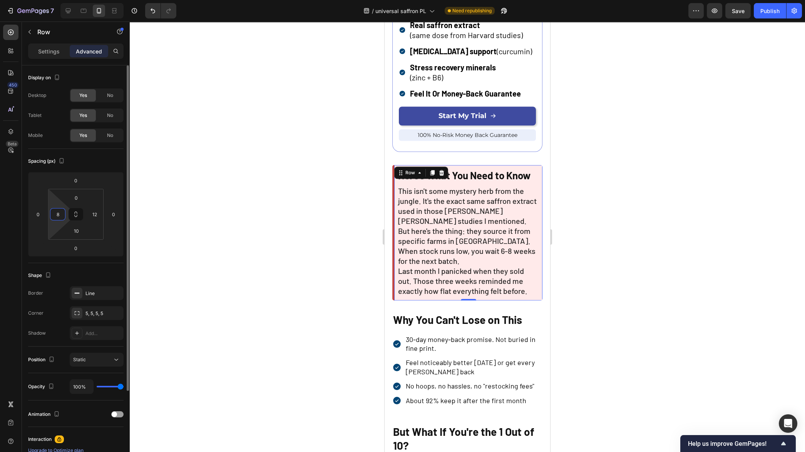
click at [54, 214] on input "8" at bounding box center [58, 215] width 12 height 12
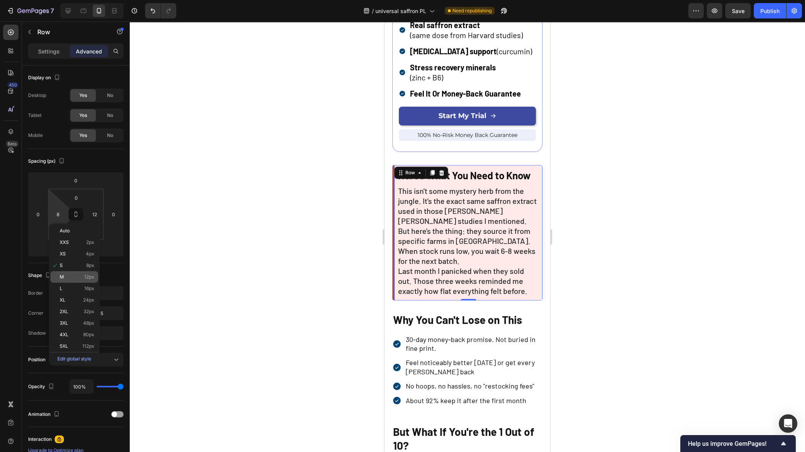
click at [71, 277] on p "M 12px" at bounding box center [77, 276] width 35 height 5
type input "12"
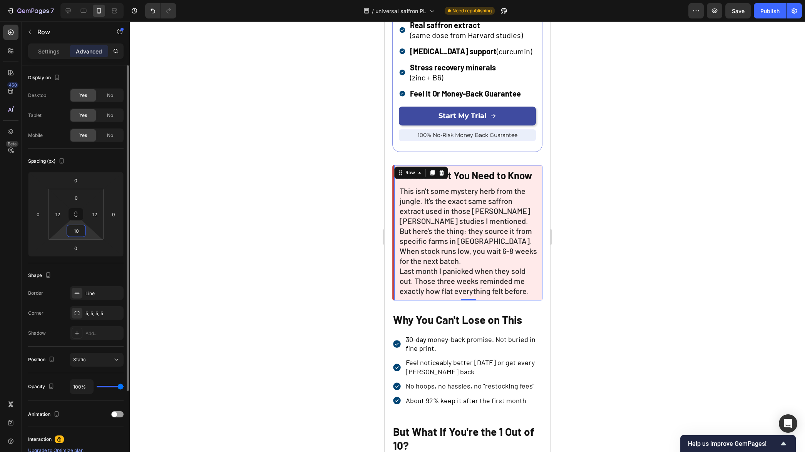
click at [81, 232] on input "10" at bounding box center [75, 231] width 15 height 12
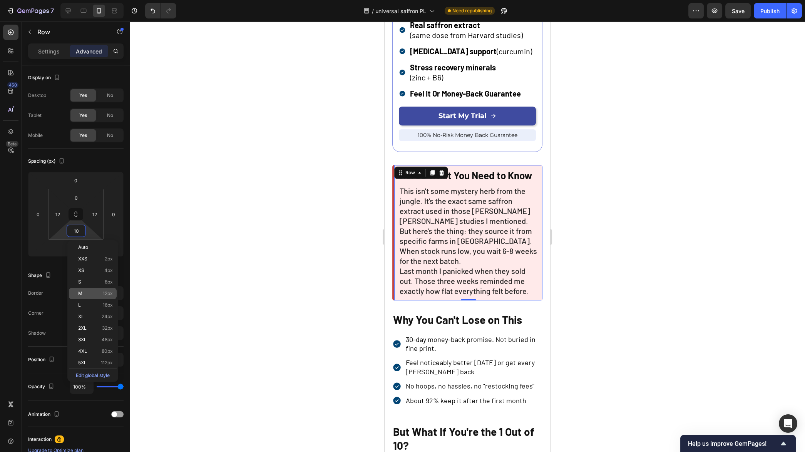
click at [91, 291] on p "M 12px" at bounding box center [95, 293] width 35 height 5
type input "12"
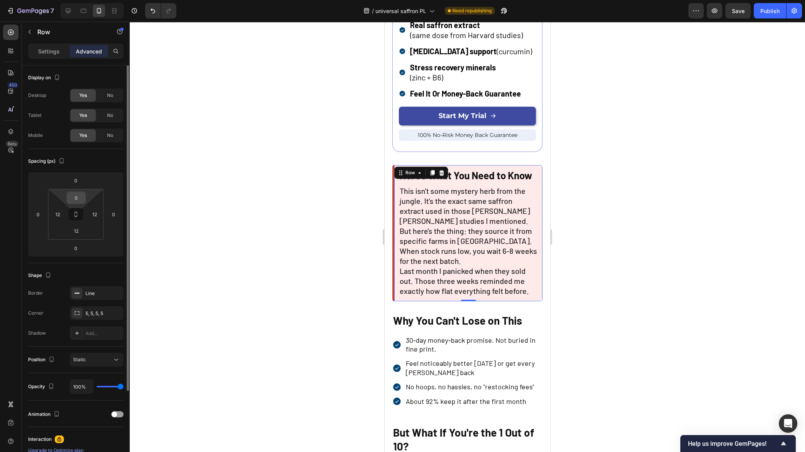
click at [77, 198] on input "0" at bounding box center [75, 198] width 15 height 12
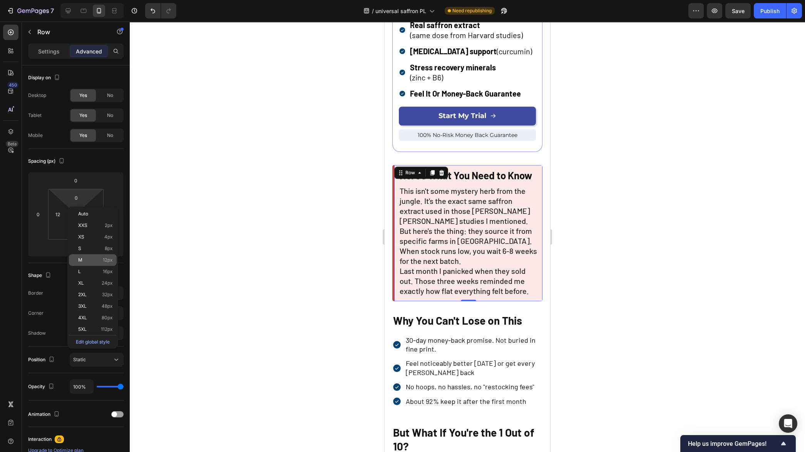
click at [88, 260] on p "M 12px" at bounding box center [95, 259] width 35 height 5
type input "12"
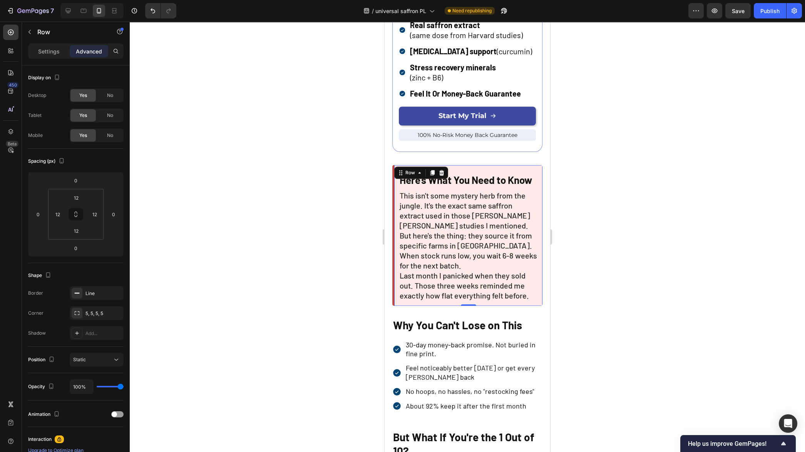
click at [164, 251] on div at bounding box center [467, 237] width 675 height 431
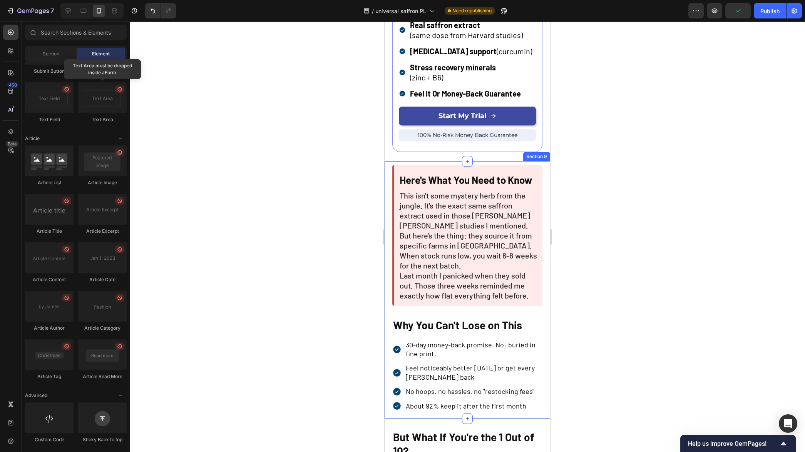
click at [252, 245] on div at bounding box center [467, 237] width 675 height 431
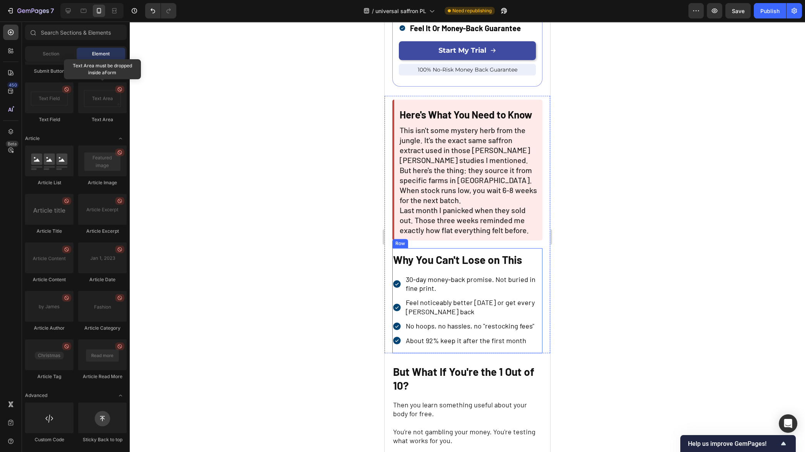
scroll to position [2270, 0]
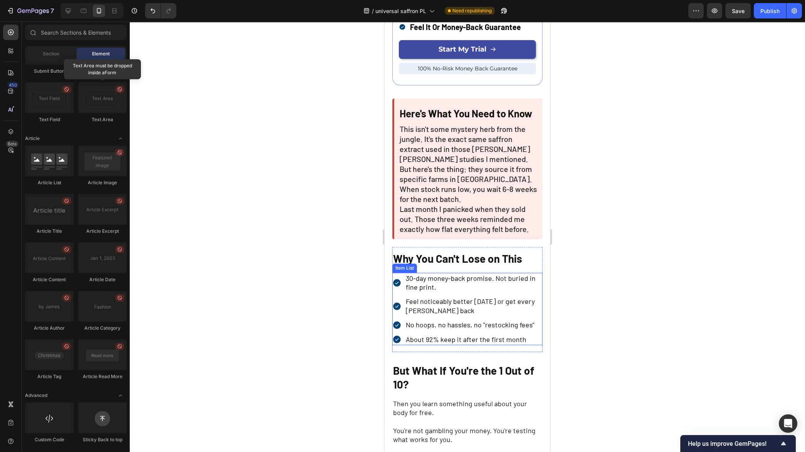
click at [431, 289] on span "30-day money-back promise. Not buried in fine print." at bounding box center [471, 282] width 130 height 17
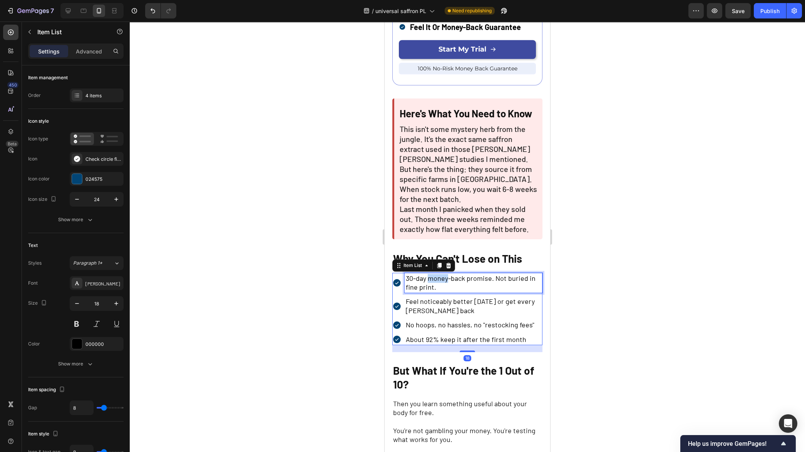
click at [431, 289] on span "30-day money-back promise. Not buried in fine print." at bounding box center [471, 282] width 130 height 17
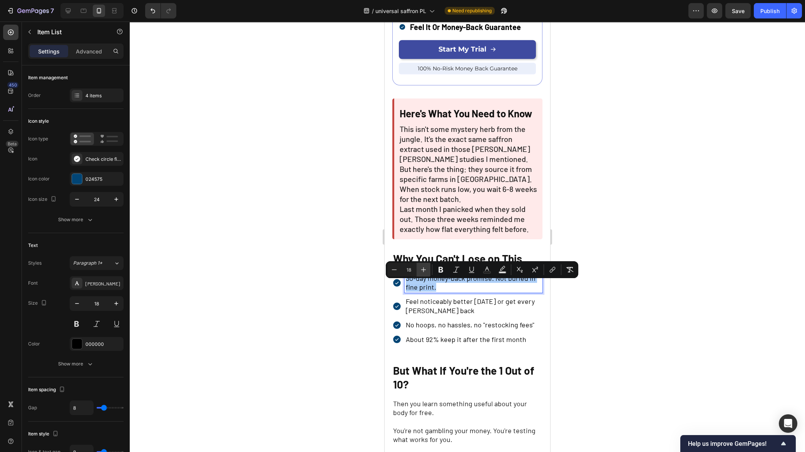
click at [423, 269] on icon "Editor contextual toolbar" at bounding box center [423, 269] width 5 height 5
type input "20"
click at [361, 299] on div at bounding box center [467, 237] width 675 height 431
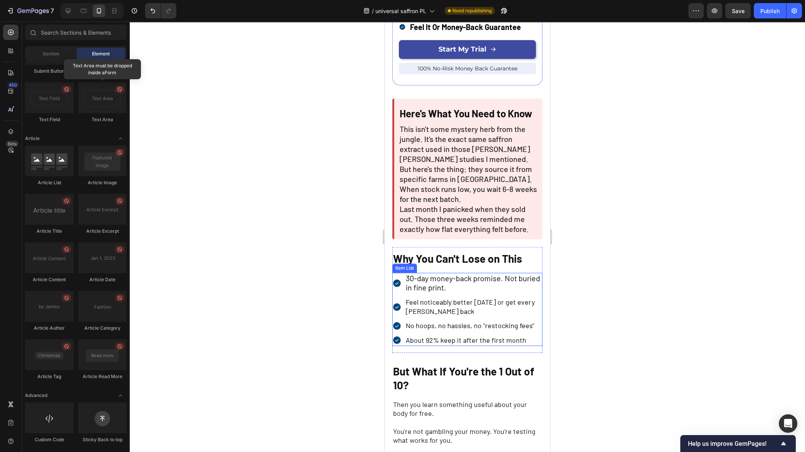
click at [396, 283] on div "30-day money-back promise. Not buried in fine print." at bounding box center [467, 283] width 150 height 21
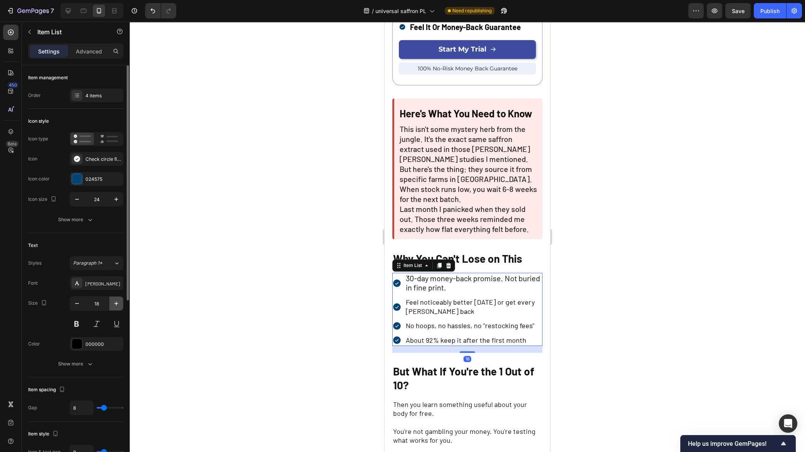
click at [117, 304] on icon "button" at bounding box center [116, 304] width 8 height 8
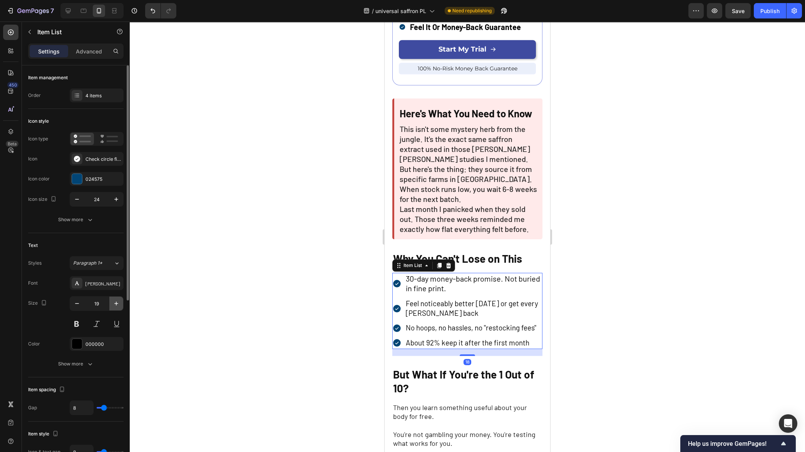
type input "20"
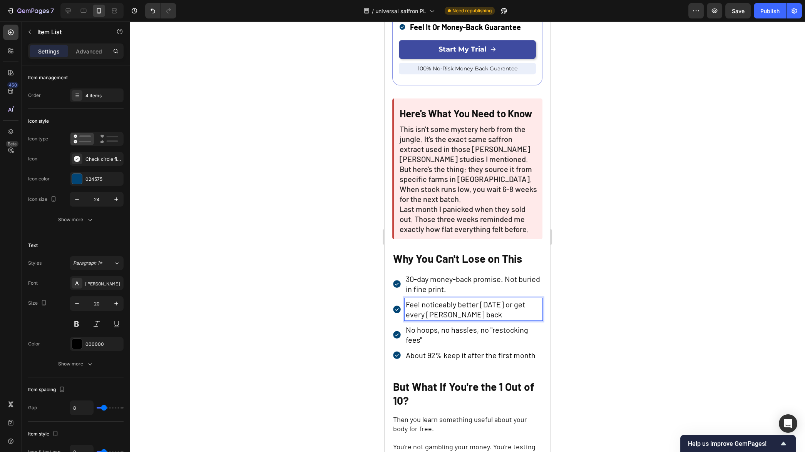
click at [438, 318] on p "Feel noticeably better in 14 days or get every penny back" at bounding box center [473, 309] width 135 height 20
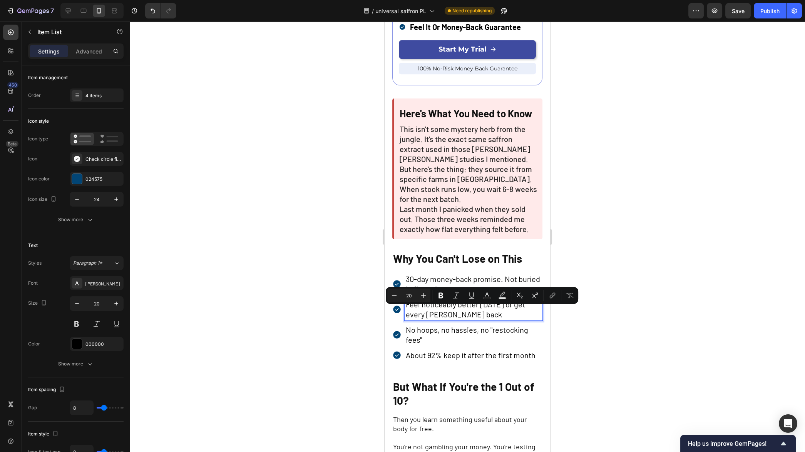
click at [426, 339] on p "No hoops, no hassles, no "restocking fees"" at bounding box center [473, 335] width 135 height 20
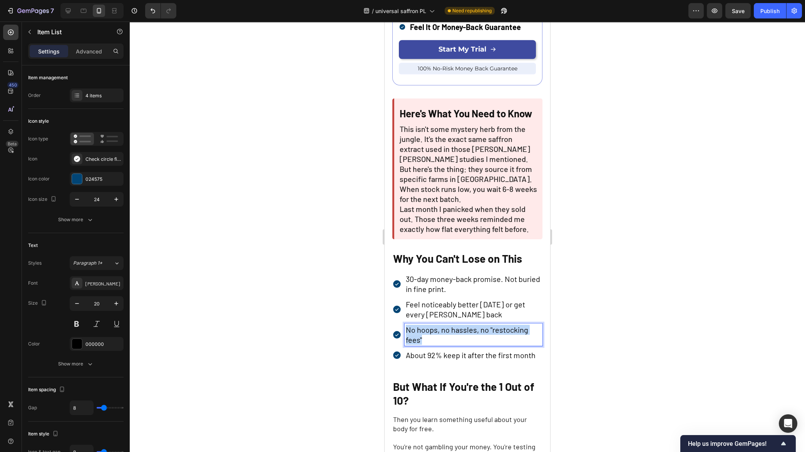
click at [426, 339] on p "No hoops, no hassles, no "restocking fees"" at bounding box center [473, 335] width 135 height 20
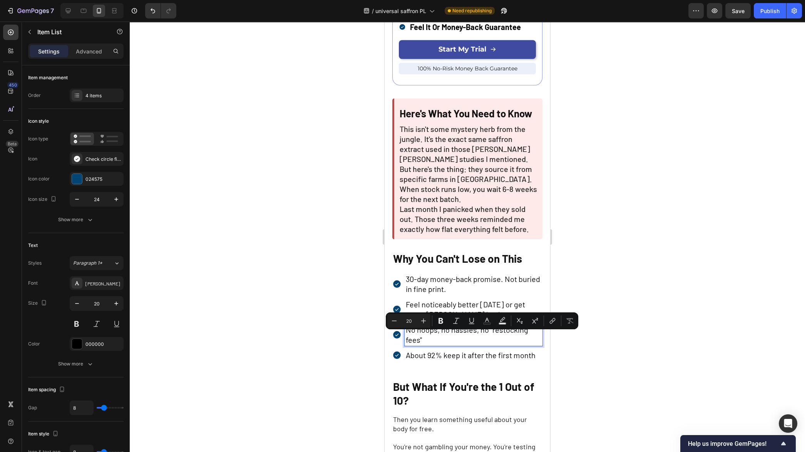
click at [431, 360] on p "About 92% keep it after the first month" at bounding box center [473, 355] width 135 height 10
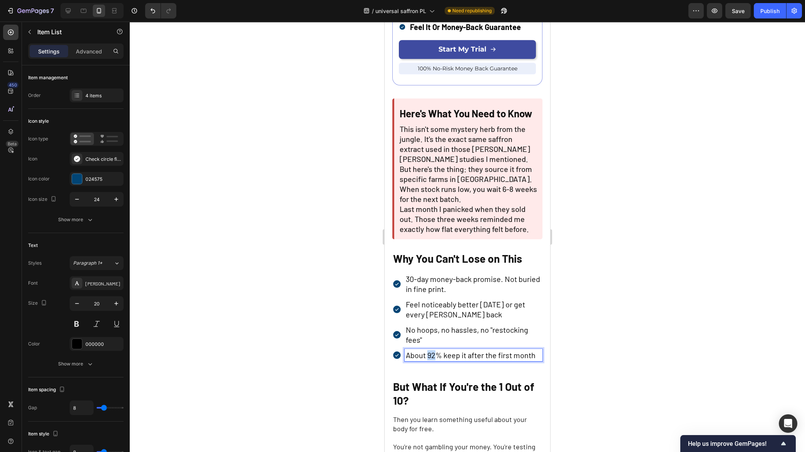
click at [431, 360] on p "About 92% keep it after the first month" at bounding box center [473, 355] width 135 height 10
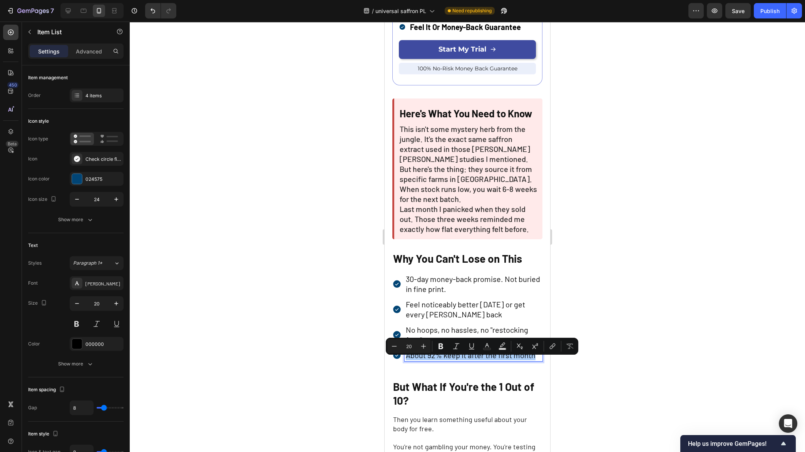
click at [281, 352] on div at bounding box center [467, 237] width 675 height 431
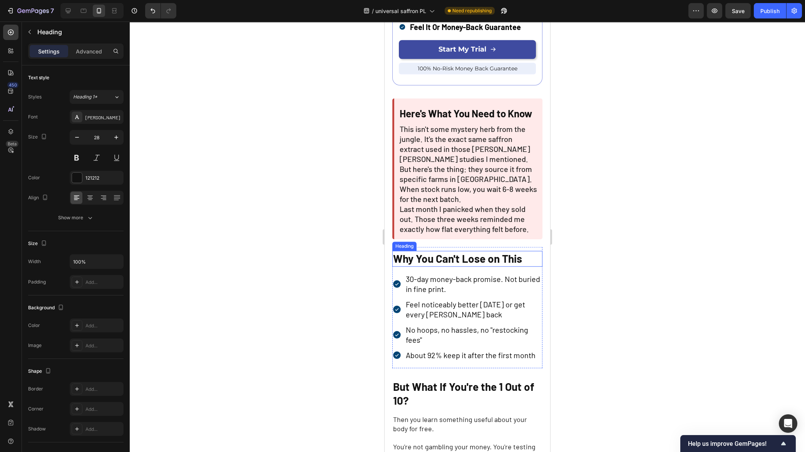
click at [417, 265] on strong "Why You Can't Lose on This" at bounding box center [457, 258] width 129 height 13
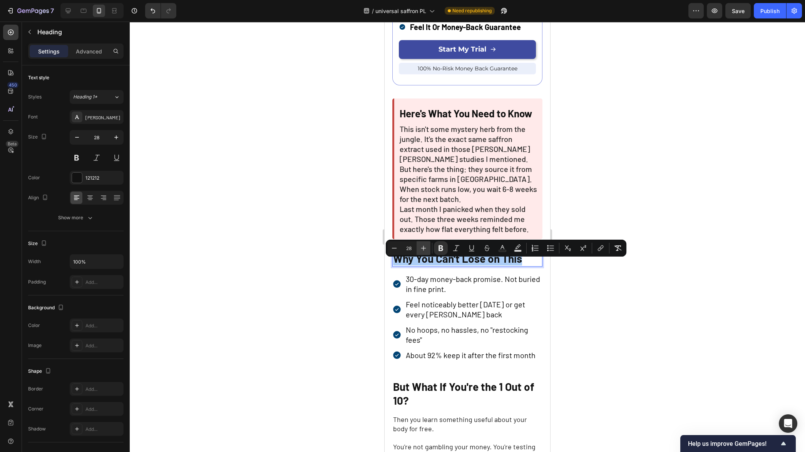
click at [423, 249] on icon "Editor contextual toolbar" at bounding box center [423, 248] width 5 height 5
type input "30"
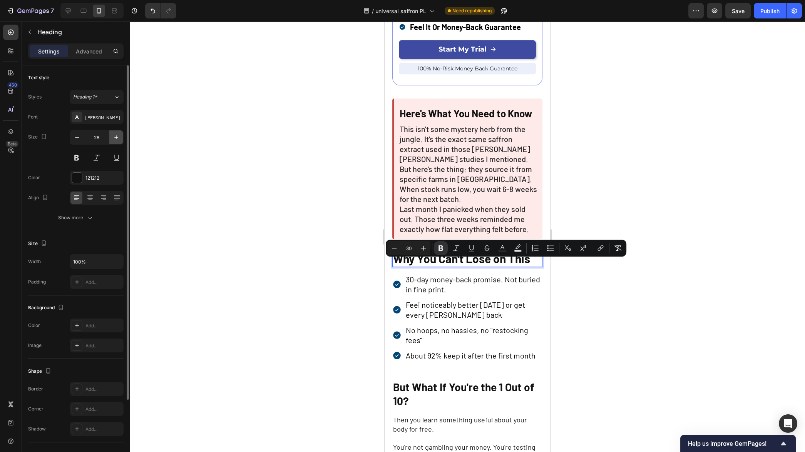
click at [117, 135] on icon "button" at bounding box center [116, 138] width 8 height 8
type input "30"
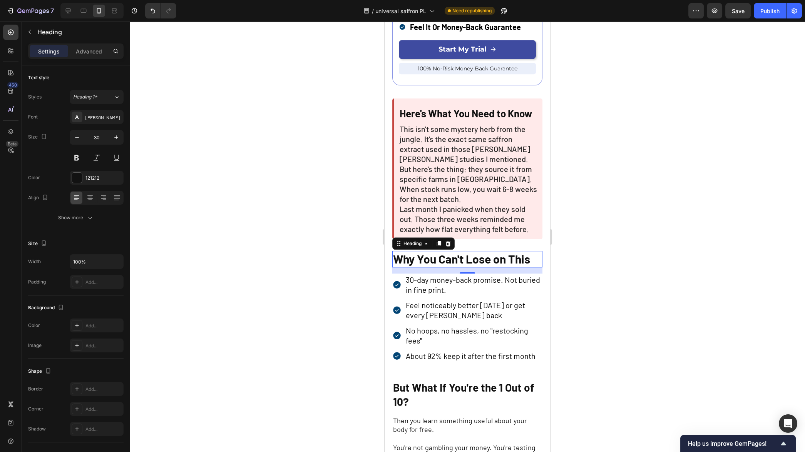
click at [238, 159] on div at bounding box center [467, 237] width 675 height 431
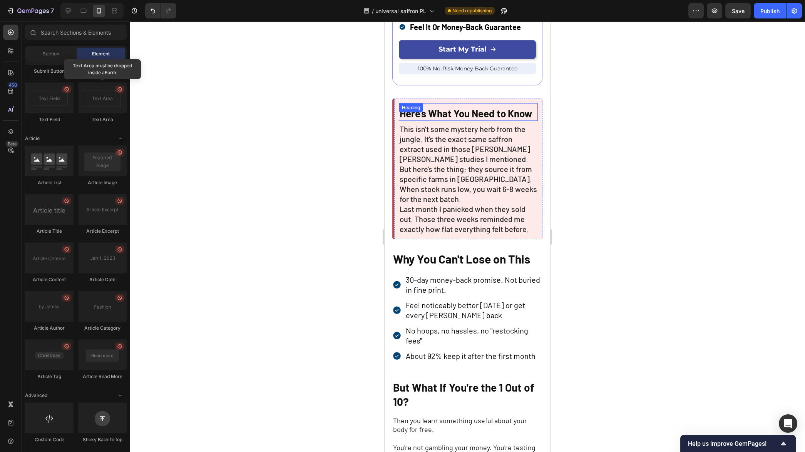
click at [445, 111] on div "⁠⁠⁠⁠⁠⁠⁠ Here's What You Need to Know Heading" at bounding box center [468, 112] width 139 height 18
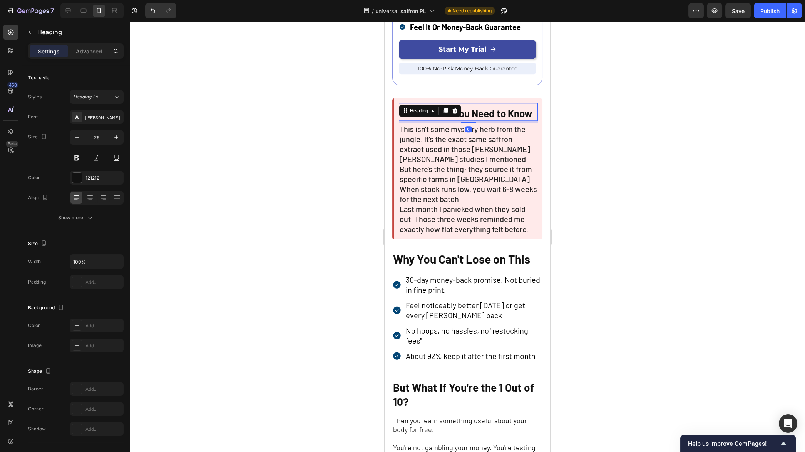
click at [445, 111] on div "Heading" at bounding box center [430, 111] width 62 height 12
click at [474, 116] on p "Here's What You Need to Know" at bounding box center [467, 113] width 137 height 13
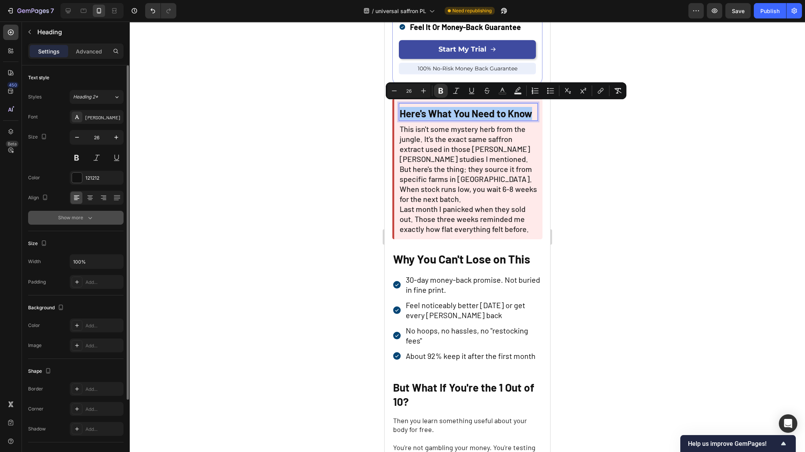
click at [92, 217] on icon "button" at bounding box center [90, 218] width 8 height 8
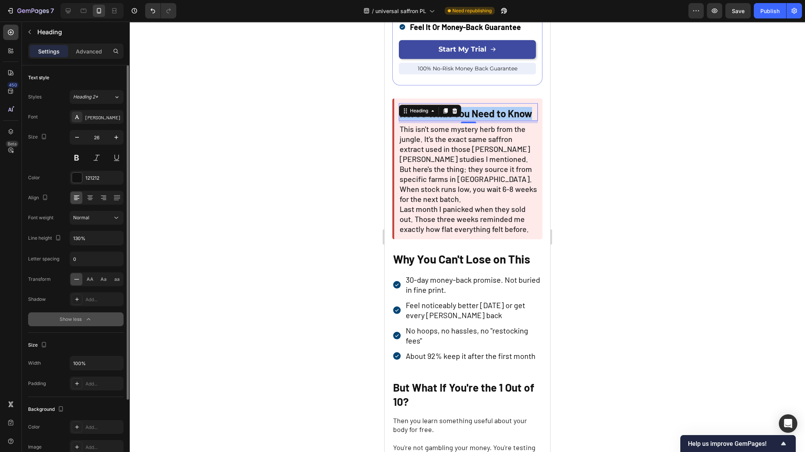
click at [188, 166] on div at bounding box center [467, 237] width 675 height 431
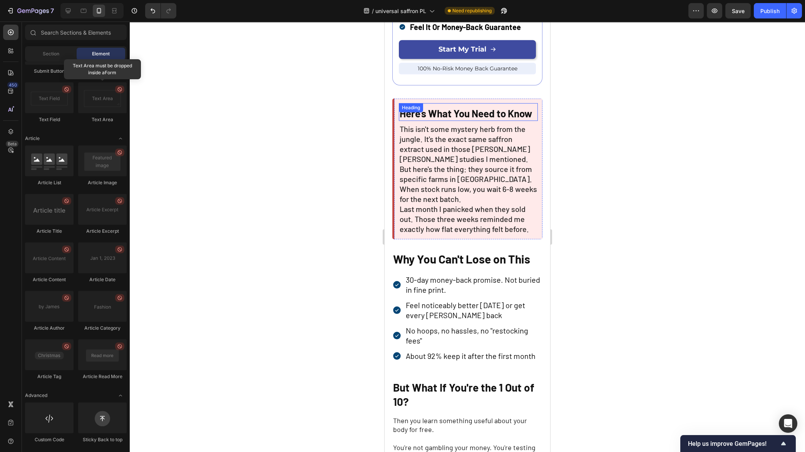
click at [444, 111] on div "⁠⁠⁠⁠⁠⁠⁠ Here's What You Need to Know Heading" at bounding box center [468, 112] width 139 height 18
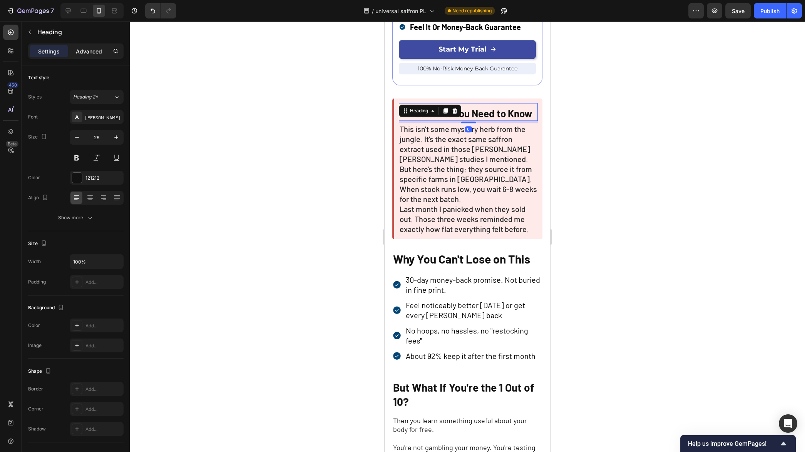
click at [89, 52] on p "Advanced" at bounding box center [89, 51] width 26 height 8
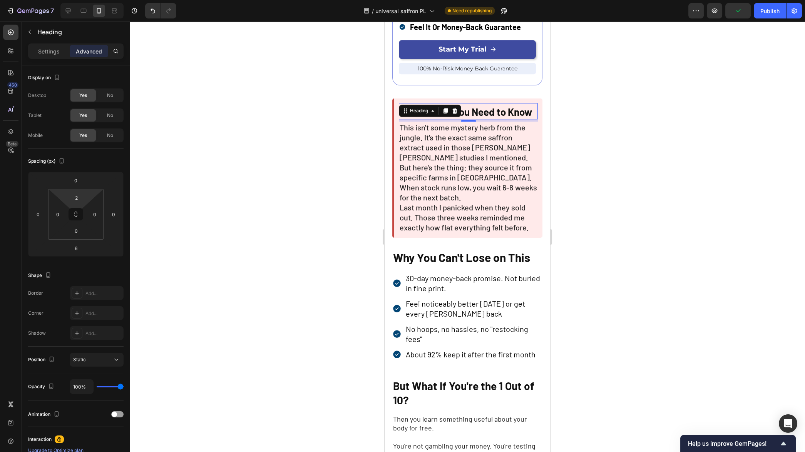
type input "0"
click at [93, 0] on html "7 Version history / universal saffron PL Need republishing Preview Publish 450 …" at bounding box center [402, 0] width 805 height 0
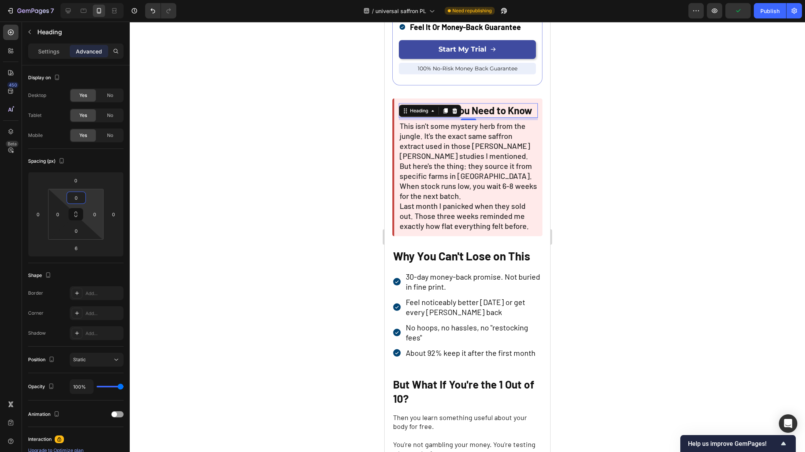
click at [223, 194] on div at bounding box center [467, 237] width 675 height 431
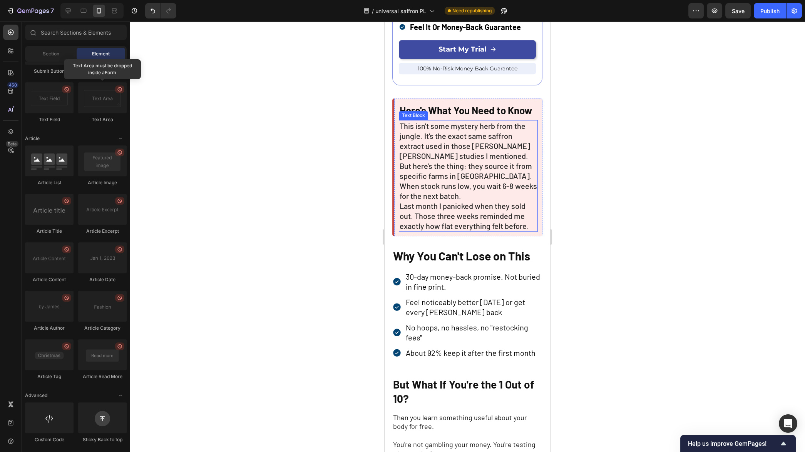
click at [448, 192] on span "But here's the thing: they source it from specific farms in Spain. When stock r…" at bounding box center [467, 180] width 137 height 39
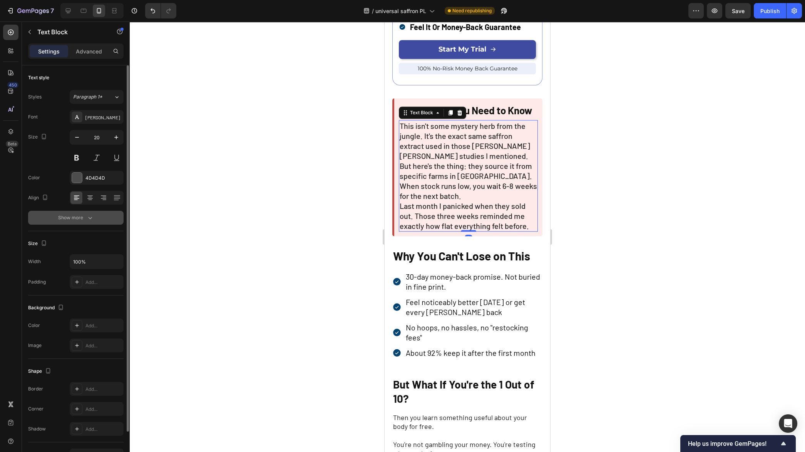
click at [87, 220] on icon "button" at bounding box center [90, 218] width 8 height 8
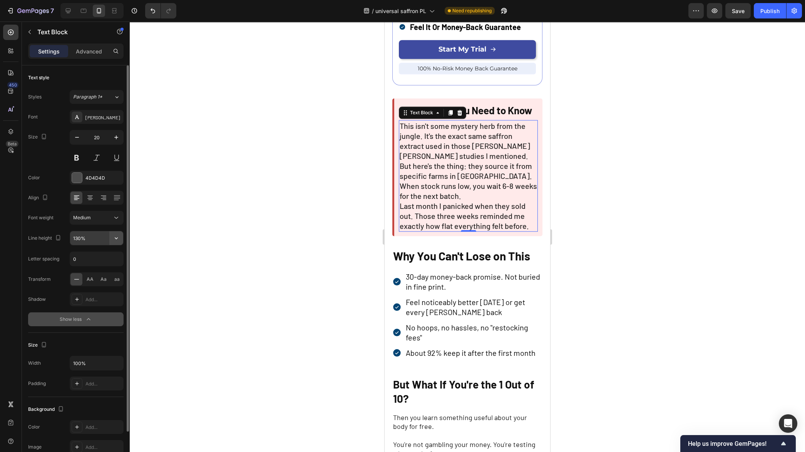
click at [117, 240] on icon "button" at bounding box center [116, 238] width 8 height 8
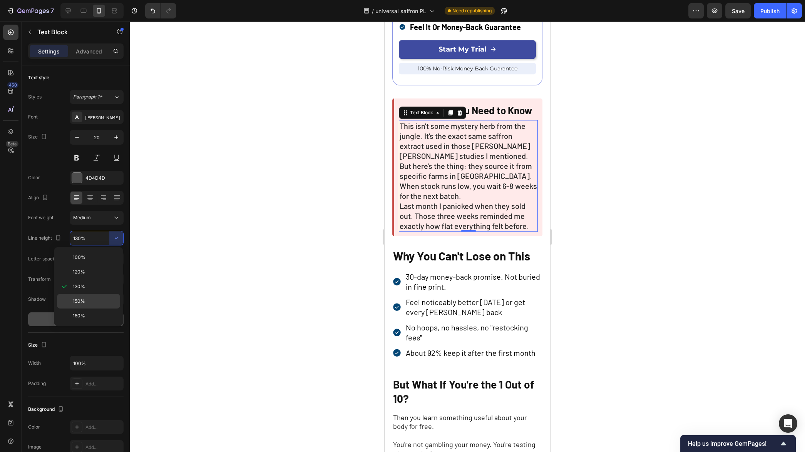
click at [93, 296] on div "150%" at bounding box center [88, 301] width 63 height 15
type input "150%"
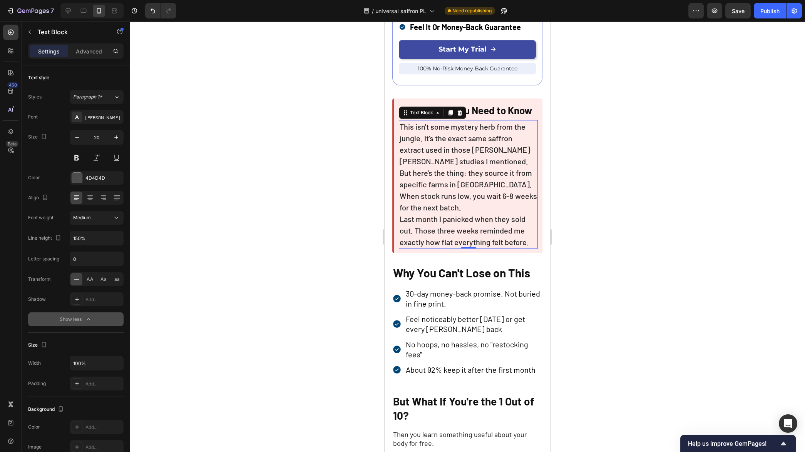
click at [290, 263] on div at bounding box center [467, 237] width 675 height 431
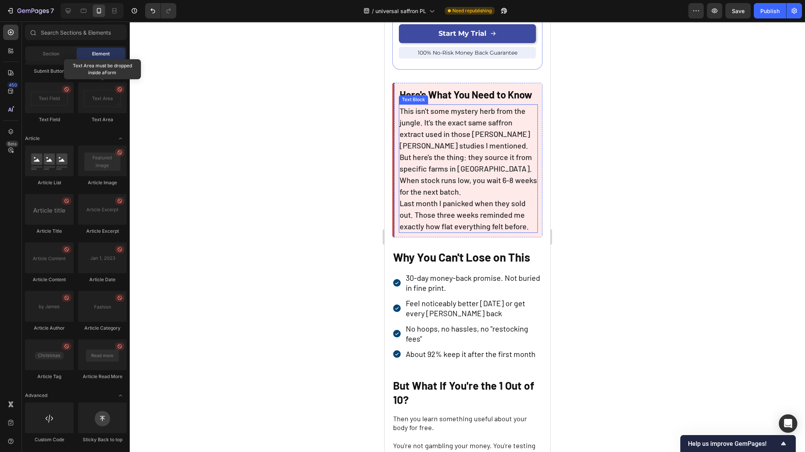
scroll to position [2300, 0]
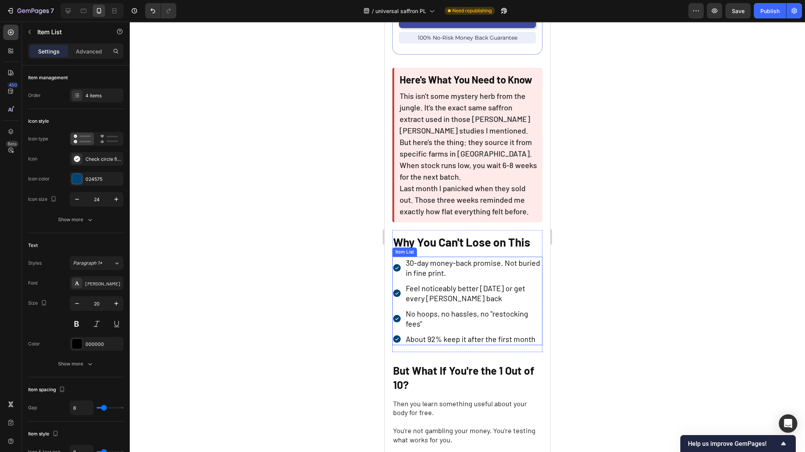
click at [399, 269] on div "30-day money-back promise. Not buried in fine print." at bounding box center [467, 268] width 150 height 22
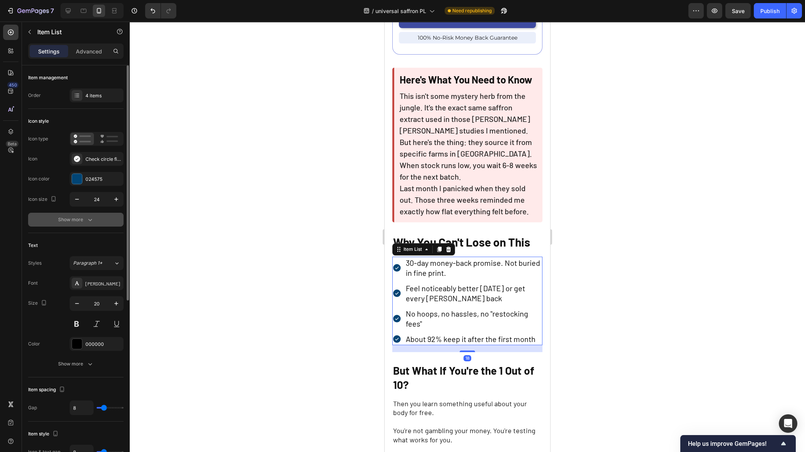
click at [82, 222] on div "Show more" at bounding box center [76, 220] width 36 height 8
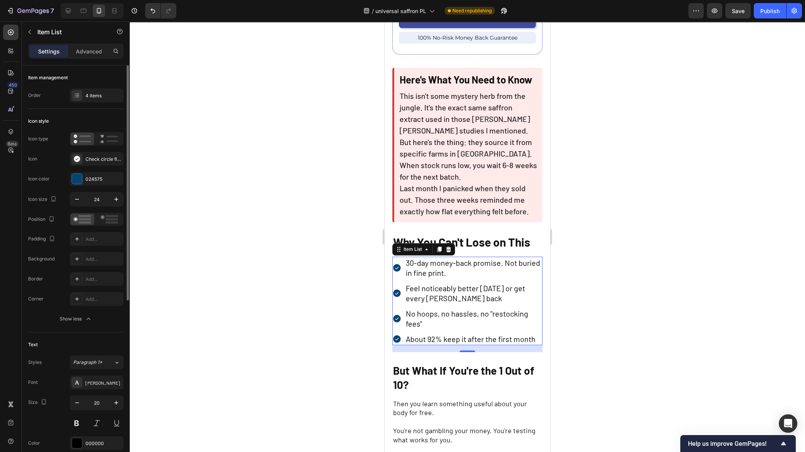
scroll to position [105, 0]
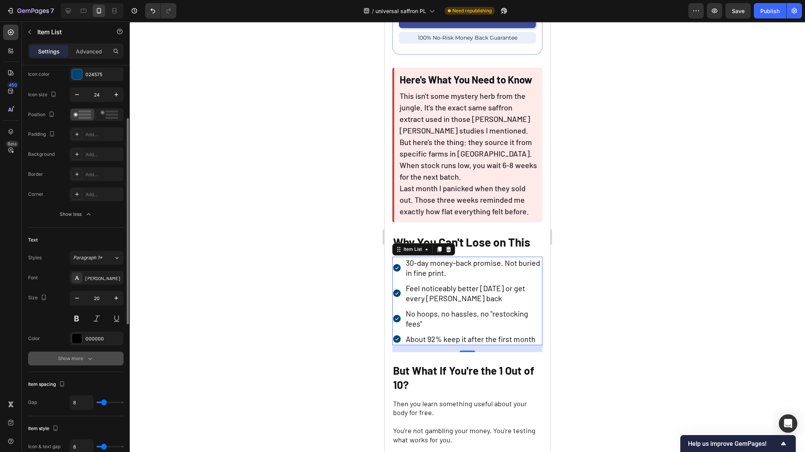
click at [86, 356] on icon "button" at bounding box center [90, 359] width 8 height 8
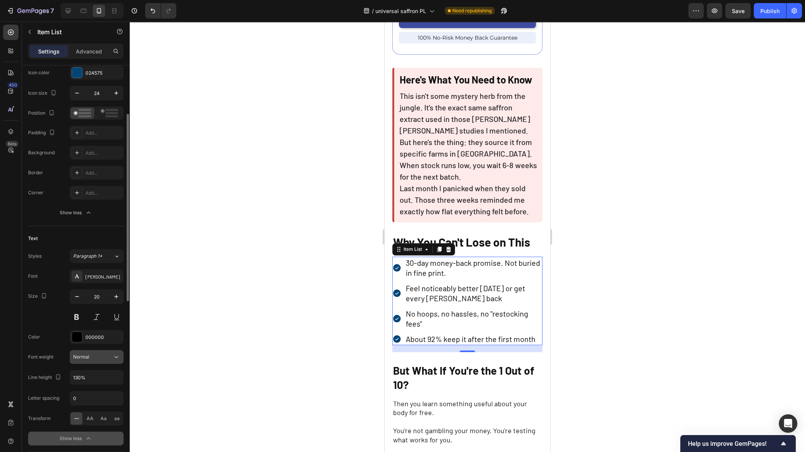
click at [104, 358] on div "Normal" at bounding box center [92, 357] width 39 height 7
click at [90, 434] on span "Medium" at bounding box center [82, 434] width 18 height 7
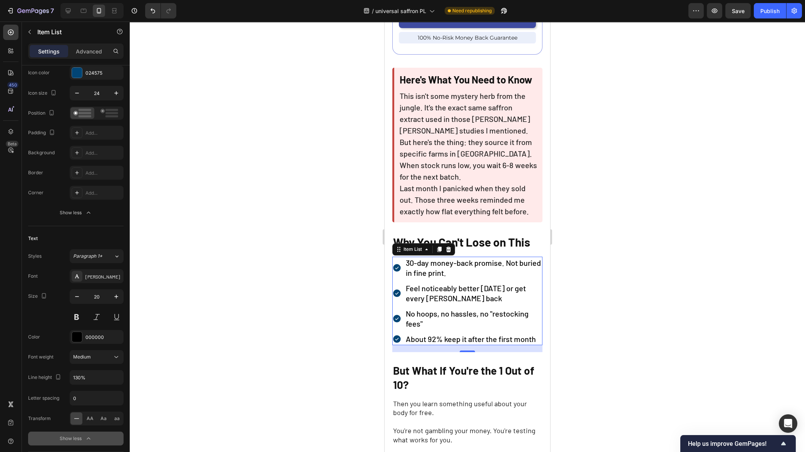
click at [270, 364] on div at bounding box center [467, 237] width 675 height 431
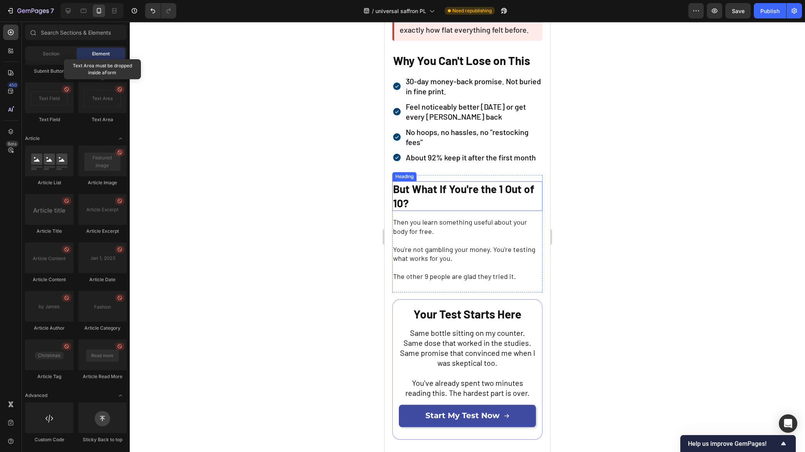
scroll to position [2519, 0]
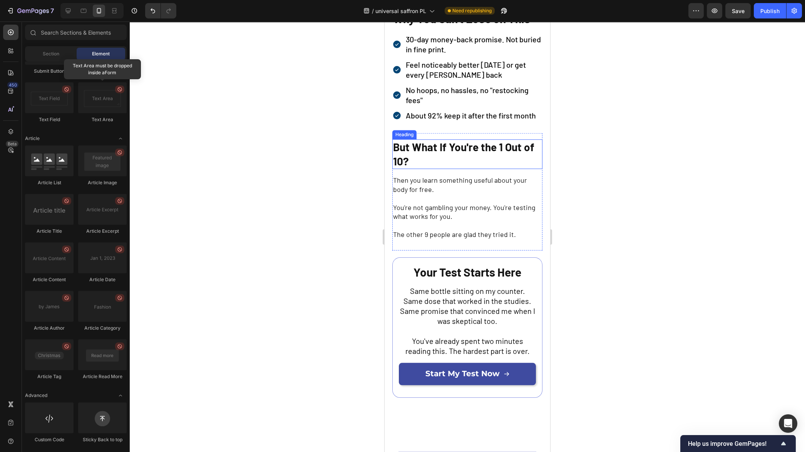
click at [467, 167] on strong "But What If You're the 1 Out of 10?" at bounding box center [463, 153] width 141 height 27
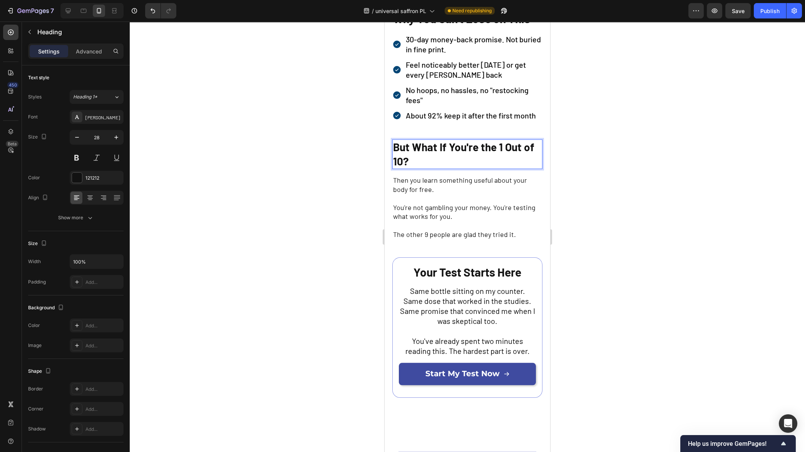
click at [467, 167] on strong "But What If You're the 1 Out of 10?" at bounding box center [463, 153] width 141 height 27
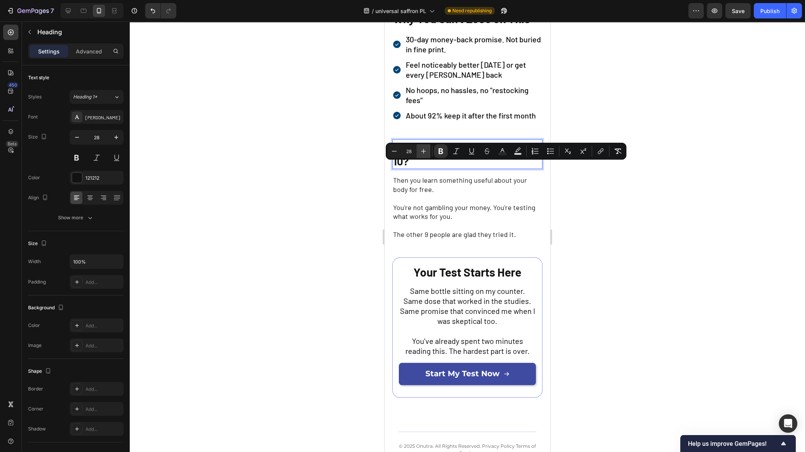
click at [426, 152] on icon "Editor contextual toolbar" at bounding box center [423, 151] width 8 height 8
type input "30"
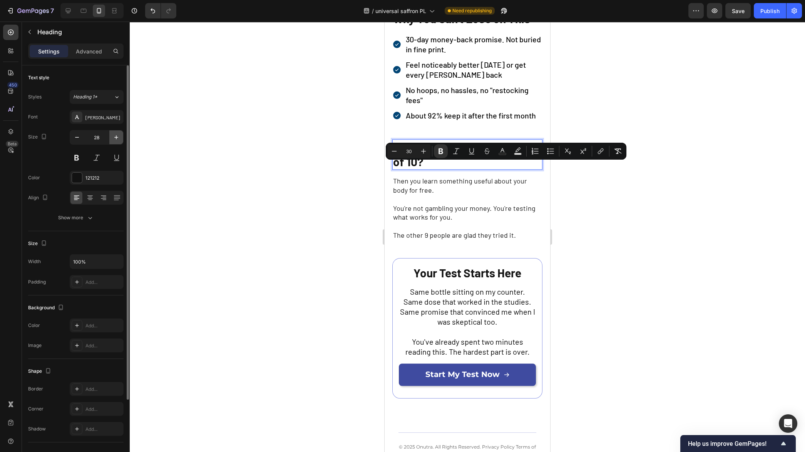
click at [115, 134] on icon "button" at bounding box center [116, 138] width 8 height 8
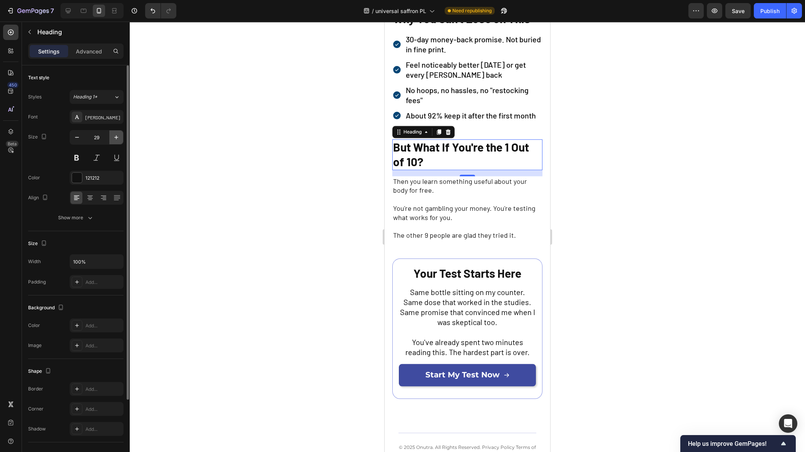
type input "30"
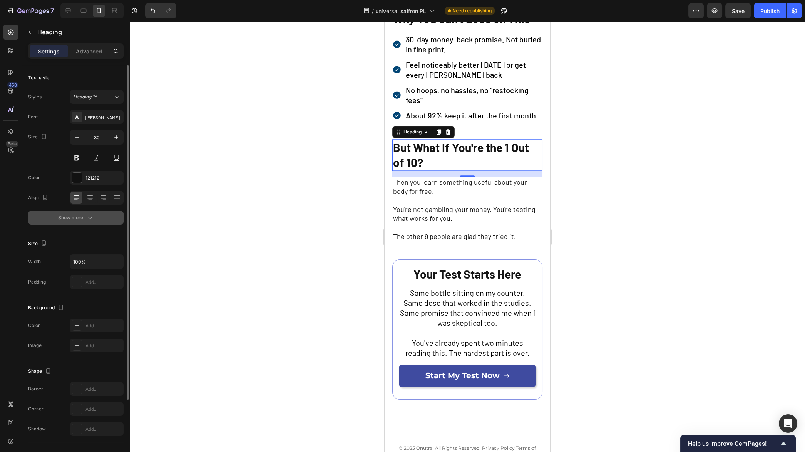
click at [77, 223] on button "Show more" at bounding box center [75, 218] width 95 height 14
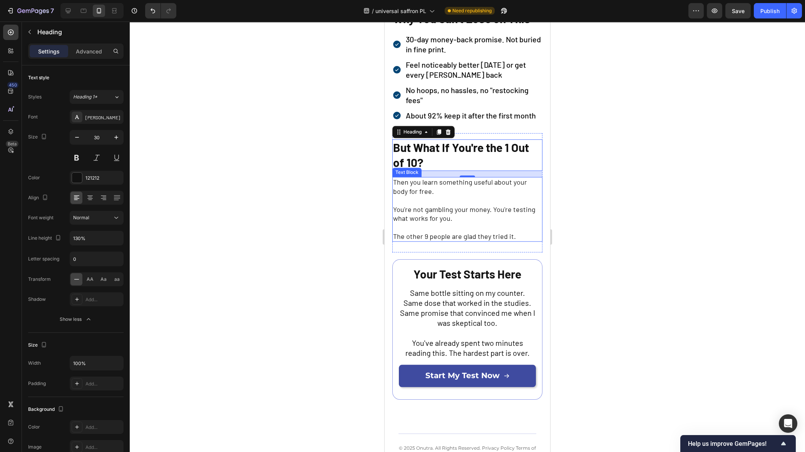
click at [447, 205] on p at bounding box center [467, 200] width 149 height 9
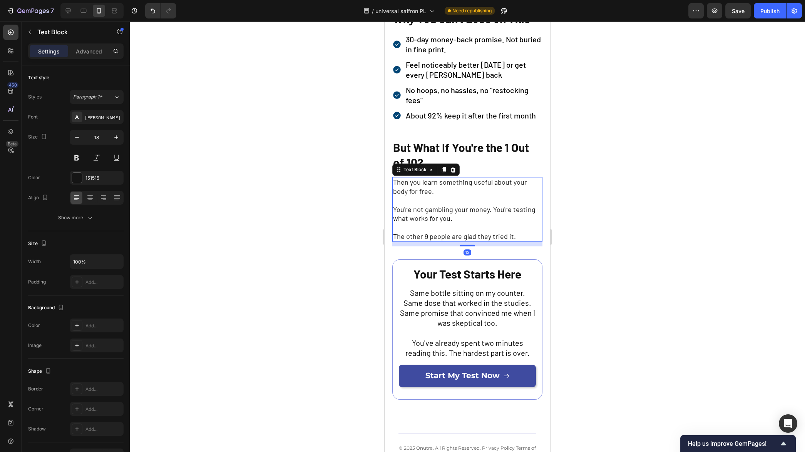
click at [447, 205] on p at bounding box center [467, 200] width 149 height 9
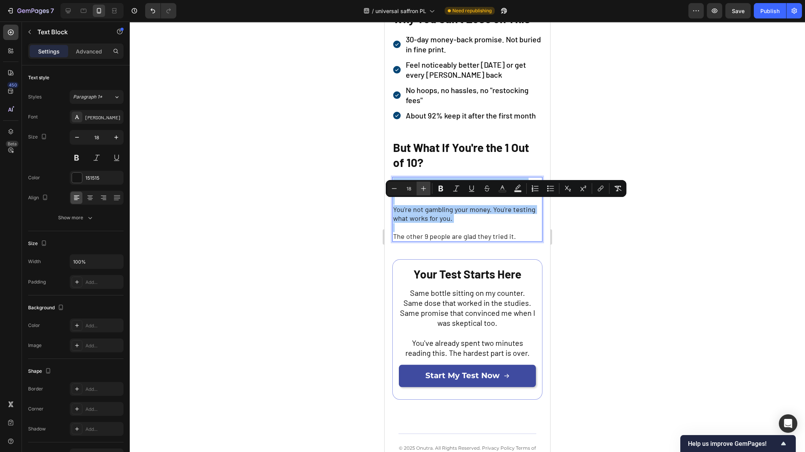
click at [425, 189] on icon "Editor contextual toolbar" at bounding box center [423, 188] width 5 height 5
type input "20"
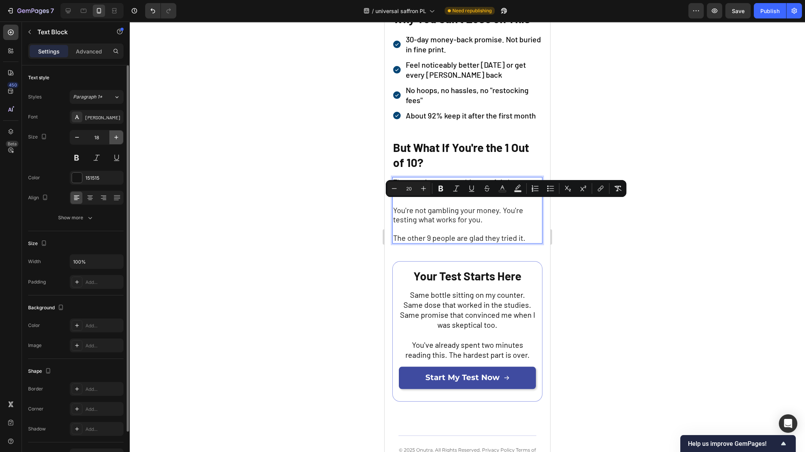
click at [115, 137] on icon "button" at bounding box center [116, 138] width 8 height 8
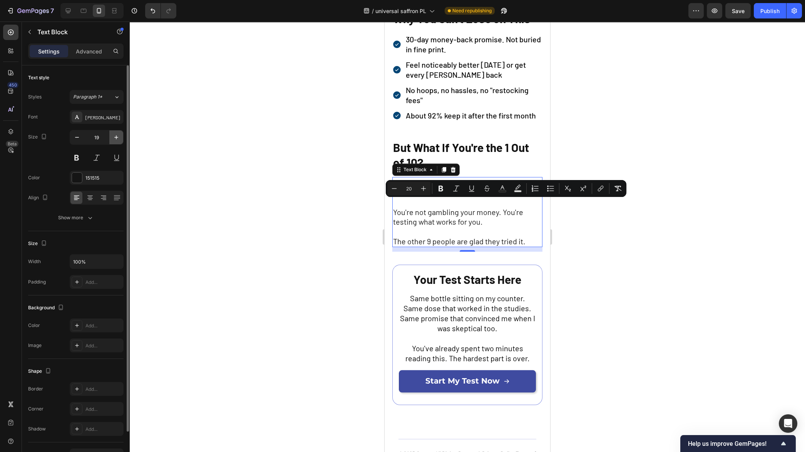
click at [115, 137] on icon "button" at bounding box center [116, 138] width 8 height 8
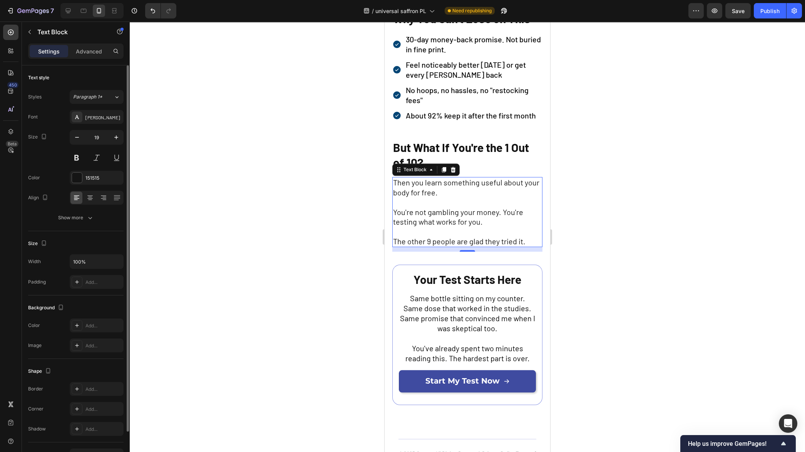
type input "20"
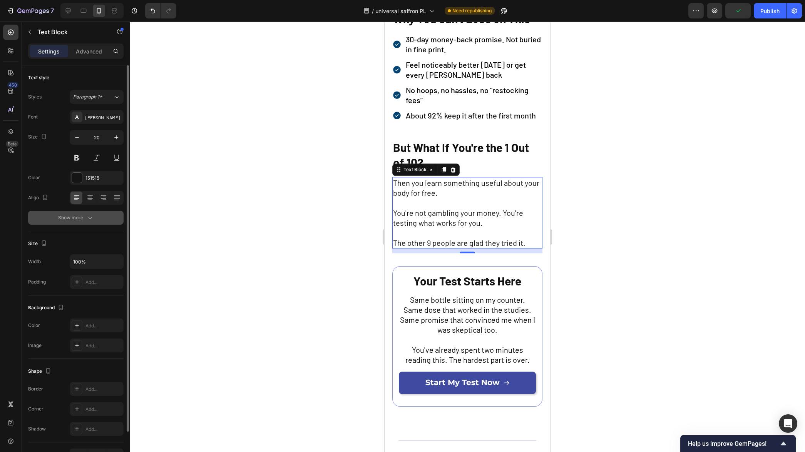
click at [79, 220] on div "Show more" at bounding box center [76, 218] width 36 height 8
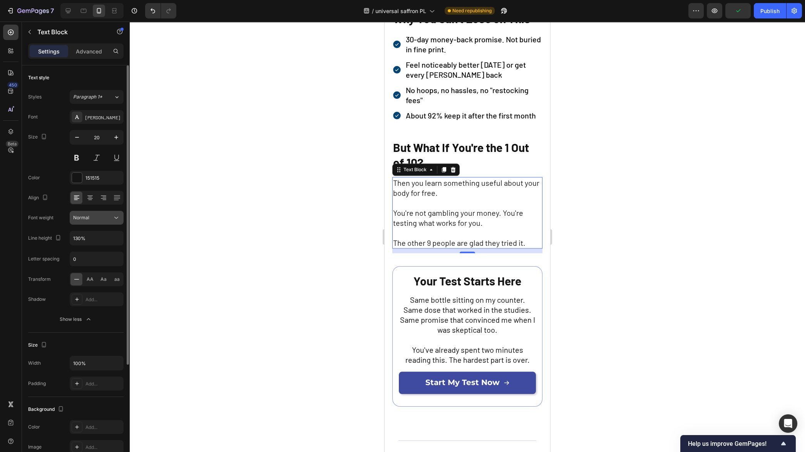
click at [102, 219] on div "Normal" at bounding box center [92, 217] width 39 height 7
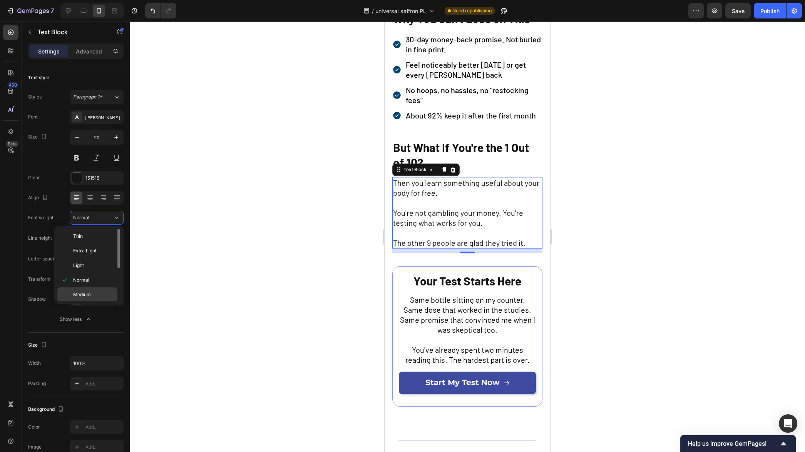
click at [95, 290] on div "Medium" at bounding box center [87, 294] width 60 height 15
click at [331, 287] on div at bounding box center [467, 237] width 675 height 431
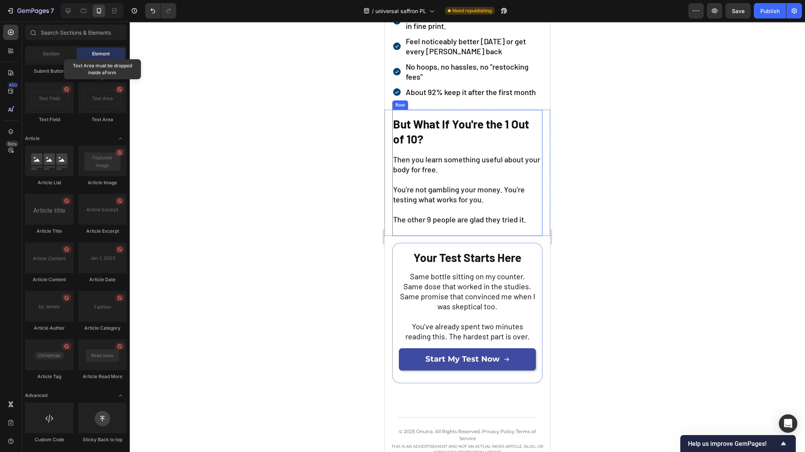
scroll to position [2562, 0]
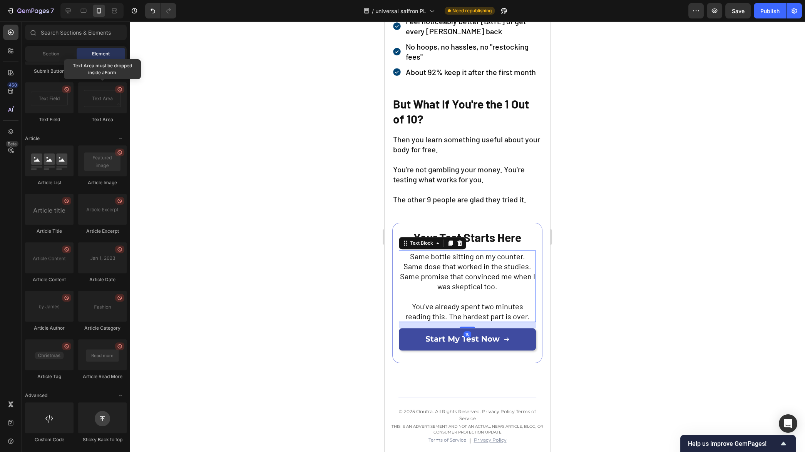
click at [454, 289] on span "Same bottle sitting on my counter. Same dose that worked in the studies. Same p…" at bounding box center [467, 271] width 135 height 39
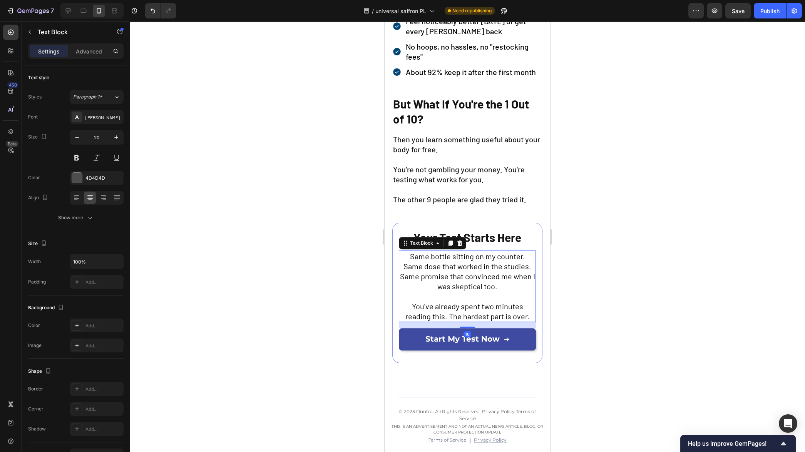
click at [454, 289] on span "Same bottle sitting on my counter. Same dose that worked in the studies. Same p…" at bounding box center [467, 271] width 135 height 39
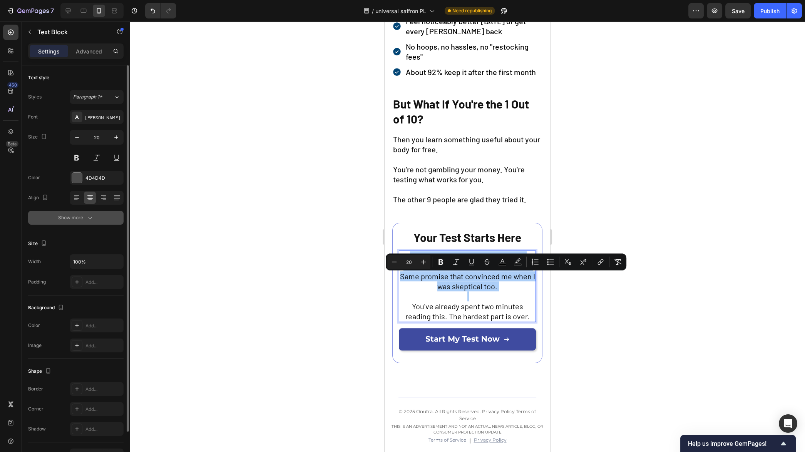
click at [91, 217] on icon "button" at bounding box center [90, 218] width 4 height 2
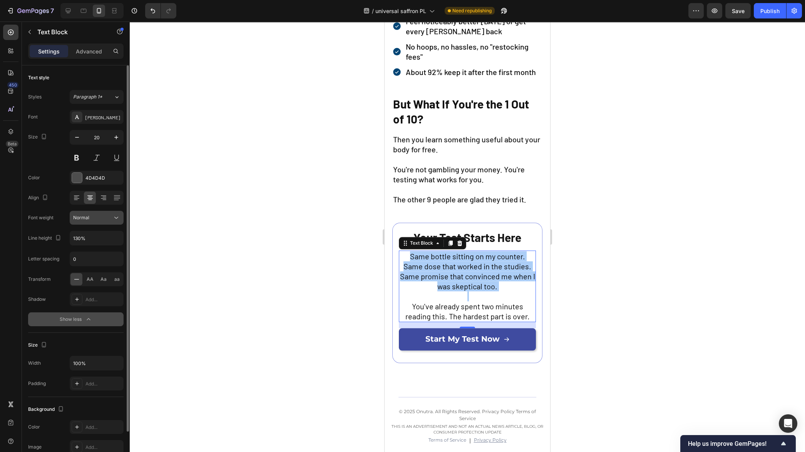
click at [101, 219] on div "Normal" at bounding box center [92, 217] width 39 height 7
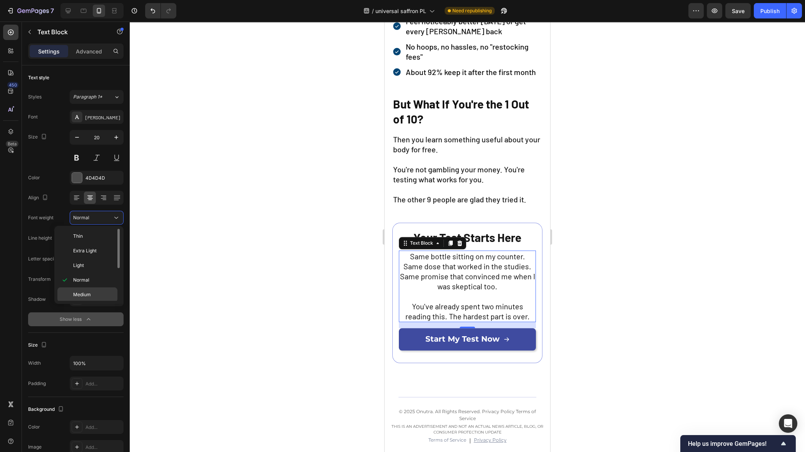
click at [96, 291] on p "Medium" at bounding box center [93, 294] width 41 height 7
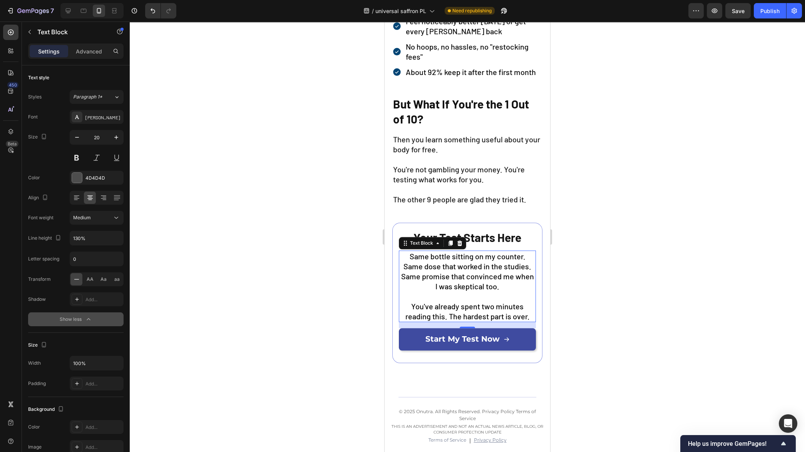
click at [273, 291] on div at bounding box center [467, 237] width 675 height 431
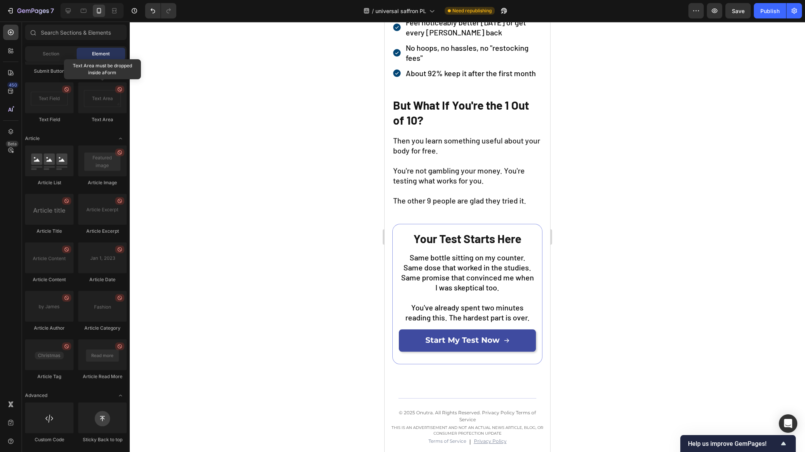
click at [637, 309] on div at bounding box center [467, 237] width 675 height 431
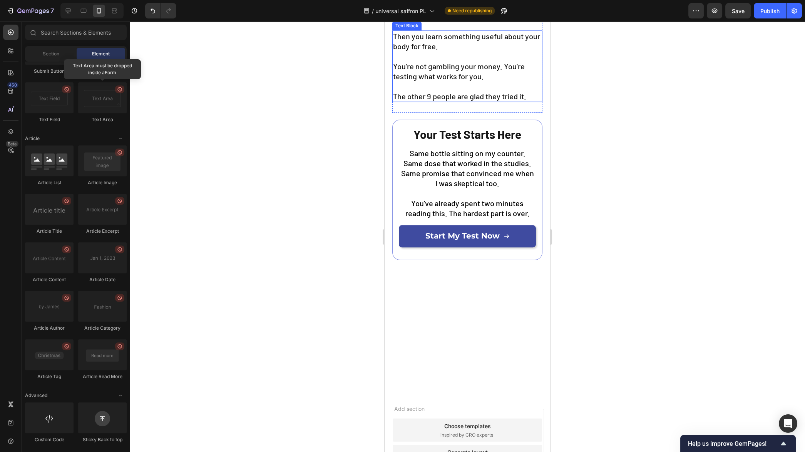
scroll to position [2742, 0]
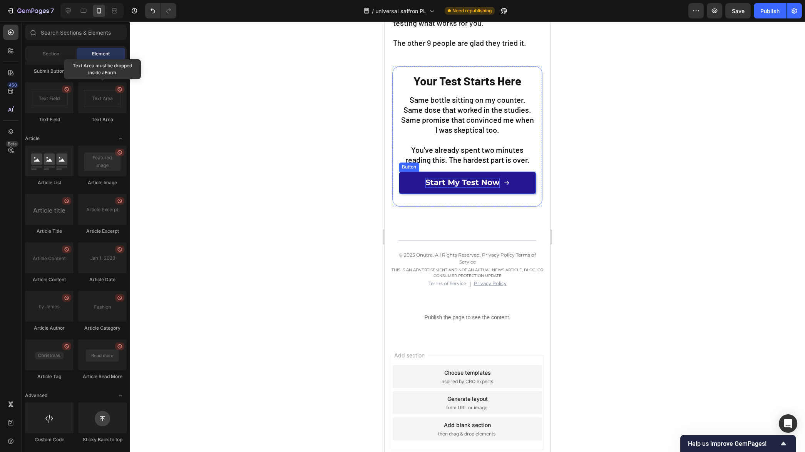
click at [466, 180] on span "Start My Test Now" at bounding box center [462, 182] width 74 height 9
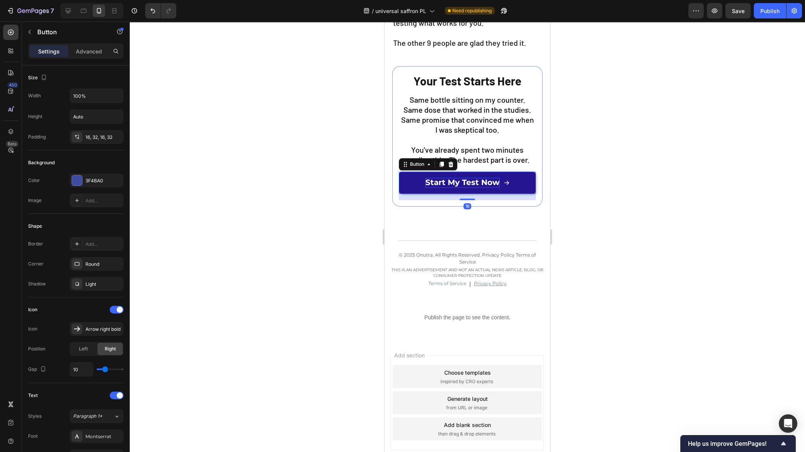
click at [466, 180] on span "Start My Test Now" at bounding box center [462, 182] width 74 height 9
click at [624, 224] on div at bounding box center [467, 237] width 675 height 431
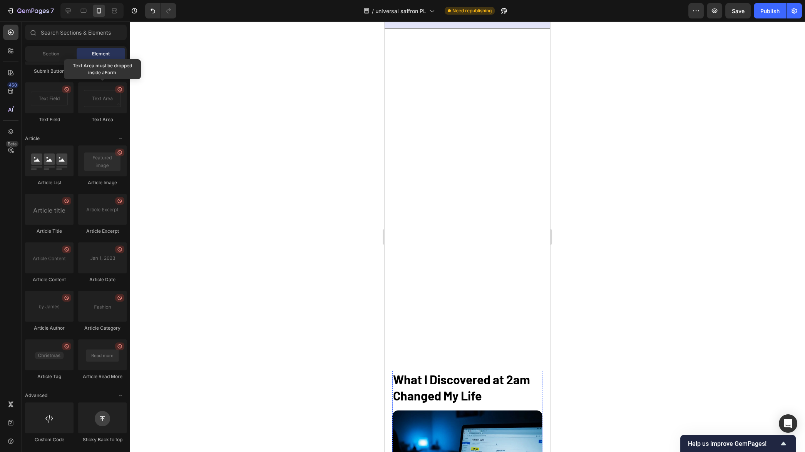
scroll to position [0, 0]
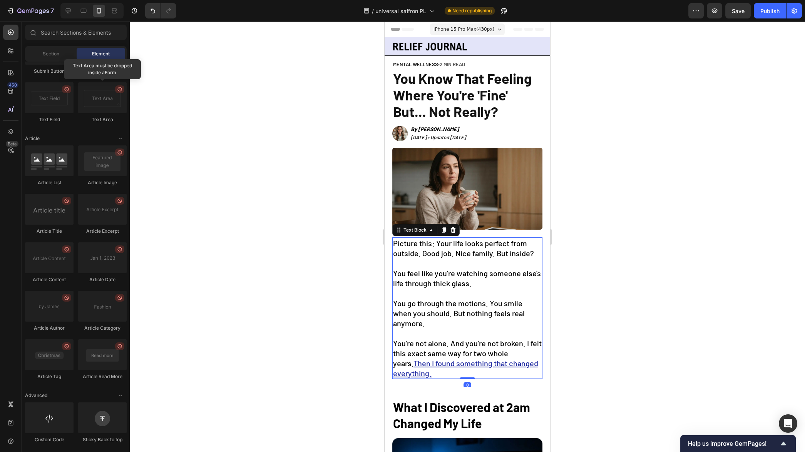
click at [471, 362] on u "Then I found something that changed everything." at bounding box center [465, 368] width 145 height 19
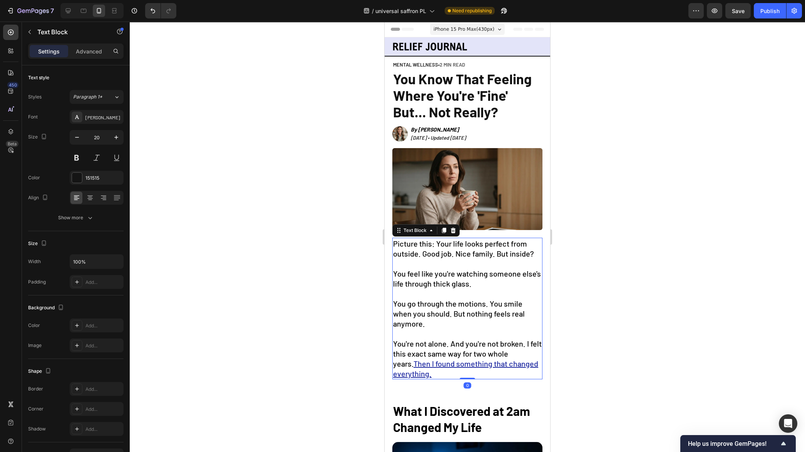
click at [458, 361] on u "Then I found something that changed everything." at bounding box center [465, 368] width 145 height 19
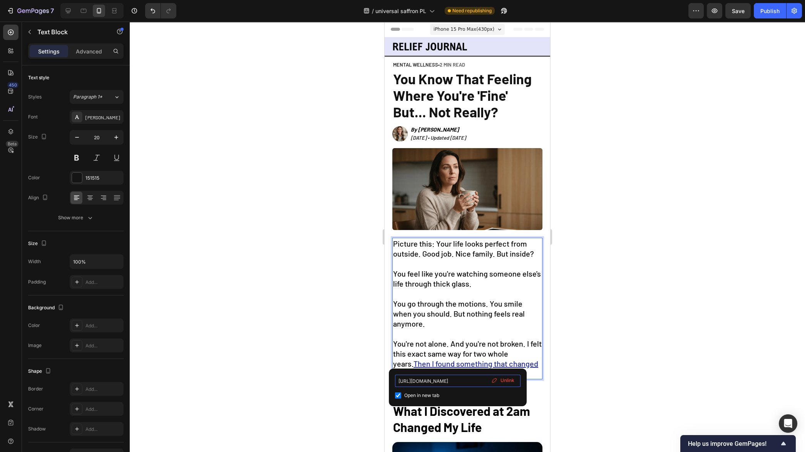
click at [445, 382] on input "https://onutra.com/products/saffron" at bounding box center [457, 381] width 125 height 12
click at [644, 367] on div at bounding box center [467, 237] width 675 height 431
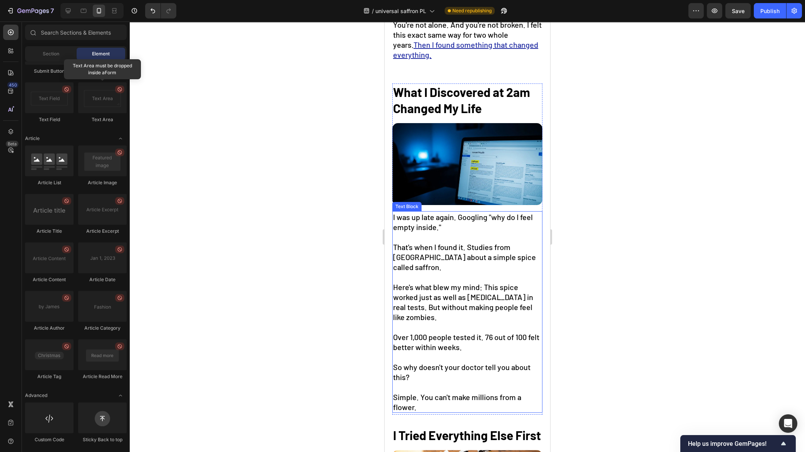
scroll to position [323, 0]
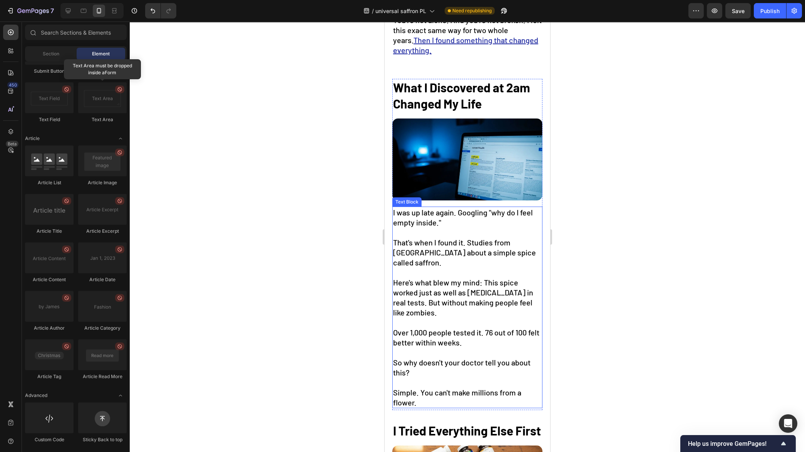
click at [411, 259] on span "That's when I found it. Studies from [GEOGRAPHIC_DATA] about a simple spice cal…" at bounding box center [464, 252] width 143 height 29
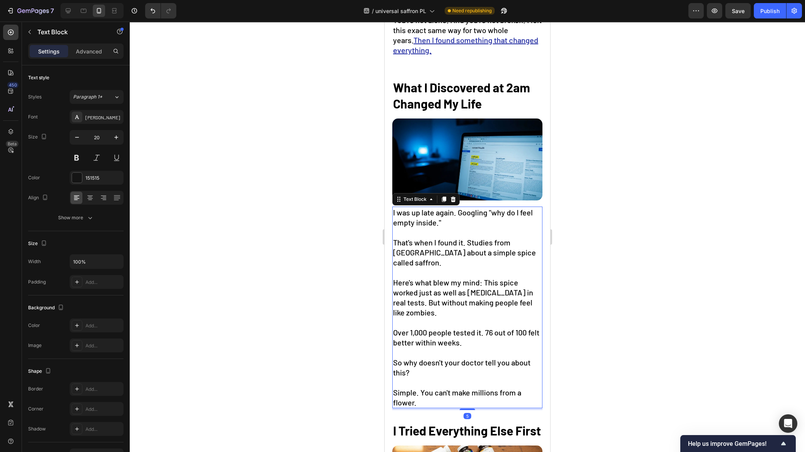
click at [399, 256] on span "That's when I found it. Studies from [GEOGRAPHIC_DATA] about a simple spice cal…" at bounding box center [464, 252] width 143 height 29
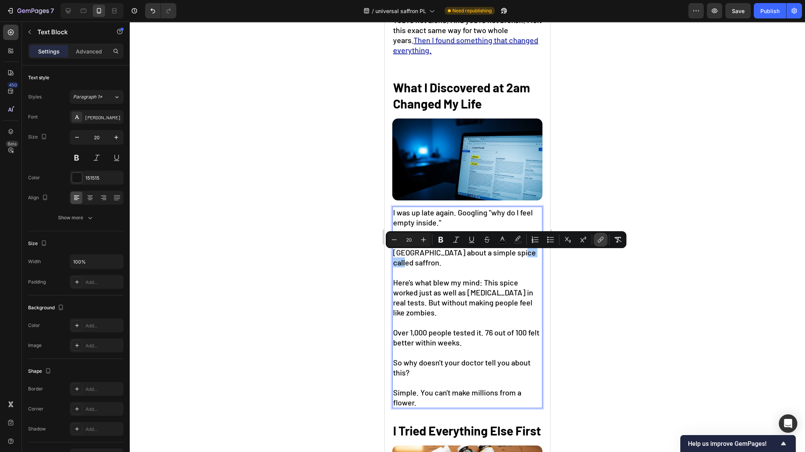
click at [601, 239] on icon "Editor contextual toolbar" at bounding box center [600, 239] width 3 height 4
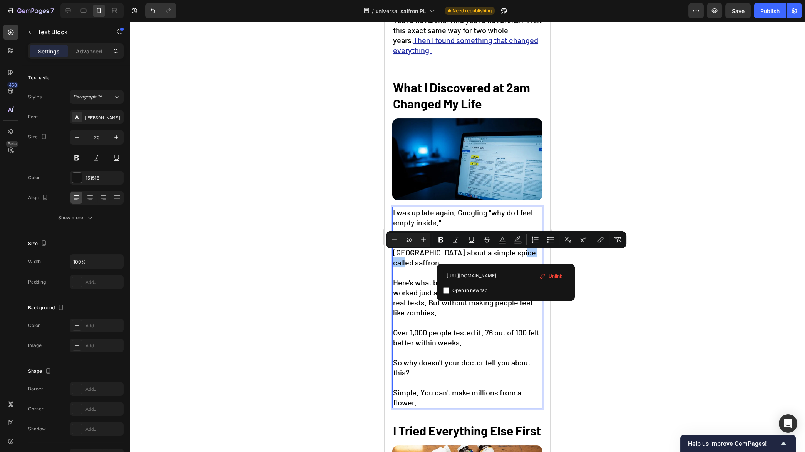
type input "https://onutra.com/products/saffron"
click at [469, 290] on span "Open in new tab" at bounding box center [469, 290] width 35 height 9
checkbox input "true"
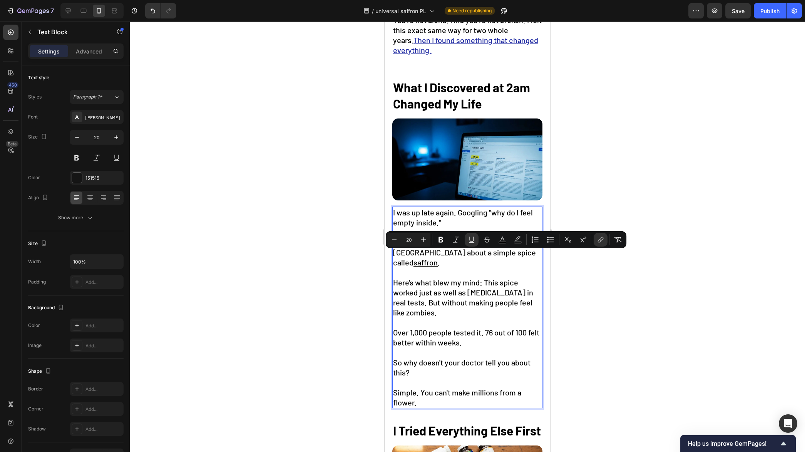
click at [633, 307] on div at bounding box center [467, 237] width 675 height 431
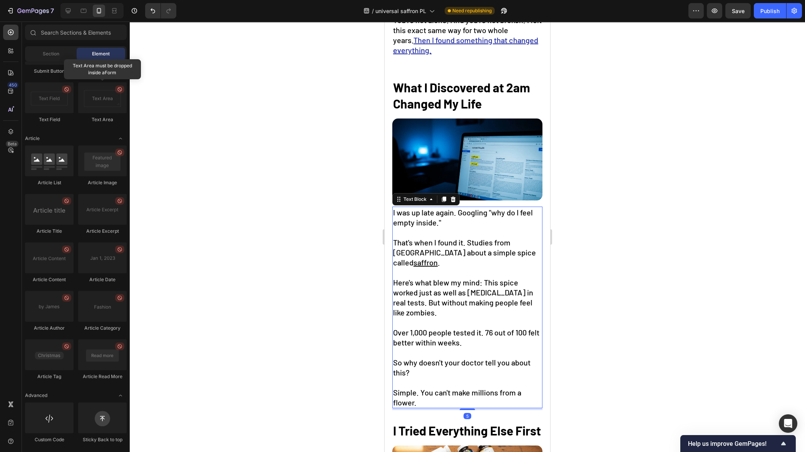
click at [413, 258] on u "saffron" at bounding box center [425, 262] width 24 height 9
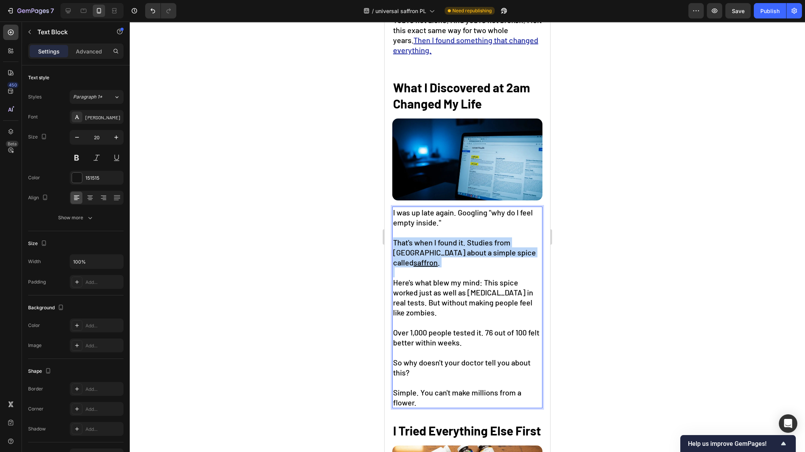
click at [413, 258] on u "saffron" at bounding box center [425, 262] width 24 height 9
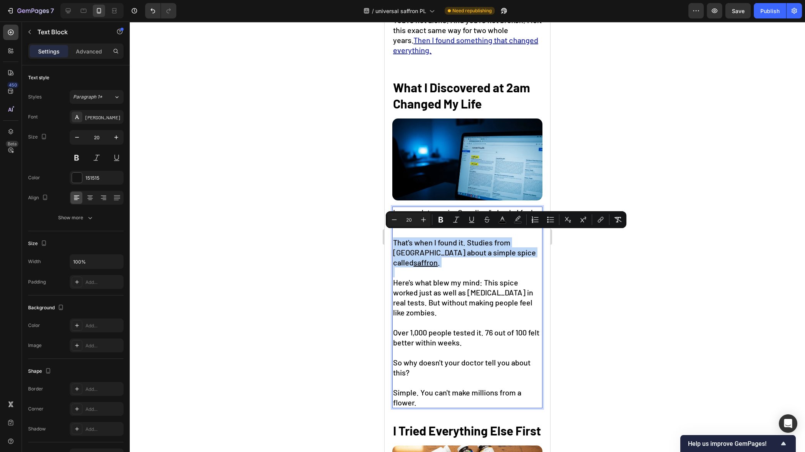
click at [413, 259] on u "saffron" at bounding box center [425, 262] width 24 height 9
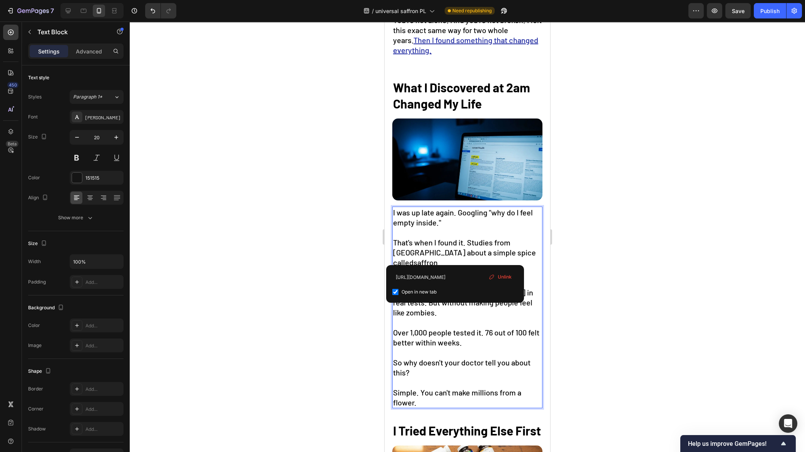
click at [413, 259] on u "saffron" at bounding box center [425, 262] width 24 height 9
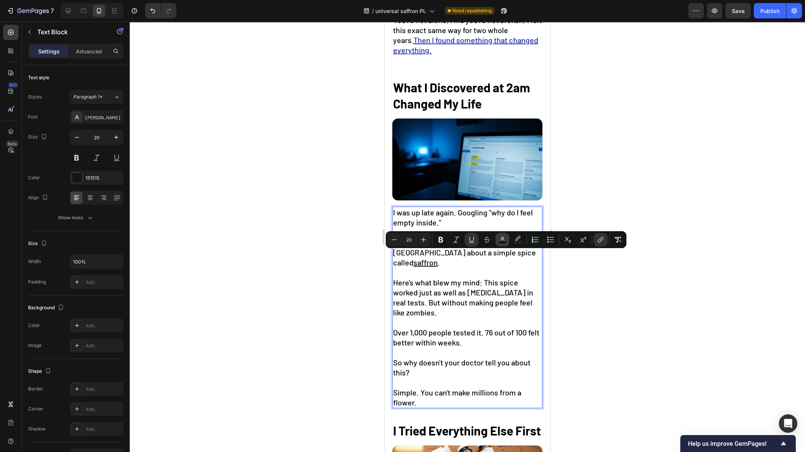
click at [501, 242] on rect "Editor contextual toolbar" at bounding box center [502, 243] width 7 height 2
type input "000000"
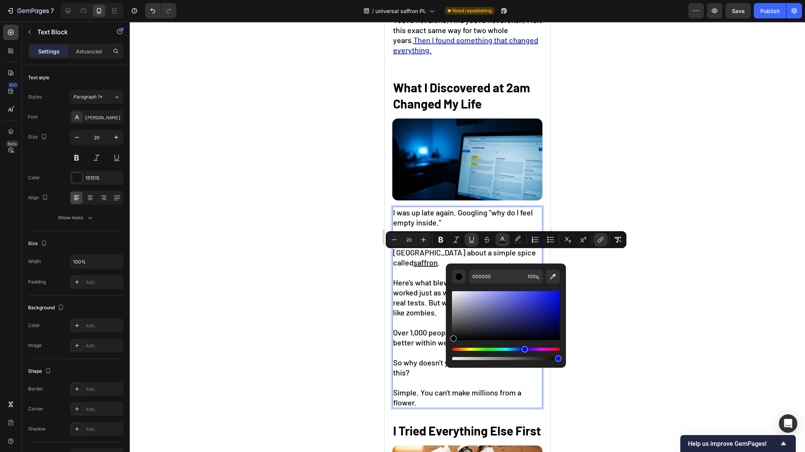
click at [523, 350] on div "Hue" at bounding box center [506, 349] width 108 height 3
drag, startPoint x: 517, startPoint y: 336, endPoint x: 527, endPoint y: 319, distance: 20.2
click at [527, 319] on div "Editor contextual toolbar" at bounding box center [506, 315] width 108 height 49
drag, startPoint x: 528, startPoint y: 314, endPoint x: 529, endPoint y: 307, distance: 7.1
click at [529, 307] on div "Editor contextual toolbar" at bounding box center [530, 308] width 6 height 6
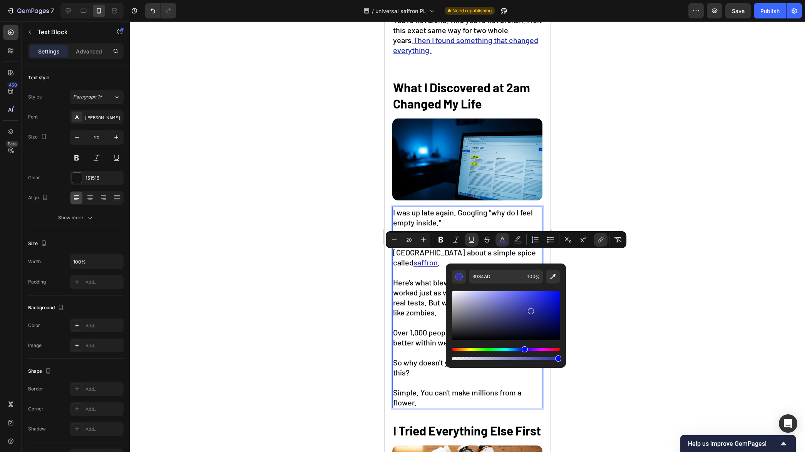
drag, startPoint x: 529, startPoint y: 309, endPoint x: 533, endPoint y: 305, distance: 5.8
click at [533, 308] on div "Editor contextual toolbar" at bounding box center [530, 311] width 6 height 6
type input "2D32B7"
click at [618, 308] on div at bounding box center [467, 237] width 675 height 431
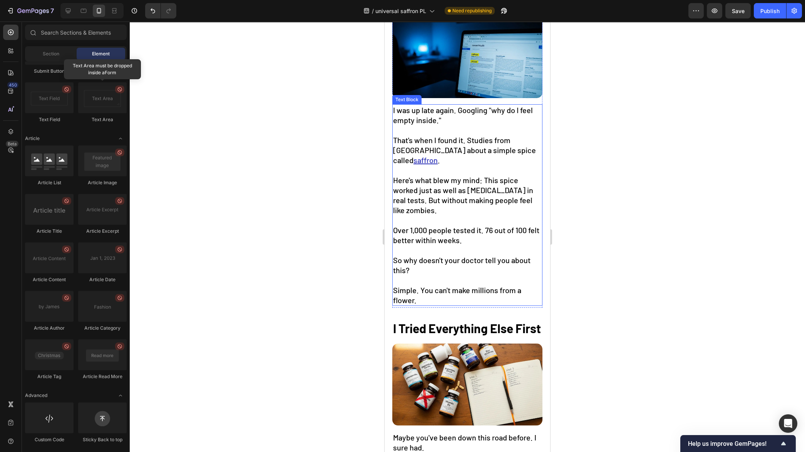
scroll to position [423, 0]
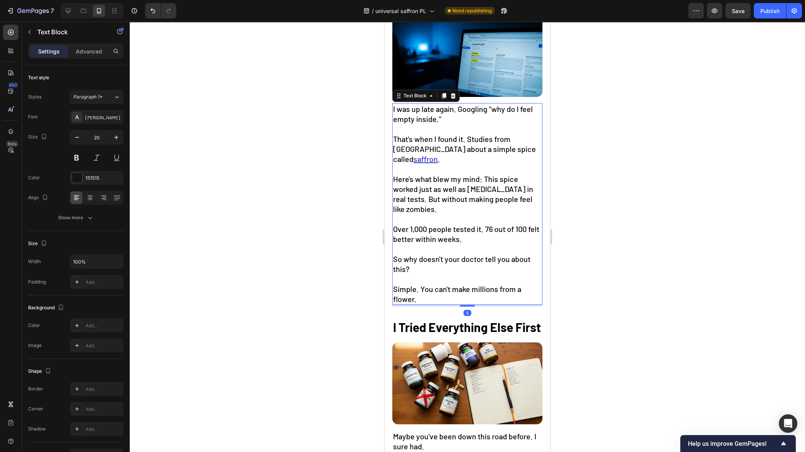
click at [427, 157] on p "That's when I found it. Studies from Harvard about a simple spice called saffro…" at bounding box center [467, 149] width 149 height 30
click at [434, 156] on p "That's when I found it. Studies from Harvard about a simple spice called saffro…" at bounding box center [467, 149] width 149 height 30
click at [712, 223] on div at bounding box center [467, 237] width 675 height 431
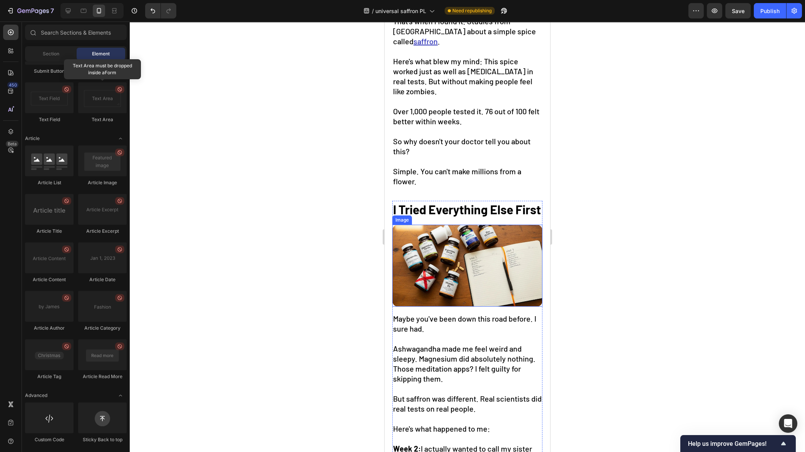
scroll to position [549, 0]
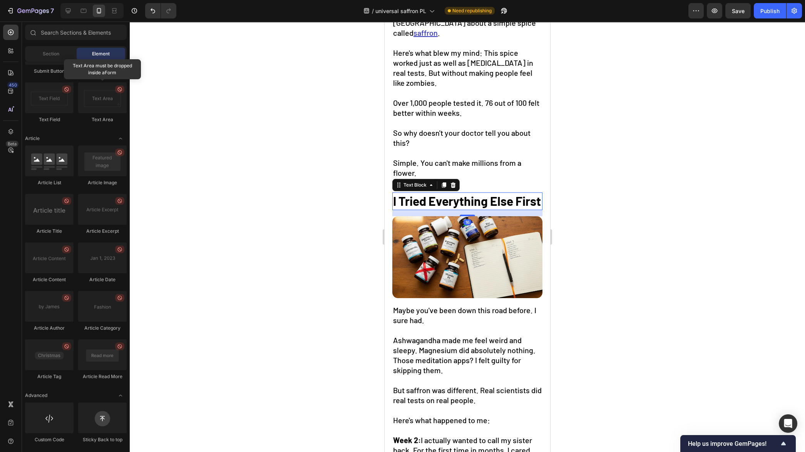
click at [439, 209] on p "I Tried Everything Else First" at bounding box center [467, 201] width 149 height 16
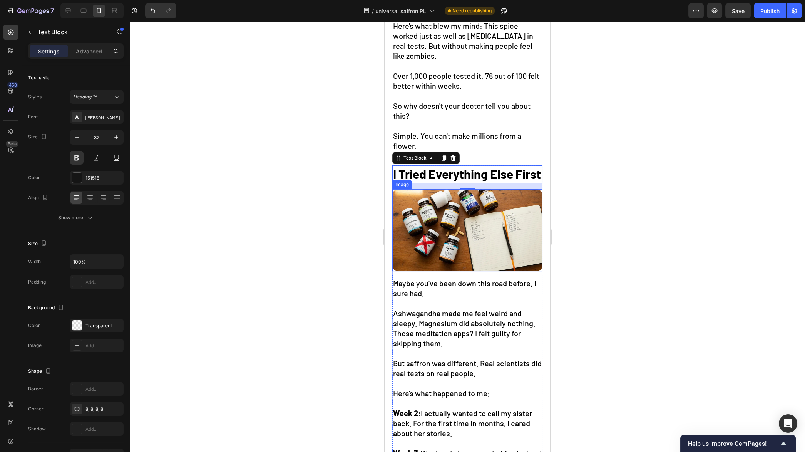
scroll to position [576, 0]
click at [410, 182] on strong "I Tried Everything Else First" at bounding box center [467, 174] width 148 height 15
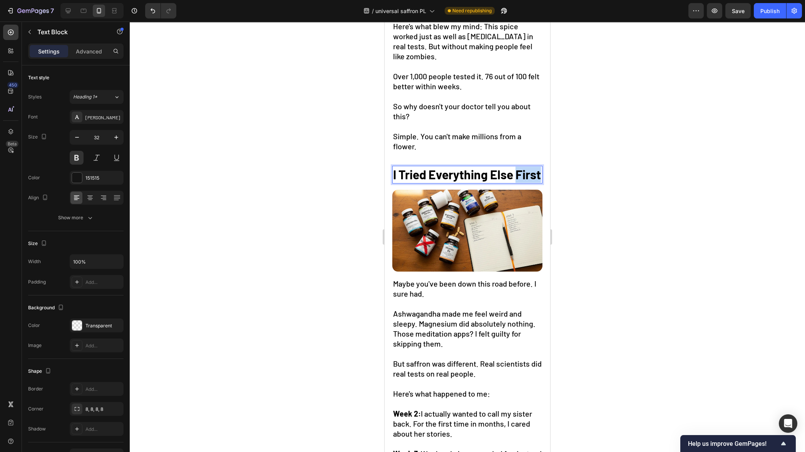
click at [410, 182] on strong "I Tried Everything Else First" at bounding box center [467, 174] width 148 height 15
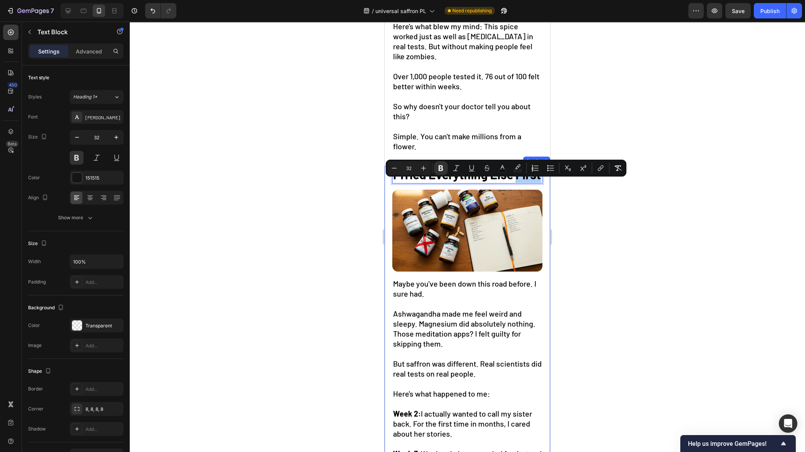
click at [579, 210] on div at bounding box center [467, 237] width 675 height 431
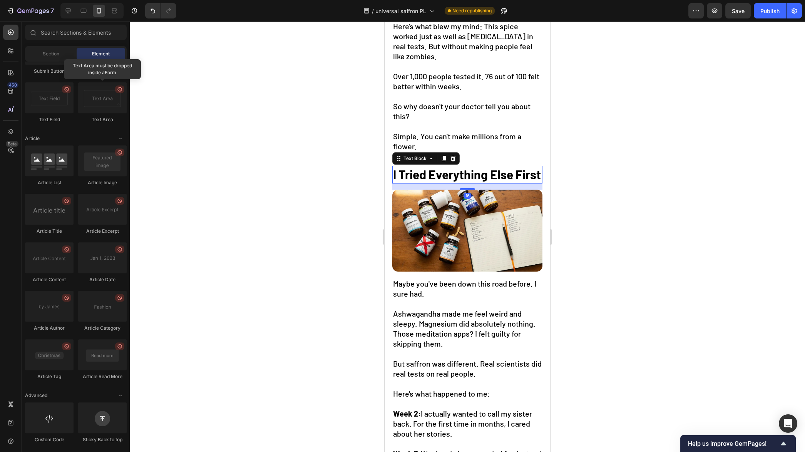
click at [491, 172] on strong "I Tried Everything Else First" at bounding box center [467, 174] width 148 height 15
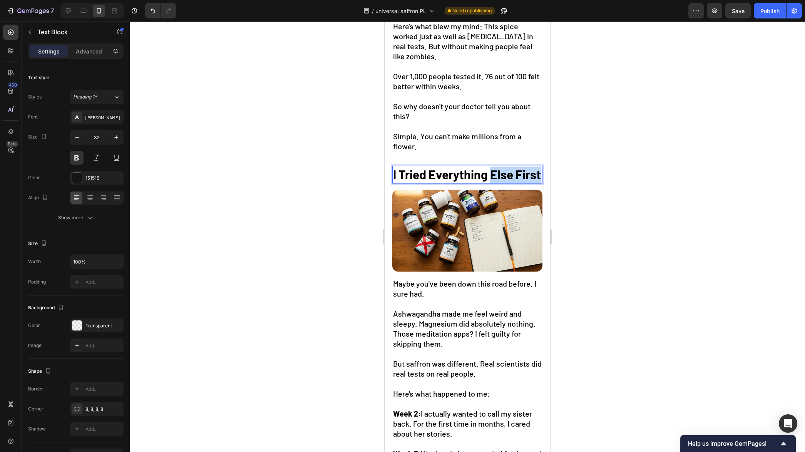
drag, startPoint x: 491, startPoint y: 173, endPoint x: 499, endPoint y: 184, distance: 13.3
click at [499, 183] on p "I Tried Everything Else First" at bounding box center [467, 175] width 149 height 16
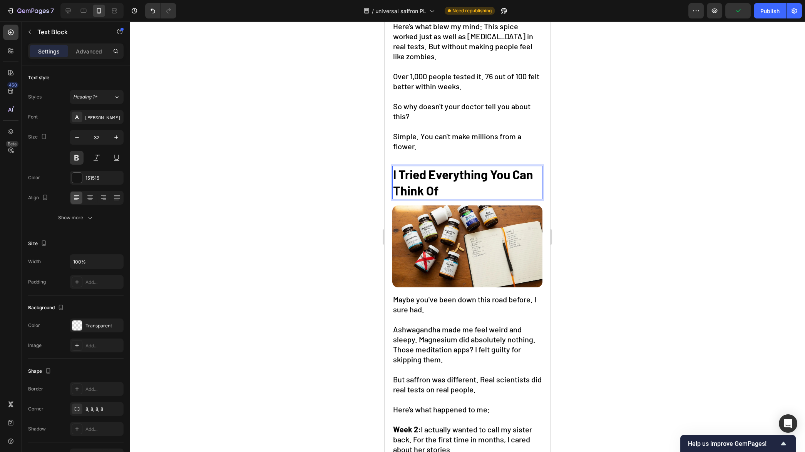
click at [626, 256] on div at bounding box center [467, 237] width 675 height 431
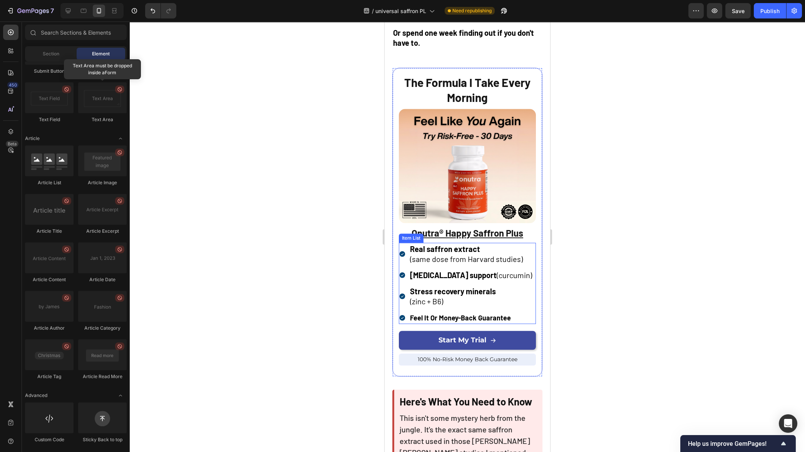
scroll to position [1985, 0]
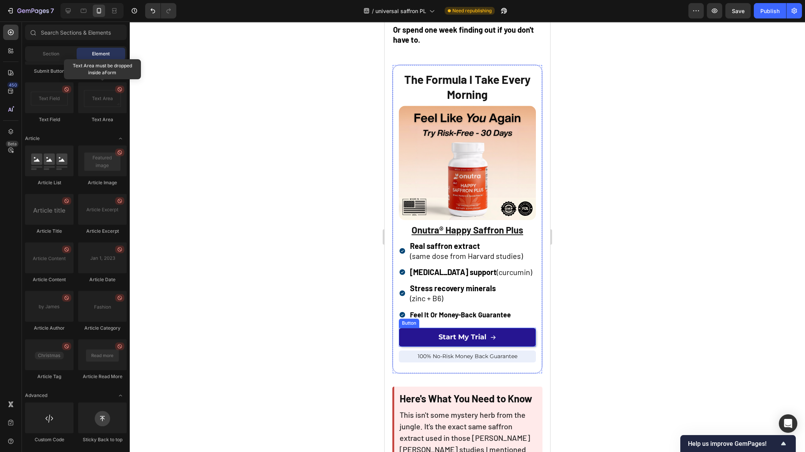
click at [511, 329] on link "Start My Trial" at bounding box center [467, 337] width 137 height 19
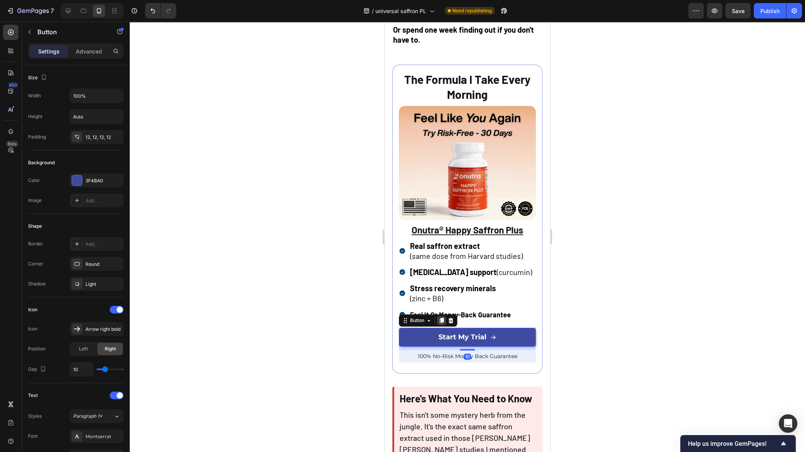
click at [444, 318] on icon at bounding box center [441, 320] width 4 height 5
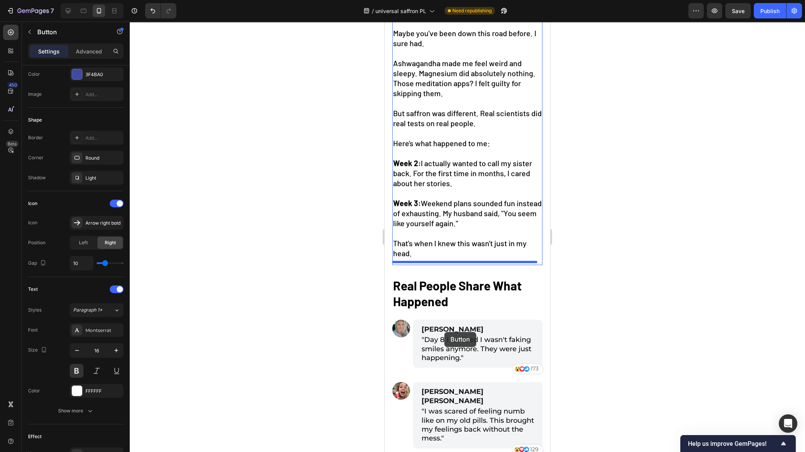
scroll to position [867, 0]
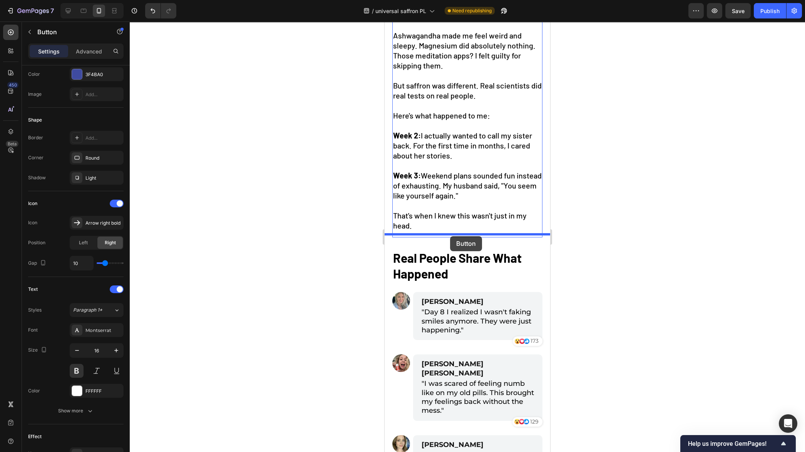
drag, startPoint x: 406, startPoint y: 336, endPoint x: 450, endPoint y: 236, distance: 109.0
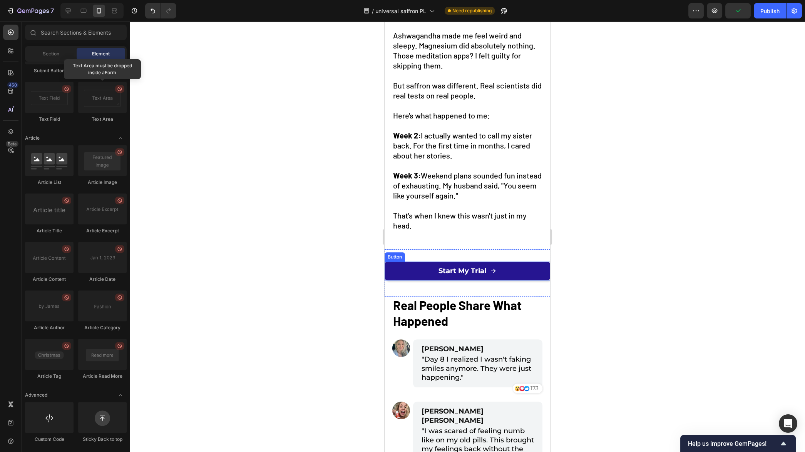
click at [425, 265] on link "Start My Trial" at bounding box center [466, 271] width 165 height 19
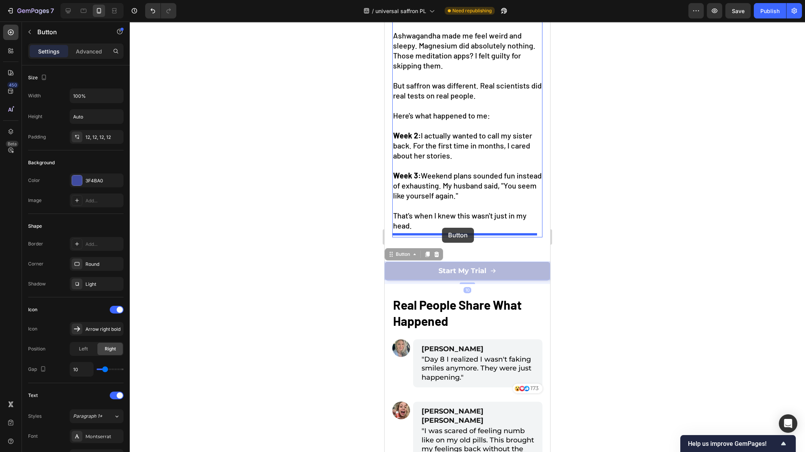
drag, startPoint x: 390, startPoint y: 252, endPoint x: 442, endPoint y: 228, distance: 56.8
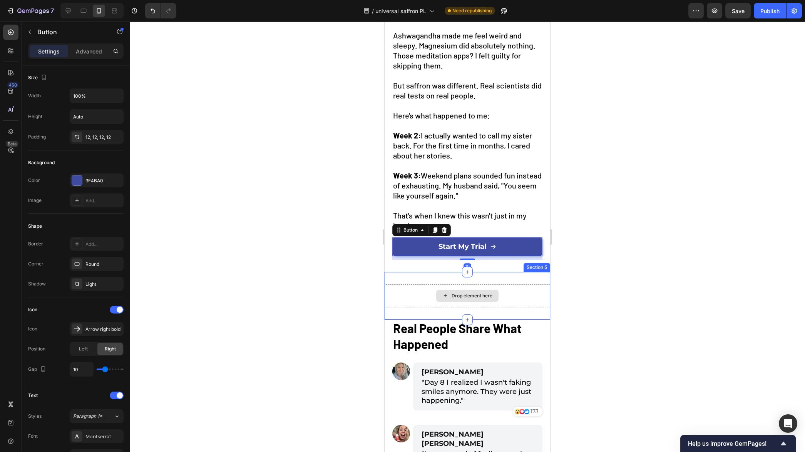
click at [515, 284] on div "Drop element here" at bounding box center [466, 295] width 165 height 23
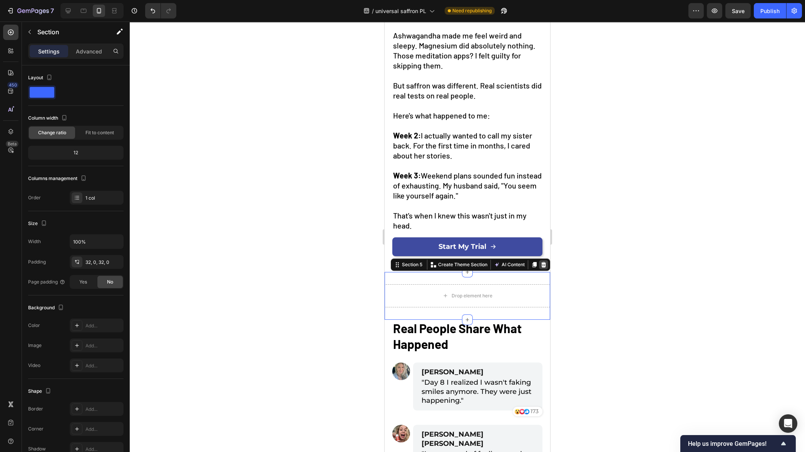
click at [540, 262] on icon at bounding box center [543, 265] width 6 height 6
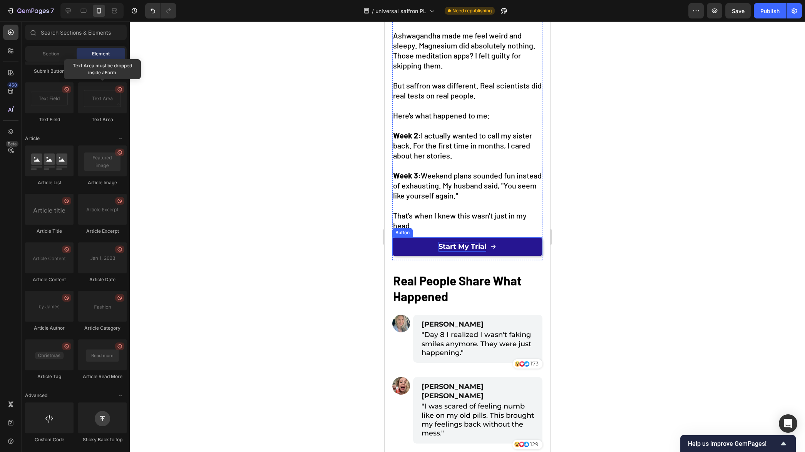
click at [475, 244] on span "Start My Trial" at bounding box center [462, 246] width 48 height 8
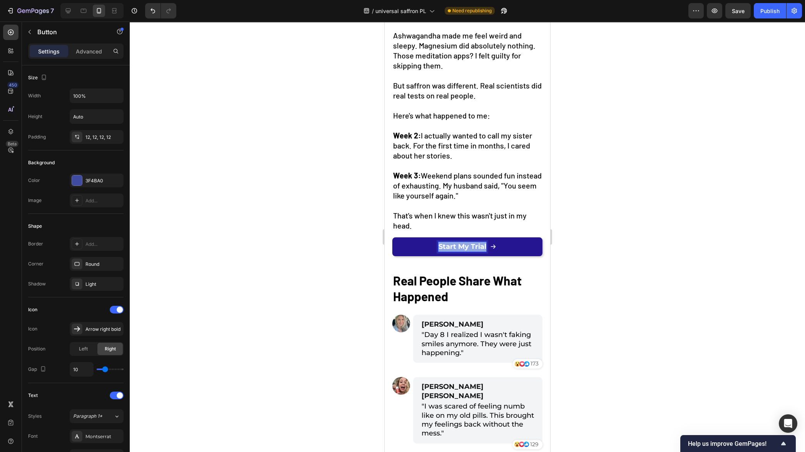
click at [475, 244] on span "Start My Trial" at bounding box center [462, 246] width 48 height 8
click at [469, 242] on span "The Brand I Use" at bounding box center [462, 246] width 56 height 8
click at [675, 277] on div at bounding box center [467, 237] width 675 height 431
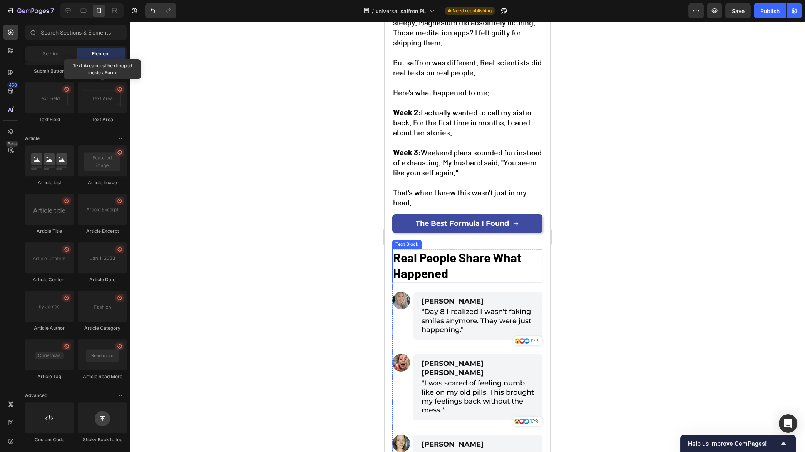
scroll to position [896, 0]
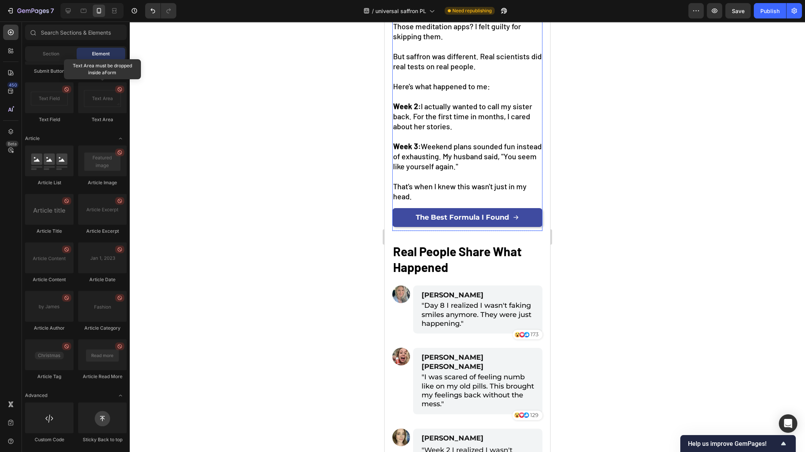
click at [517, 225] on div "The Best Formula I Found Button" at bounding box center [467, 219] width 150 height 23
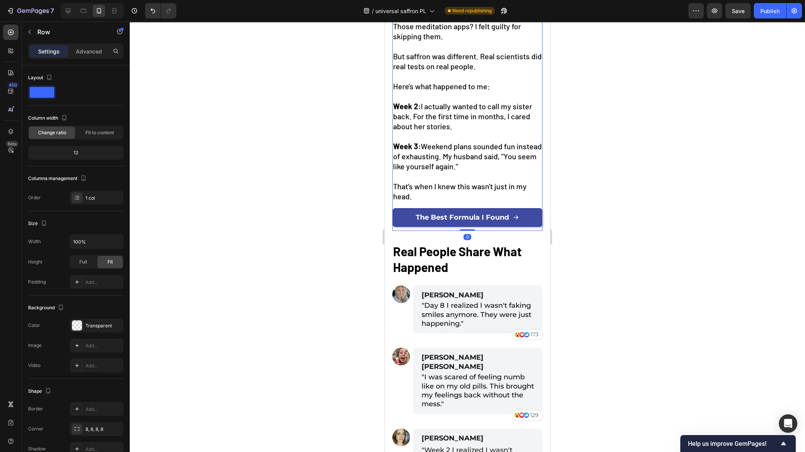
click at [586, 272] on div at bounding box center [467, 237] width 675 height 431
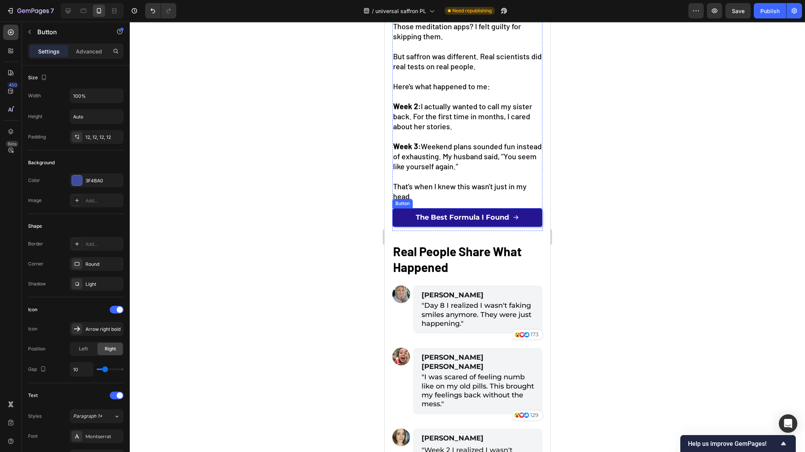
click at [526, 216] on link "The Best Formula I Found" at bounding box center [467, 217] width 150 height 19
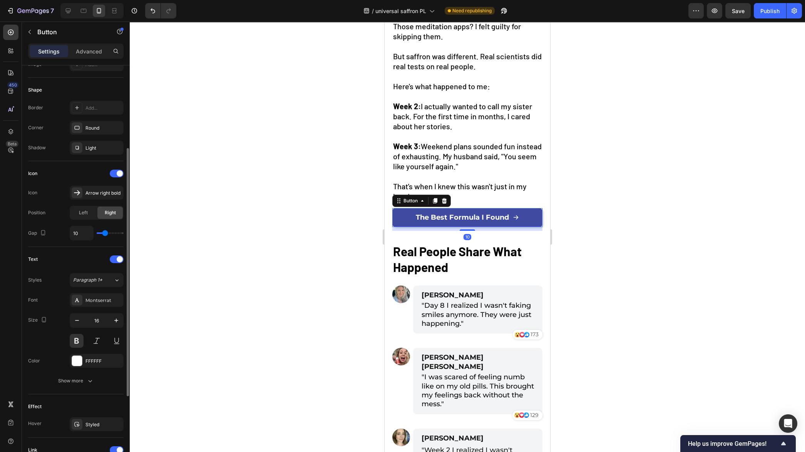
scroll to position [263, 0]
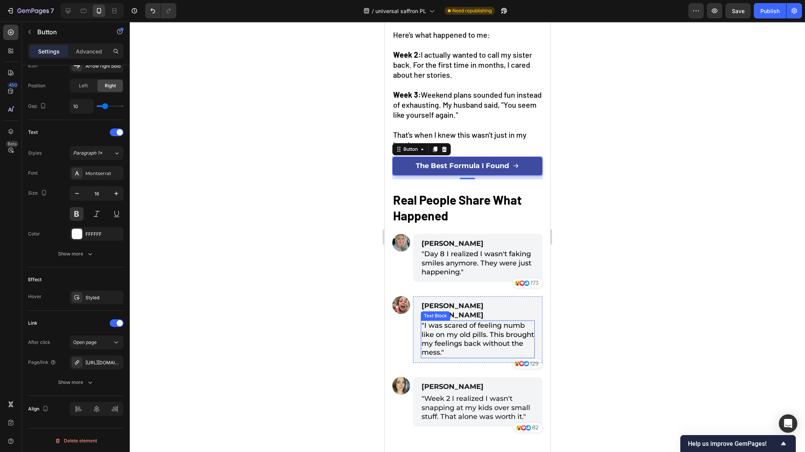
click at [591, 312] on div at bounding box center [467, 237] width 675 height 431
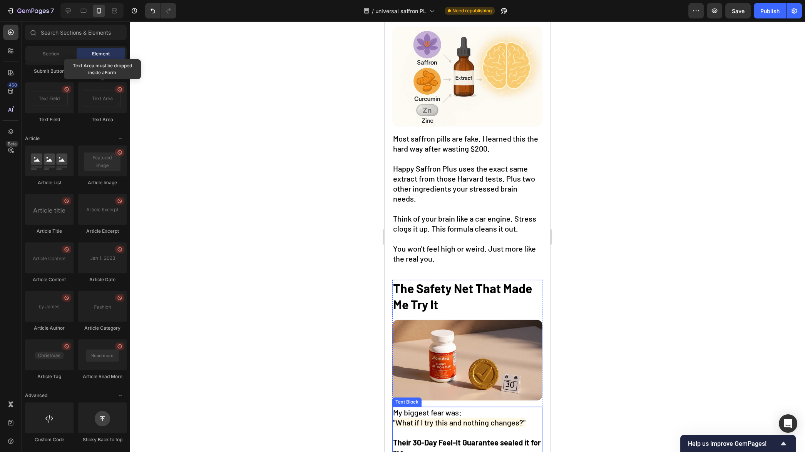
scroll to position [1406, 0]
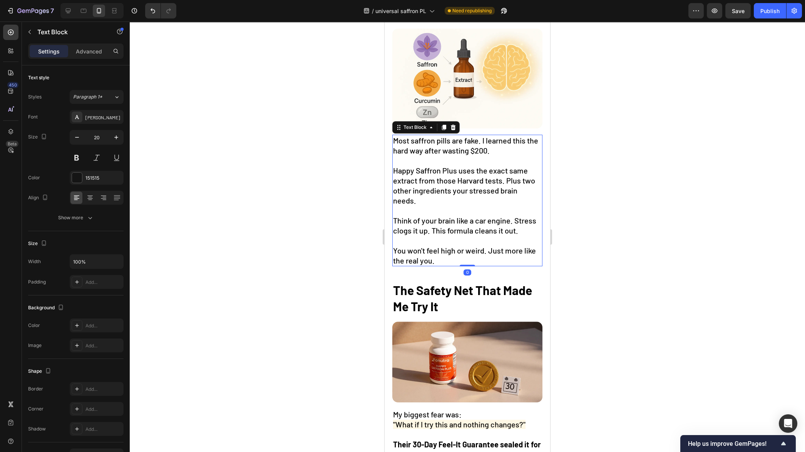
click at [393, 167] on span "Happy Saffron Plus uses the exact same extract from those Harvard tests. Plus t…" at bounding box center [464, 185] width 142 height 39
click at [394, 168] on span "Happy Saffron Plus uses the exact same extract from those Harvard tests. Plus t…" at bounding box center [464, 185] width 142 height 39
drag, startPoint x: 394, startPoint y: 168, endPoint x: 456, endPoint y: 169, distance: 61.6
click at [456, 169] on span "Happy Saffron Plus uses the exact same extract from those Harvard tests. Plus t…" at bounding box center [464, 185] width 142 height 39
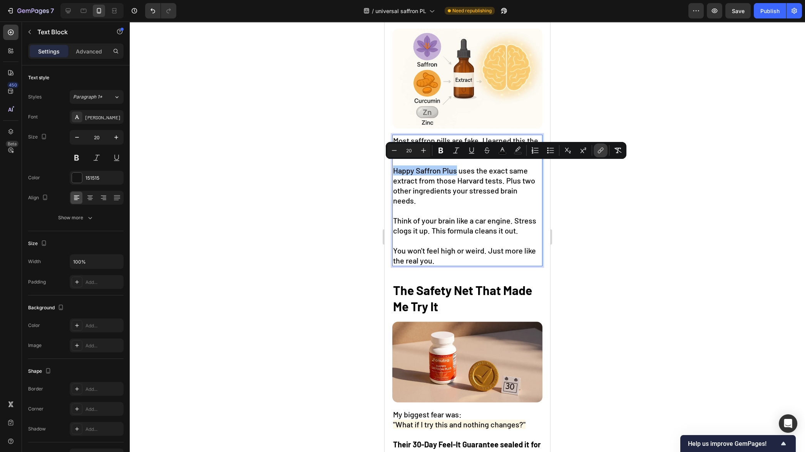
click at [602, 151] on icon "Editor contextual toolbar" at bounding box center [600, 151] width 8 height 8
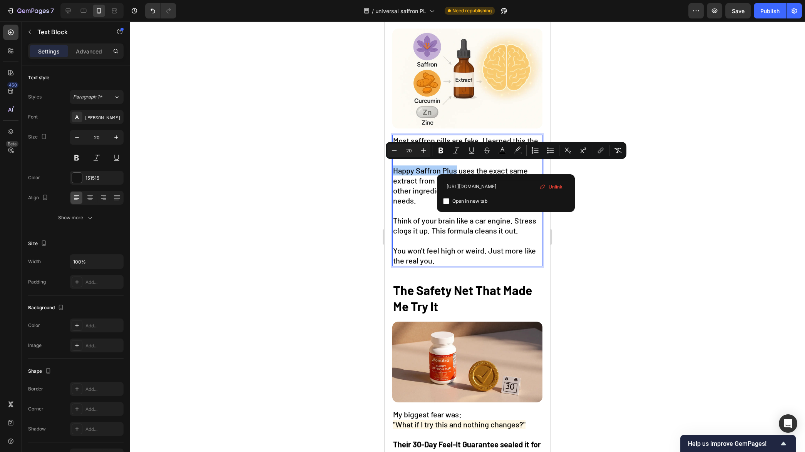
type input "https://onutra.com/products/saffron"
click at [481, 201] on span "Open in new tab" at bounding box center [469, 201] width 35 height 9
checkbox input "true"
click at [629, 230] on div at bounding box center [467, 237] width 675 height 431
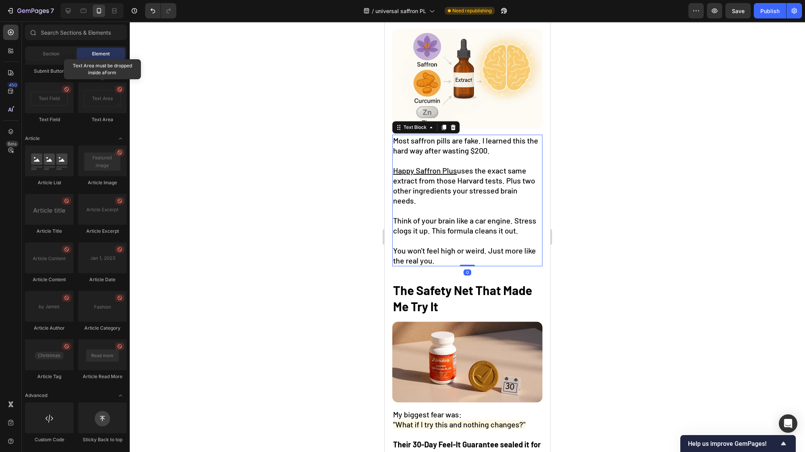
click at [407, 168] on u "Happy Saffron Plus" at bounding box center [425, 170] width 64 height 9
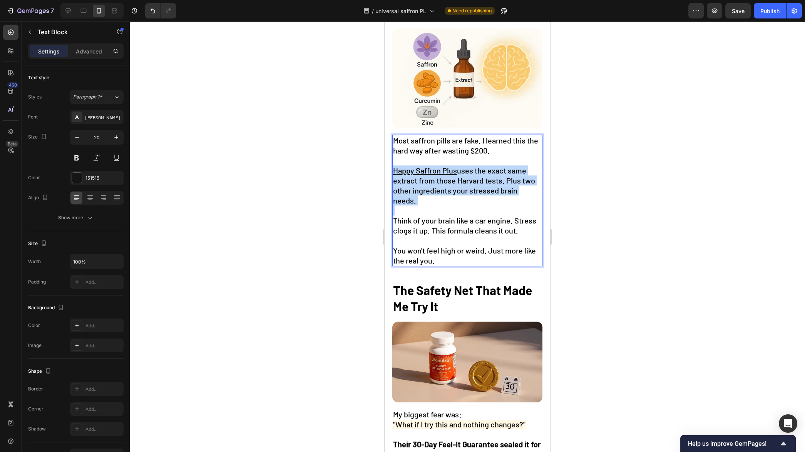
click at [407, 168] on u "Happy Saffron Plus" at bounding box center [425, 170] width 64 height 9
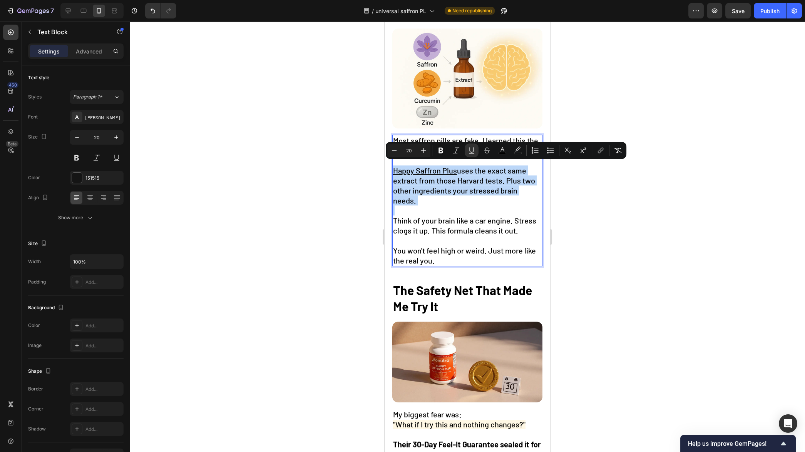
click at [452, 169] on u "Happy Saffron Plus" at bounding box center [425, 170] width 64 height 9
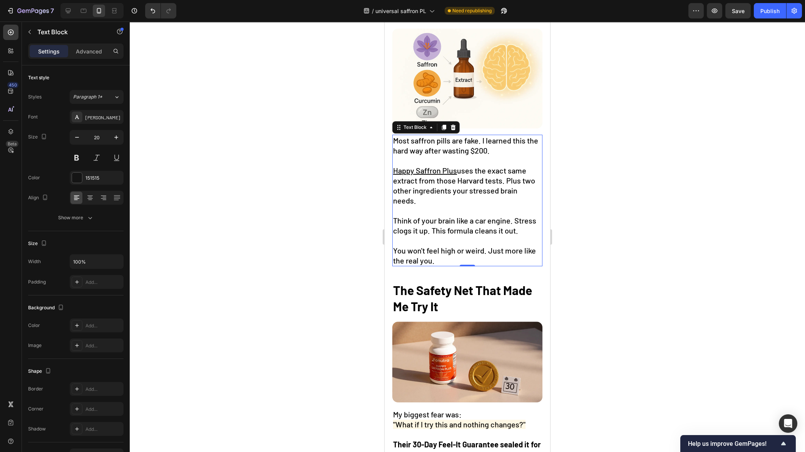
drag, startPoint x: 457, startPoint y: 169, endPoint x: 440, endPoint y: 169, distance: 16.9
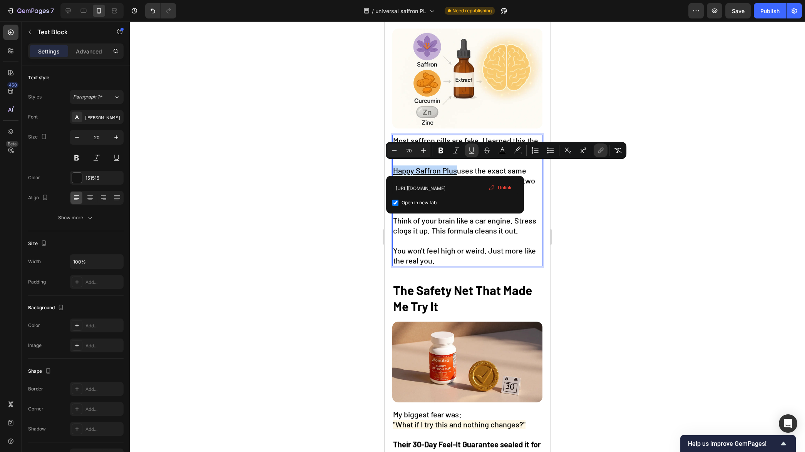
drag, startPoint x: 394, startPoint y: 169, endPoint x: 456, endPoint y: 170, distance: 62.0
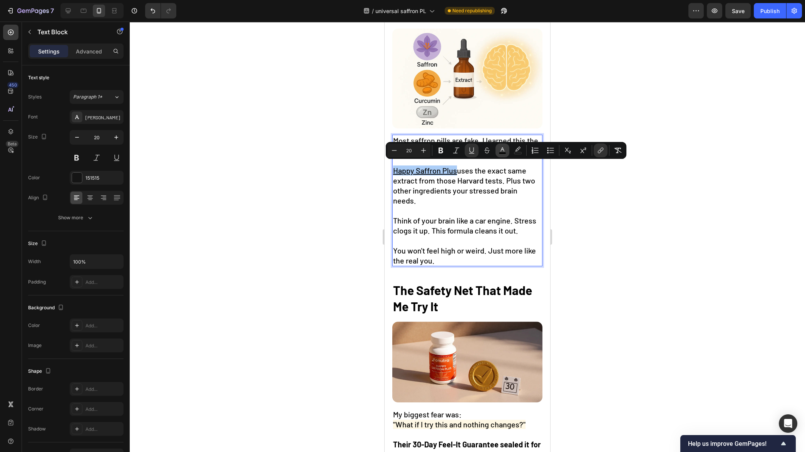
click at [505, 149] on icon "Editor contextual toolbar" at bounding box center [502, 151] width 8 height 8
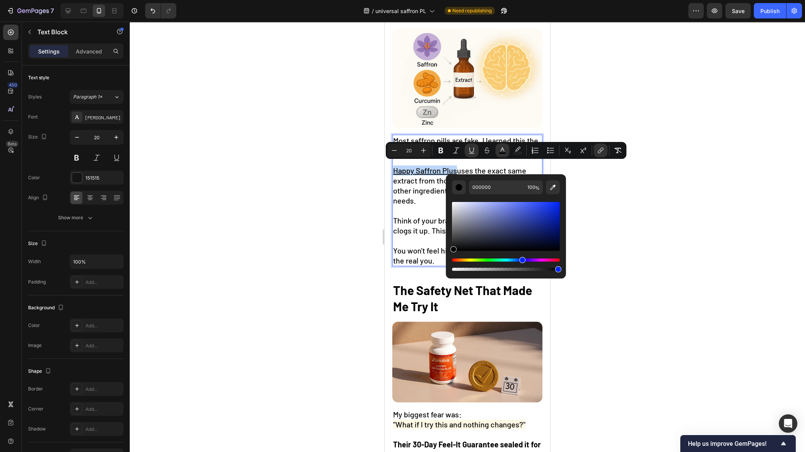
click at [521, 262] on div "Hue" at bounding box center [506, 260] width 108 height 3
drag, startPoint x: 507, startPoint y: 233, endPoint x: 521, endPoint y: 222, distance: 17.5
click at [521, 222] on div "Editor contextual toolbar" at bounding box center [506, 226] width 108 height 49
drag, startPoint x: 519, startPoint y: 224, endPoint x: 528, endPoint y: 220, distance: 9.6
click at [528, 220] on div "Editor contextual toolbar" at bounding box center [527, 222] width 6 height 6
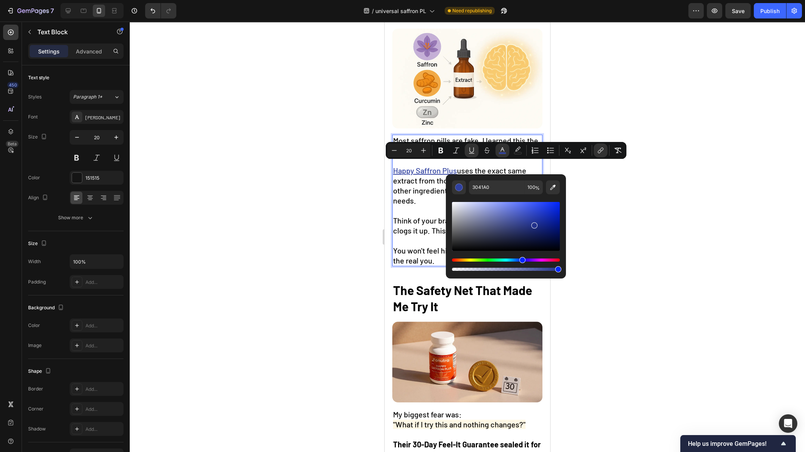
drag, startPoint x: 529, startPoint y: 221, endPoint x: 535, endPoint y: 225, distance: 7.3
click at [535, 225] on div "Editor contextual toolbar" at bounding box center [534, 225] width 6 height 6
click at [539, 224] on div "Editor contextual toolbar" at bounding box center [539, 226] width 6 height 6
click at [537, 223] on div "Editor contextual toolbar" at bounding box center [538, 226] width 6 height 6
click at [539, 224] on div "Editor contextual toolbar" at bounding box center [539, 225] width 6 height 6
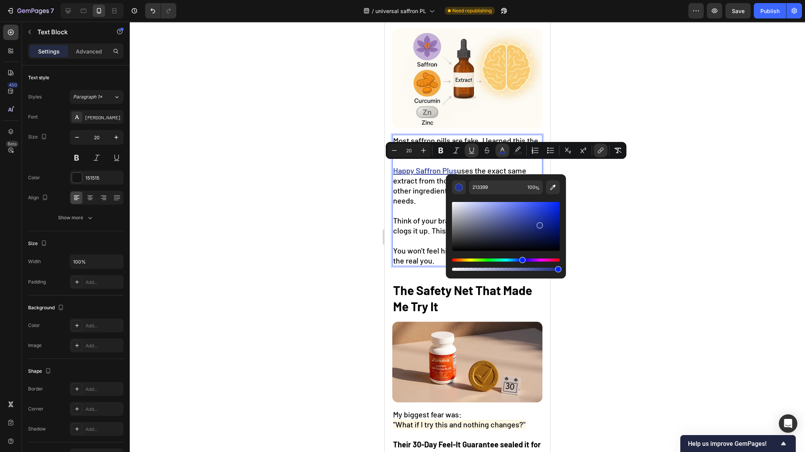
type input "1C2C8C"
click at [591, 222] on div at bounding box center [467, 237] width 675 height 431
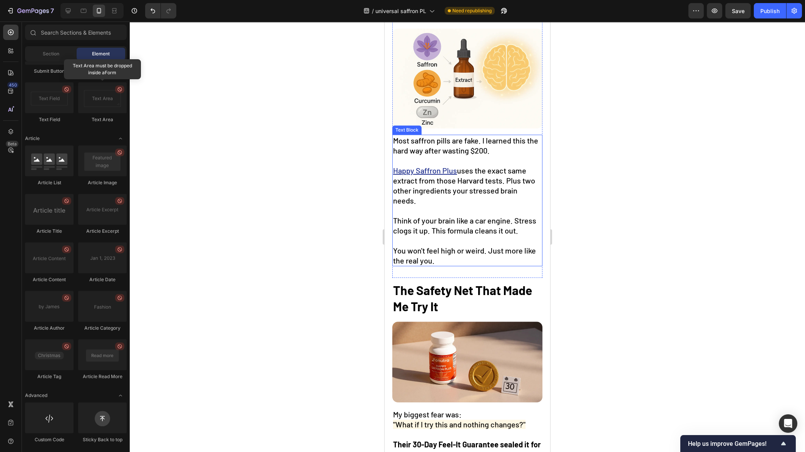
click at [427, 170] on u "Happy Saffron Plus" at bounding box center [425, 170] width 64 height 9
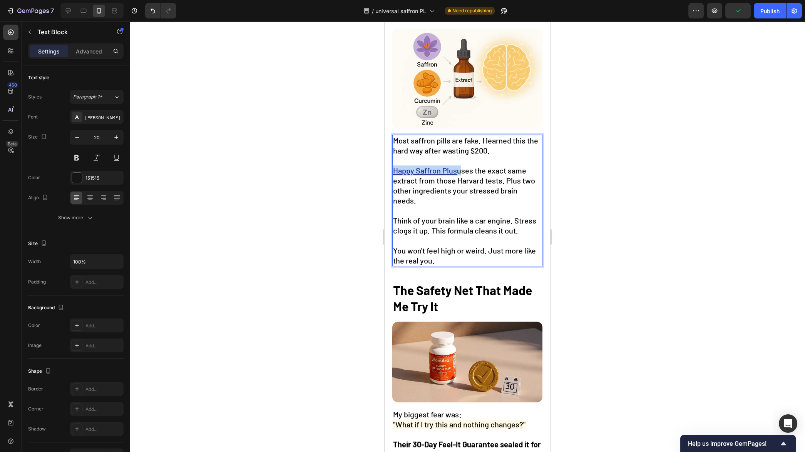
drag, startPoint x: 457, startPoint y: 169, endPoint x: 393, endPoint y: 171, distance: 64.3
click at [393, 171] on p "Happy Saffron Plus uses the exact same extract from those Harvard tests. Plus t…" at bounding box center [467, 185] width 149 height 40
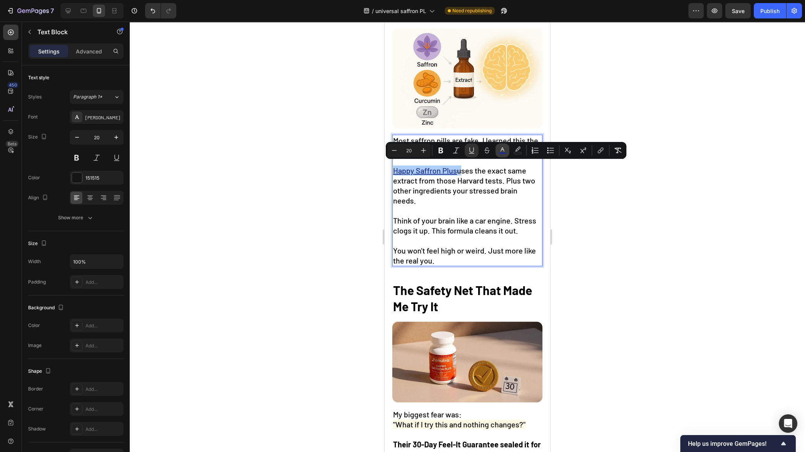
click at [502, 152] on rect "Editor contextual toolbar" at bounding box center [502, 153] width 7 height 2
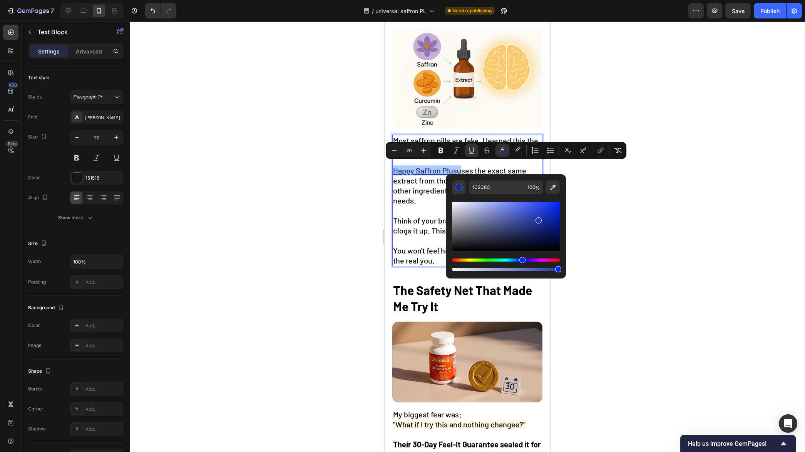
drag, startPoint x: 539, startPoint y: 225, endPoint x: 536, endPoint y: 215, distance: 10.1
click at [536, 217] on div "Editor contextual toolbar" at bounding box center [538, 220] width 6 height 6
drag, startPoint x: 537, startPoint y: 217, endPoint x: 541, endPoint y: 216, distance: 3.9
click at [541, 216] on div "Editor contextual toolbar" at bounding box center [539, 217] width 6 height 6
drag, startPoint x: 541, startPoint y: 217, endPoint x: 536, endPoint y: 213, distance: 6.3
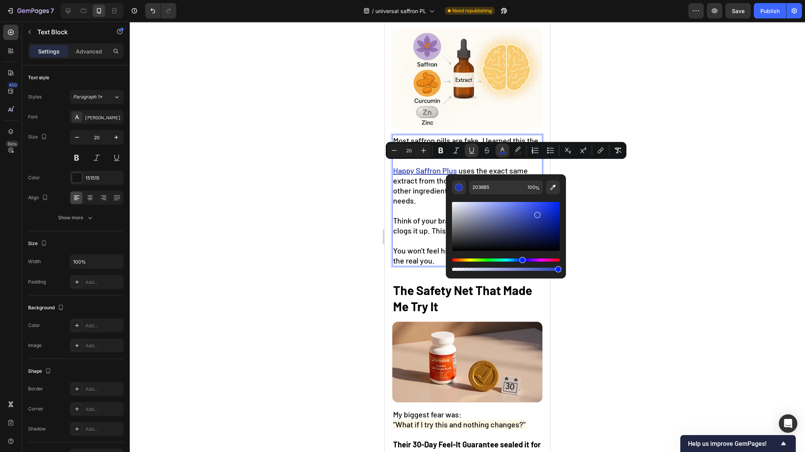
click at [536, 213] on div "Editor contextual toolbar" at bounding box center [537, 215] width 6 height 6
click at [542, 215] on div "Editor contextual toolbar" at bounding box center [541, 217] width 6 height 6
type input "1F36BA"
click at [601, 224] on div at bounding box center [467, 237] width 675 height 431
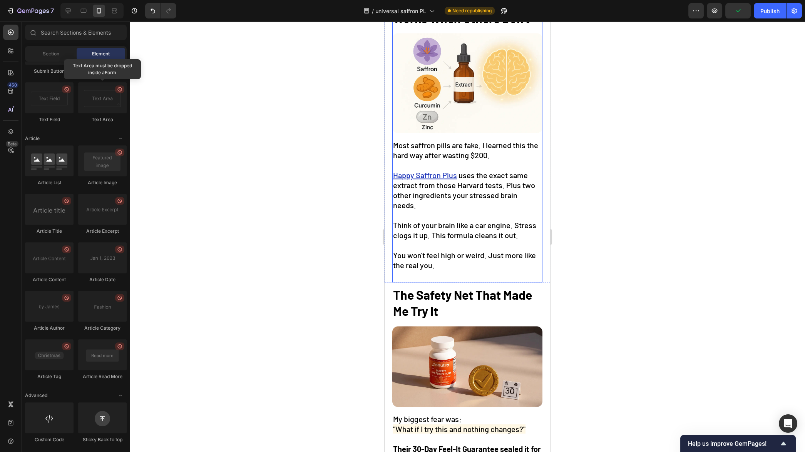
scroll to position [1408, 0]
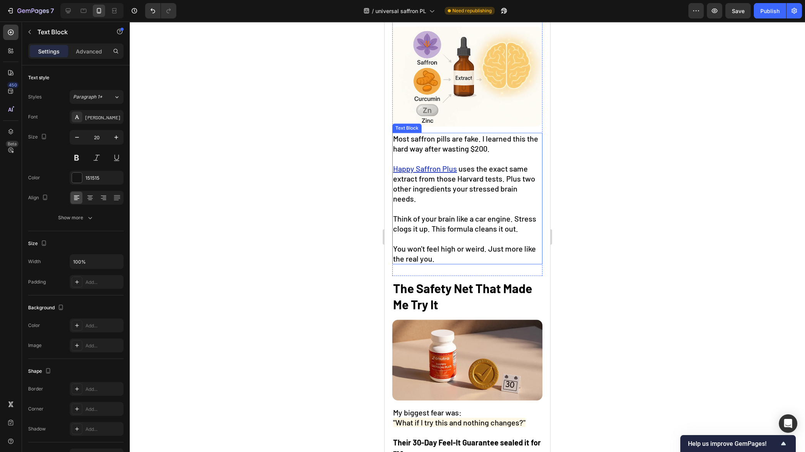
click at [434, 165] on u "Happy Saffron Plus" at bounding box center [425, 168] width 64 height 9
click at [456, 166] on u "Happy Saffron Plus" at bounding box center [425, 168] width 64 height 9
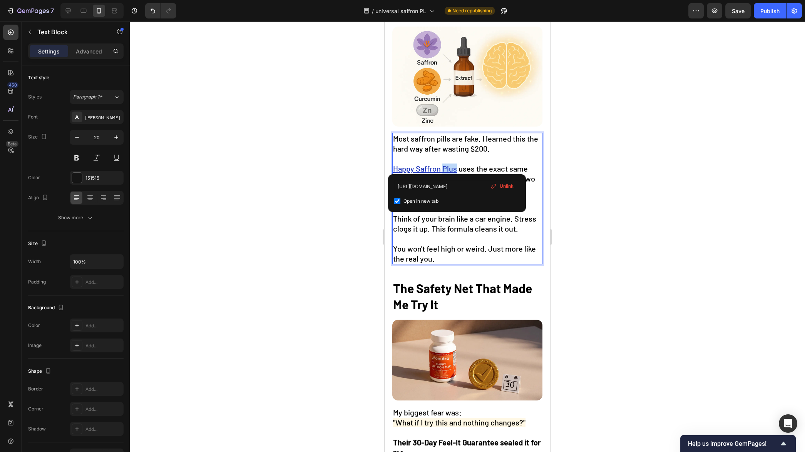
click at [456, 166] on u "Happy Saffron Plus" at bounding box center [425, 168] width 64 height 9
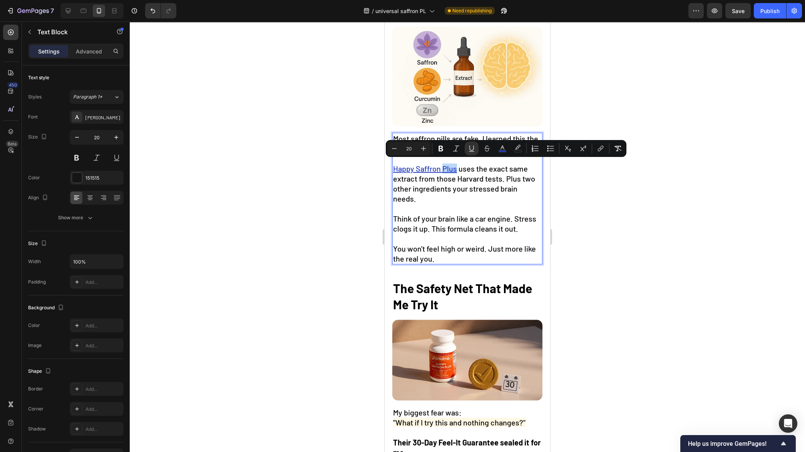
click at [456, 166] on u "Happy Saffron Plus" at bounding box center [425, 168] width 64 height 9
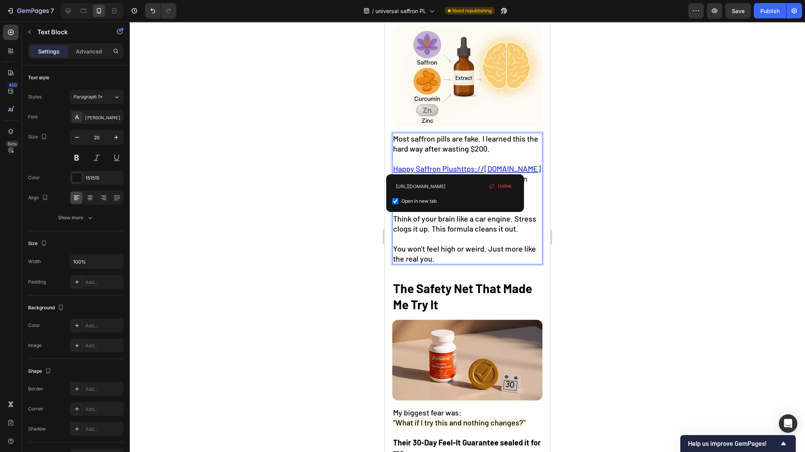
drag, startPoint x: 456, startPoint y: 166, endPoint x: 433, endPoint y: 166, distance: 22.7
click at [574, 193] on div at bounding box center [467, 237] width 675 height 431
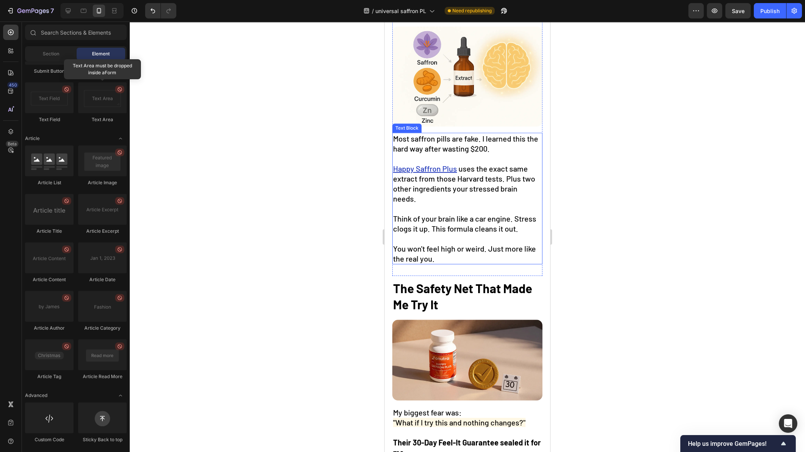
click at [394, 167] on u "Happy Saffron Plus" at bounding box center [425, 168] width 64 height 9
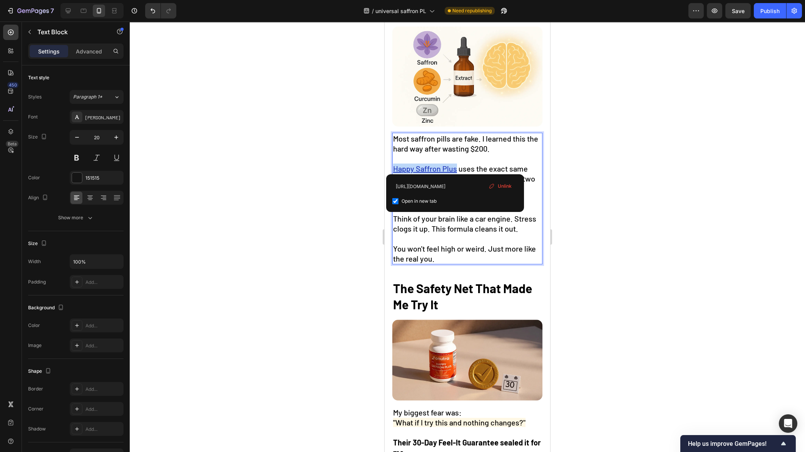
drag, startPoint x: 394, startPoint y: 167, endPoint x: 456, endPoint y: 168, distance: 62.3
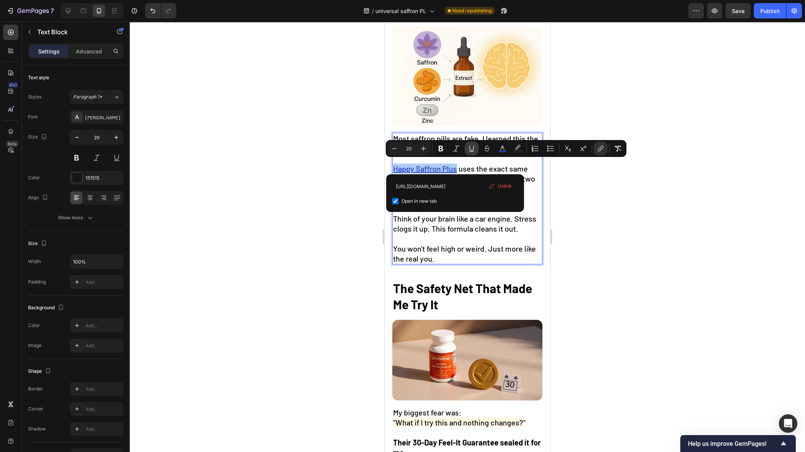
click at [474, 149] on icon "Editor contextual toolbar" at bounding box center [471, 149] width 8 height 8
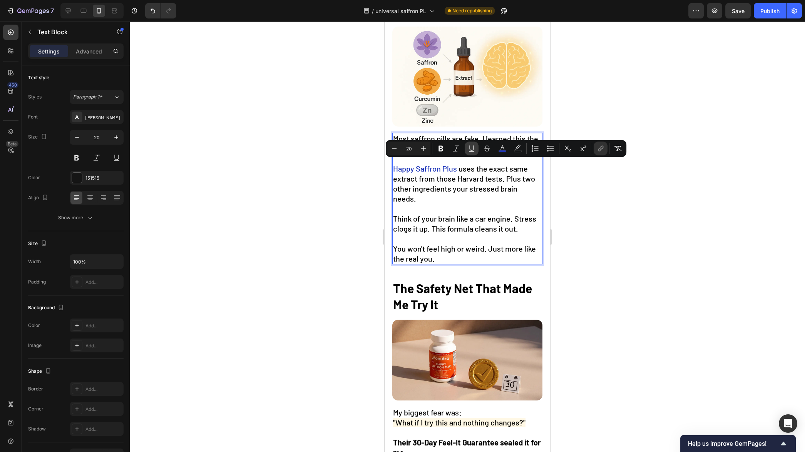
click at [473, 150] on icon "Editor contextual toolbar" at bounding box center [471, 149] width 8 height 8
click at [591, 209] on div at bounding box center [467, 237] width 675 height 431
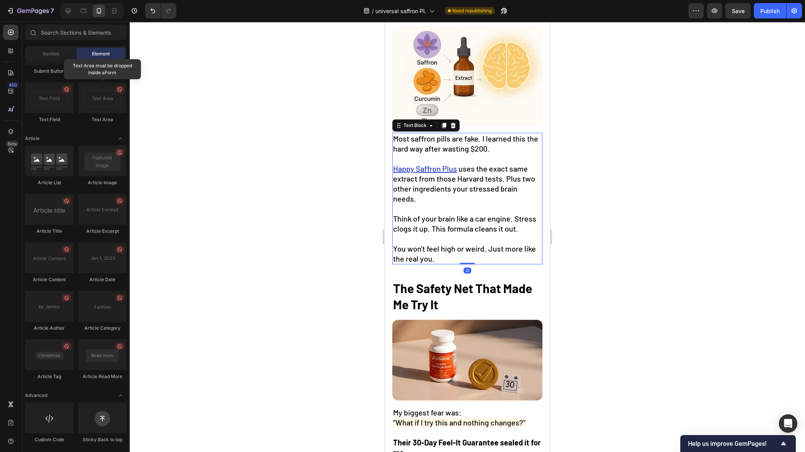
click at [428, 165] on u "Happy Saffron Plus" at bounding box center [425, 168] width 64 height 9
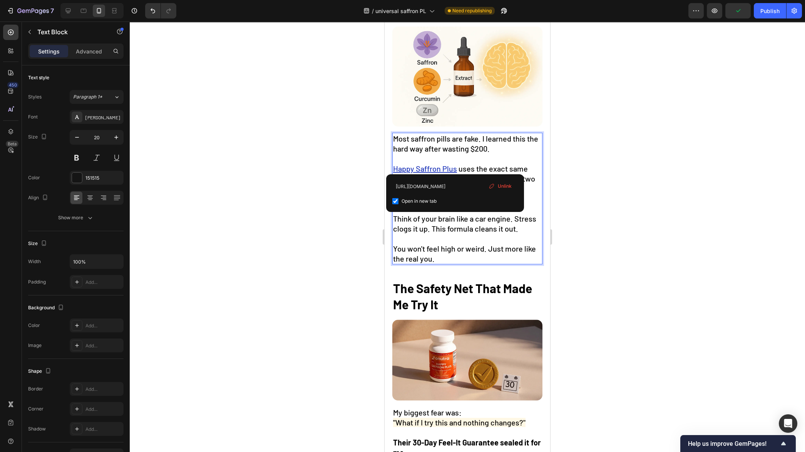
click at [427, 165] on u "Happy Saffron Plus" at bounding box center [425, 168] width 64 height 9
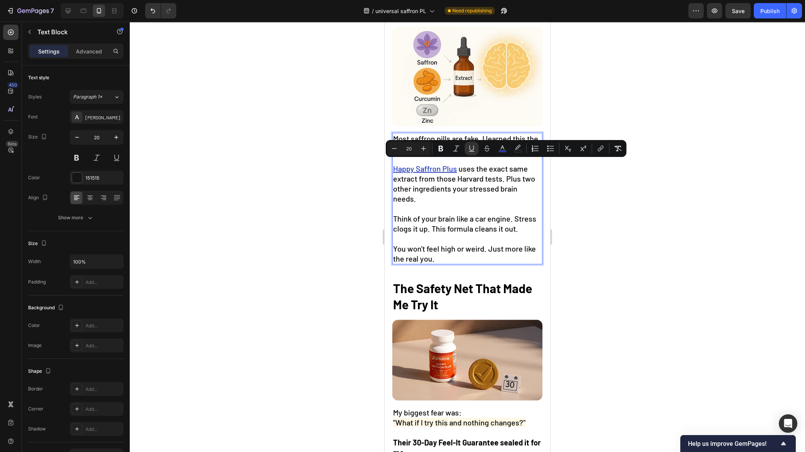
click at [427, 175] on span "uses the exact same extract from those Harvard tests. Plus two other ingredient…" at bounding box center [464, 183] width 142 height 39
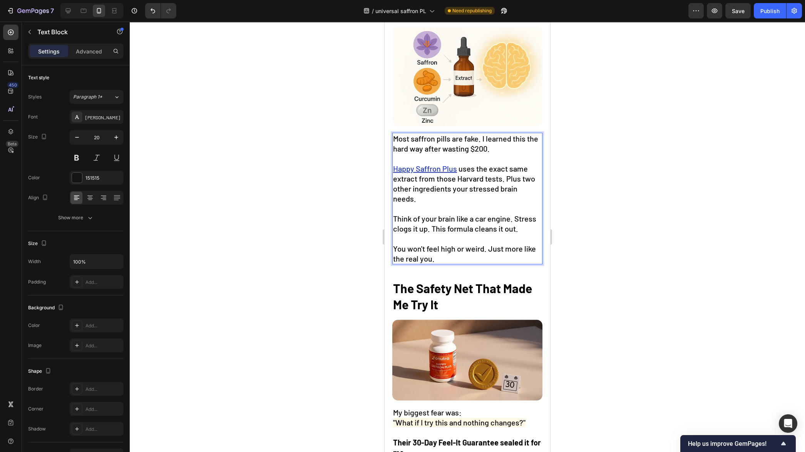
click at [432, 165] on u "Happy Saffron Plus" at bounding box center [425, 168] width 64 height 9
click at [643, 179] on div at bounding box center [467, 237] width 675 height 431
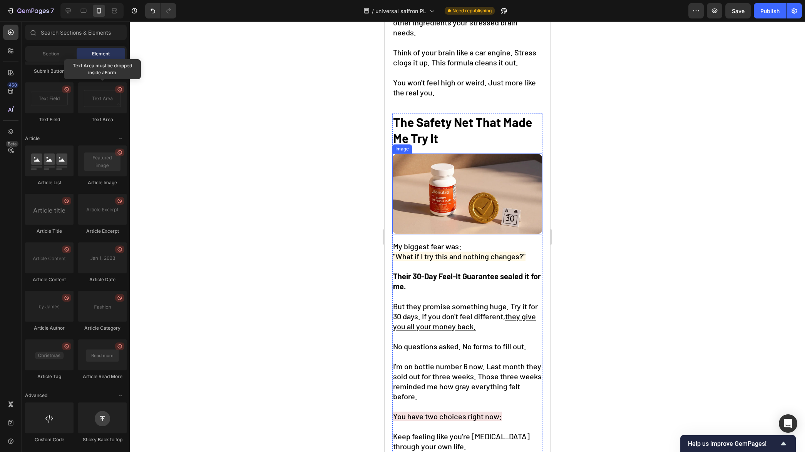
scroll to position [1581, 0]
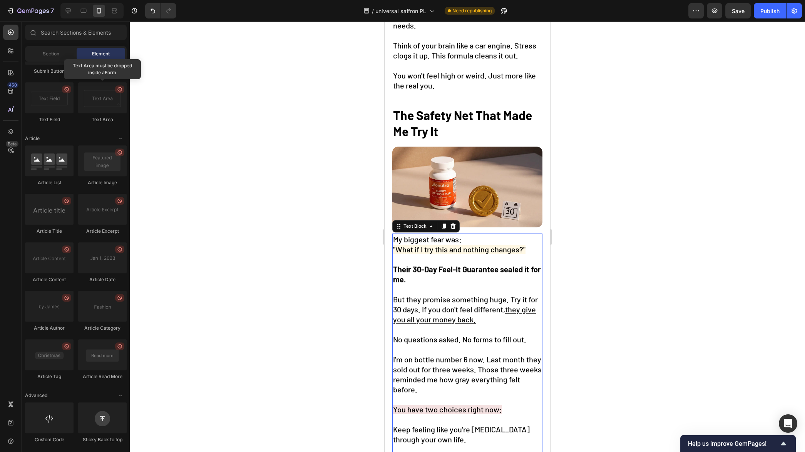
click at [463, 246] on span ""What if I try this and nothing changes?"" at bounding box center [459, 249] width 132 height 9
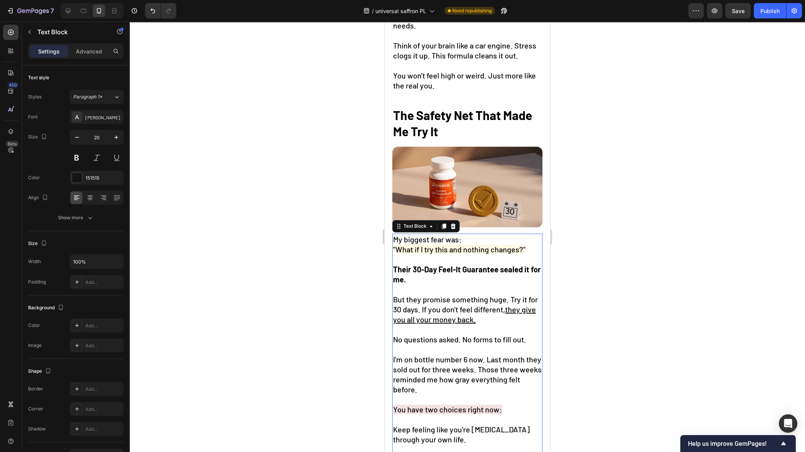
click at [463, 246] on span ""What if I try this and nothing changes?"" at bounding box center [459, 249] width 132 height 9
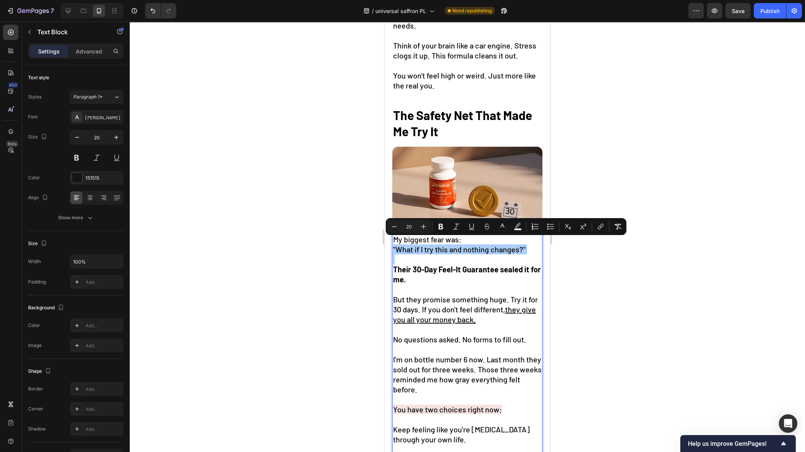
click at [631, 270] on div at bounding box center [467, 237] width 675 height 431
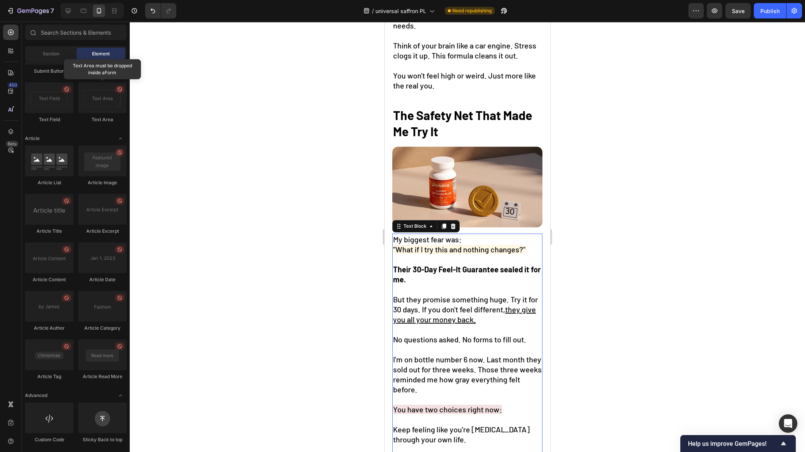
click at [479, 284] on p "Rich Text Editor. Editing area: main" at bounding box center [467, 289] width 149 height 10
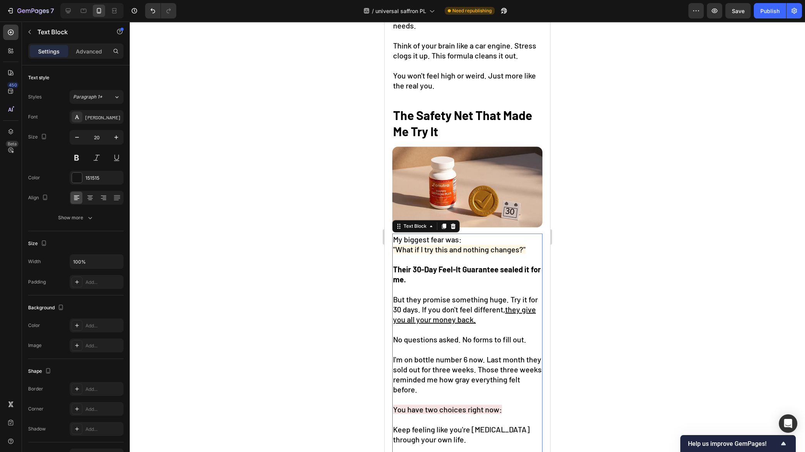
click at [632, 281] on div at bounding box center [467, 237] width 675 height 431
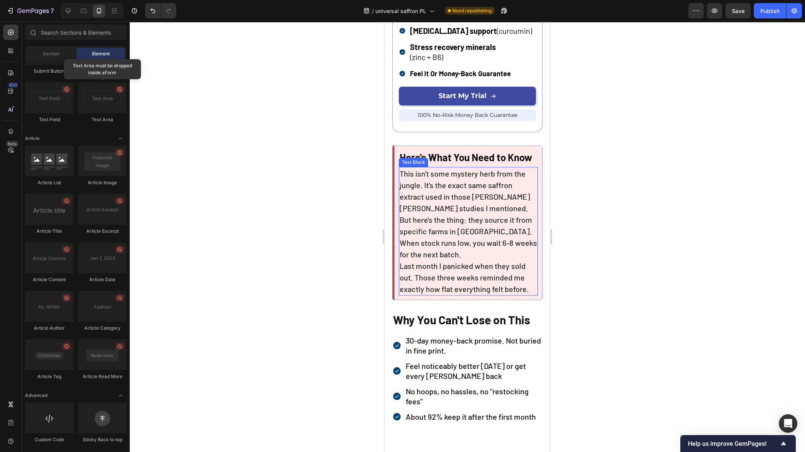
scroll to position [2243, 0]
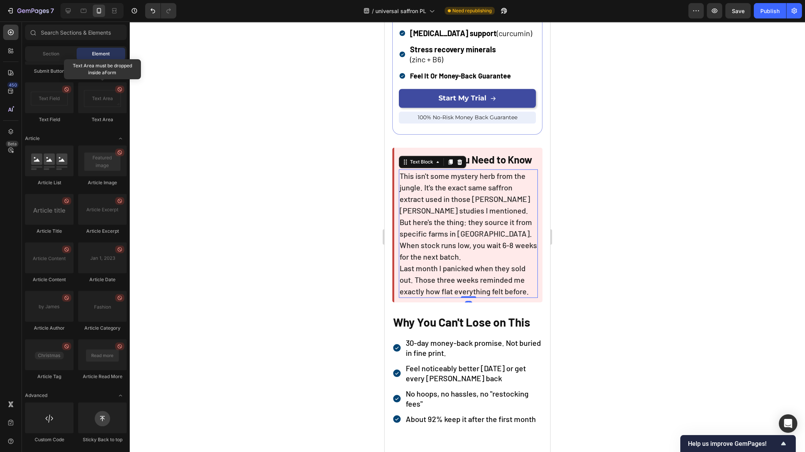
click at [443, 202] on span "This isn't some mystery herb from the jungle. It's the exact same saffron extra…" at bounding box center [464, 193] width 130 height 44
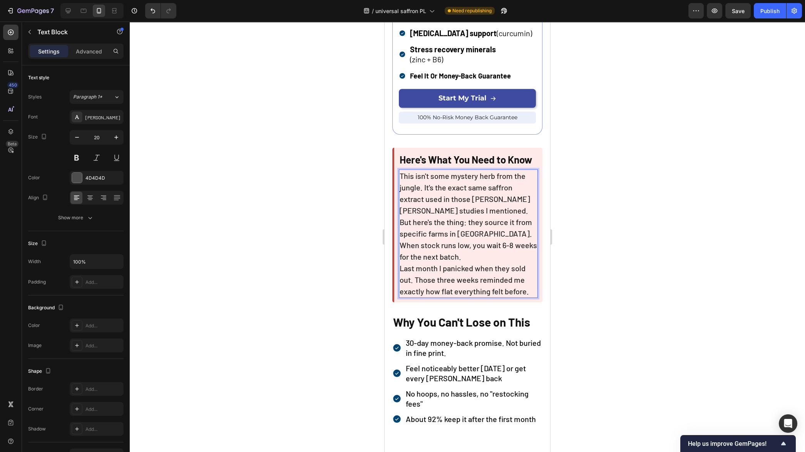
click at [454, 209] on span "This isn't some mystery herb from the jungle. It's the exact same saffron extra…" at bounding box center [464, 193] width 130 height 44
drag, startPoint x: 400, startPoint y: 219, endPoint x: 418, endPoint y: 212, distance: 19.7
click at [400, 210] on span "This isn't some mystery herb from the jungle. It's the exact same saffron extra…" at bounding box center [464, 193] width 130 height 44
click at [430, 213] on p "This isn't some mystery herb from the jungle. It's the exact same saffron extra…" at bounding box center [467, 193] width 137 height 46
click at [411, 208] on span "This isn't some mystery herb from the jungle. It's the exact same saffron extra…" at bounding box center [464, 193] width 130 height 44
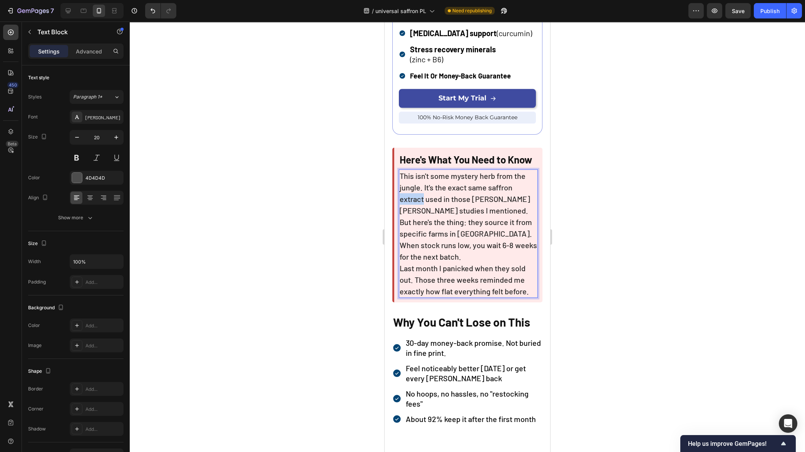
click at [411, 207] on span "This isn't some mystery herb from the jungle. It's the exact same saffron extra…" at bounding box center [464, 193] width 130 height 44
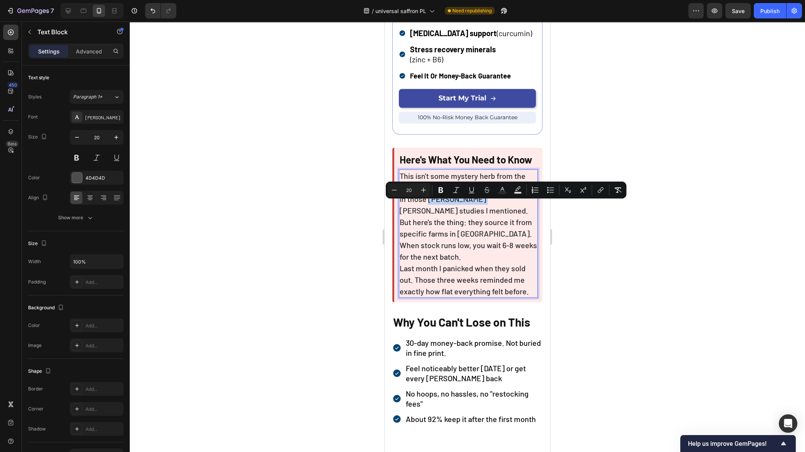
drag, startPoint x: 427, startPoint y: 207, endPoint x: 478, endPoint y: 209, distance: 50.8
click at [478, 209] on span "This isn't some mystery herb from the jungle. It's the exact same saffron used …" at bounding box center [464, 193] width 131 height 44
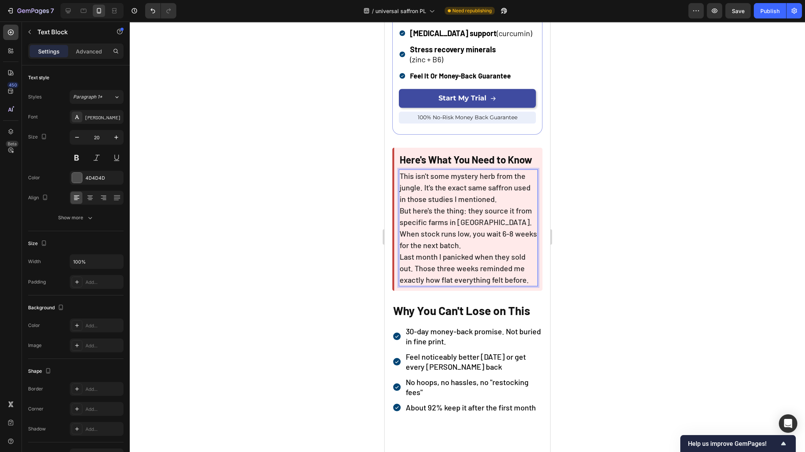
click at [504, 205] on p "This isn't some mystery herb from the jungle. It's the exact same saffron used …" at bounding box center [467, 187] width 137 height 35
drag, startPoint x: 470, startPoint y: 219, endPoint x: 399, endPoint y: 220, distance: 71.2
click at [399, 220] on span "But here's the thing: they source it from specific farms in Spain. When stock r…" at bounding box center [467, 228] width 137 height 44
click at [496, 242] on p "They source it from specific farms in Spain. When stock runs low, you wait 6-8 …" at bounding box center [467, 228] width 137 height 46
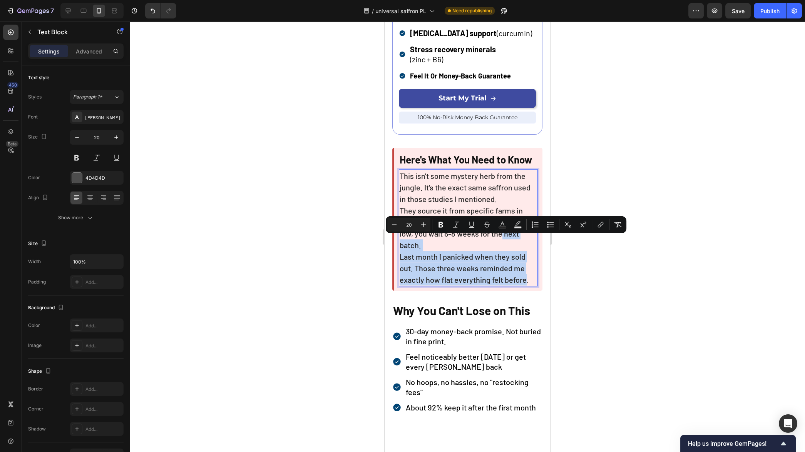
drag, startPoint x: 496, startPoint y: 241, endPoint x: 526, endPoint y: 277, distance: 47.3
click at [526, 277] on div "This isn't some mystery herb from the jungle. It's the exact same saffron used …" at bounding box center [468, 227] width 139 height 117
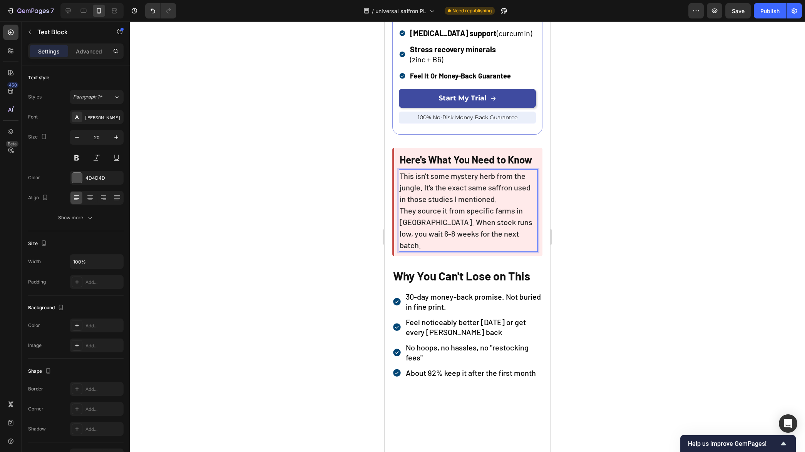
click at [608, 266] on div at bounding box center [467, 237] width 675 height 431
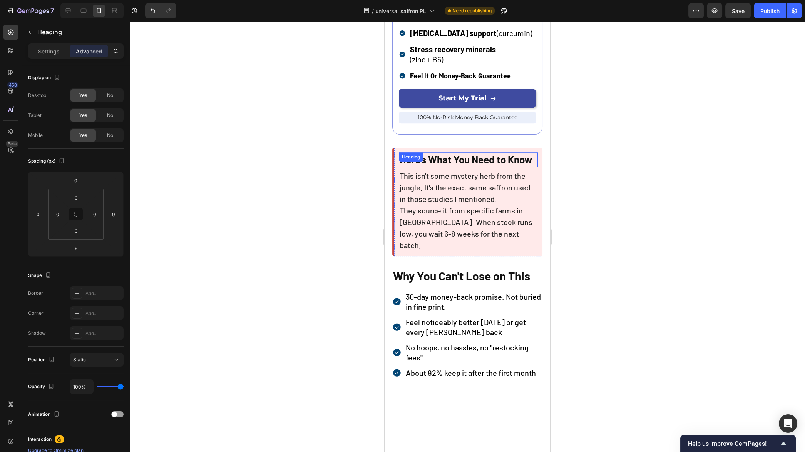
click at [462, 163] on h2 "Here's What You Need to Know" at bounding box center [468, 159] width 139 height 15
click at [461, 163] on p "Here's What You Need to Know" at bounding box center [467, 159] width 137 height 13
click at [641, 204] on div at bounding box center [467, 237] width 675 height 431
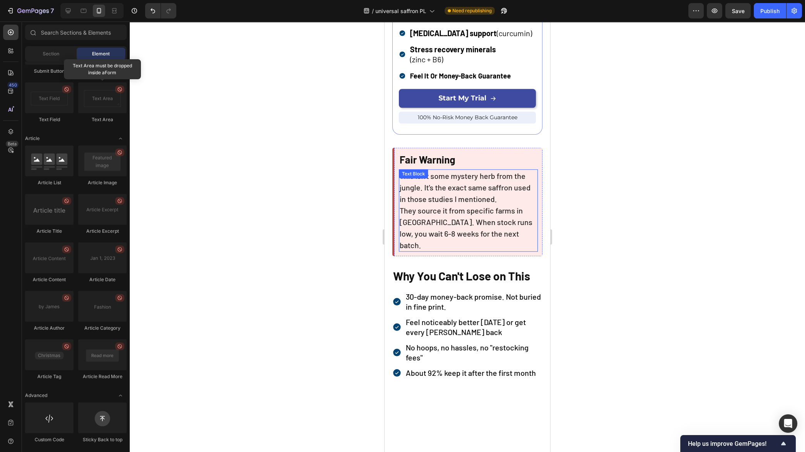
click at [513, 196] on p "This isn't some mystery herb from the jungle. It's the exact same saffron used …" at bounding box center [467, 187] width 137 height 35
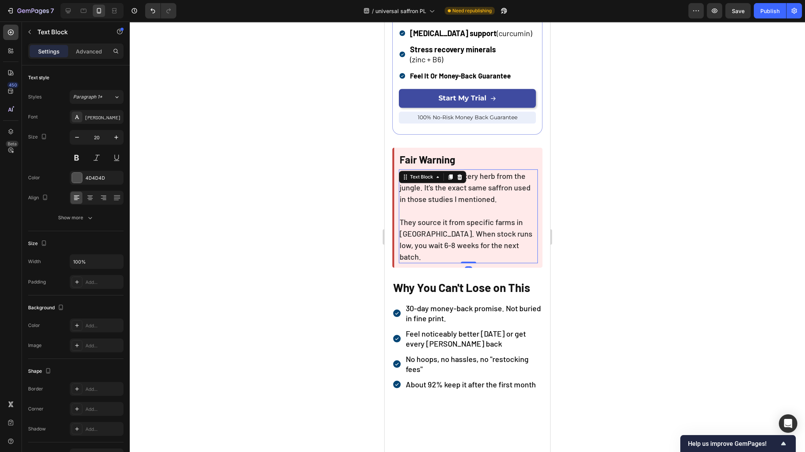
click at [663, 200] on div at bounding box center [467, 237] width 675 height 431
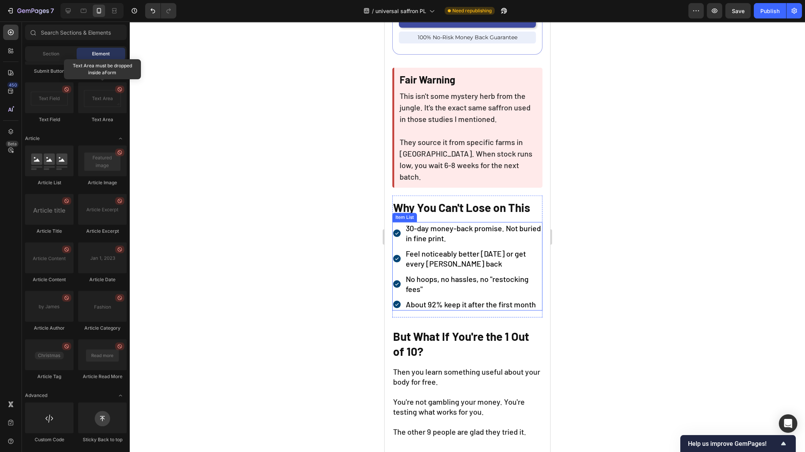
scroll to position [2330, 0]
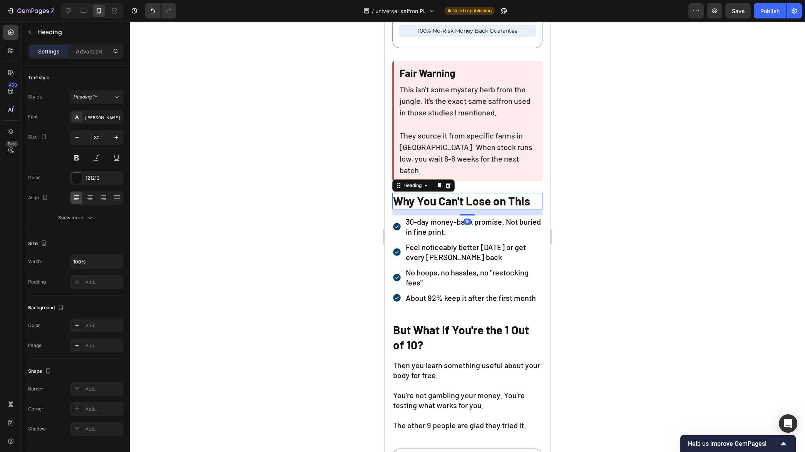
click at [449, 194] on strong "Why You Can't Lose on This" at bounding box center [461, 201] width 137 height 14
drag, startPoint x: 418, startPoint y: 185, endPoint x: 394, endPoint y: 186, distance: 24.7
click at [394, 194] on strong "Why You Can't Lose on This" at bounding box center [461, 201] width 137 height 14
click at [651, 192] on div at bounding box center [467, 237] width 675 height 431
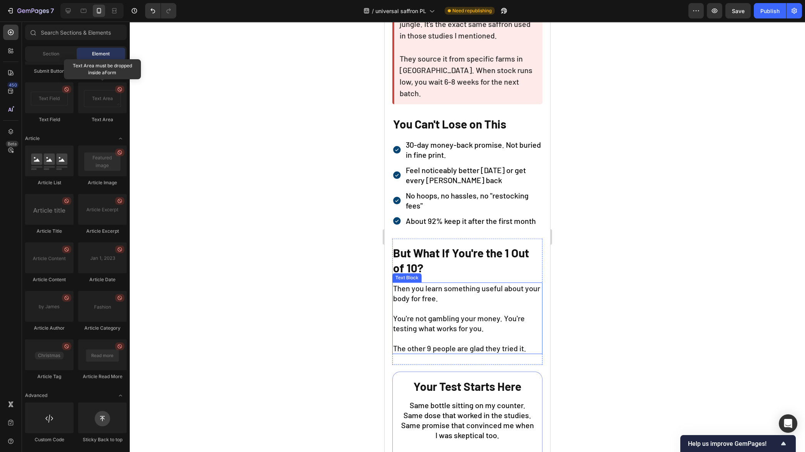
scroll to position [2403, 0]
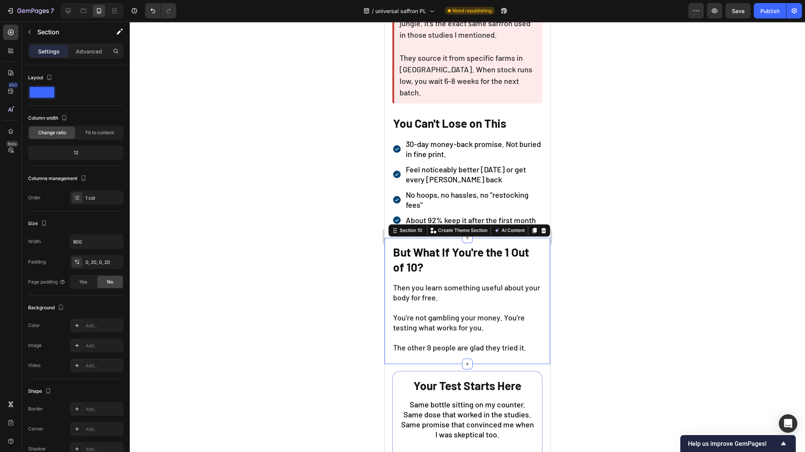
click at [539, 244] on div "But What If You're the 1 Out of 10? Heading Then you learn something useful abo…" at bounding box center [466, 301] width 165 height 126
click at [93, 52] on p "Advanced" at bounding box center [89, 51] width 26 height 8
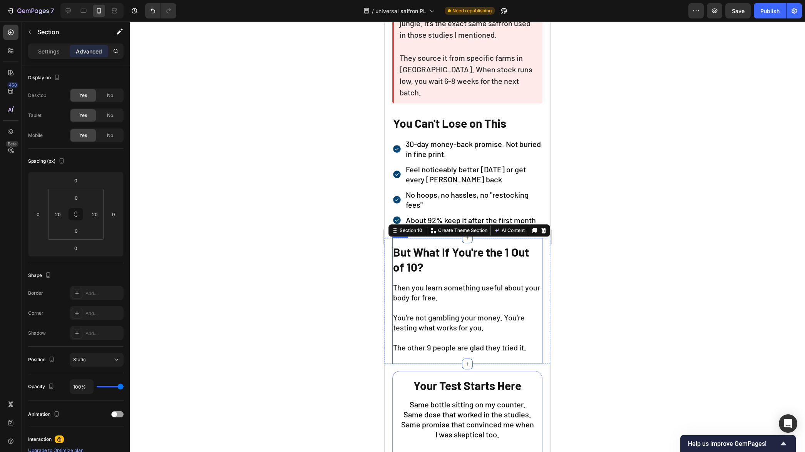
click at [431, 276] on div "But What If You're the 1 Out of 10? Heading Then you learn something useful abo…" at bounding box center [467, 301] width 150 height 114
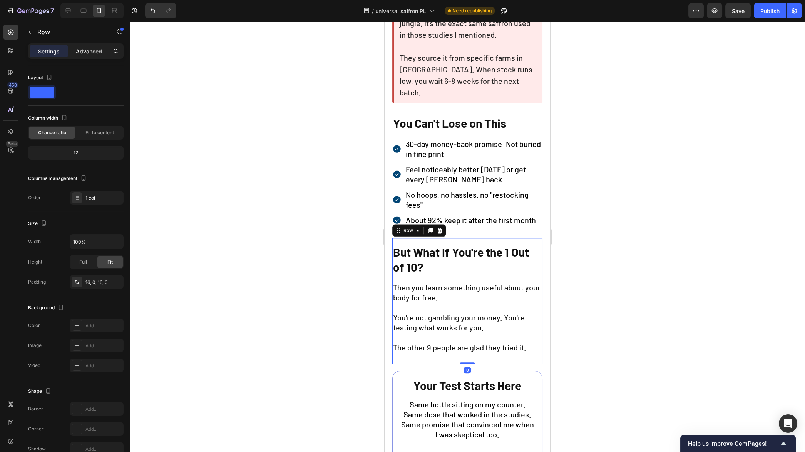
click at [89, 49] on p "Advanced" at bounding box center [89, 51] width 26 height 8
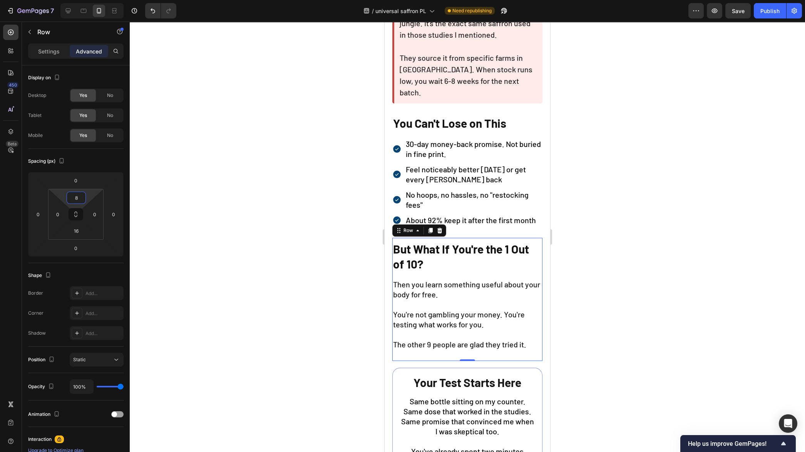
type input "10"
click at [90, 0] on html "7 Version history / universal saffron PL Need republishing Preview Save Publish…" at bounding box center [402, 0] width 805 height 0
click at [209, 199] on div at bounding box center [467, 237] width 675 height 431
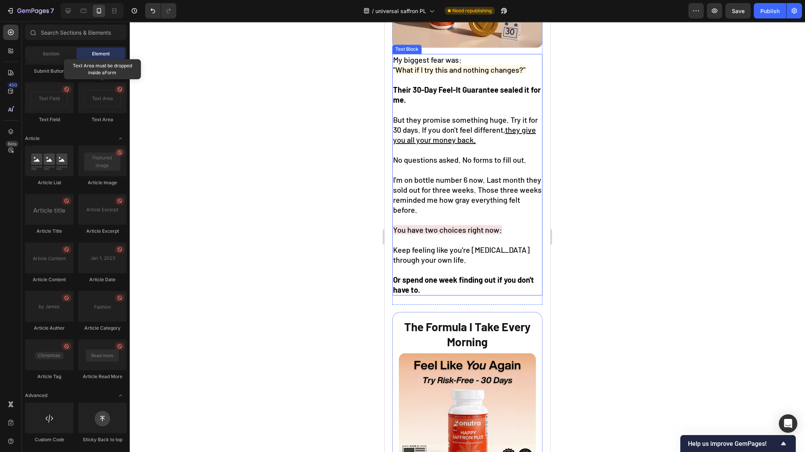
scroll to position [1788, 0]
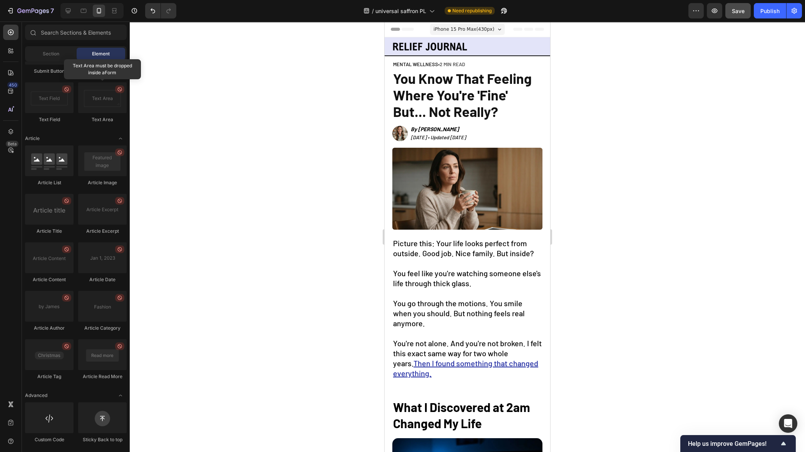
click at [741, 11] on span "Save" at bounding box center [737, 11] width 13 height 7
click at [768, 12] on div "Publish" at bounding box center [769, 11] width 19 height 8
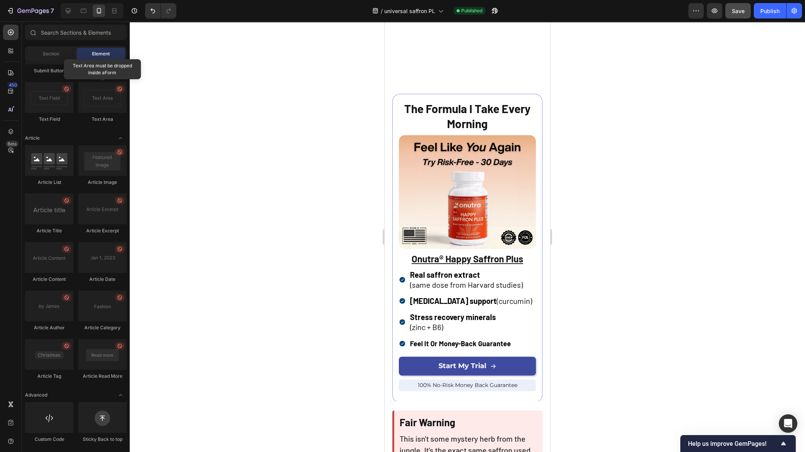
scroll to position [2127, 0]
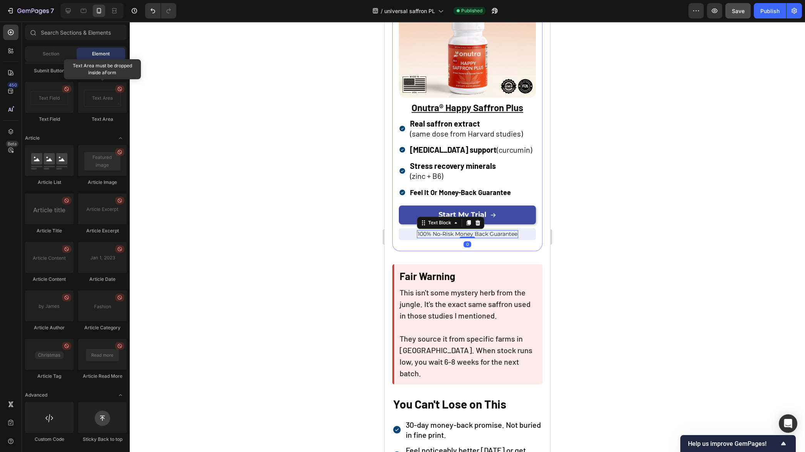
click at [468, 230] on span "100% No-Risk Money Back Guarantee" at bounding box center [467, 233] width 100 height 7
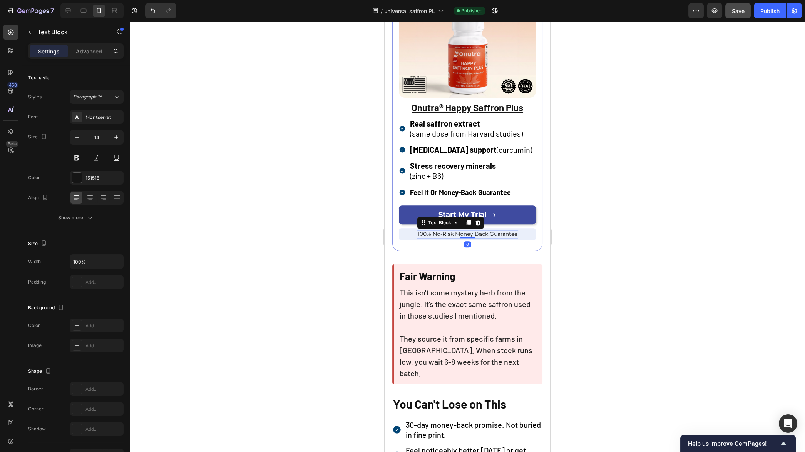
click at [468, 230] on span "100% No-Risk Money Back Guarantee" at bounding box center [467, 233] width 100 height 7
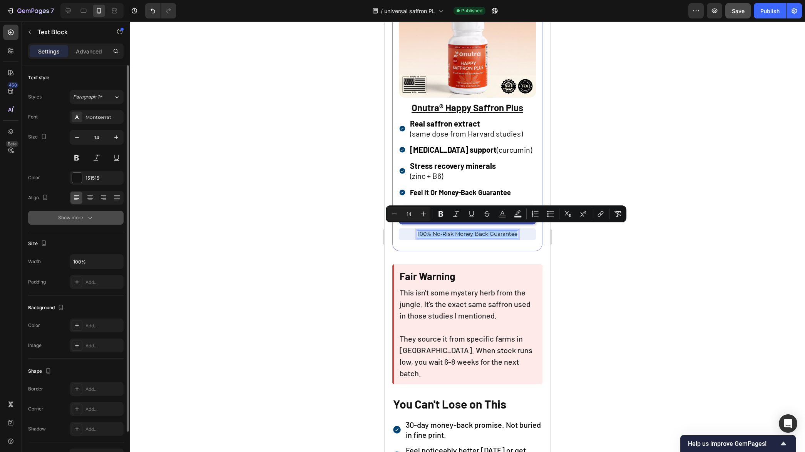
click at [85, 220] on div "Show more" at bounding box center [76, 218] width 36 height 8
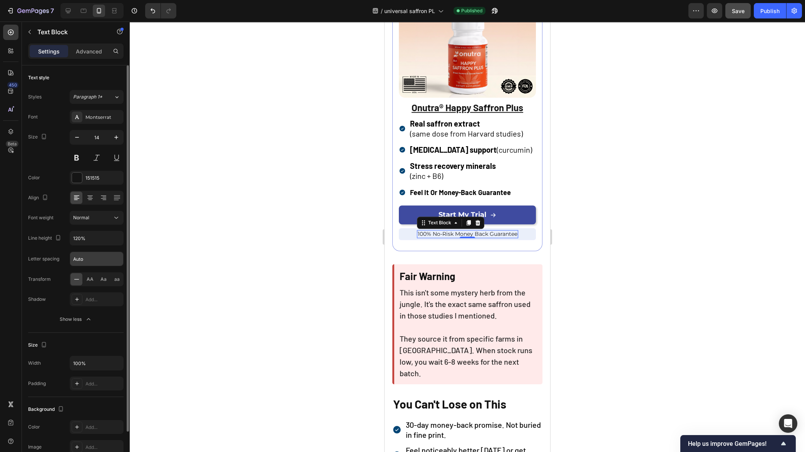
click at [111, 256] on input "Auto" at bounding box center [96, 259] width 53 height 14
click at [90, 261] on input "Auto" at bounding box center [96, 259] width 53 height 14
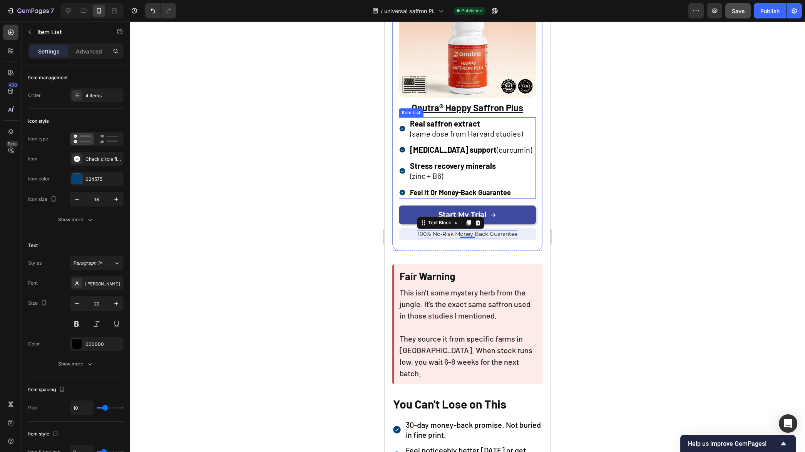
click at [451, 166] on p "Stress recovery minerals" at bounding box center [471, 166] width 122 height 10
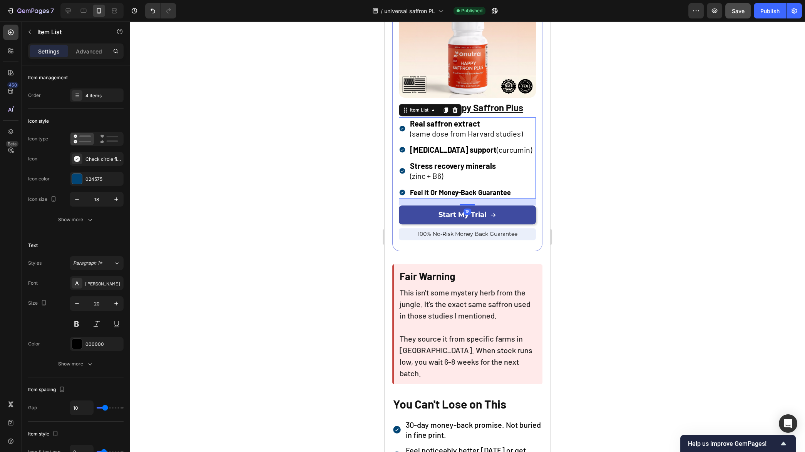
click at [451, 166] on p "Stress recovery minerals" at bounding box center [471, 166] width 122 height 10
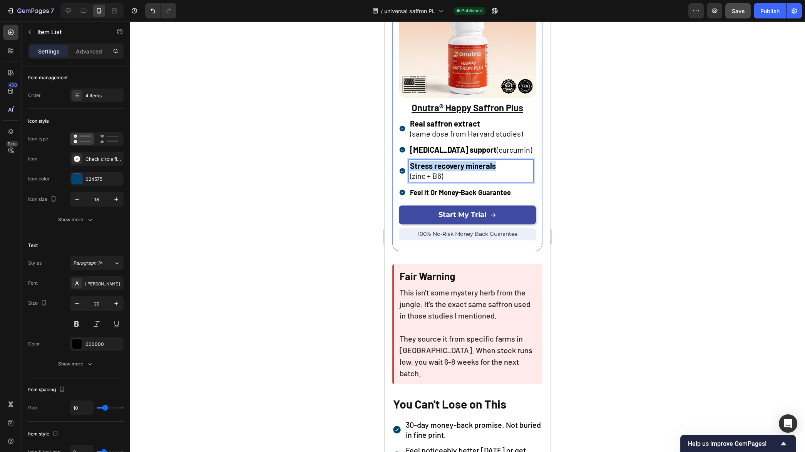
click at [451, 166] on p "Stress recovery minerals" at bounding box center [471, 166] width 122 height 10
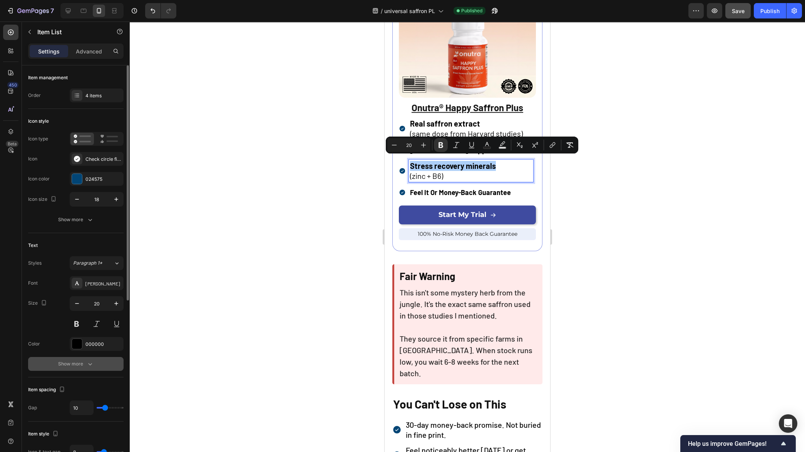
click at [78, 367] on div "Show more" at bounding box center [76, 364] width 36 height 8
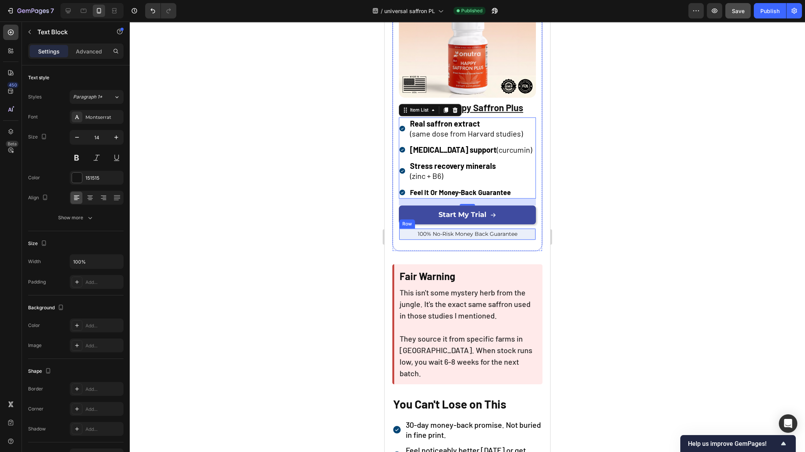
click at [459, 230] on span "100% No-Risk Money Back Guarantee" at bounding box center [467, 233] width 100 height 7
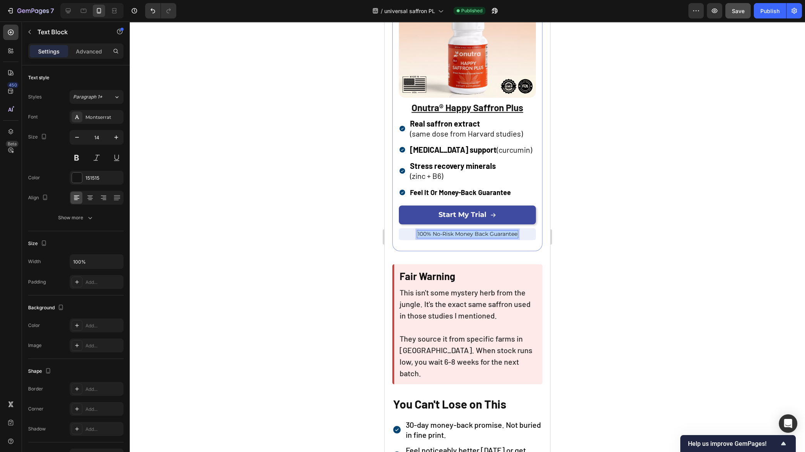
click at [459, 230] on span "100% No-Risk Money Back Guarantee" at bounding box center [467, 233] width 100 height 7
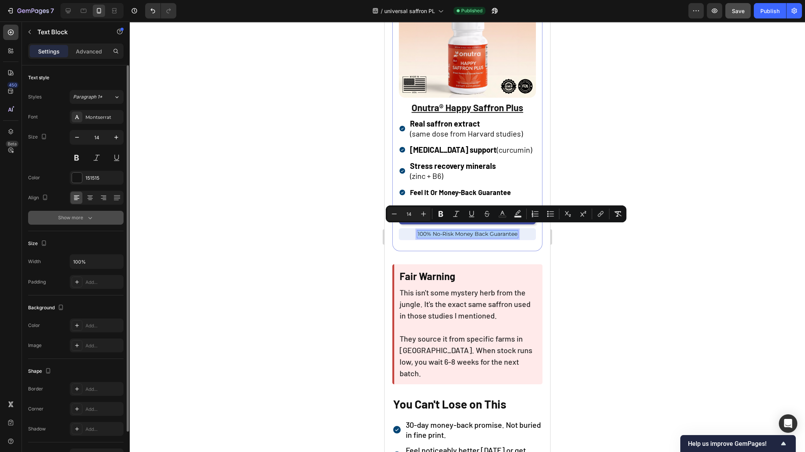
click at [85, 221] on button "Show more" at bounding box center [75, 218] width 95 height 14
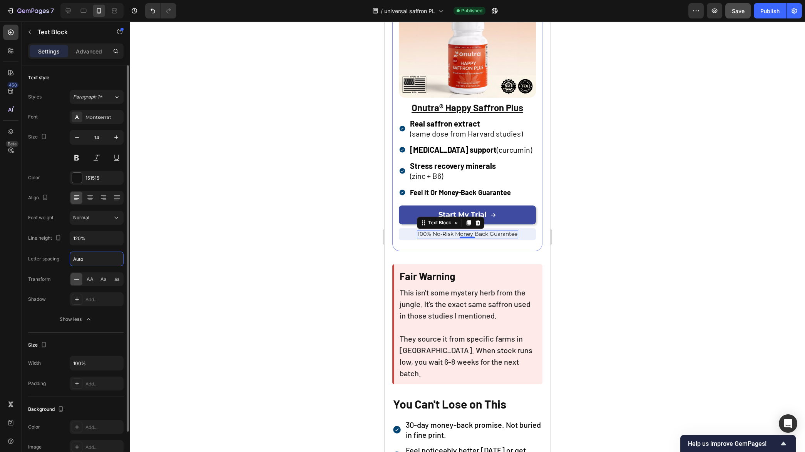
click at [93, 257] on input "Auto" at bounding box center [96, 259] width 53 height 14
click at [62, 252] on div "Letter spacing 0" at bounding box center [75, 259] width 95 height 15
click at [102, 117] on div "Montserrat" at bounding box center [103, 117] width 36 height 7
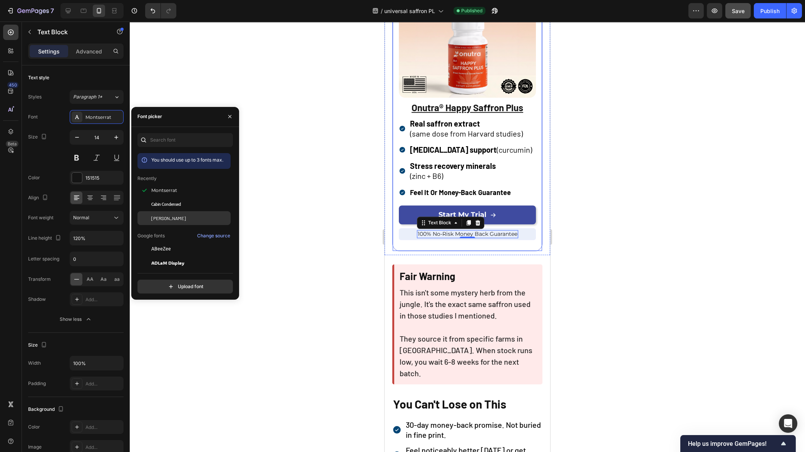
click at [176, 217] on div "Barlow" at bounding box center [190, 218] width 78 height 7
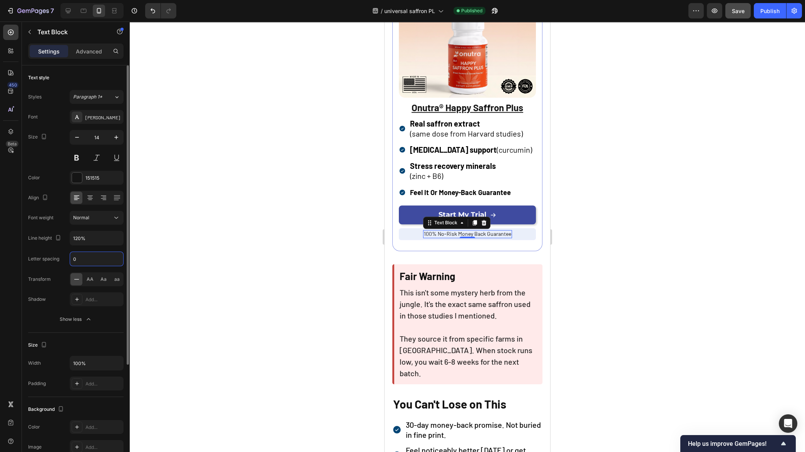
click at [88, 260] on input "0" at bounding box center [96, 259] width 53 height 14
type input "2"
type input "1"
type input "0"
click at [321, 247] on div at bounding box center [467, 237] width 675 height 431
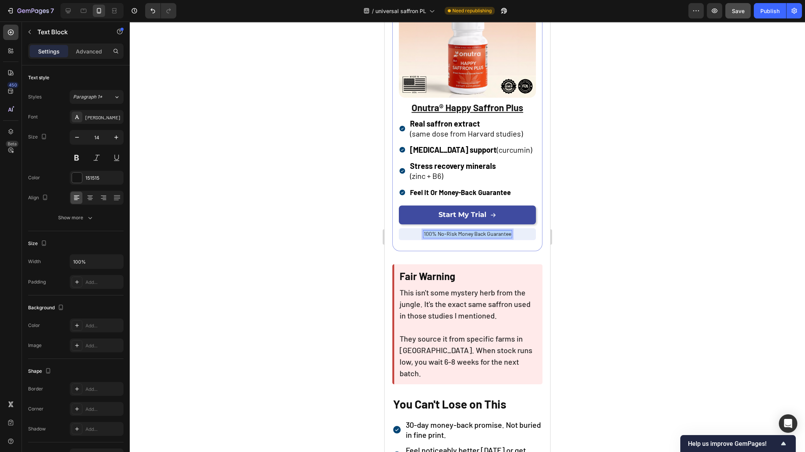
click at [435, 230] on span "100% No-Risk Money Back Guarantee" at bounding box center [467, 233] width 87 height 7
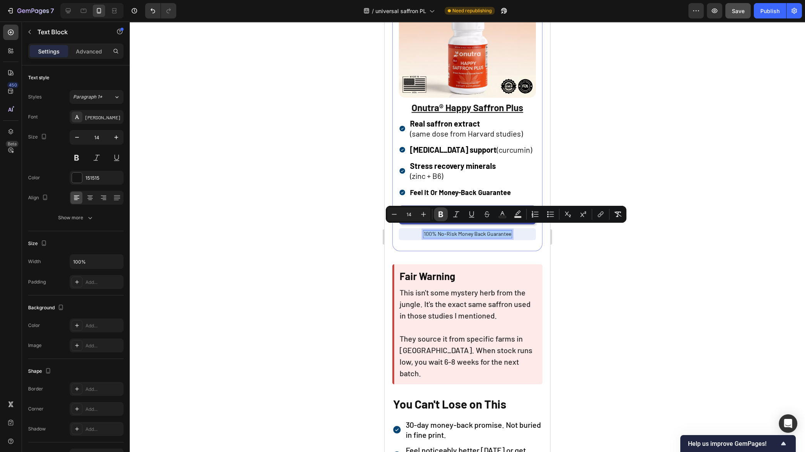
click at [438, 215] on icon "Editor contextual toolbar" at bounding box center [441, 214] width 8 height 8
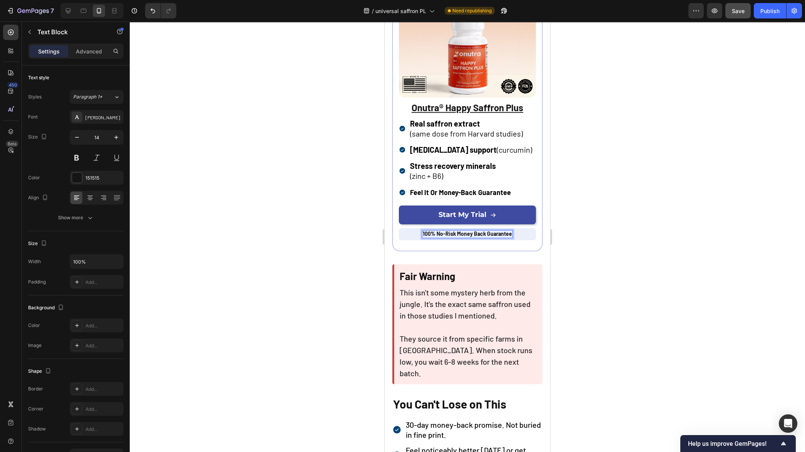
click at [344, 256] on div at bounding box center [467, 237] width 675 height 431
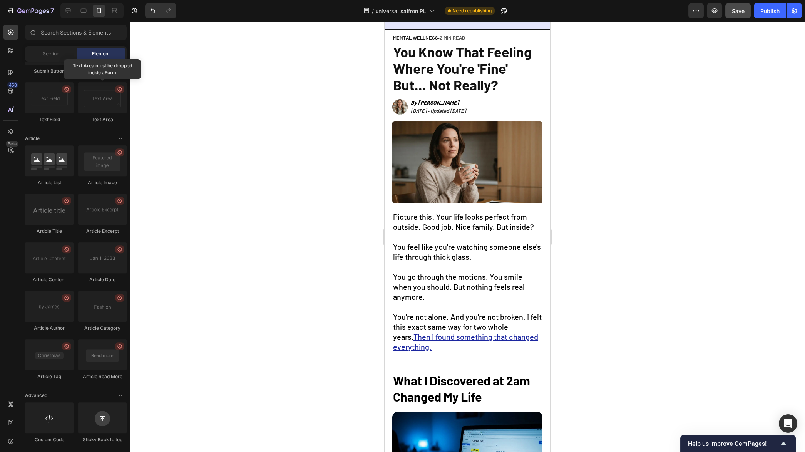
scroll to position [0, 0]
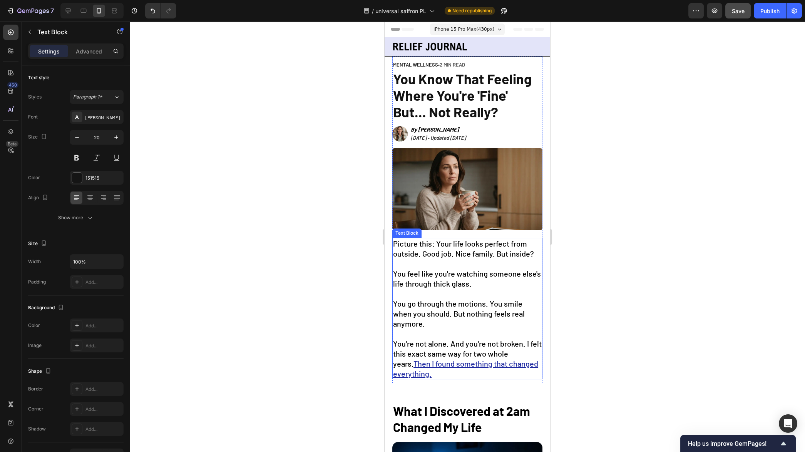
click at [456, 279] on span "You feel like you're watching someone else's life through thick glass." at bounding box center [467, 278] width 148 height 19
click at [468, 310] on span "You go through the motions. You smile when you should. But nothing feels real a…" at bounding box center [459, 313] width 132 height 29
click at [512, 312] on span "You go through the motions. You smile when you should. But nothing feels real a…" at bounding box center [459, 313] width 132 height 29
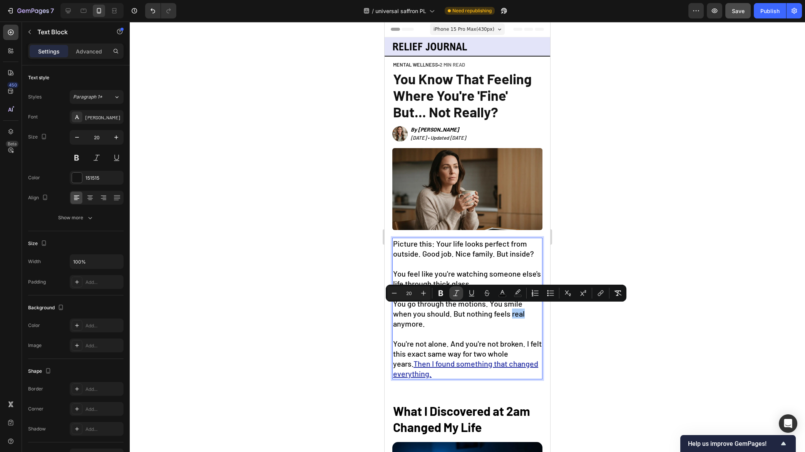
click at [454, 293] on icon "Editor contextual toolbar" at bounding box center [456, 293] width 8 height 8
click at [560, 342] on div at bounding box center [467, 237] width 675 height 431
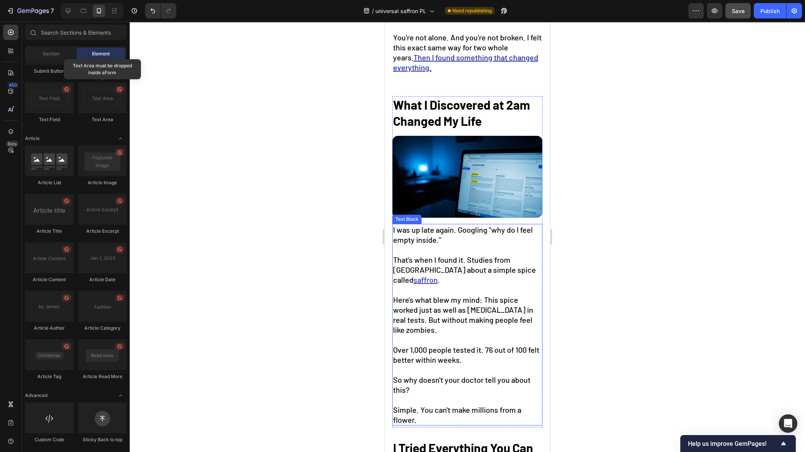
scroll to position [312, 0]
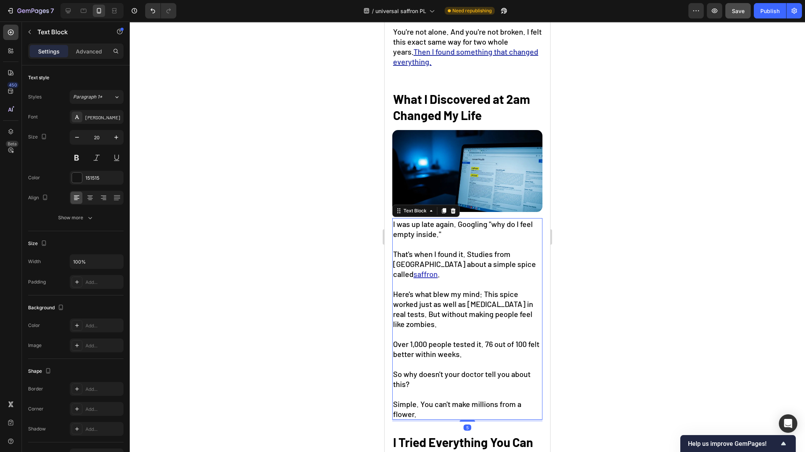
click at [487, 289] on span "Here's what blew my mind: This spice worked just as well as [MEDICAL_DATA] in r…" at bounding box center [463, 308] width 140 height 39
click at [485, 289] on span "Here's what blew my mind: This spice worked just as well as [MEDICAL_DATA] in r…" at bounding box center [463, 308] width 140 height 39
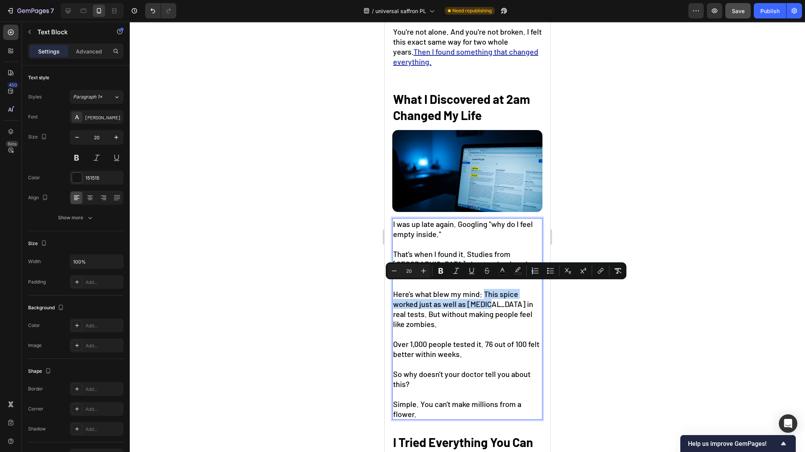
drag, startPoint x: 484, startPoint y: 288, endPoint x: 488, endPoint y: 298, distance: 11.0
click at [488, 298] on span "Here's what blew my mind: This spice worked just as well as [MEDICAL_DATA] in r…" at bounding box center [463, 308] width 140 height 39
click at [440, 303] on span "Here's what blew my mind: This spice worked just as well as [MEDICAL_DATA] in r…" at bounding box center [463, 308] width 140 height 39
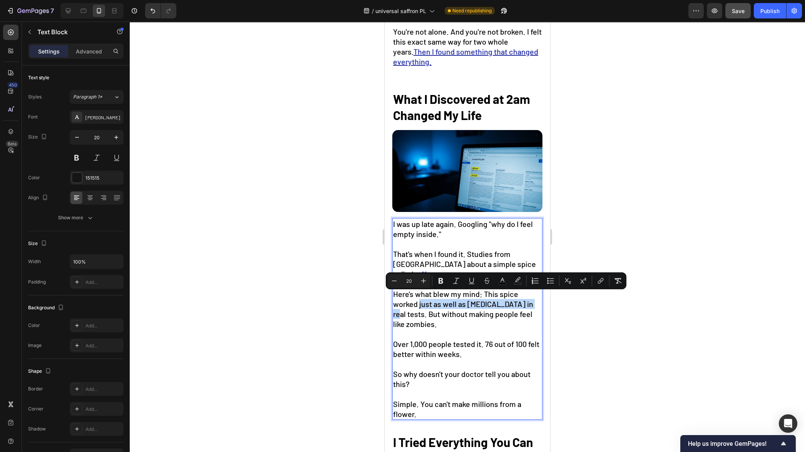
drag, startPoint x: 419, startPoint y: 299, endPoint x: 529, endPoint y: 298, distance: 109.7
click at [529, 298] on span "Here's what blew my mind: This spice worked just as well as [MEDICAL_DATA] in r…" at bounding box center [463, 308] width 140 height 39
click at [471, 280] on icon "Editor contextual toolbar" at bounding box center [471, 281] width 8 height 8
click at [588, 339] on div at bounding box center [467, 237] width 675 height 431
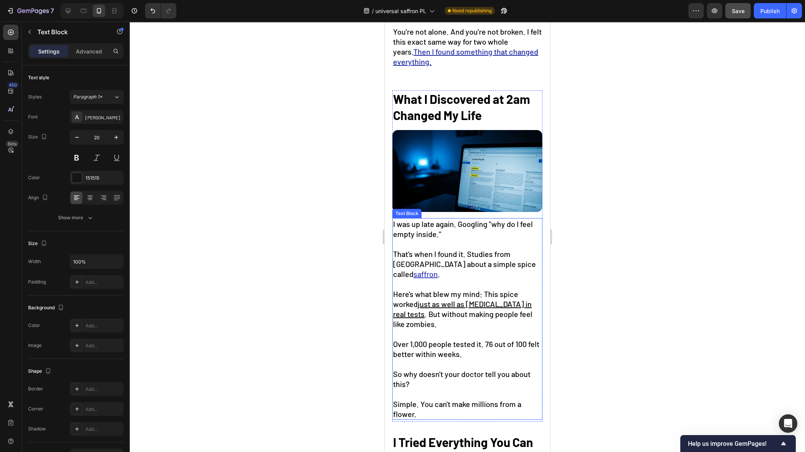
click at [457, 399] on span "Simple. You can't make millions from a flower." at bounding box center [457, 408] width 128 height 19
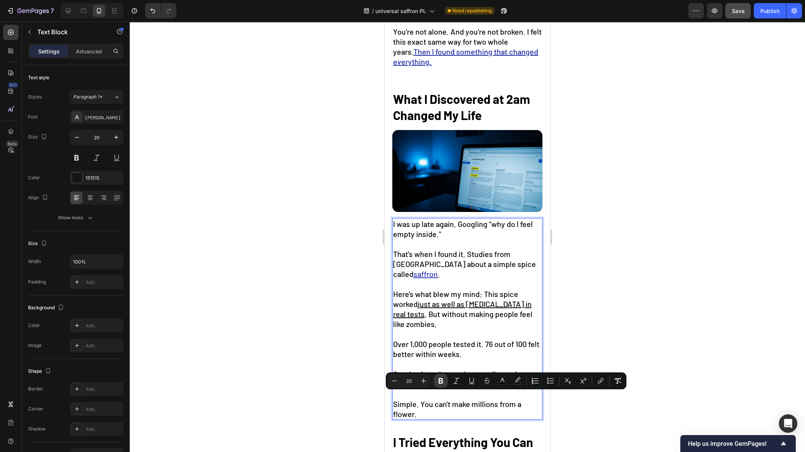
click at [437, 380] on icon "Editor contextual toolbar" at bounding box center [441, 381] width 8 height 8
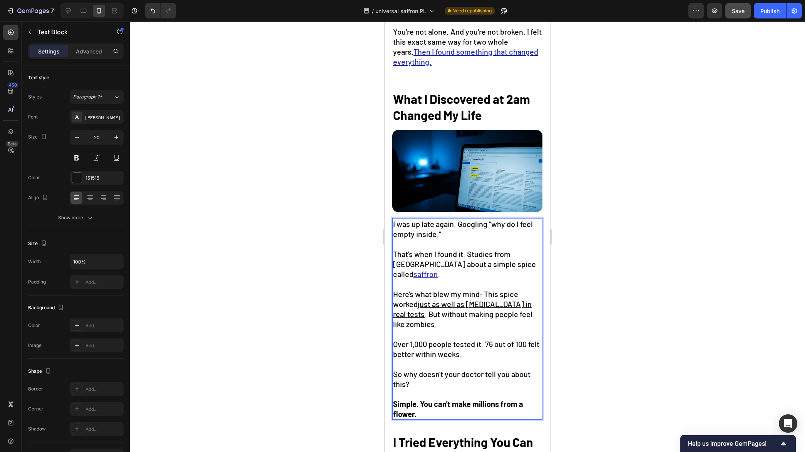
click at [312, 392] on div at bounding box center [467, 237] width 675 height 431
click at [477, 369] on span "So why doesn't your doctor tell you about this?" at bounding box center [461, 378] width 137 height 19
click at [482, 369] on span "So why doesn't your doctor tell you about this?" at bounding box center [461, 378] width 137 height 19
drag, startPoint x: 394, startPoint y: 366, endPoint x: 409, endPoint y: 376, distance: 17.9
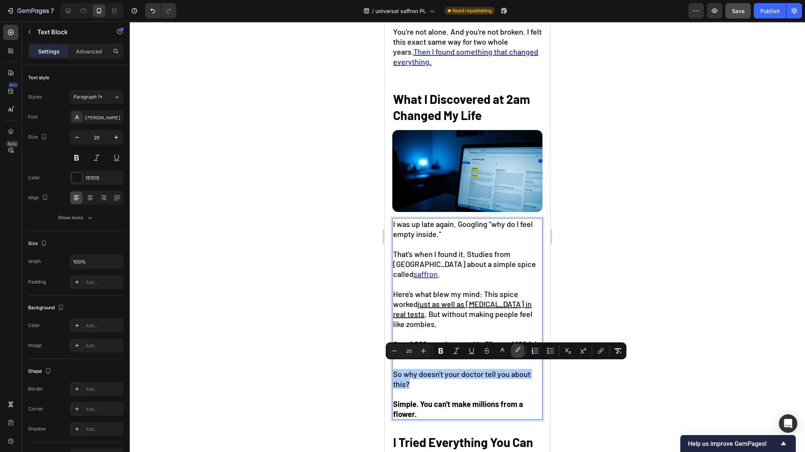
click at [514, 352] on icon "Editor contextual toolbar" at bounding box center [518, 351] width 8 height 8
type input "000000"
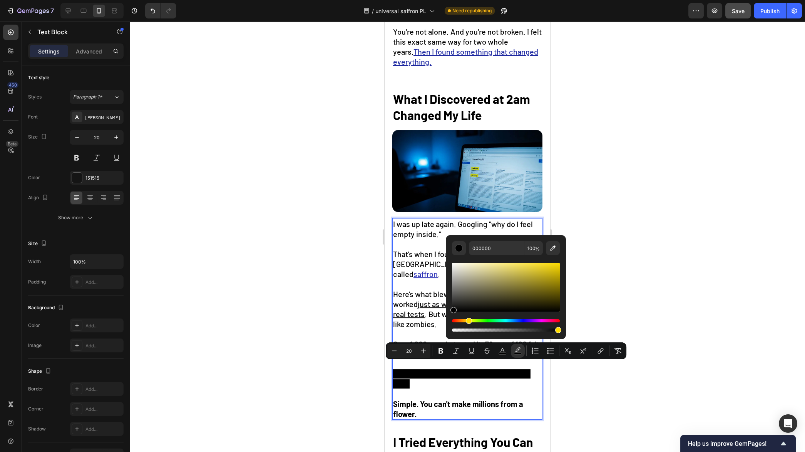
click at [467, 321] on div "Hue" at bounding box center [506, 320] width 108 height 3
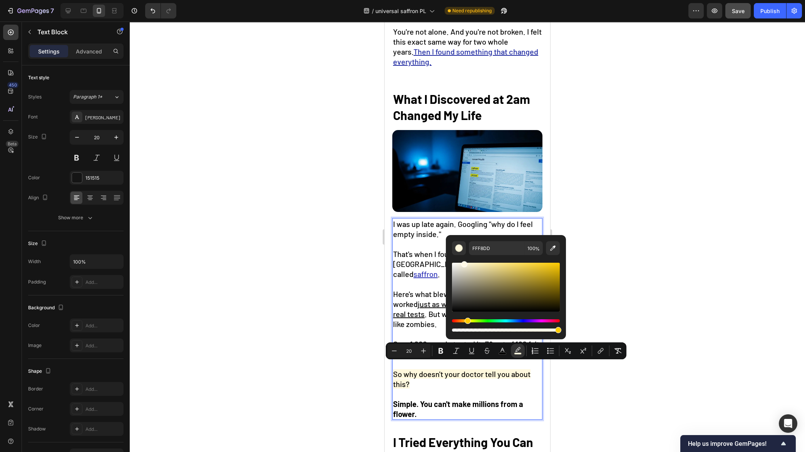
drag, startPoint x: 462, startPoint y: 270, endPoint x: 464, endPoint y: 260, distance: 10.5
click at [464, 260] on div "Editor contextual toolbar" at bounding box center [506, 294] width 108 height 78
click at [467, 264] on div "Editor contextual toolbar" at bounding box center [468, 265] width 6 height 6
type input "F7EFD4"
click at [346, 295] on div at bounding box center [467, 237] width 675 height 431
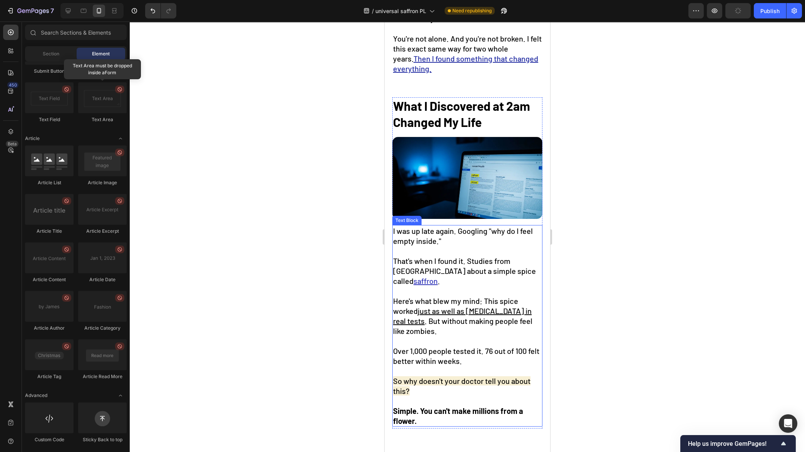
scroll to position [272, 0]
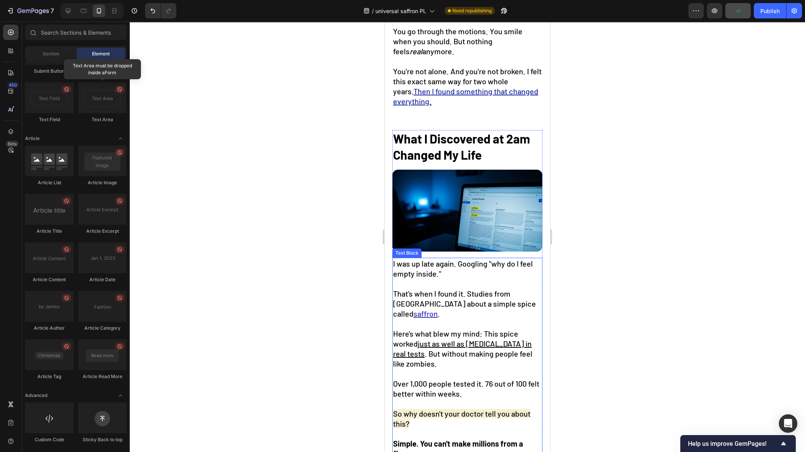
click at [466, 289] on span "That's when I found it. Studies from Harvard about a simple spice called" at bounding box center [464, 303] width 143 height 29
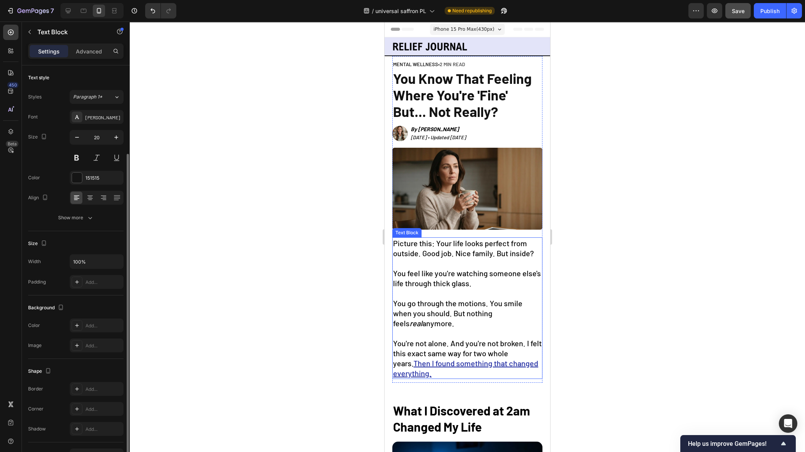
scroll to position [47, 0]
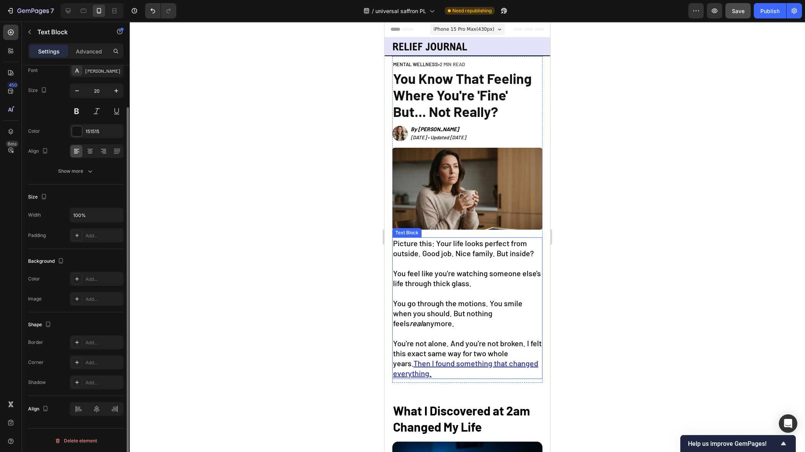
click at [444, 247] on span "Picture this: Your life looks perfect from outside. Good job. Nice family. But …" at bounding box center [463, 248] width 141 height 19
click at [395, 269] on span "You feel like you're watching someone else's life through thick glass." at bounding box center [467, 278] width 148 height 19
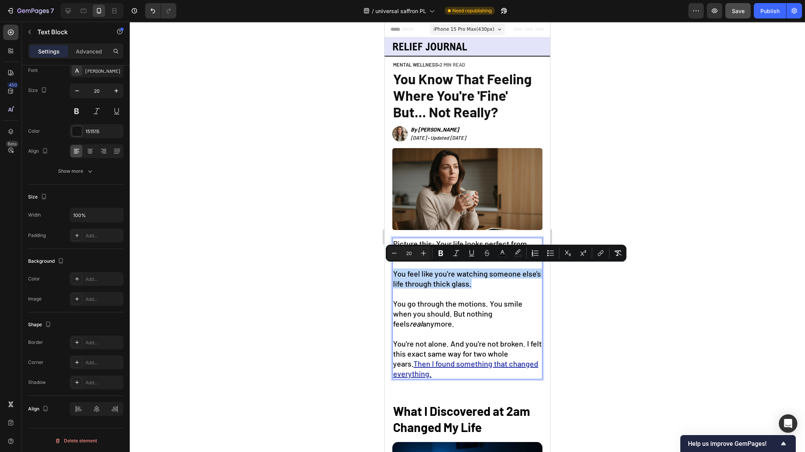
drag, startPoint x: 394, startPoint y: 270, endPoint x: 490, endPoint y: 280, distance: 97.1
click at [490, 280] on span "You feel like you're watching someone else's life through thick glass." at bounding box center [467, 278] width 148 height 19
click at [516, 256] on rect "Editor contextual toolbar" at bounding box center [517, 256] width 7 height 2
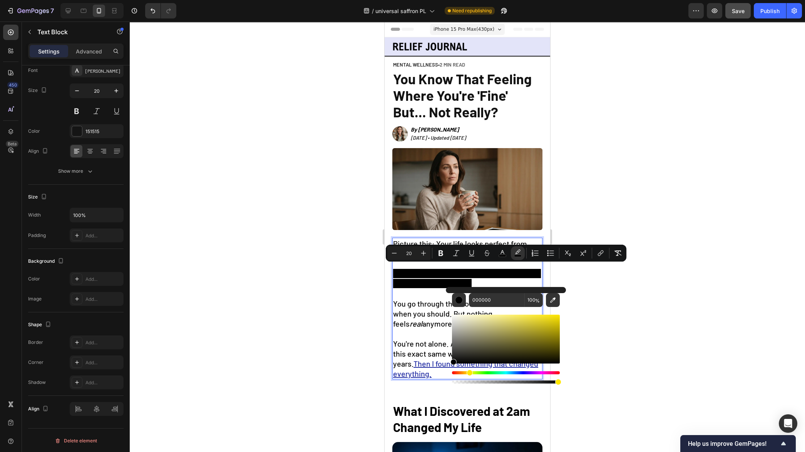
click at [468, 372] on div "Hue" at bounding box center [506, 372] width 108 height 3
drag, startPoint x: 468, startPoint y: 331, endPoint x: 464, endPoint y: 307, distance: 24.7
click at [464, 307] on div "Editor contextual toolbar" at bounding box center [506, 346] width 108 height 78
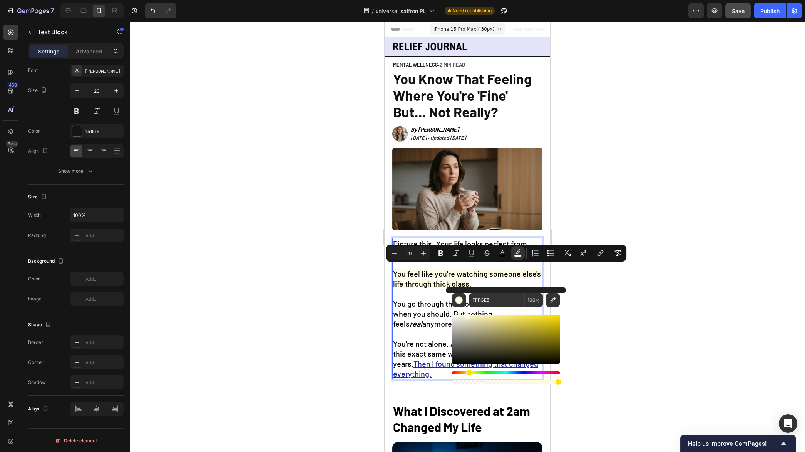
drag, startPoint x: 462, startPoint y: 313, endPoint x: 466, endPoint y: 312, distance: 4.0
click at [466, 312] on div "Editor contextual toolbar" at bounding box center [506, 346] width 108 height 78
type input "FFFBDD"
click at [304, 295] on div at bounding box center [467, 237] width 675 height 431
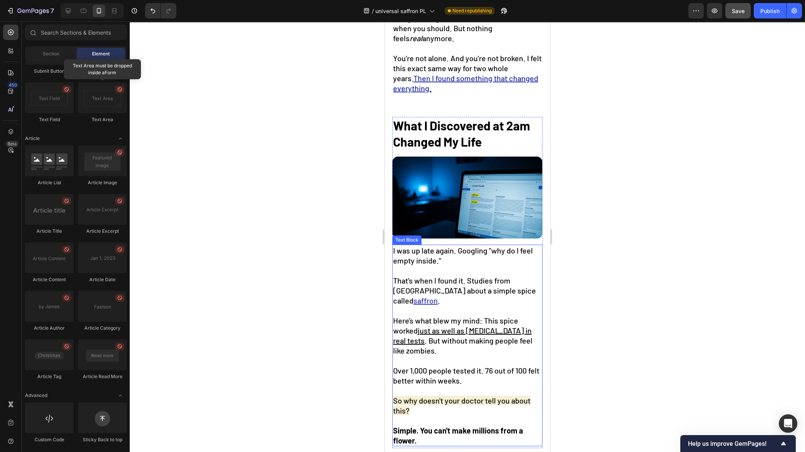
scroll to position [287, 0]
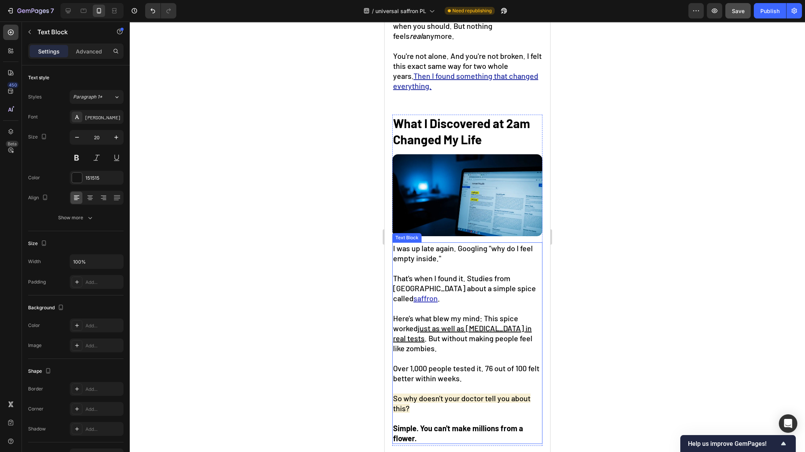
click at [495, 244] on span "I was up late again. Googling "why do I feel empty inside."" at bounding box center [463, 253] width 140 height 19
click at [488, 244] on span "I was up late again. Googling "why do I feel empty inside."" at bounding box center [463, 253] width 140 height 19
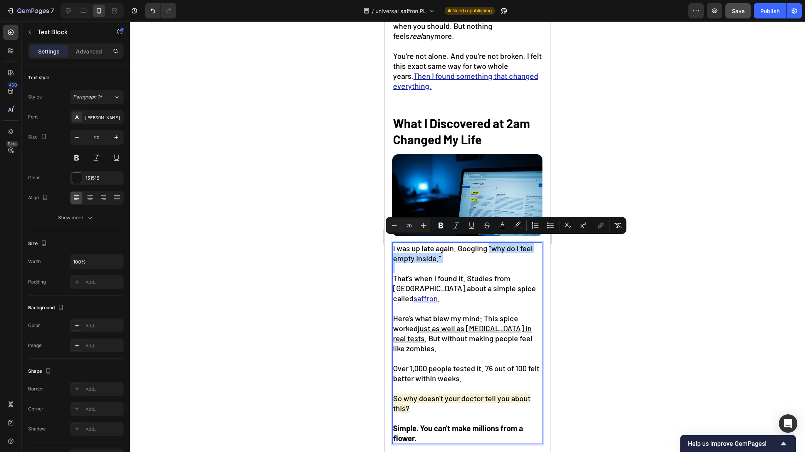
drag, startPoint x: 488, startPoint y: 242, endPoint x: 449, endPoint y: 253, distance: 41.2
click at [449, 253] on p "I was up late again. Googling "why do I feel empty inside."" at bounding box center [467, 253] width 149 height 20
click at [457, 228] on icon "Editor contextual toolbar" at bounding box center [456, 226] width 8 height 8
click at [332, 296] on div at bounding box center [467, 237] width 675 height 431
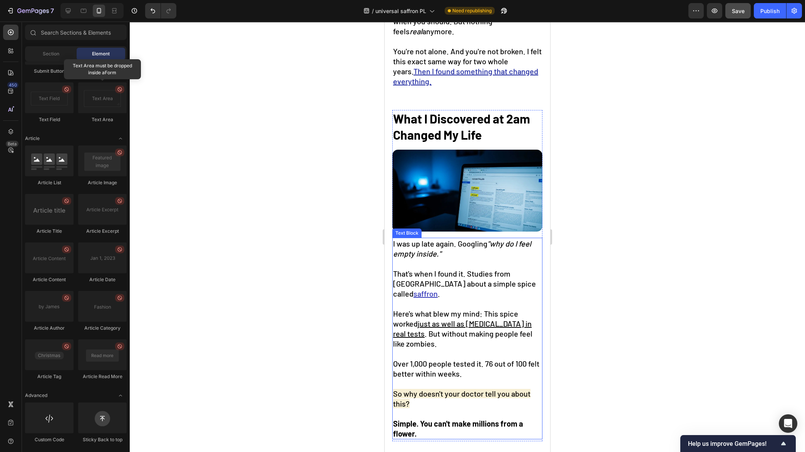
scroll to position [294, 0]
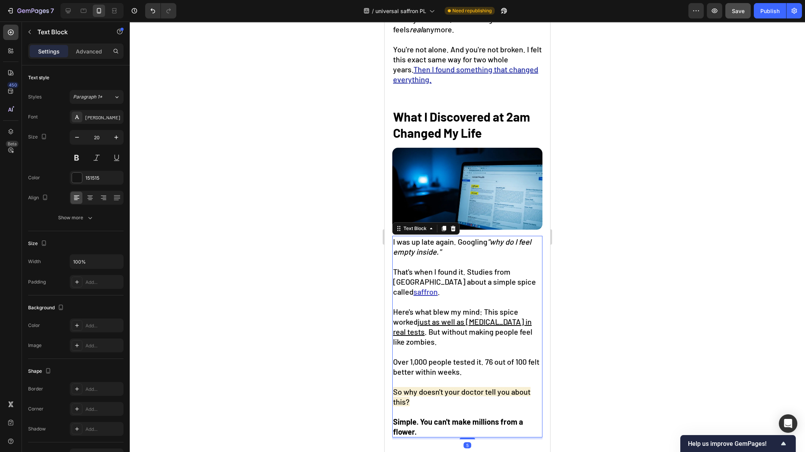
click at [466, 267] on span "That's when I found it. Studies from Harvard about a simple spice called" at bounding box center [464, 281] width 143 height 29
click at [467, 267] on span "That's when I found it. Studies from Harvard about a simple spice called" at bounding box center [464, 281] width 143 height 29
drag, startPoint x: 442, startPoint y: 277, endPoint x: 447, endPoint y: 281, distance: 7.4
click at [447, 281] on p "That's when I found it. Studies from Harvard about a simple spice called saffro…" at bounding box center [467, 282] width 149 height 30
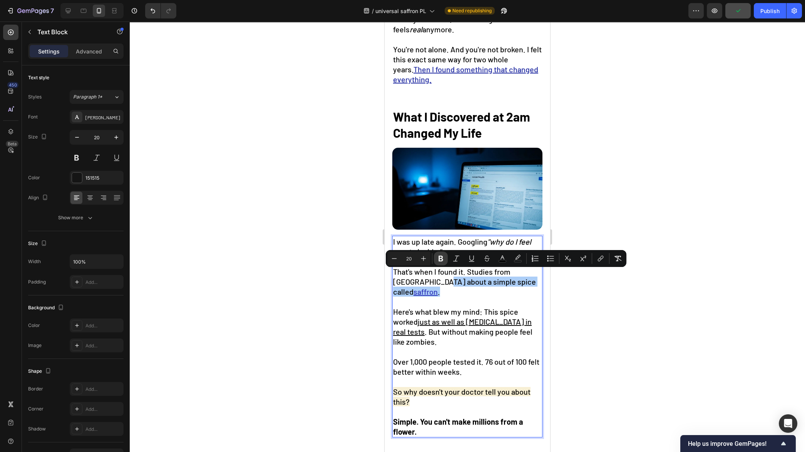
click at [441, 262] on icon "Editor contextual toolbar" at bounding box center [441, 259] width 8 height 8
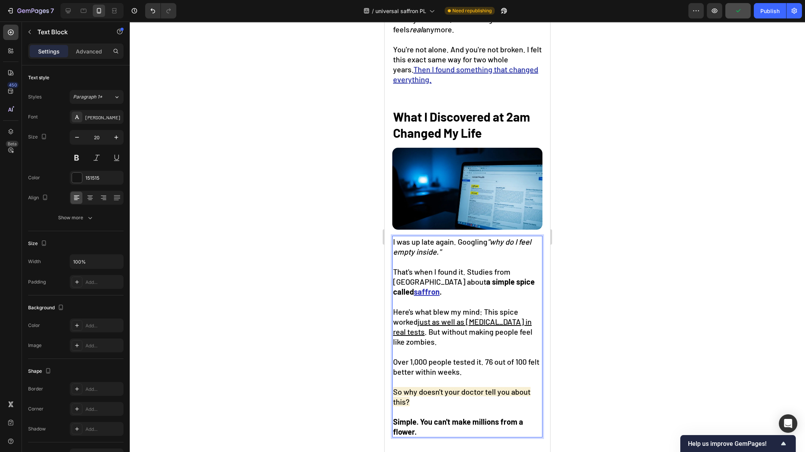
click at [361, 302] on div at bounding box center [467, 237] width 675 height 431
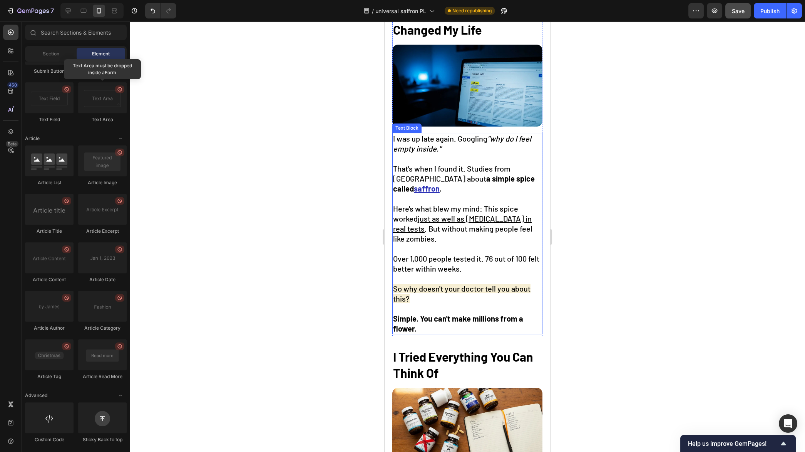
scroll to position [403, 0]
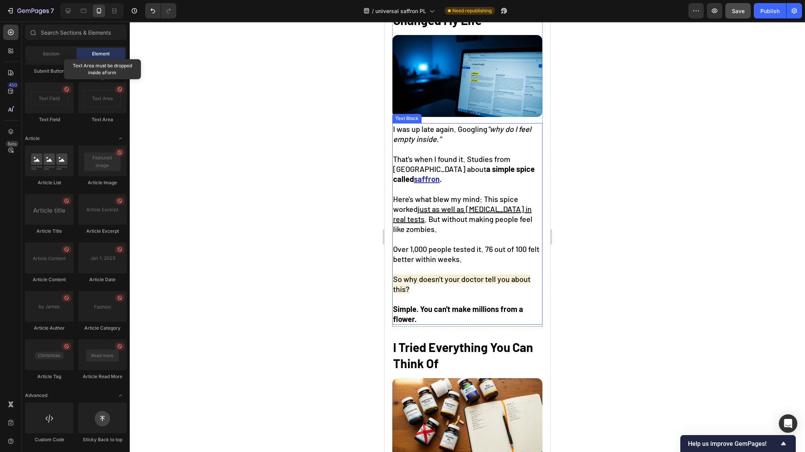
click at [491, 247] on span "Over 1,000 people tested it. 76 out of 100 felt better within weeks." at bounding box center [466, 253] width 146 height 19
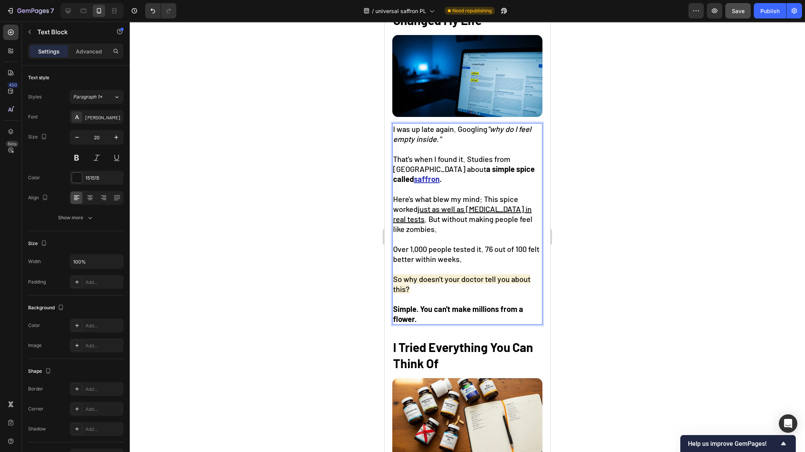
click at [491, 247] on span "Over 1,000 people tested it. 76 out of 100 felt better within weeks." at bounding box center [466, 253] width 146 height 19
click at [583, 262] on div at bounding box center [467, 237] width 675 height 431
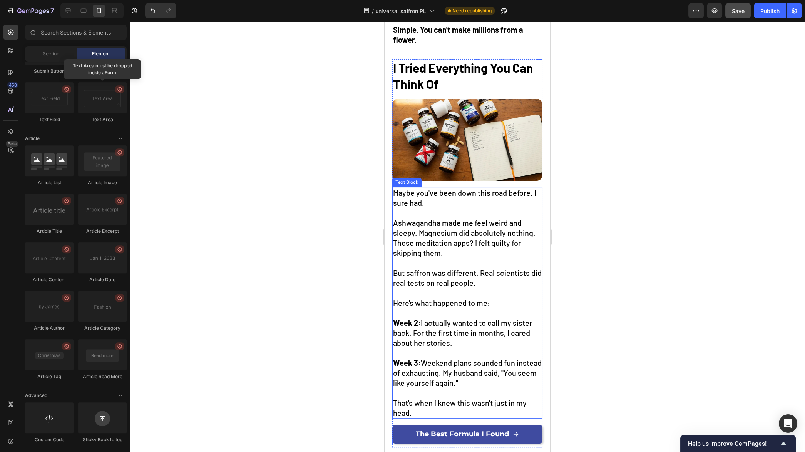
scroll to position [685, 0]
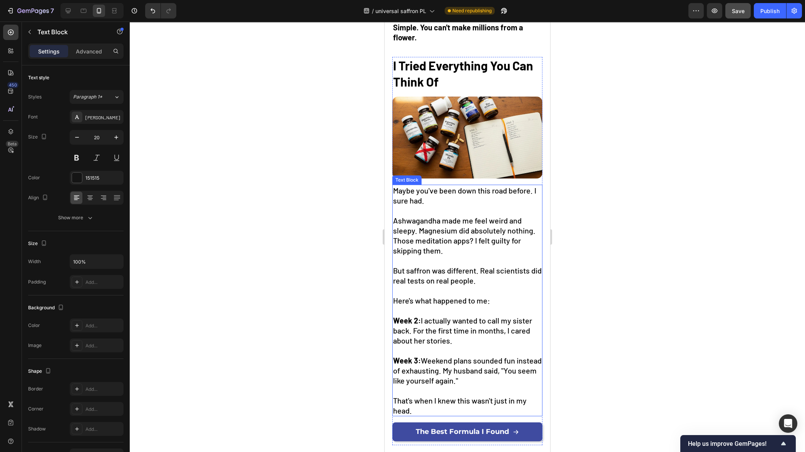
click at [427, 266] on span "But saffron was different. Real scientists did real tests on real people." at bounding box center [467, 275] width 149 height 19
click at [409, 266] on span "But saffron was different. Real scientists did real tests on real people." at bounding box center [467, 275] width 149 height 19
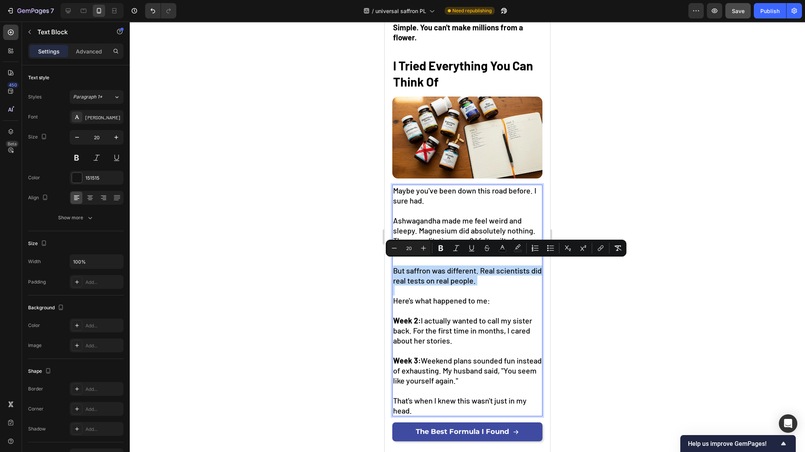
click at [409, 266] on span "But saffron was different. Real scientists did real tests on real people." at bounding box center [467, 275] width 149 height 19
click at [438, 246] on icon "Editor contextual toolbar" at bounding box center [441, 248] width 8 height 8
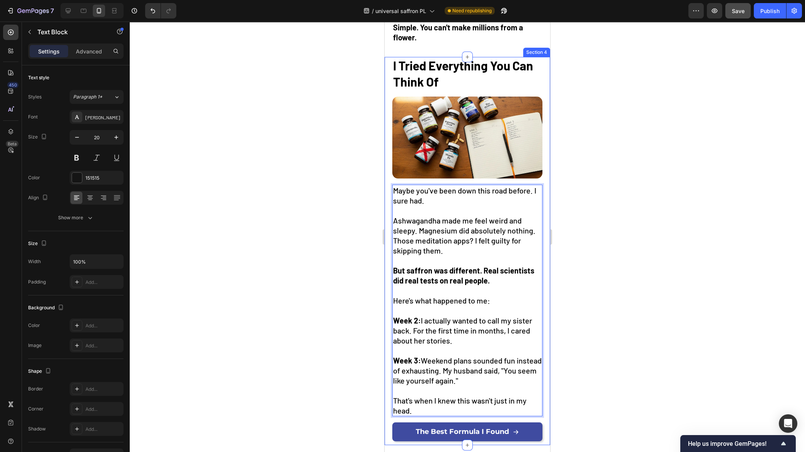
click at [346, 289] on div at bounding box center [467, 237] width 675 height 431
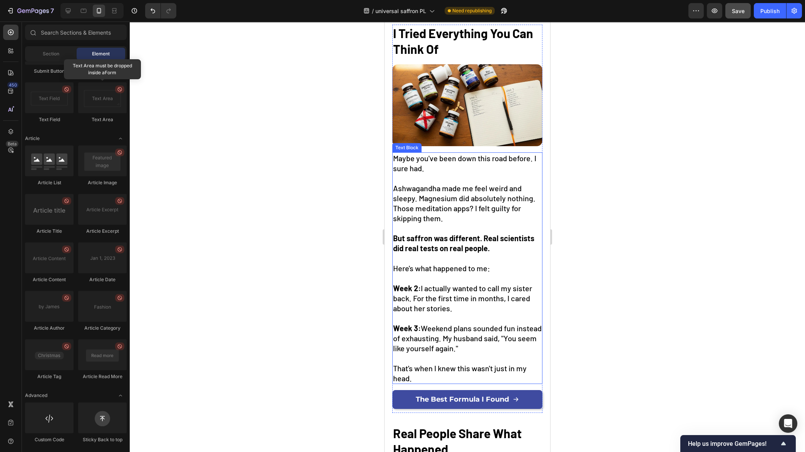
scroll to position [715, 0]
click at [447, 265] on span "Here's what happened to me:" at bounding box center [441, 267] width 97 height 9
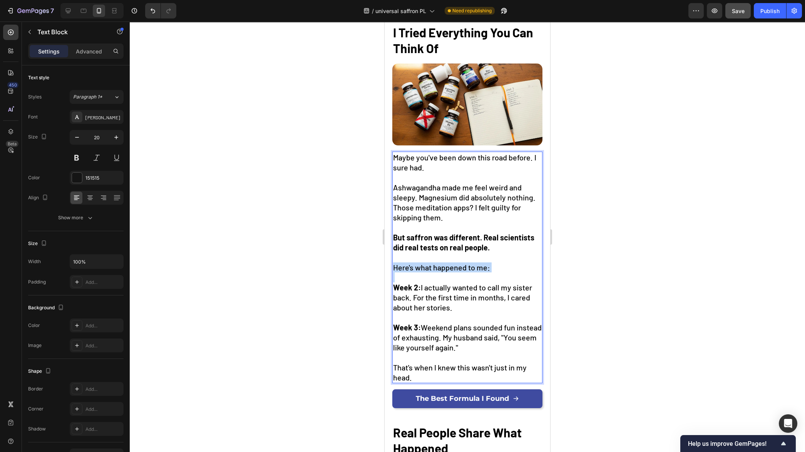
click at [447, 265] on span "Here's what happened to me:" at bounding box center [441, 267] width 97 height 9
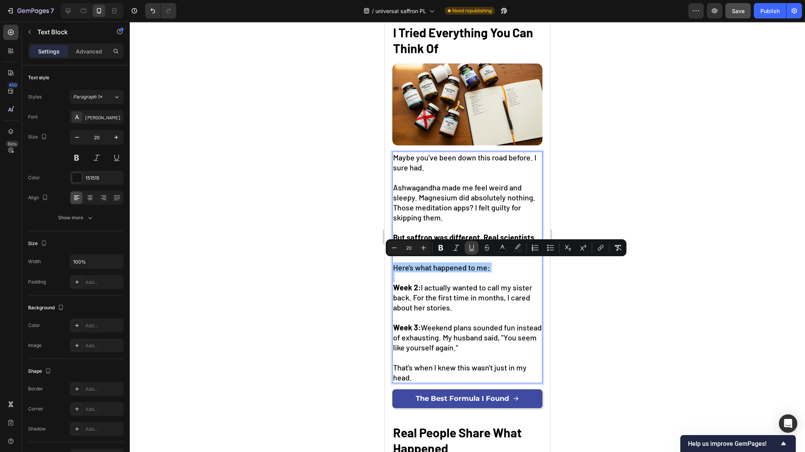
click at [472, 249] on icon "Editor contextual toolbar" at bounding box center [471, 247] width 4 height 5
click at [348, 307] on div at bounding box center [467, 237] width 675 height 431
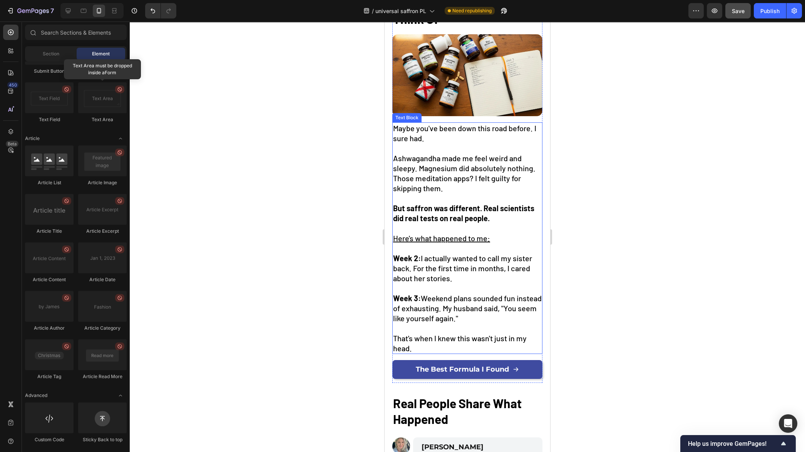
scroll to position [748, 0]
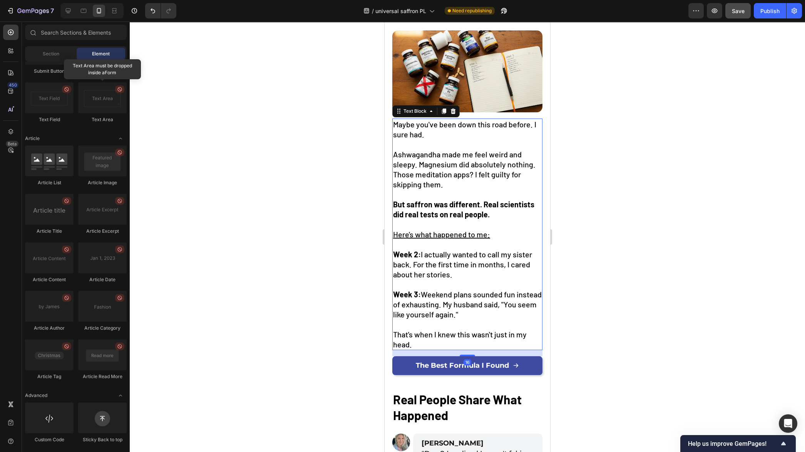
click at [451, 331] on span "That's when I knew this wasn't just in my head." at bounding box center [460, 339] width 134 height 19
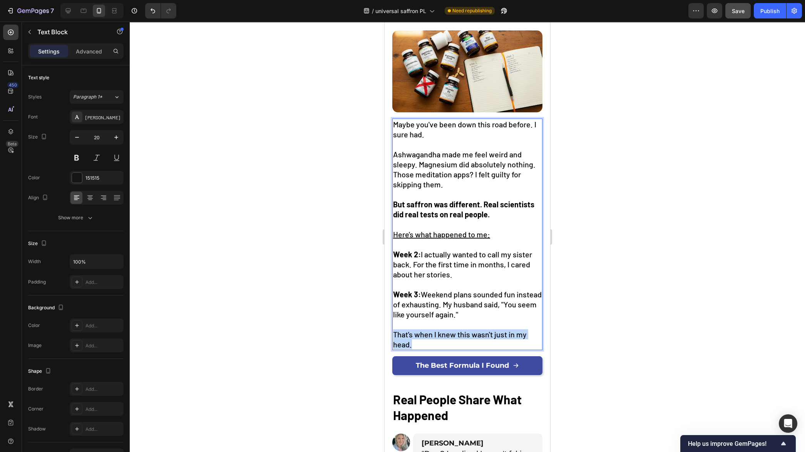
click at [451, 331] on span "That's when I knew this wasn't just in my head." at bounding box center [460, 339] width 134 height 19
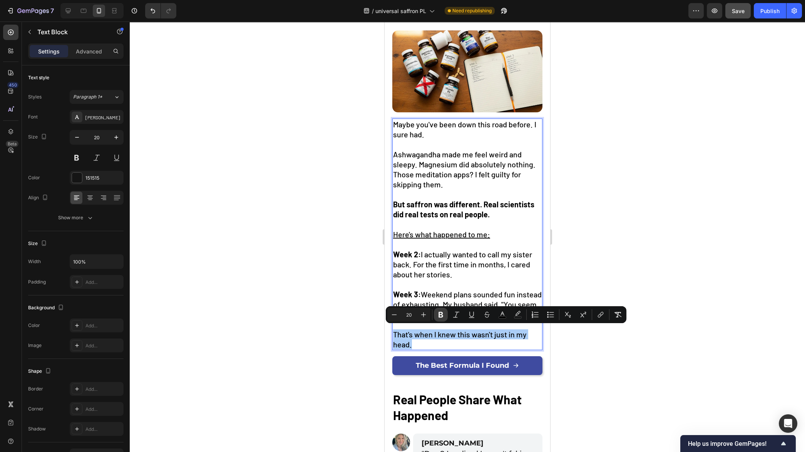
click at [439, 315] on icon "Editor contextual toolbar" at bounding box center [440, 315] width 5 height 6
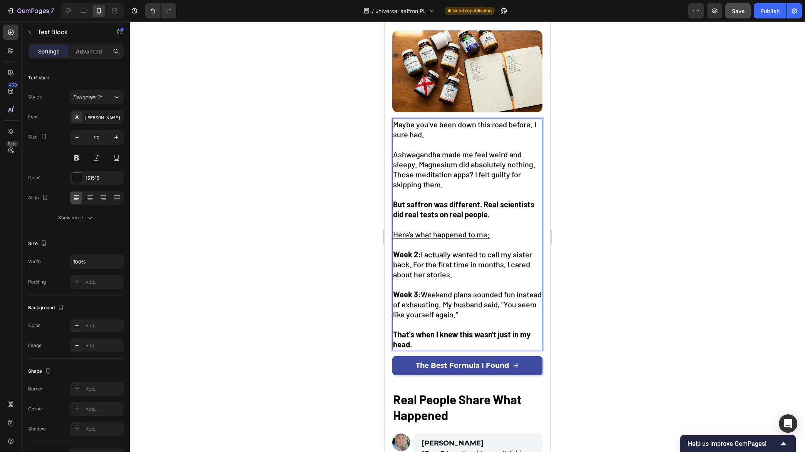
click at [311, 343] on div at bounding box center [467, 237] width 675 height 431
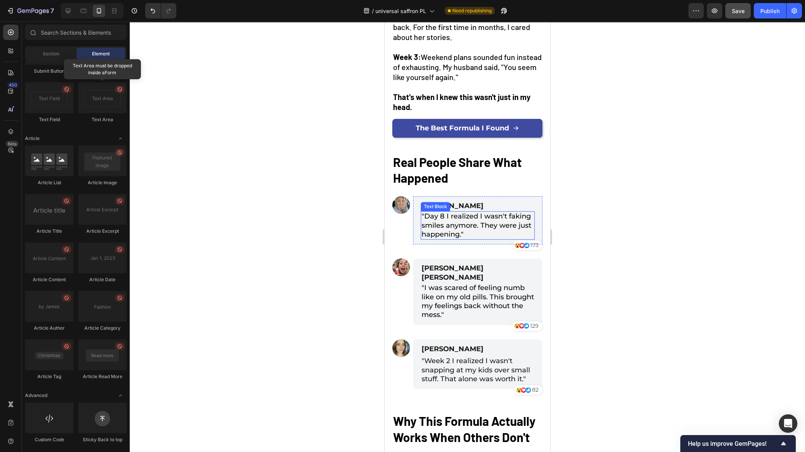
scroll to position [987, 0]
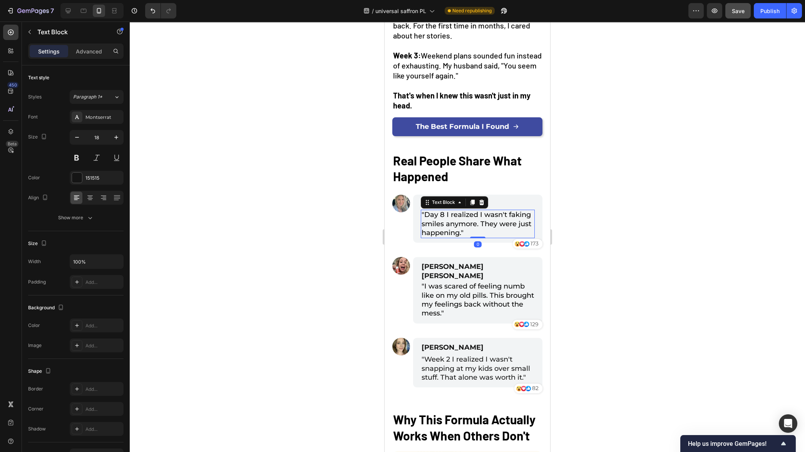
click at [471, 226] on span ""Day 8 I realized I wasn't faking smiles anymore. They were just happening."" at bounding box center [476, 223] width 110 height 27
click at [81, 223] on button "Show more" at bounding box center [75, 218] width 95 height 14
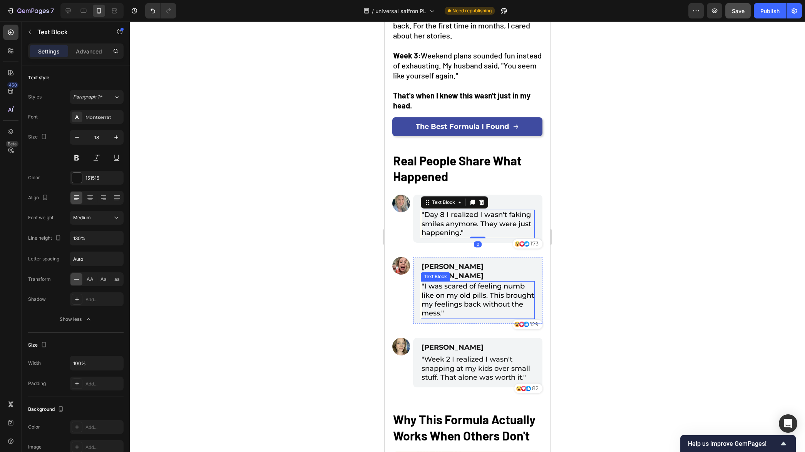
click at [449, 283] on span ""I was scared of feeling numb like on my old pills. This brought my feelings ba…" at bounding box center [477, 299] width 112 height 35
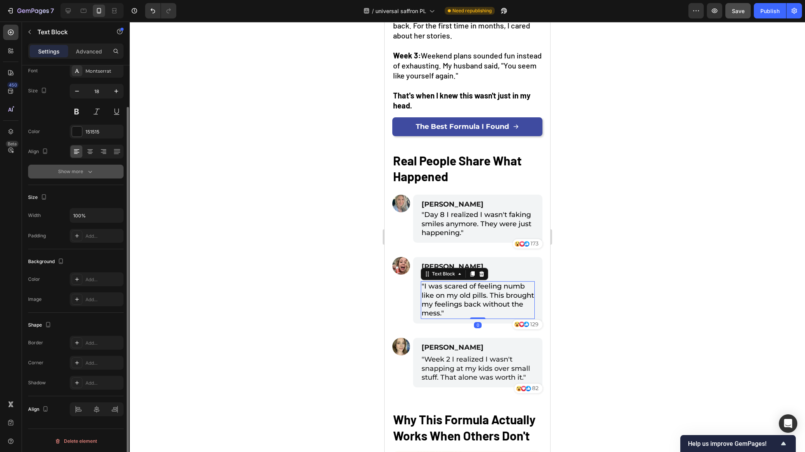
click at [86, 175] on button "Show more" at bounding box center [75, 172] width 95 height 14
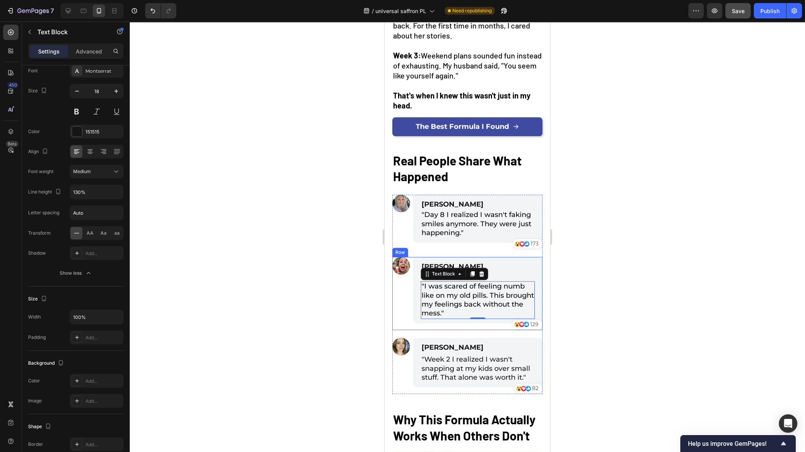
click at [280, 297] on div at bounding box center [467, 237] width 675 height 431
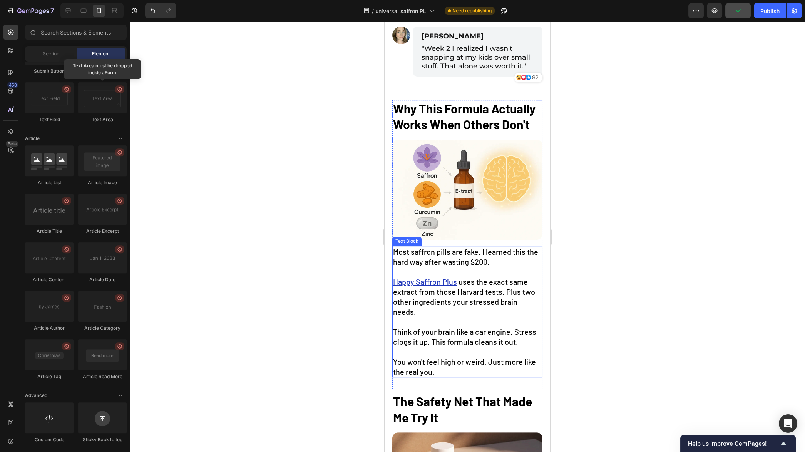
scroll to position [1311, 0]
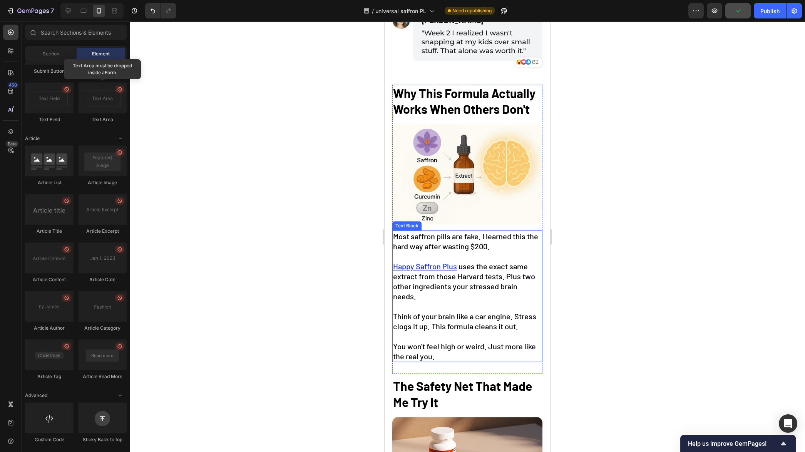
click at [484, 241] on span "Most saffron pills are fake. I learned this the hard way after wasting $200." at bounding box center [465, 241] width 145 height 19
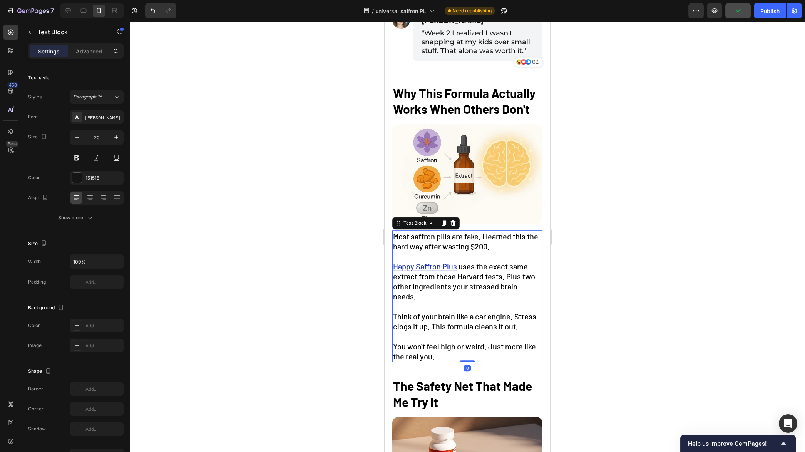
click at [484, 241] on span "Most saffron pills are fake. I learned this the hard way after wasting $200." at bounding box center [465, 241] width 145 height 19
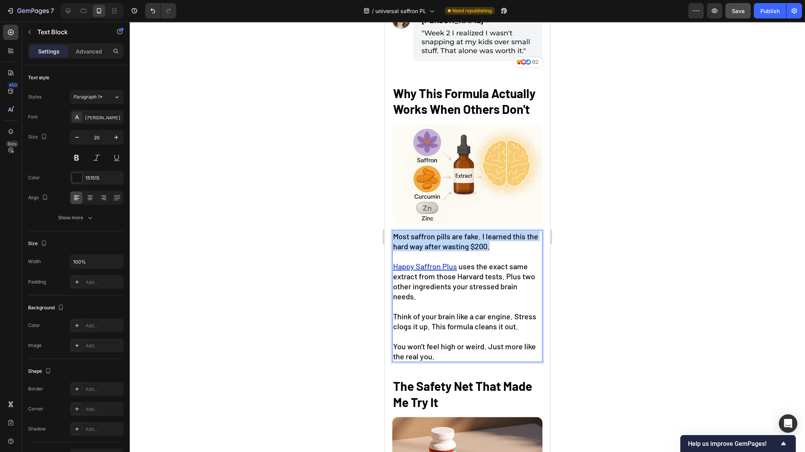
click at [484, 241] on span "Most saffron pills are fake. I learned this the hard way after wasting $200." at bounding box center [465, 241] width 145 height 19
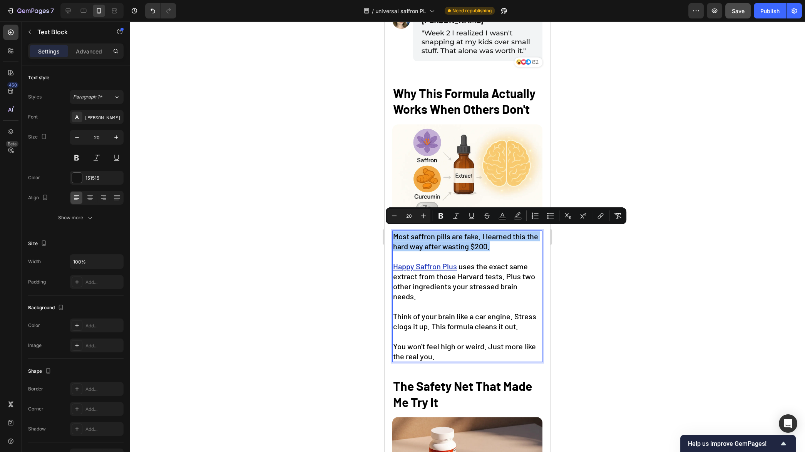
click at [613, 273] on div at bounding box center [467, 237] width 675 height 431
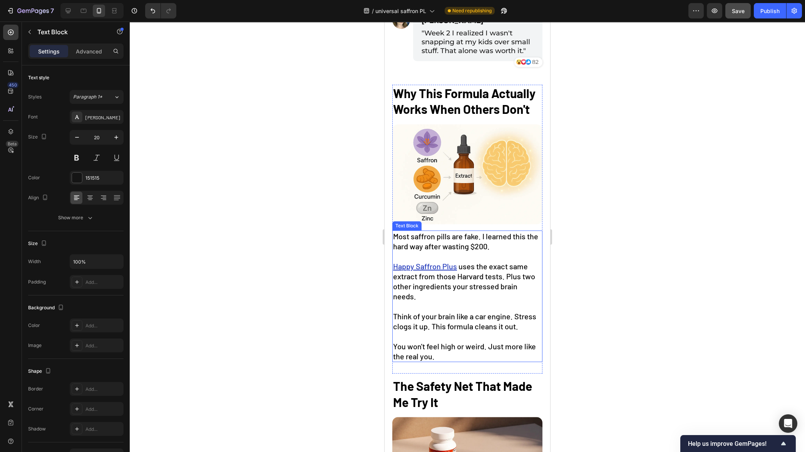
click at [462, 345] on span "You won't feel high or weird. Just more like the real you." at bounding box center [464, 351] width 143 height 19
click at [487, 343] on span "You won't feel high or weird. Just more like the real you." at bounding box center [464, 351] width 143 height 19
drag, startPoint x: 487, startPoint y: 344, endPoint x: 492, endPoint y: 350, distance: 7.5
click at [492, 350] on p "You won't feel high or weird. Just more like the real you." at bounding box center [467, 351] width 149 height 20
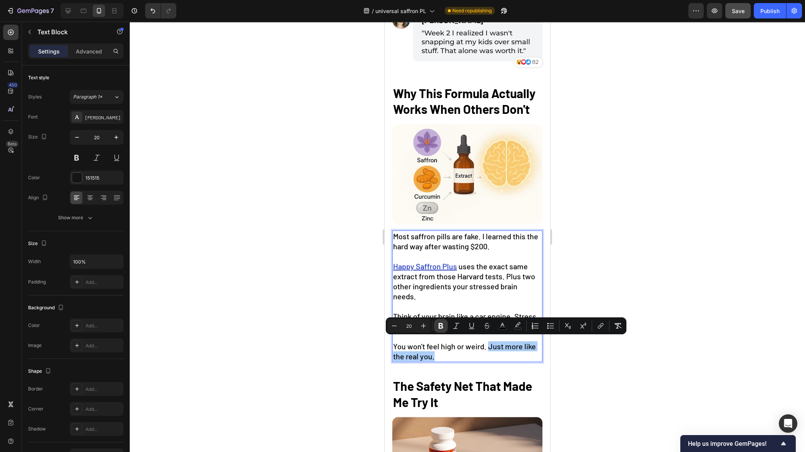
click at [442, 330] on icon "Editor contextual toolbar" at bounding box center [441, 326] width 8 height 8
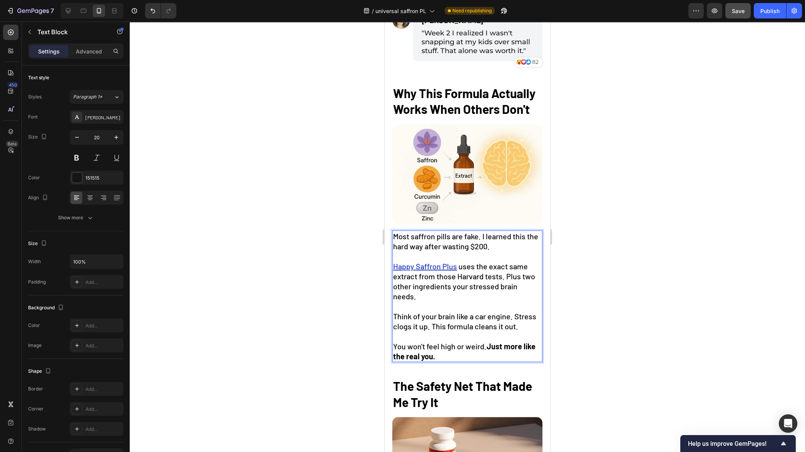
click at [345, 347] on div at bounding box center [467, 237] width 675 height 431
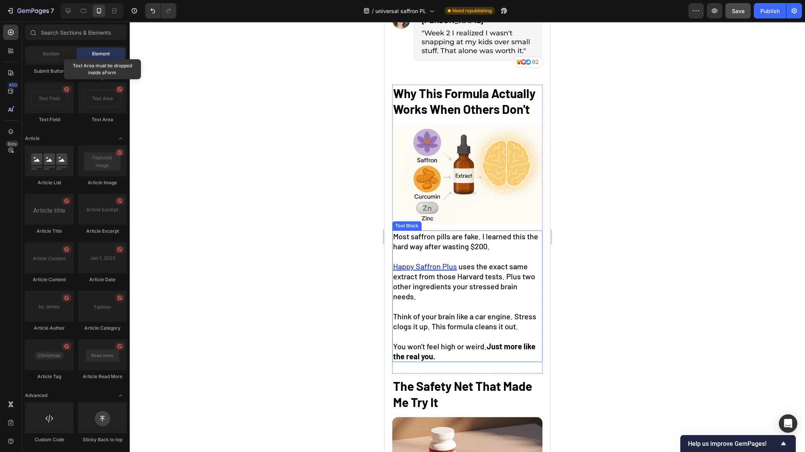
click at [397, 234] on span "Most saffron pills are fake. I learned this the hard way after wasting $200." at bounding box center [465, 241] width 145 height 19
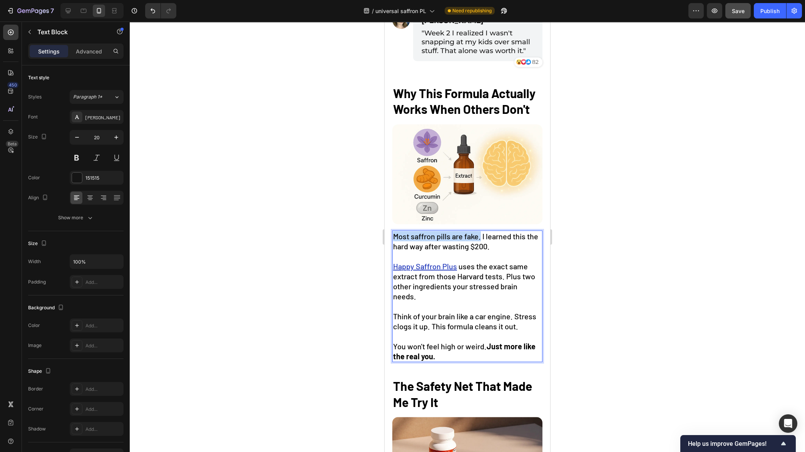
drag, startPoint x: 394, startPoint y: 233, endPoint x: 480, endPoint y: 236, distance: 85.8
click at [480, 236] on span "Most saffron pills are fake. I learned this the hard way after wasting $200." at bounding box center [465, 241] width 145 height 19
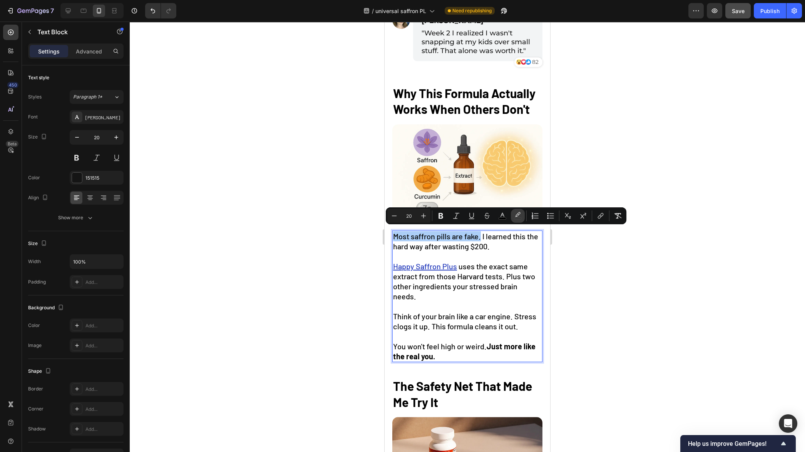
click at [516, 216] on icon "Editor contextual toolbar" at bounding box center [518, 216] width 8 height 8
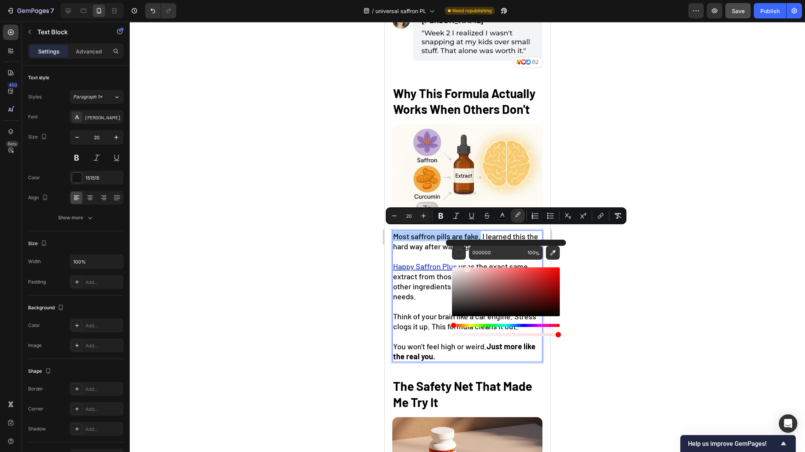
drag, startPoint x: 455, startPoint y: 313, endPoint x: 467, endPoint y: 260, distance: 54.7
click at [467, 260] on div "Editor contextual toolbar" at bounding box center [506, 299] width 108 height 78
drag, startPoint x: 466, startPoint y: 265, endPoint x: 460, endPoint y: 265, distance: 5.8
click at [460, 266] on div "Editor contextual toolbar" at bounding box center [462, 269] width 6 height 6
drag, startPoint x: 532, startPoint y: 278, endPoint x: 571, endPoint y: 258, distance: 43.5
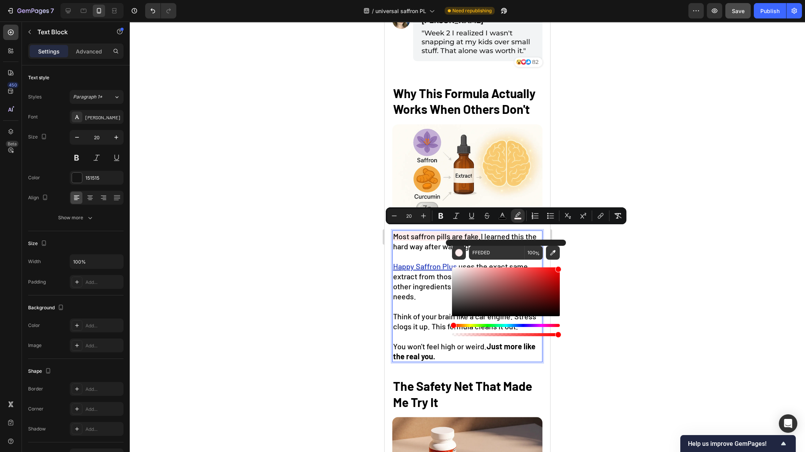
click at [571, 0] on body "7 Version history / universal saffron PL Need republishing Preview Save Publish…" at bounding box center [402, 0] width 805 height 0
type input "FF0000"
drag, startPoint x: 533, startPoint y: 335, endPoint x: 488, endPoint y: 335, distance: 45.0
click at [494, 335] on div "Editor contextual toolbar" at bounding box center [497, 335] width 6 height 6
click at [471, 334] on div "Editor contextual toolbar" at bounding box center [472, 335] width 6 height 6
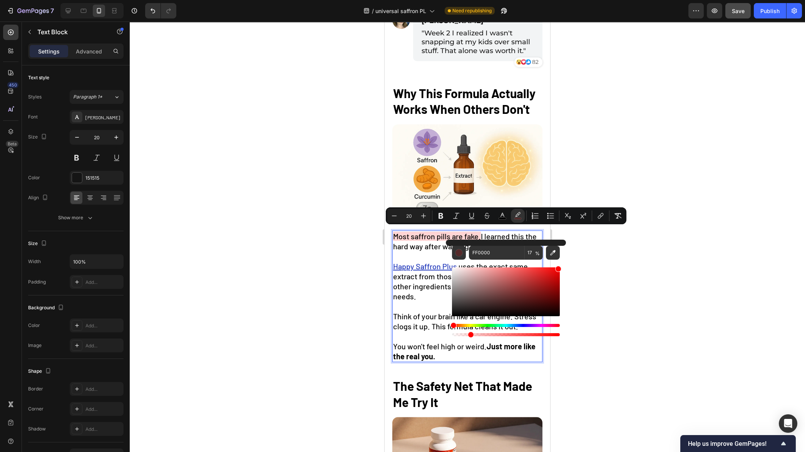
drag, startPoint x: 470, startPoint y: 334, endPoint x: 465, endPoint y: 335, distance: 4.7
click at [467, 335] on div "Editor contextual toolbar" at bounding box center [470, 335] width 6 height 6
click at [461, 334] on div "Editor contextual toolbar" at bounding box center [464, 335] width 6 height 6
drag, startPoint x: 461, startPoint y: 336, endPoint x: 465, endPoint y: 335, distance: 3.9
click at [465, 335] on div "Editor contextual toolbar" at bounding box center [464, 335] width 6 height 6
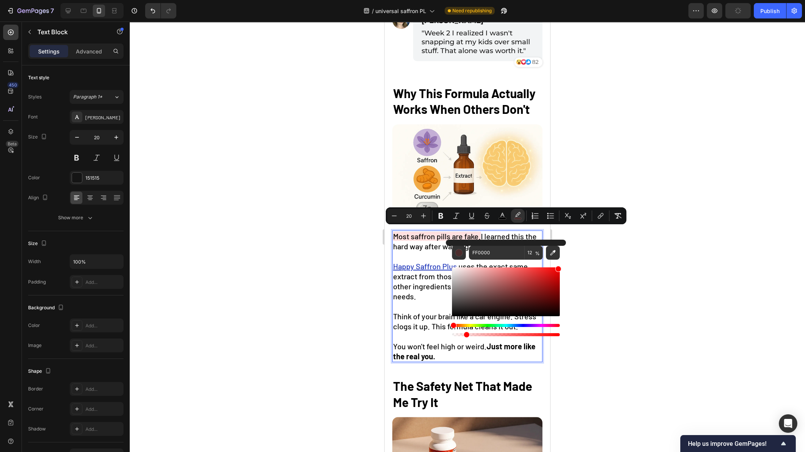
click at [463, 336] on div "Editor contextual toolbar" at bounding box center [466, 335] width 6 height 6
type input "11"
click at [341, 312] on div at bounding box center [467, 237] width 675 height 431
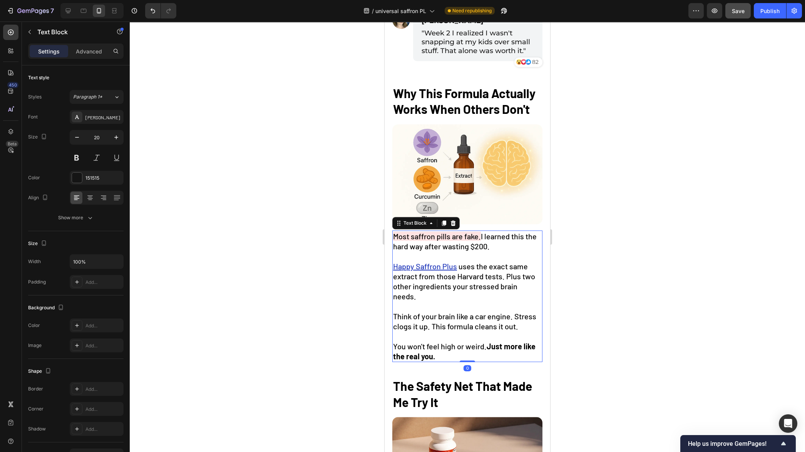
click at [486, 263] on span "uses the exact same extract from those Harvard tests. Plus two other ingredient…" at bounding box center [464, 281] width 142 height 39
click at [455, 342] on span "You won't feel high or weird. Just more like the real you." at bounding box center [464, 351] width 142 height 19
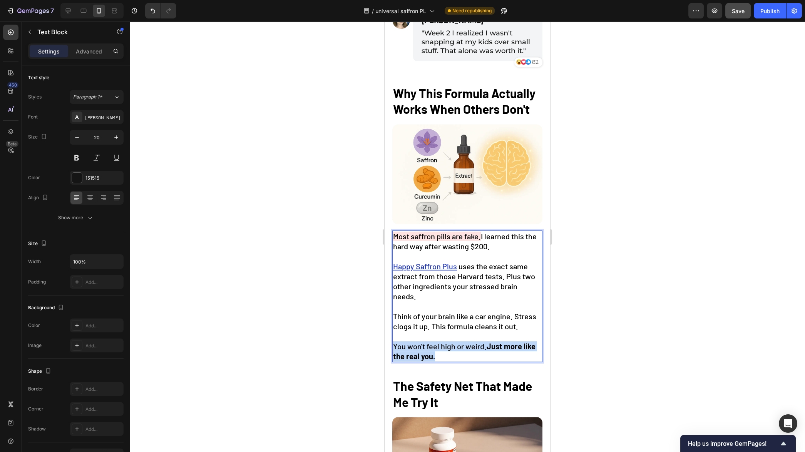
click at [455, 342] on span "You won't feel high or weird. Just more like the real you." at bounding box center [464, 351] width 142 height 19
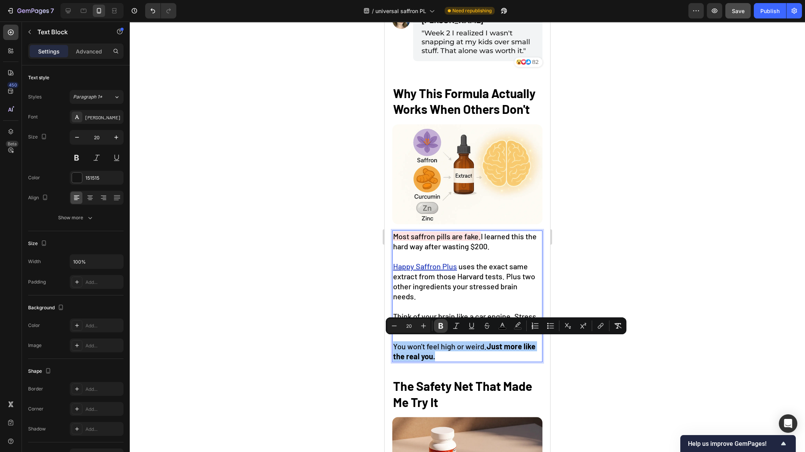
click at [442, 329] on icon "Editor contextual toolbar" at bounding box center [441, 326] width 8 height 8
click at [442, 331] on p "Rich Text Editor. Editing area: main" at bounding box center [467, 336] width 149 height 10
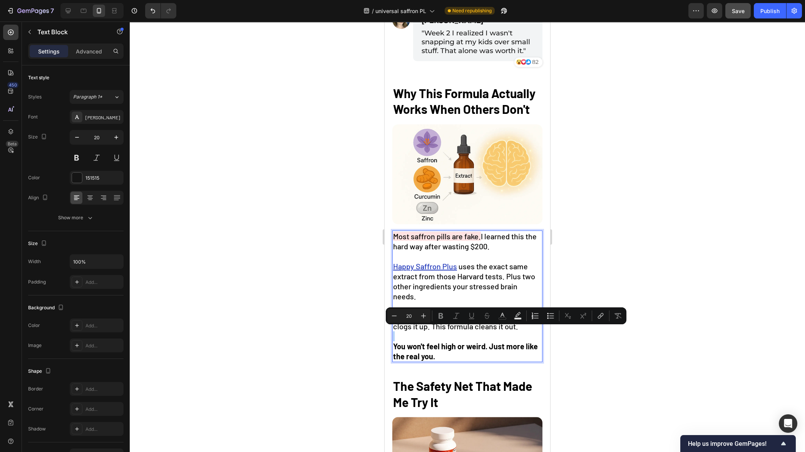
click at [353, 347] on div at bounding box center [467, 237] width 675 height 431
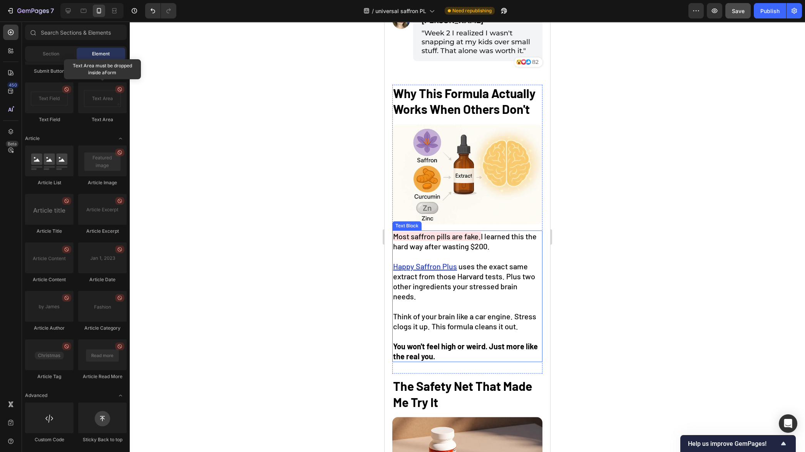
click at [294, 308] on div at bounding box center [467, 237] width 675 height 431
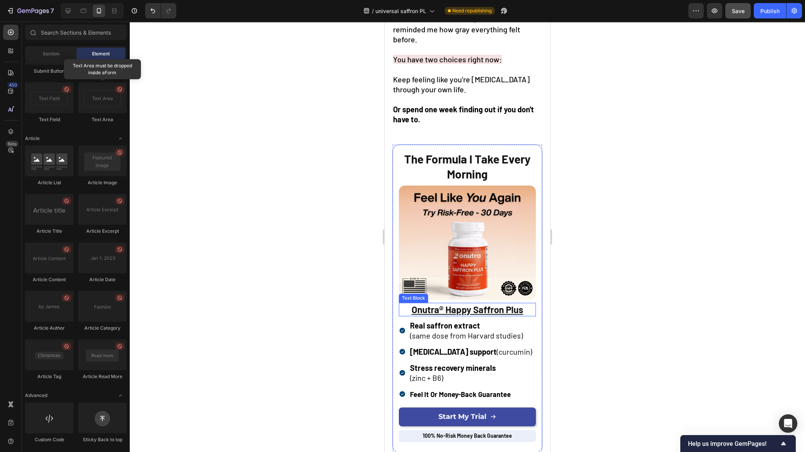
scroll to position [1985, 0]
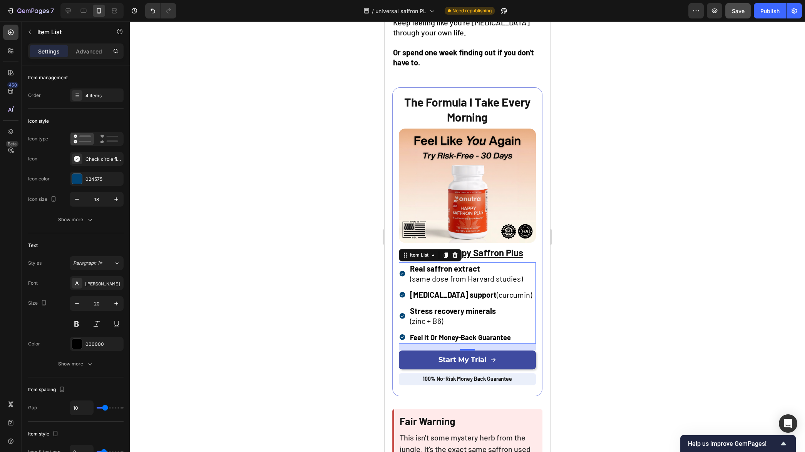
click at [486, 331] on div "Feel It Or Money-Back Guarantee" at bounding box center [471, 337] width 124 height 13
click at [484, 333] on strong "Feel It Or Money-Back Guarantee" at bounding box center [460, 337] width 101 height 8
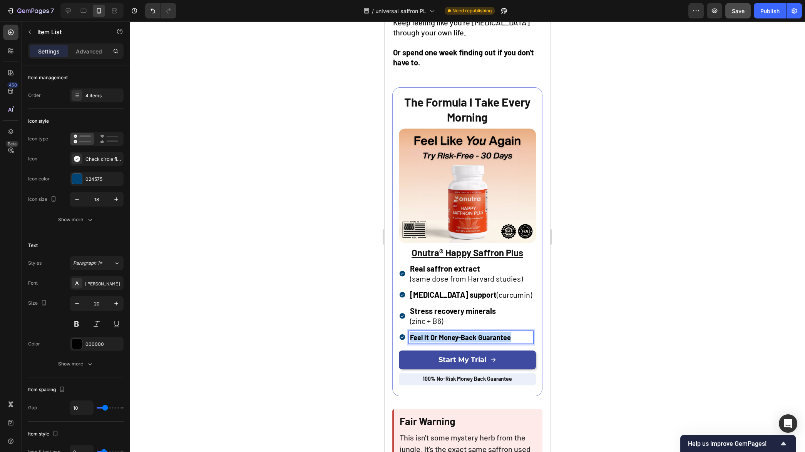
click at [484, 333] on strong "Feel It Or Money-Back Guarantee" at bounding box center [460, 337] width 101 height 8
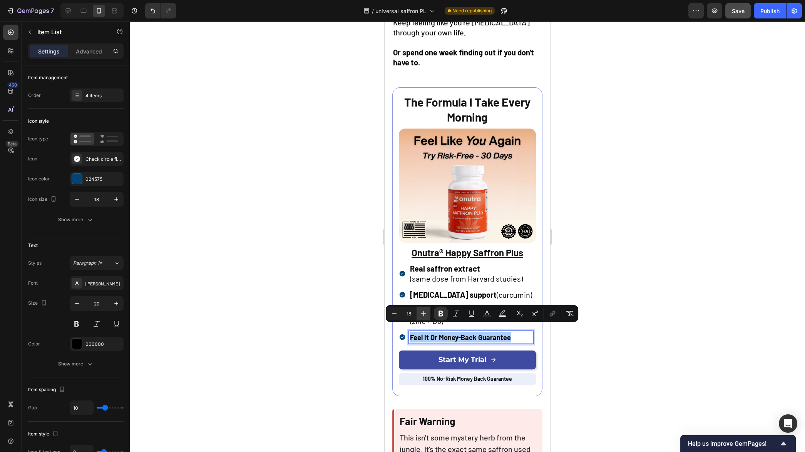
click at [417, 313] on button "Plus" at bounding box center [423, 314] width 14 height 14
type input "20"
click at [335, 319] on div at bounding box center [467, 237] width 675 height 431
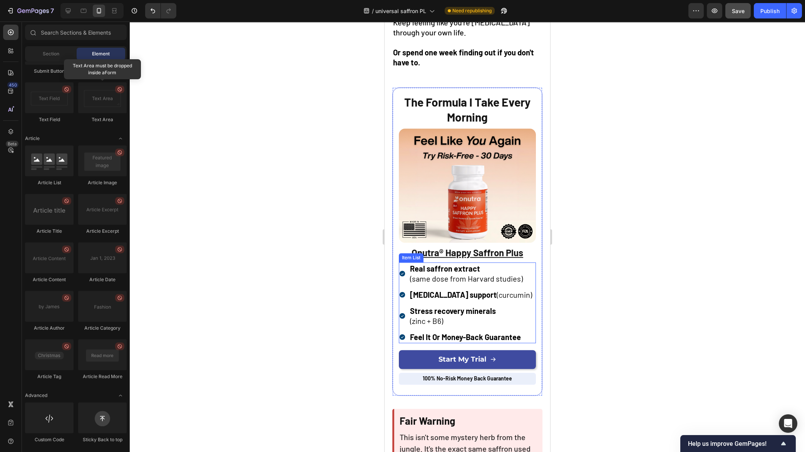
click at [452, 316] on p "(zinc + B6)" at bounding box center [471, 321] width 122 height 10
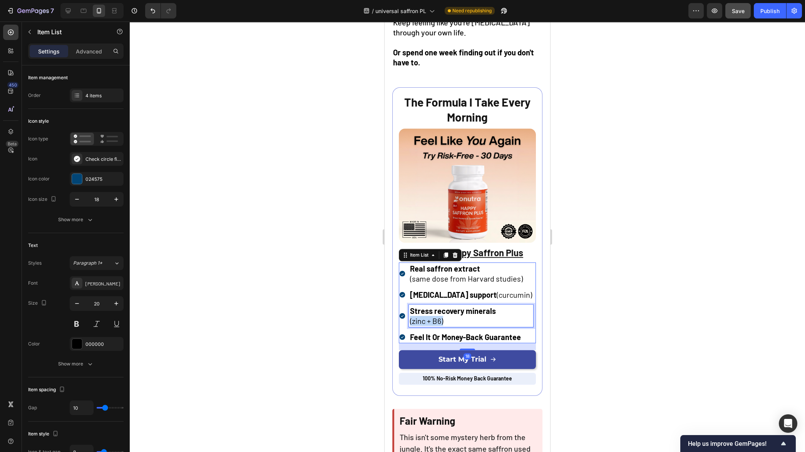
click at [452, 316] on p "(zinc + B6)" at bounding box center [471, 321] width 122 height 10
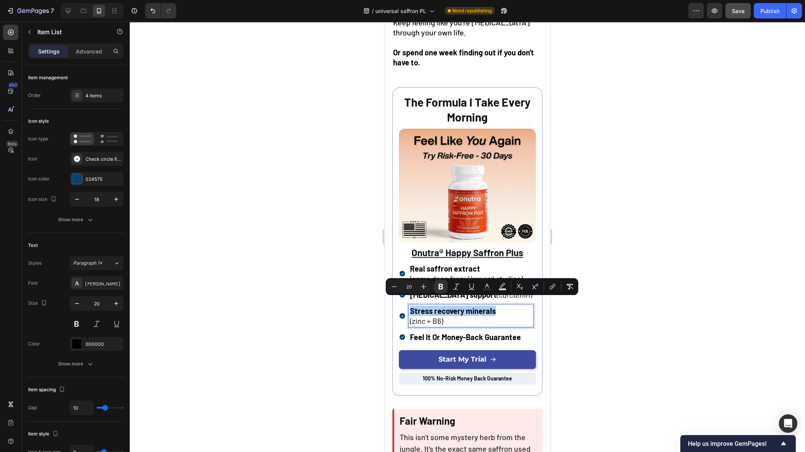
click at [411, 288] on input "20" at bounding box center [408, 286] width 15 height 9
click at [423, 287] on icon "Editor contextual toolbar" at bounding box center [423, 287] width 8 height 8
click at [391, 288] on icon "Editor contextual toolbar" at bounding box center [394, 287] width 8 height 8
type input "20"
click at [358, 309] on div at bounding box center [467, 237] width 675 height 431
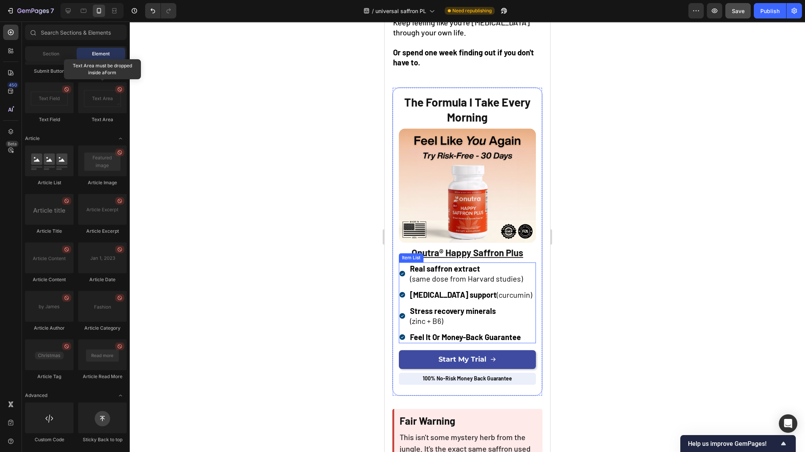
click at [441, 321] on div "Real saffron extract (same dose from Harvard studies) Brain fog support (curcum…" at bounding box center [466, 302] width 134 height 81
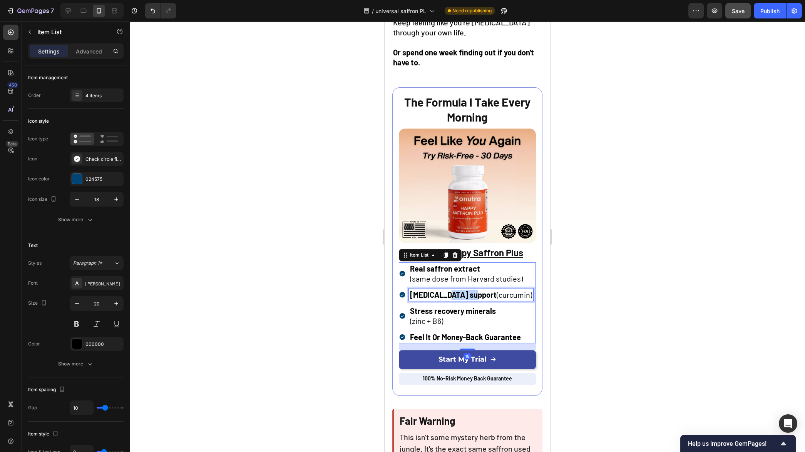
click at [446, 291] on strong "Brain fog support" at bounding box center [453, 294] width 87 height 9
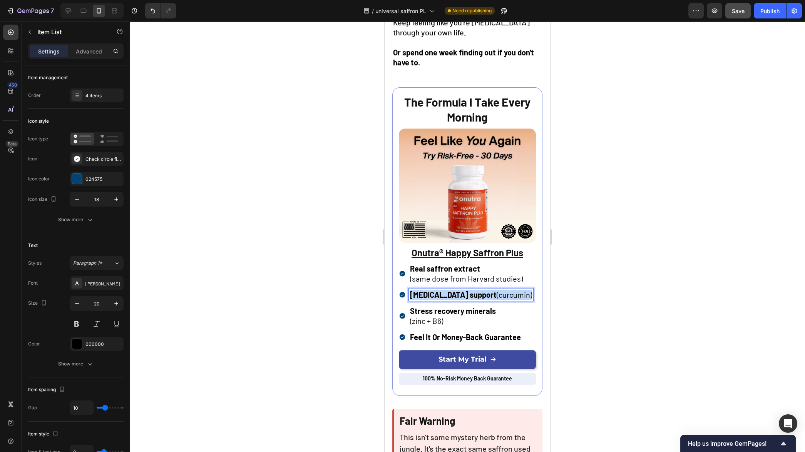
click at [446, 291] on strong "Brain fog support" at bounding box center [453, 294] width 87 height 9
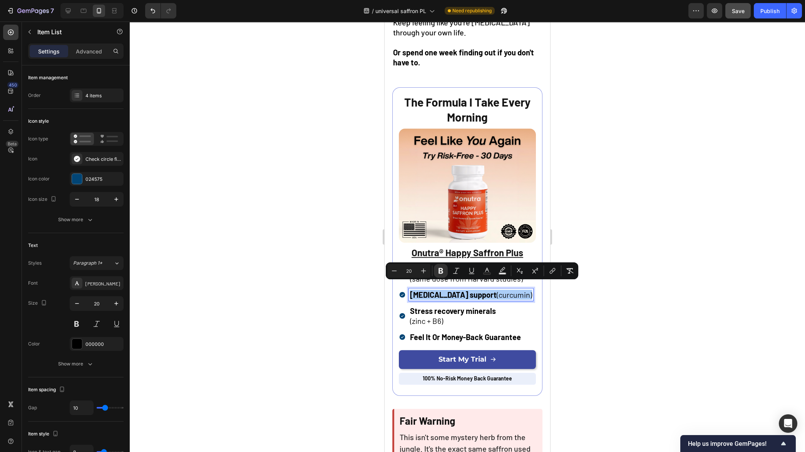
click at [348, 301] on div at bounding box center [467, 237] width 675 height 431
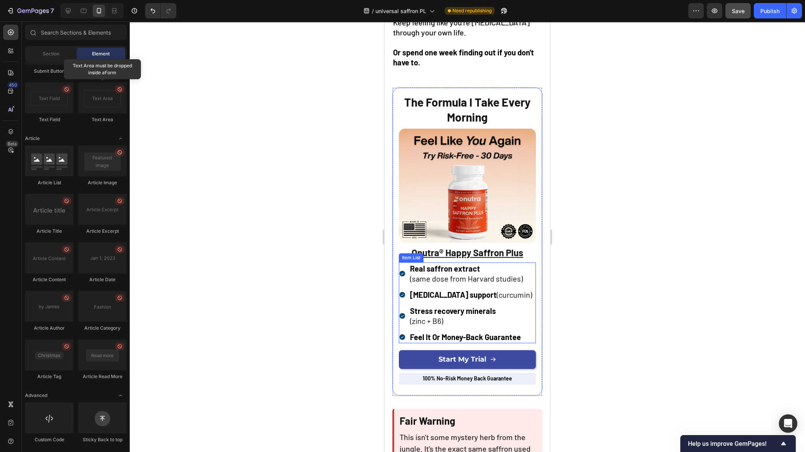
click at [449, 316] on p "(zinc + B6)" at bounding box center [471, 321] width 122 height 10
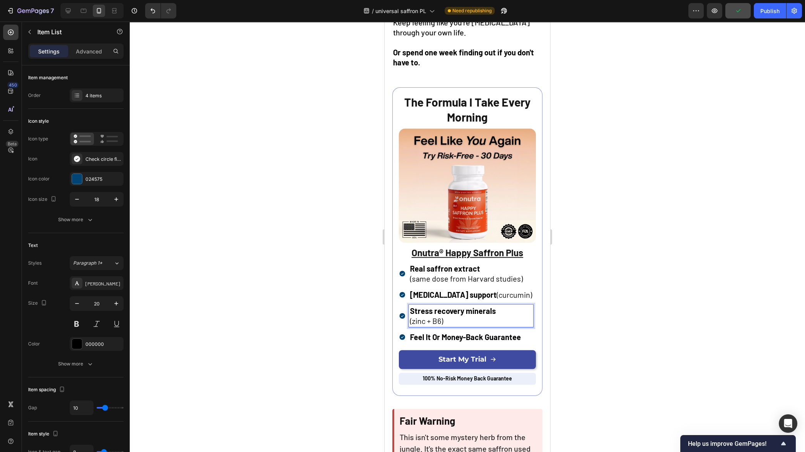
click at [449, 316] on p "(zinc + B6)" at bounding box center [471, 321] width 122 height 10
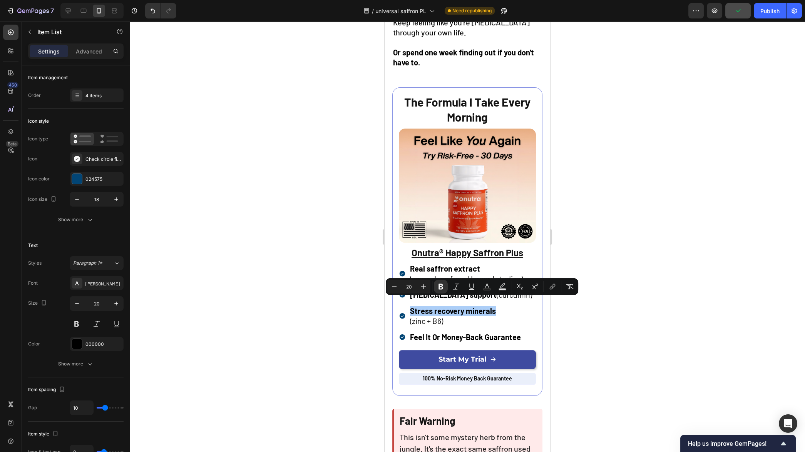
click at [315, 312] on div at bounding box center [467, 237] width 675 height 431
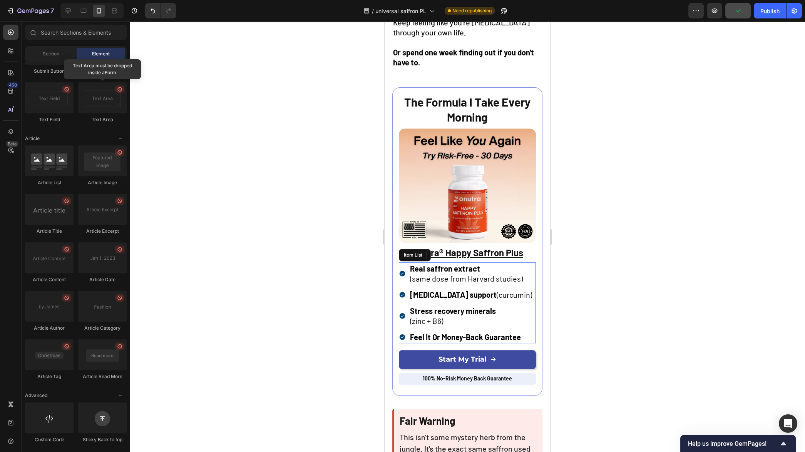
click at [444, 274] on span "(same dose from Harvard studies)" at bounding box center [466, 278] width 113 height 9
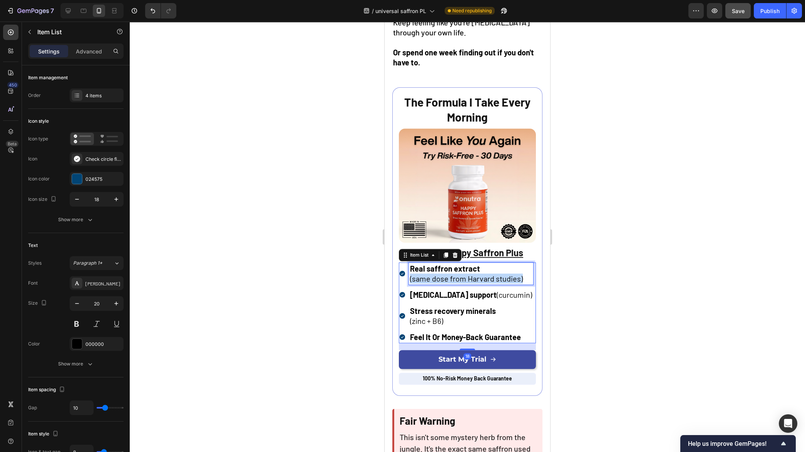
click at [444, 274] on span "(same dose from Harvard studies)" at bounding box center [466, 278] width 113 height 9
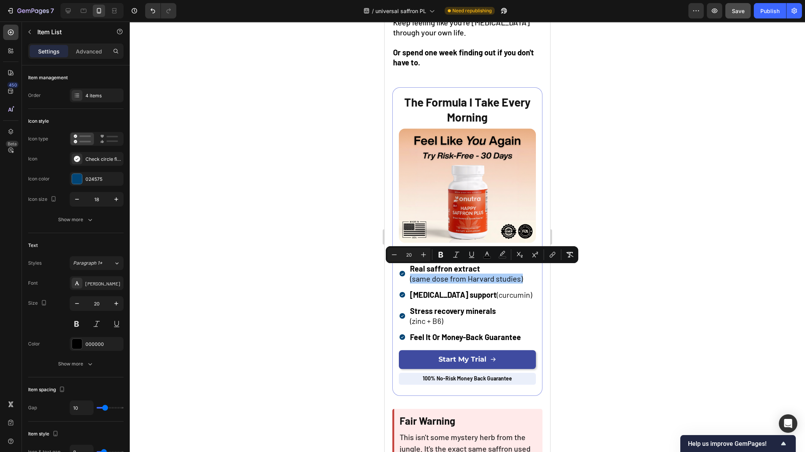
click at [336, 290] on div at bounding box center [467, 237] width 675 height 431
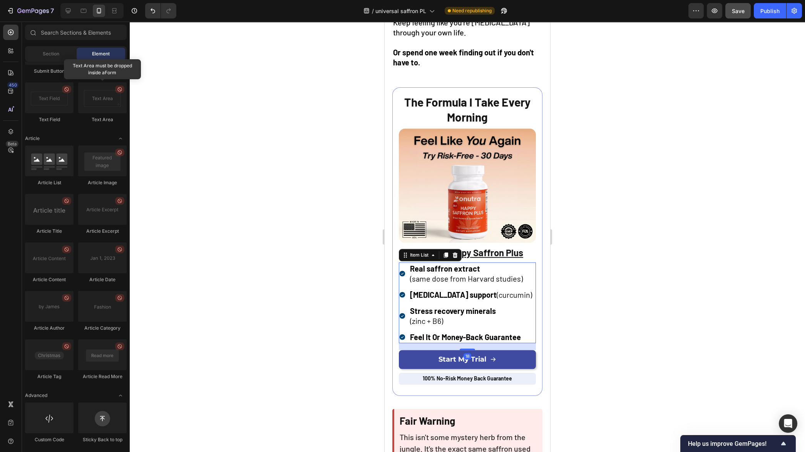
click at [431, 264] on strong "Real saffron extract" at bounding box center [445, 268] width 70 height 9
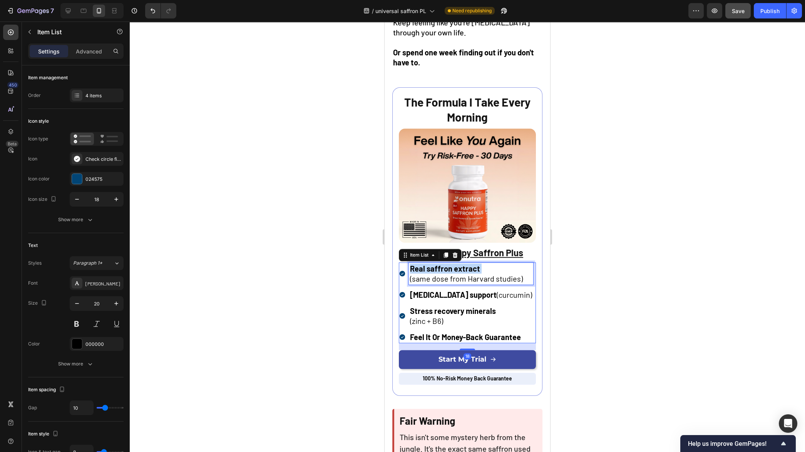
click at [431, 264] on strong "Real saffron extract" at bounding box center [445, 268] width 70 height 9
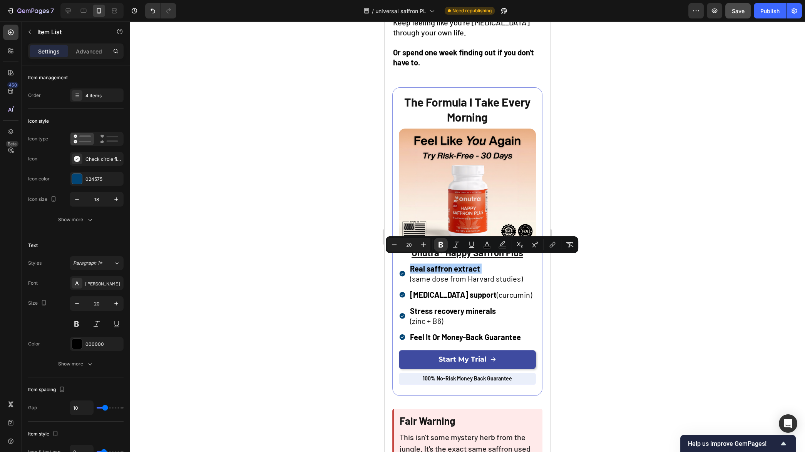
click at [327, 302] on div at bounding box center [467, 237] width 675 height 431
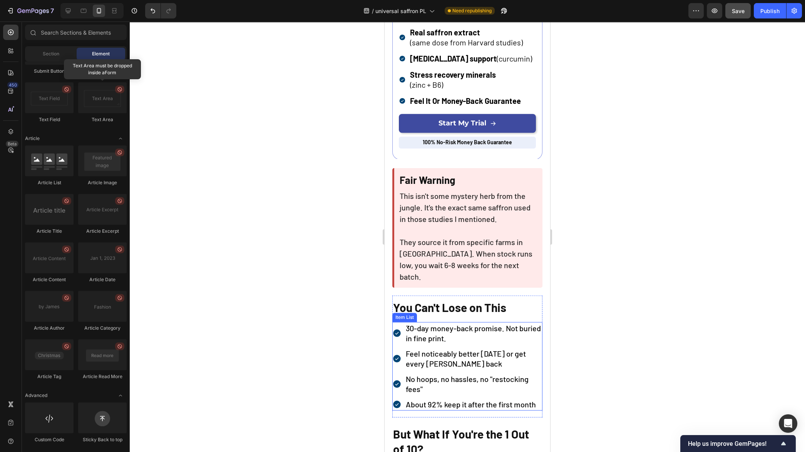
scroll to position [2216, 0]
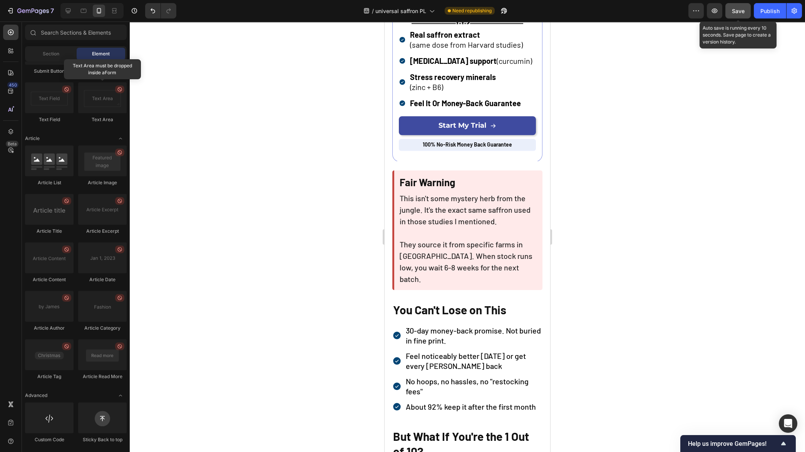
click at [736, 13] on span "Save" at bounding box center [737, 11] width 13 height 7
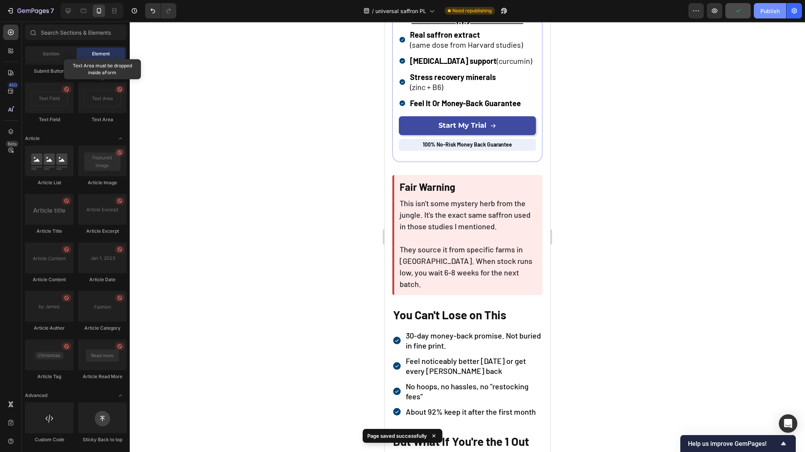
click at [765, 16] on button "Publish" at bounding box center [769, 10] width 32 height 15
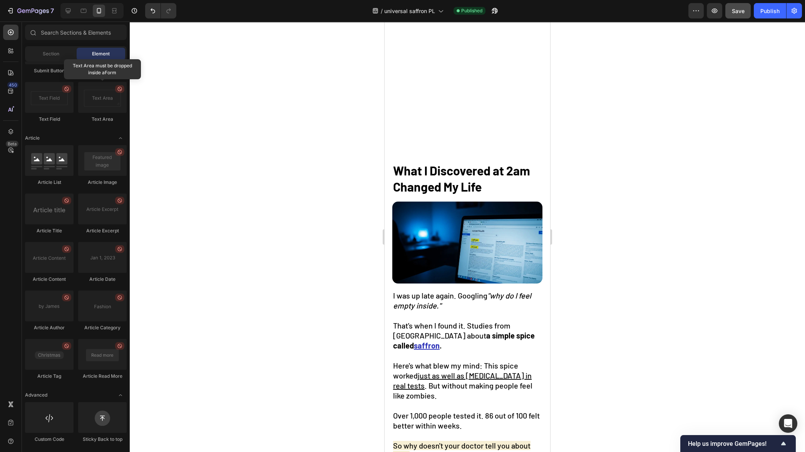
scroll to position [432, 0]
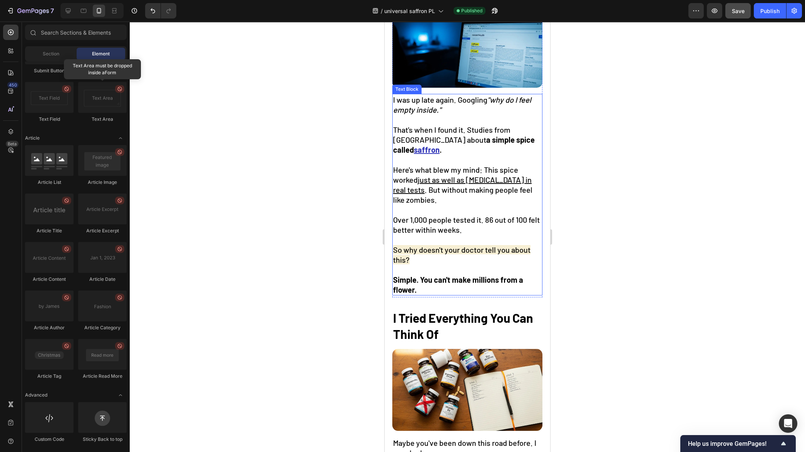
click at [469, 248] on span "So why doesn't your doctor tell you about this?" at bounding box center [461, 254] width 137 height 19
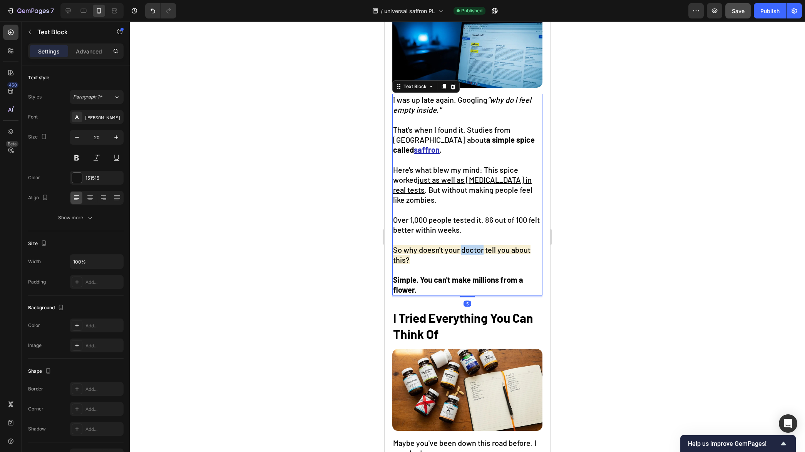
click at [469, 248] on span "So why doesn't your doctor tell you about this?" at bounding box center [461, 254] width 137 height 19
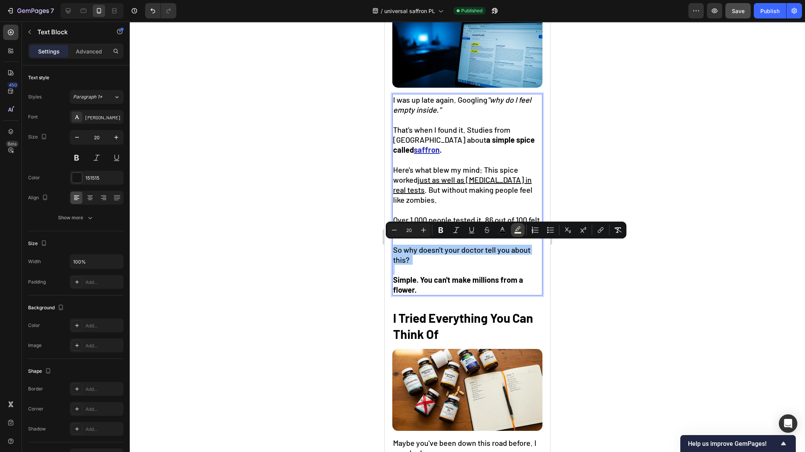
click at [520, 230] on icon "Editor contextual toolbar" at bounding box center [518, 230] width 8 height 8
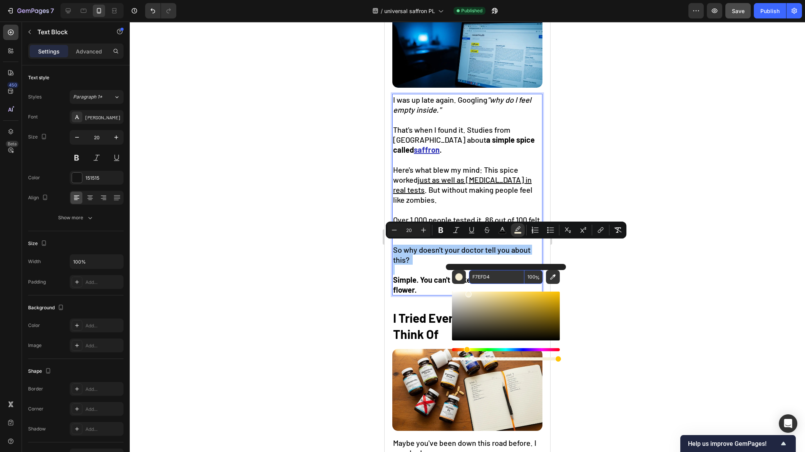
click at [499, 279] on input "F7EFD4" at bounding box center [496, 277] width 55 height 14
drag, startPoint x: 470, startPoint y: 297, endPoint x: 446, endPoint y: 287, distance: 26.2
click at [446, 287] on div "F7EFD4 100 %" at bounding box center [506, 313] width 120 height 98
type input "FFFFFF"
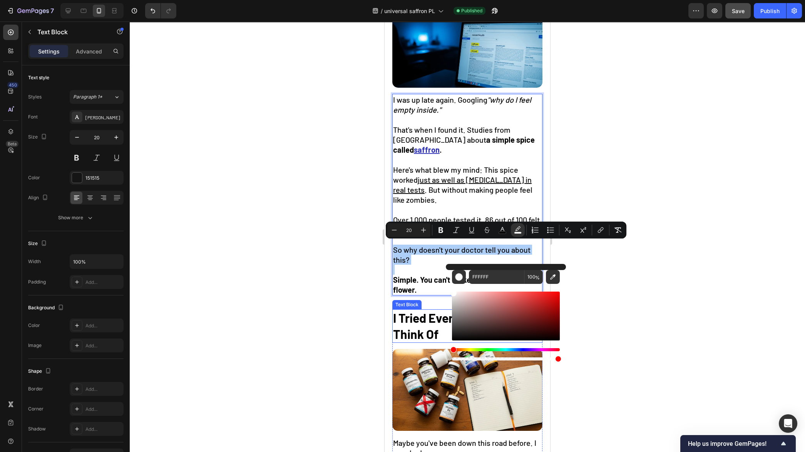
click at [301, 316] on div at bounding box center [467, 237] width 675 height 431
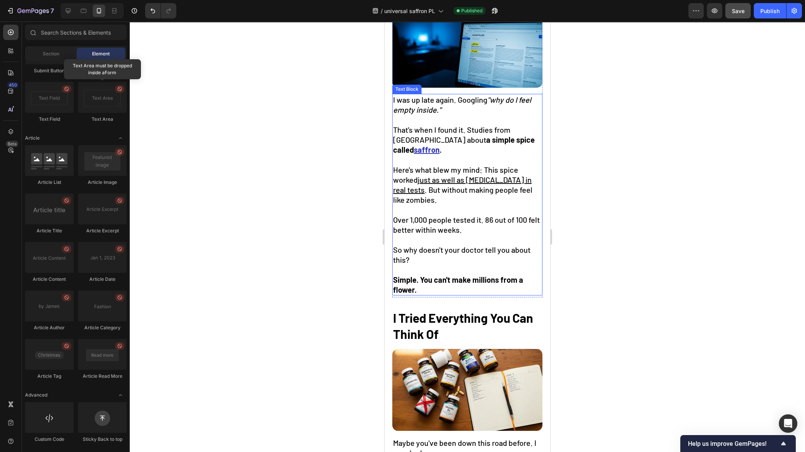
click at [423, 250] on span "So why doesn't your doctor tell you about this?" at bounding box center [461, 254] width 137 height 19
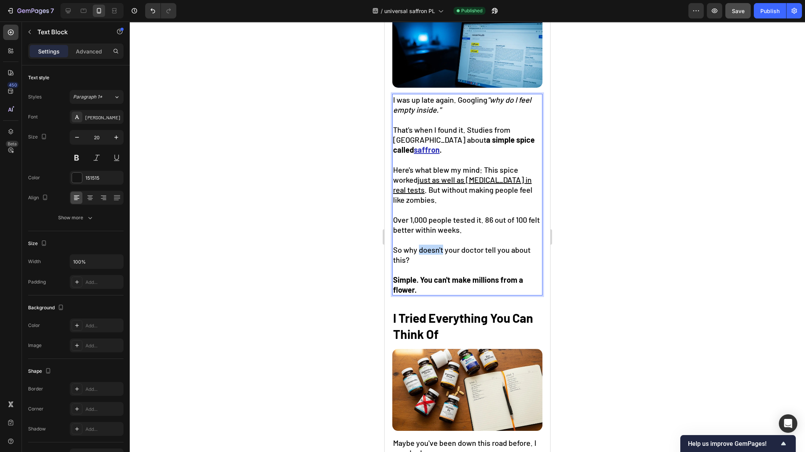
click at [424, 249] on span "So why doesn't your doctor tell you about this?" at bounding box center [461, 254] width 137 height 19
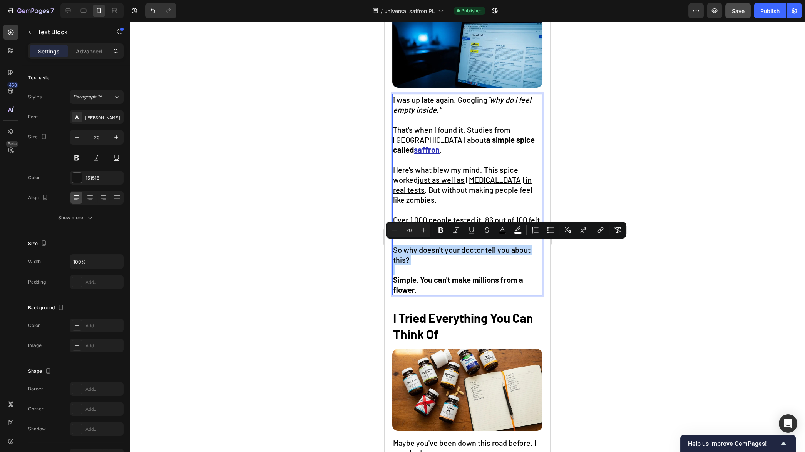
click at [424, 249] on span "So why doesn't your doctor tell you about this?" at bounding box center [461, 254] width 137 height 19
click at [440, 280] on strong "Simple. You can't make millions from a flower." at bounding box center [458, 284] width 130 height 19
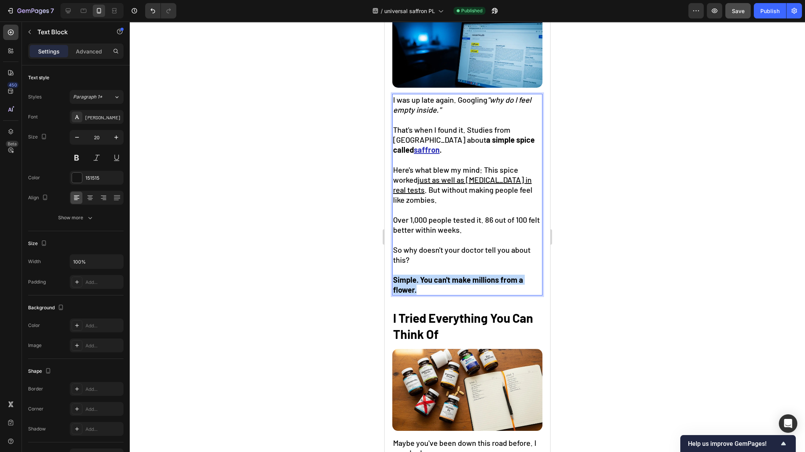
click at [440, 280] on strong "Simple. You can't make millions from a flower." at bounding box center [458, 284] width 130 height 19
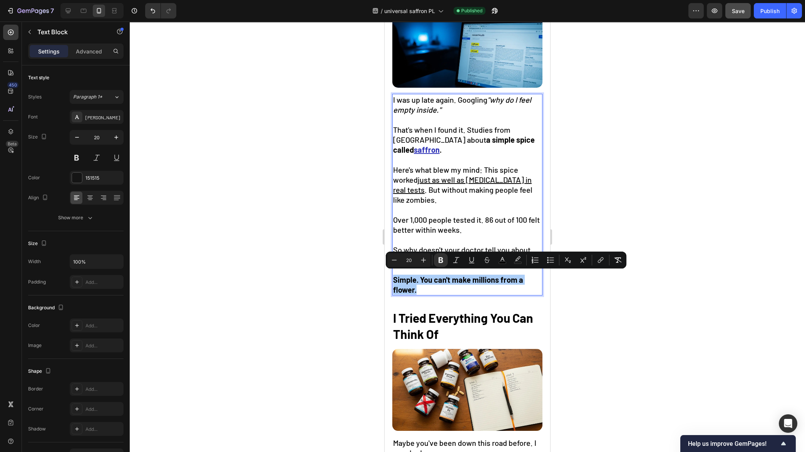
click at [297, 292] on div at bounding box center [467, 237] width 675 height 431
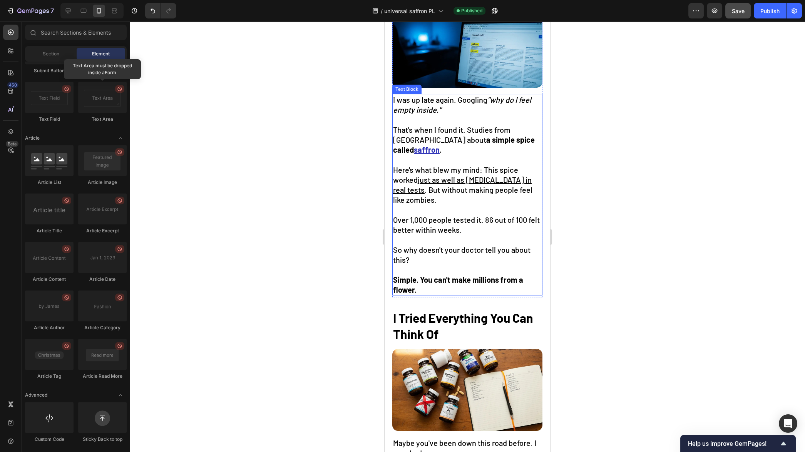
click at [433, 249] on span "So why doesn't your doctor tell you about this?" at bounding box center [461, 254] width 137 height 19
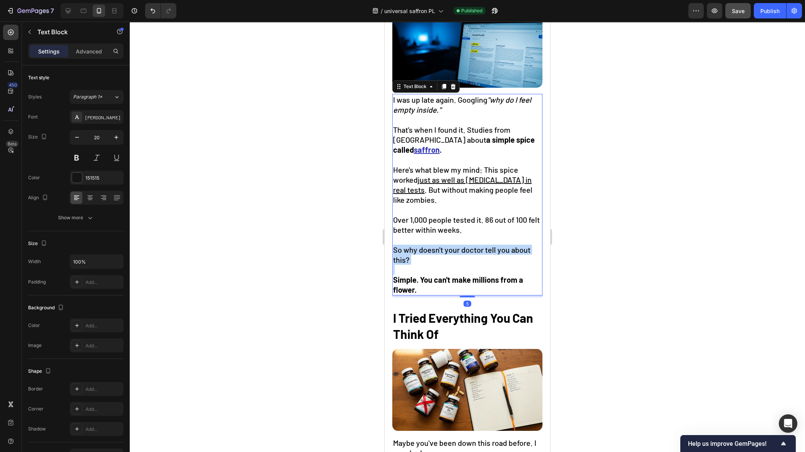
click at [433, 249] on span "So why doesn't your doctor tell you about this?" at bounding box center [461, 254] width 137 height 19
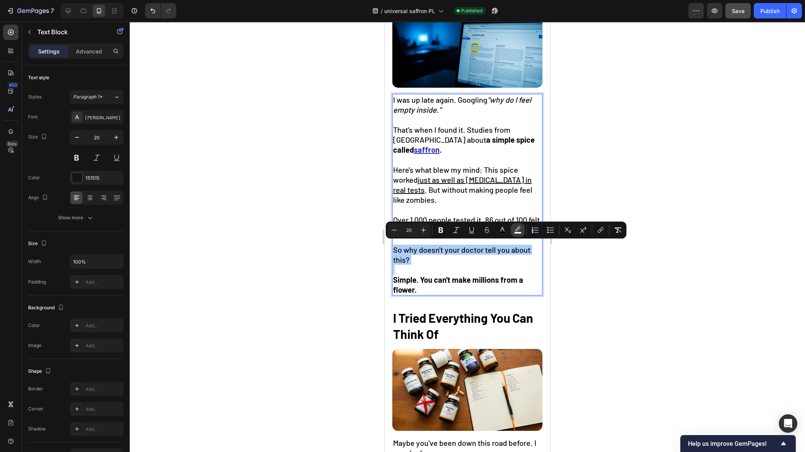
click at [514, 229] on icon "Editor contextual toolbar" at bounding box center [518, 230] width 8 height 8
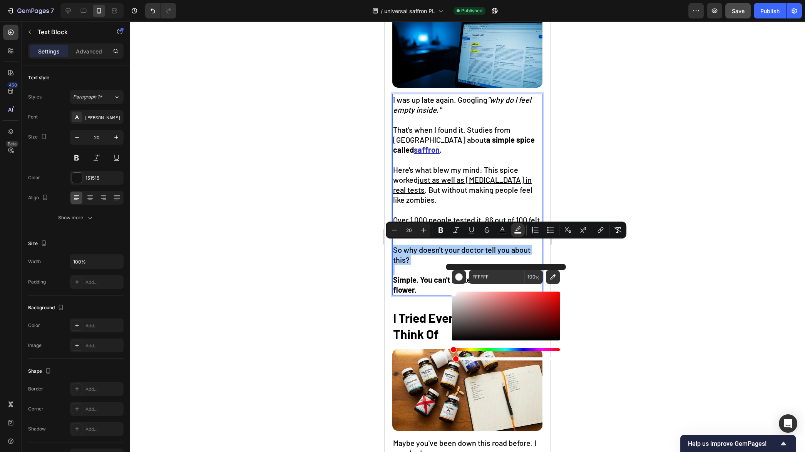
drag, startPoint x: 850, startPoint y: 379, endPoint x: 445, endPoint y: 359, distance: 405.3
type input "0"
click at [333, 321] on div at bounding box center [467, 237] width 675 height 431
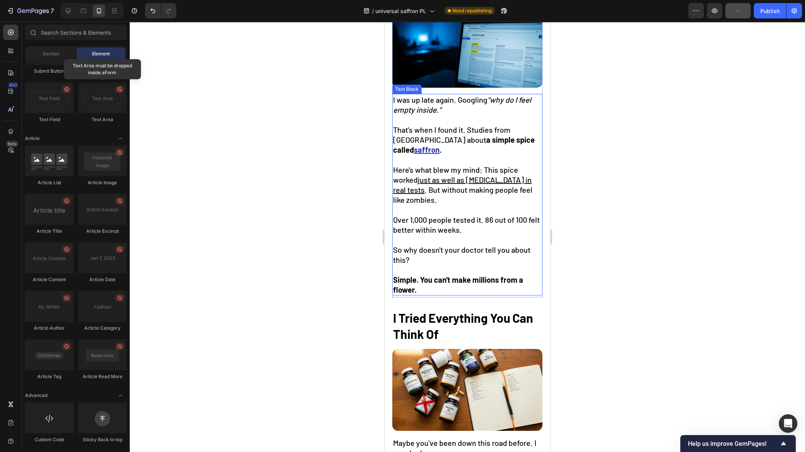
click at [421, 247] on span "So why doesn't your doctor tell you about this?" at bounding box center [461, 254] width 137 height 19
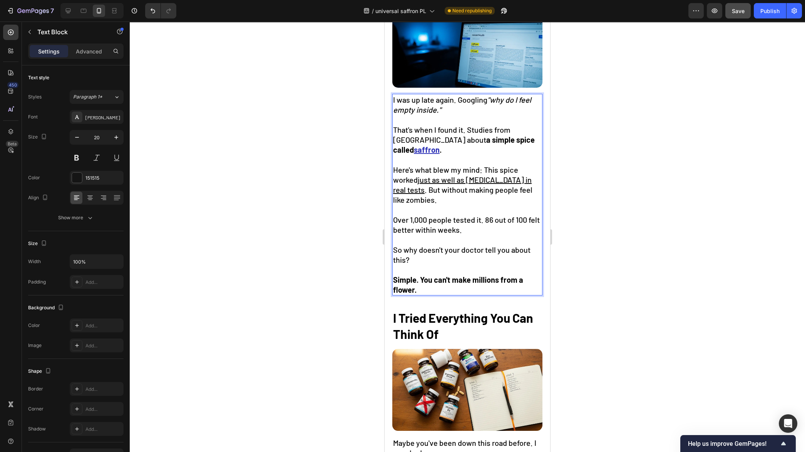
click at [421, 247] on span "So why doesn't your doctor tell you about this?" at bounding box center [461, 254] width 137 height 19
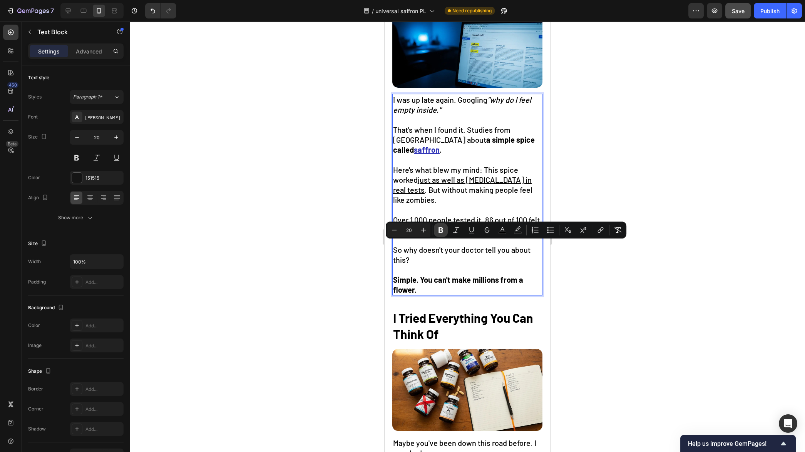
click at [439, 229] on icon "Editor contextual toolbar" at bounding box center [440, 230] width 5 height 6
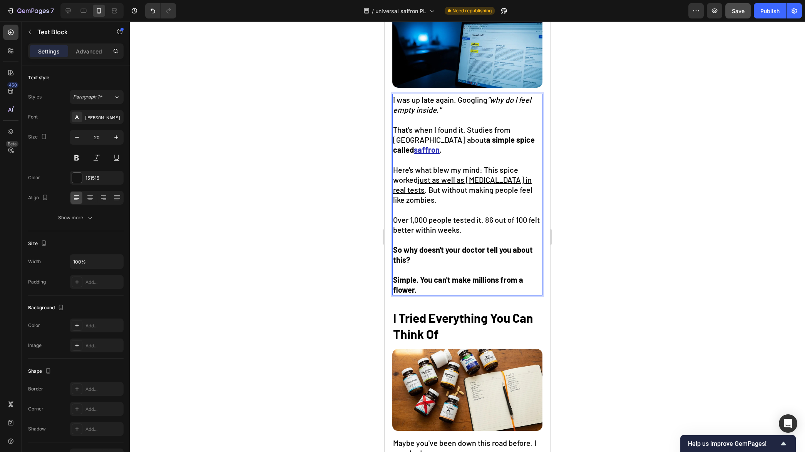
click at [428, 275] on strong "Simple. You can't make millions from a flower." at bounding box center [458, 284] width 130 height 19
click at [422, 276] on strong "Simple. You can't make millions from a flower." at bounding box center [458, 284] width 130 height 19
click at [424, 277] on strong "Simple. You can't make millions from a flower." at bounding box center [458, 284] width 130 height 19
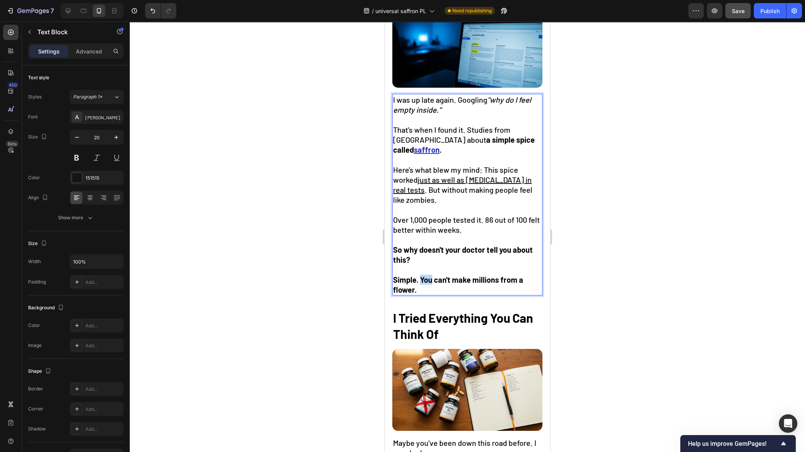
click at [424, 277] on strong "Simple. You can't make millions from a flower." at bounding box center [458, 284] width 130 height 19
click at [331, 296] on div at bounding box center [467, 237] width 675 height 431
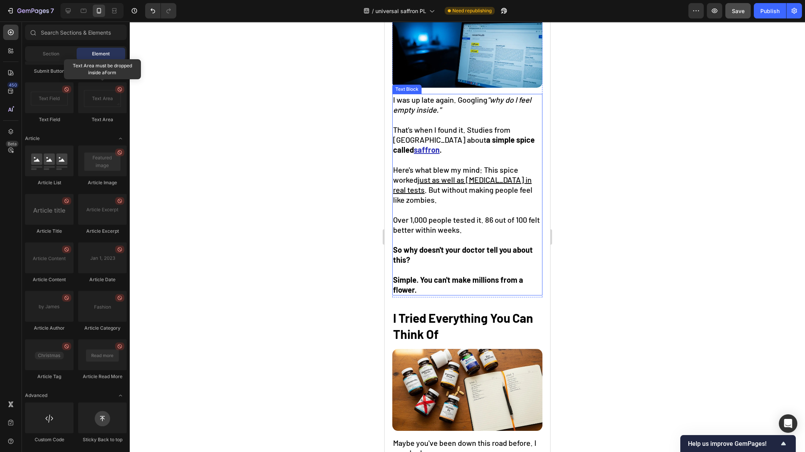
click at [398, 282] on strong "Simple. You can't make millions from a flower." at bounding box center [458, 284] width 130 height 19
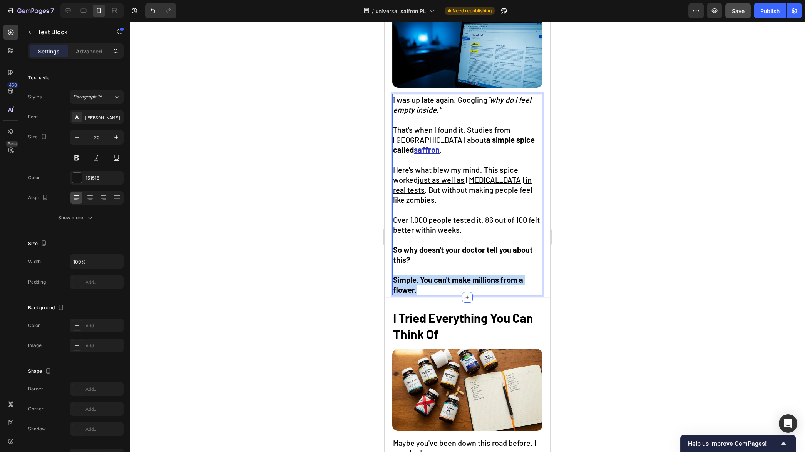
drag, startPoint x: 416, startPoint y: 287, endPoint x: 391, endPoint y: 276, distance: 27.6
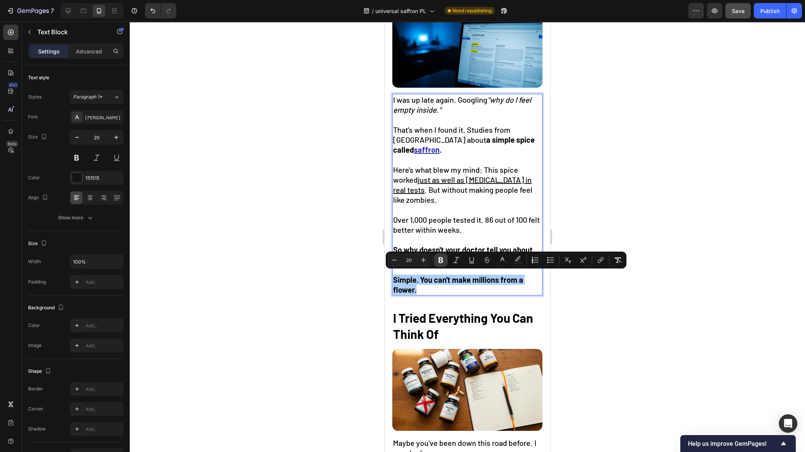
click at [439, 258] on icon "Editor contextual toolbar" at bounding box center [440, 260] width 5 height 6
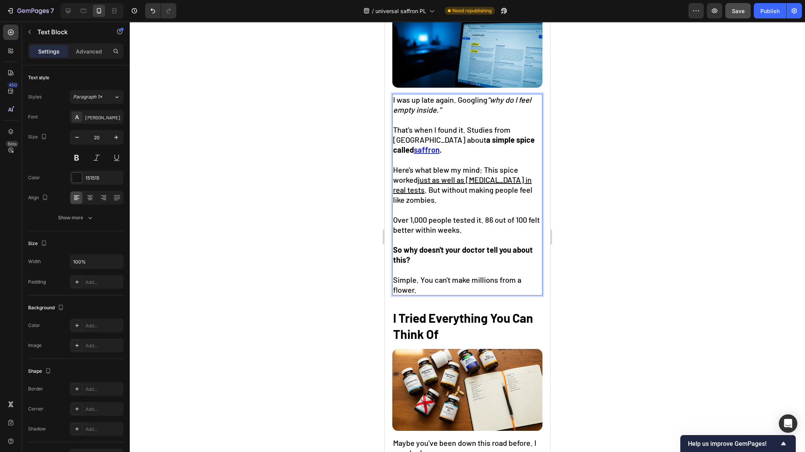
click at [484, 279] on span "Simple. You can't make millions from a flower." at bounding box center [457, 284] width 128 height 19
click at [624, 288] on div at bounding box center [467, 237] width 675 height 431
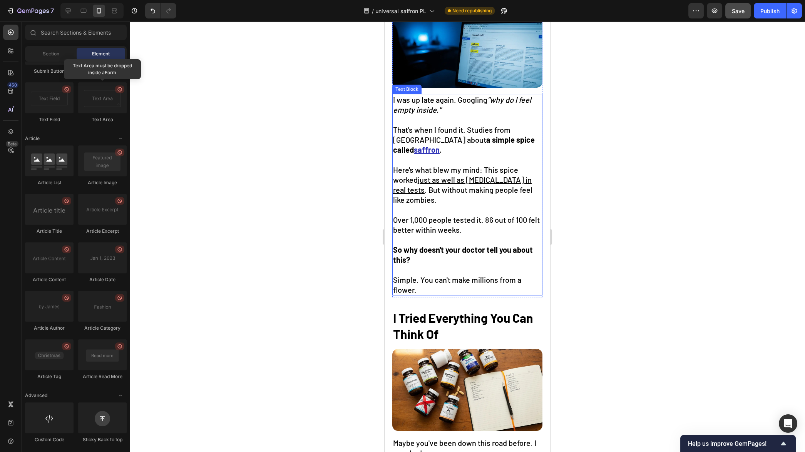
click at [437, 287] on p "Simple. You can't make millions from a flower." at bounding box center [467, 285] width 149 height 20
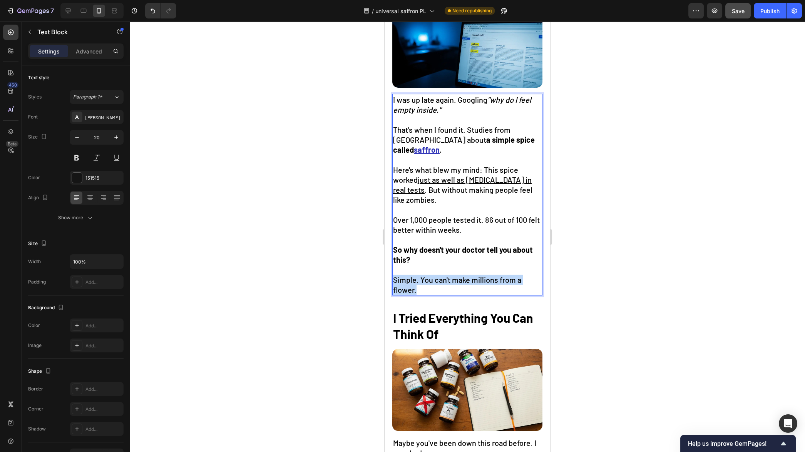
drag, startPoint x: 418, startPoint y: 288, endPoint x: 392, endPoint y: 277, distance: 28.1
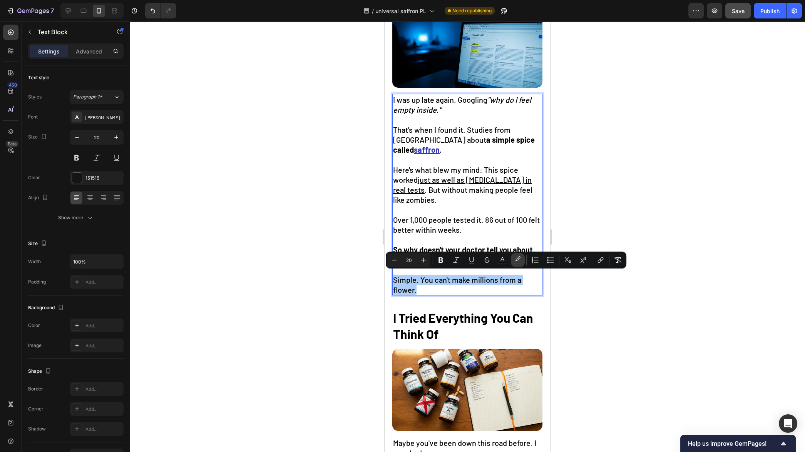
click at [517, 259] on icon "Editor contextual toolbar" at bounding box center [518, 260] width 8 height 8
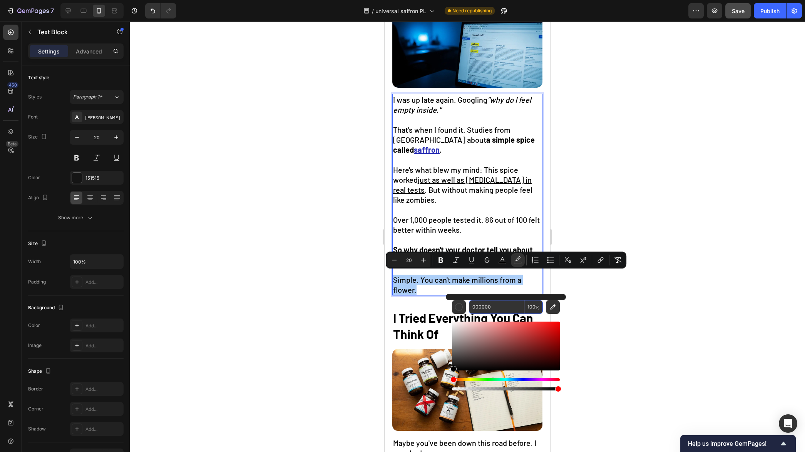
click at [499, 306] on input "000000" at bounding box center [496, 307] width 55 height 14
paste input "F7EFD4"
type input "F7EFD4"
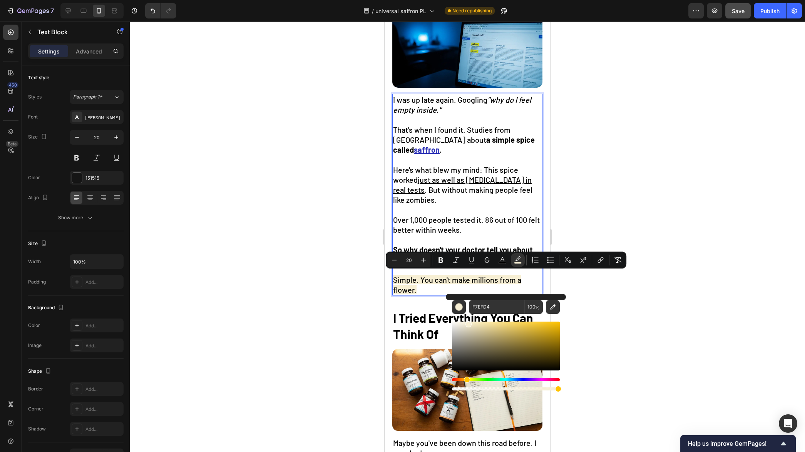
click at [638, 301] on div at bounding box center [467, 237] width 675 height 431
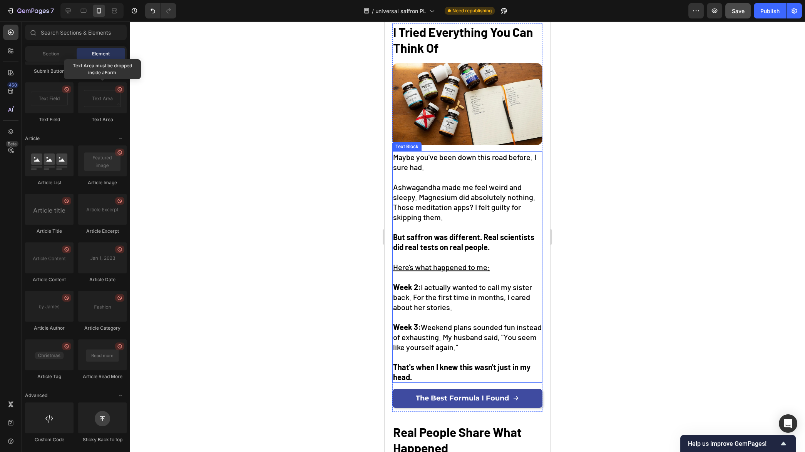
scroll to position [716, 0]
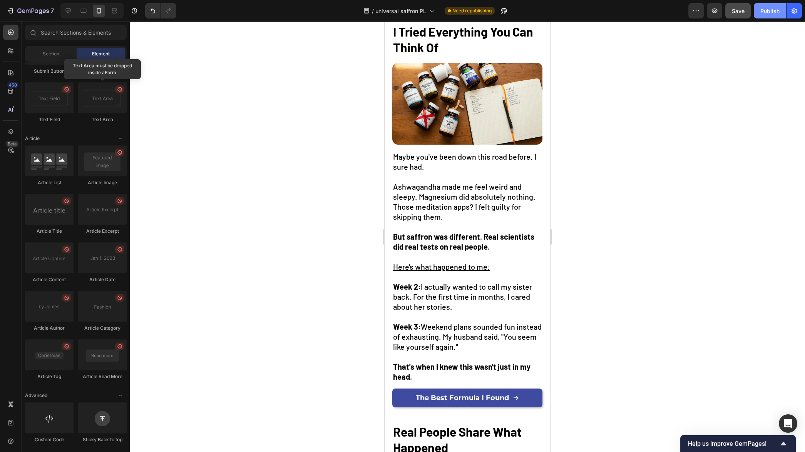
click at [762, 13] on div "Publish" at bounding box center [769, 11] width 19 height 8
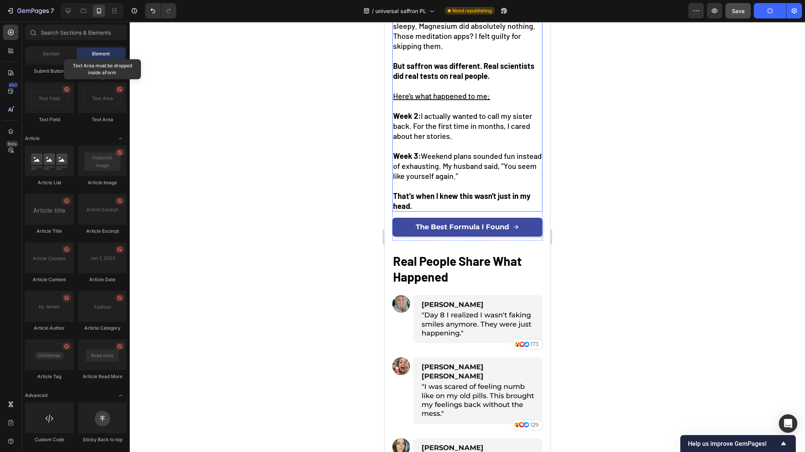
scroll to position [897, 0]
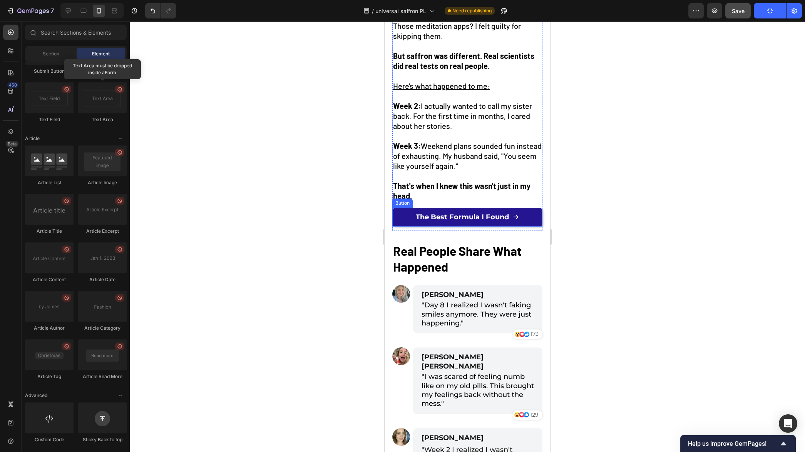
click at [480, 221] on link "The Best Formula I Found" at bounding box center [467, 217] width 150 height 19
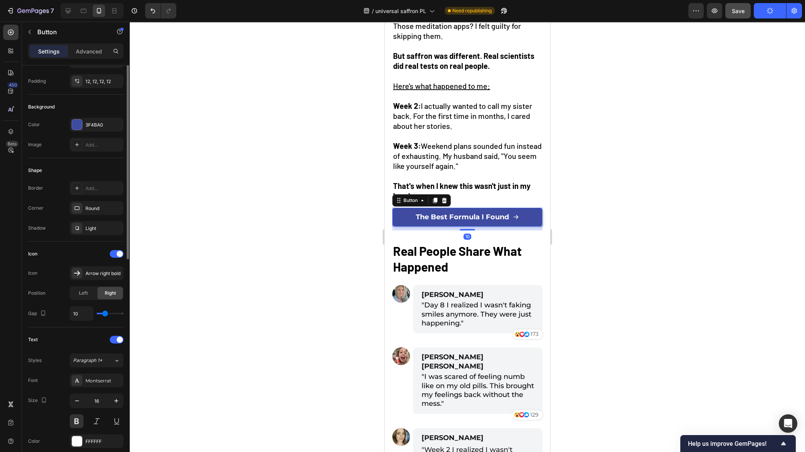
scroll to position [263, 0]
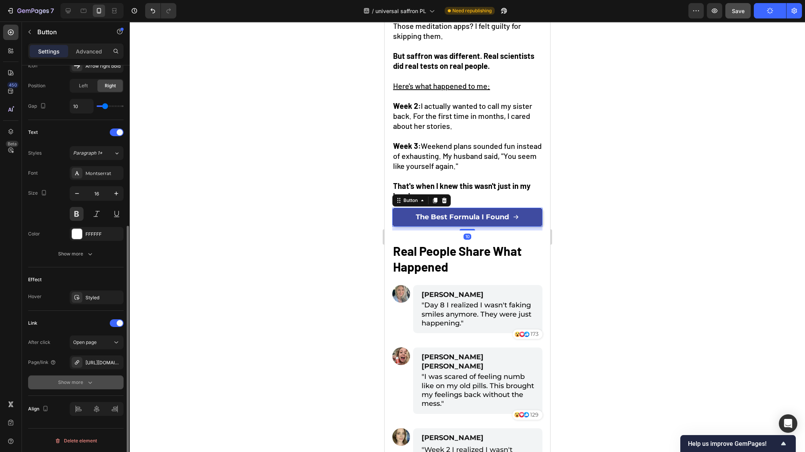
click at [86, 383] on icon "button" at bounding box center [90, 383] width 8 height 8
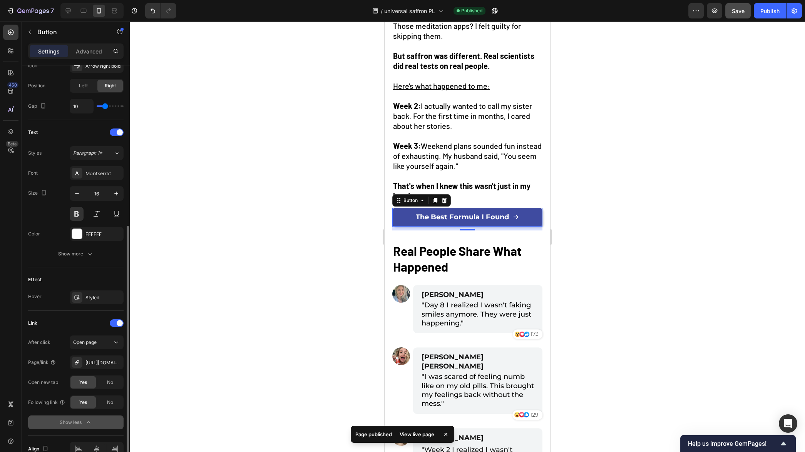
click at [260, 356] on div at bounding box center [467, 237] width 675 height 431
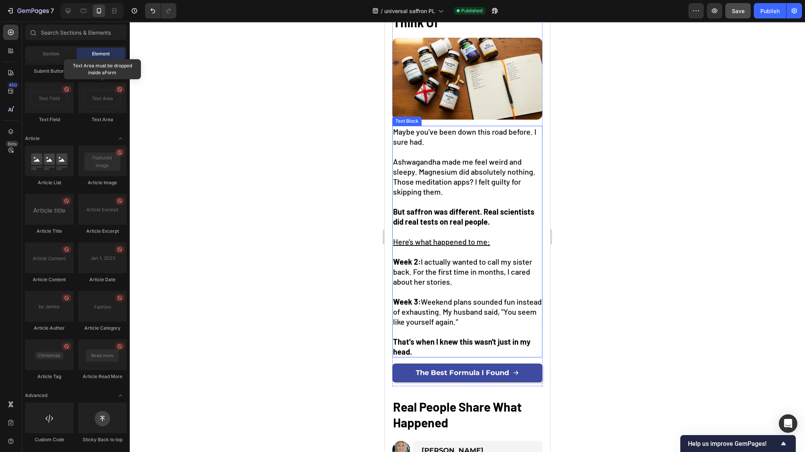
scroll to position [0, 0]
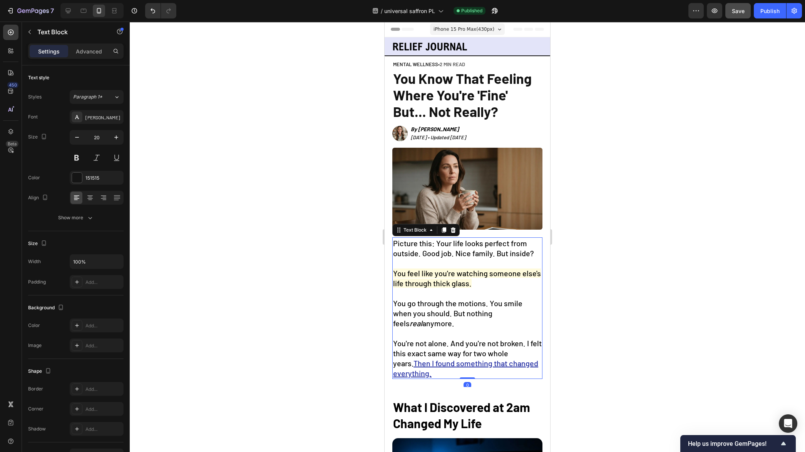
click at [468, 282] on span "You feel like you're watching someone else's life through thick glass." at bounding box center [467, 278] width 148 height 19
click at [471, 281] on span "You feel like you're watching someone else's life through thick glass." at bounding box center [467, 278] width 148 height 19
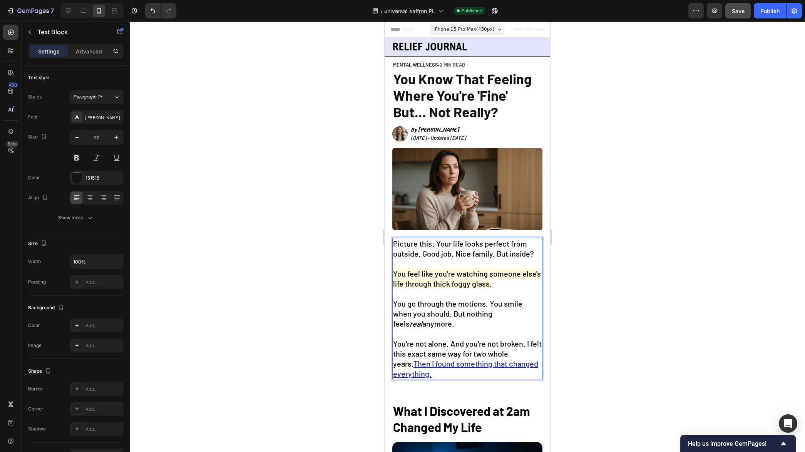
click at [469, 280] on span "You feel like you're watching someone else's life through thick foggy glass." at bounding box center [467, 278] width 148 height 19
click at [604, 289] on div at bounding box center [467, 237] width 675 height 431
click at [480, 280] on span "You feel like you're watching someone else's life through foggy glass." at bounding box center [467, 278] width 148 height 19
click at [635, 291] on div at bounding box center [467, 237] width 675 height 431
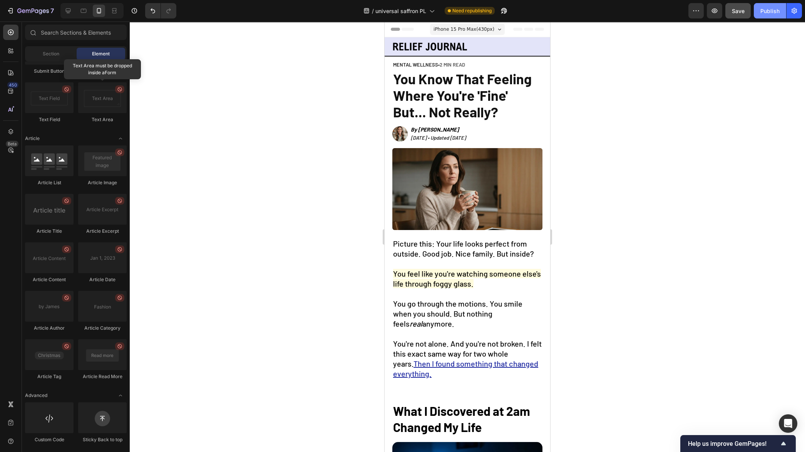
click at [767, 13] on div "Publish" at bounding box center [769, 11] width 19 height 8
